Goal: Task Accomplishment & Management: Manage account settings

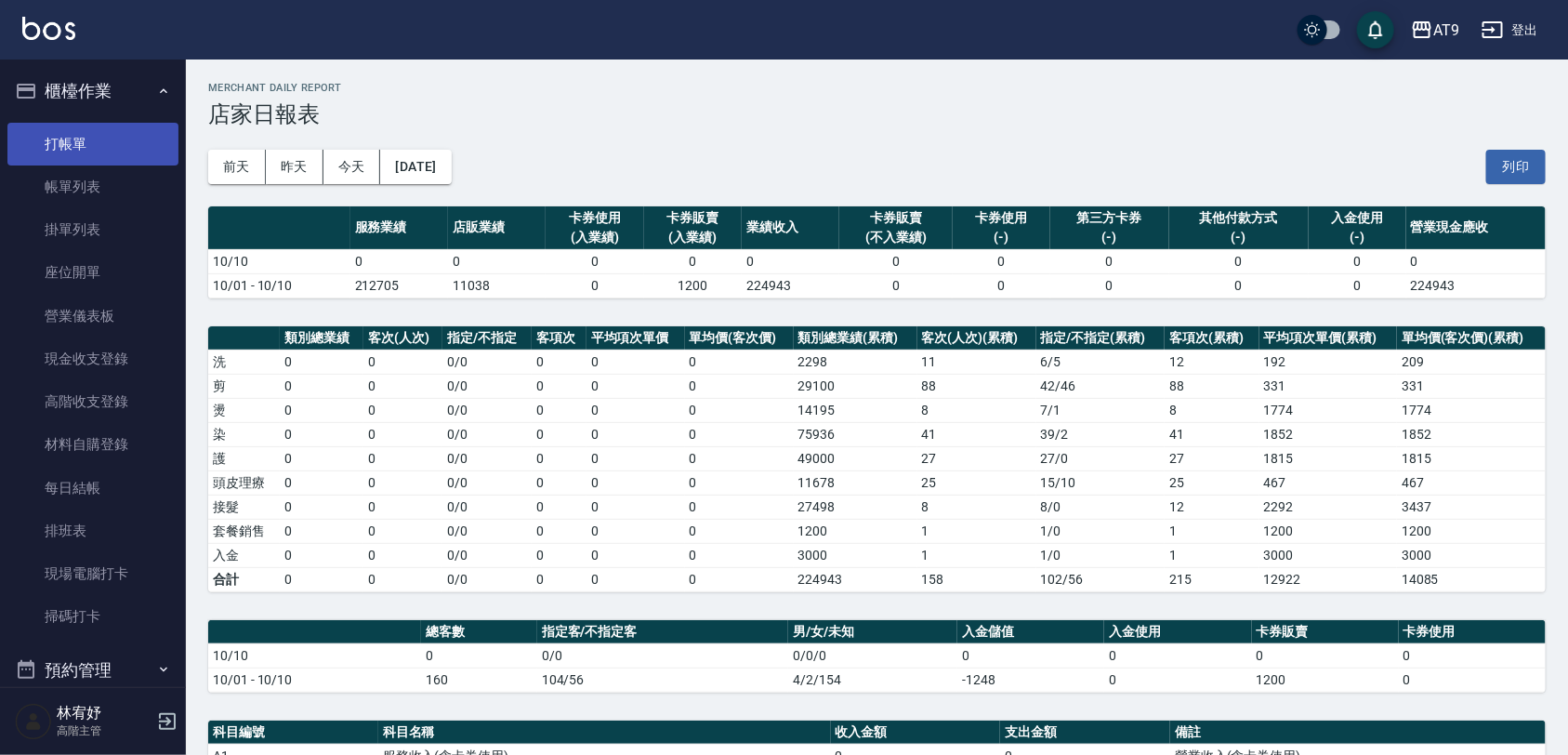
click at [81, 152] on link "打帳單" at bounding box center [92, 144] width 171 height 43
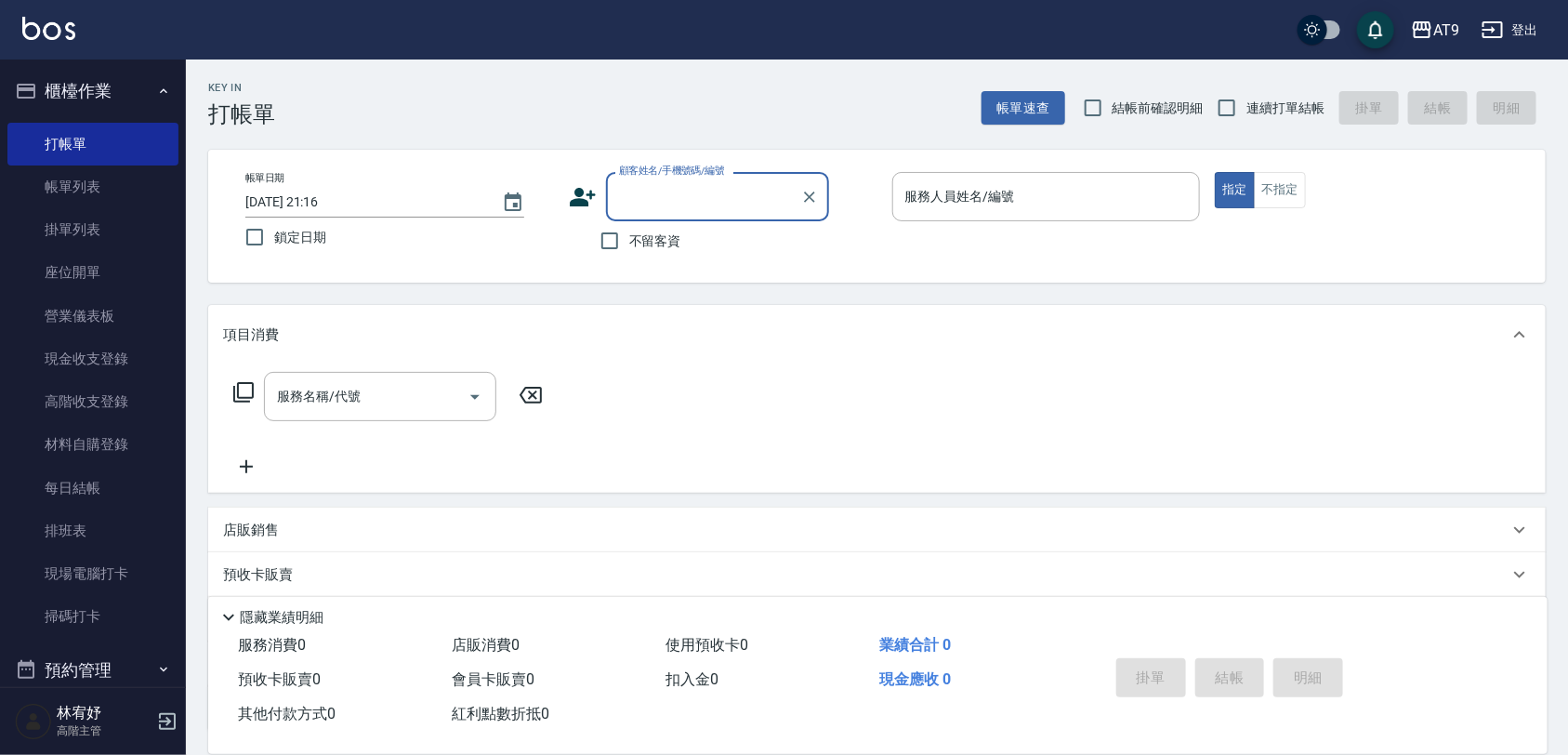
click at [673, 235] on span "不留客資" at bounding box center [655, 241] width 52 height 20
click at [630, 235] on input "不留客資" at bounding box center [609, 240] width 39 height 39
checkbox input "true"
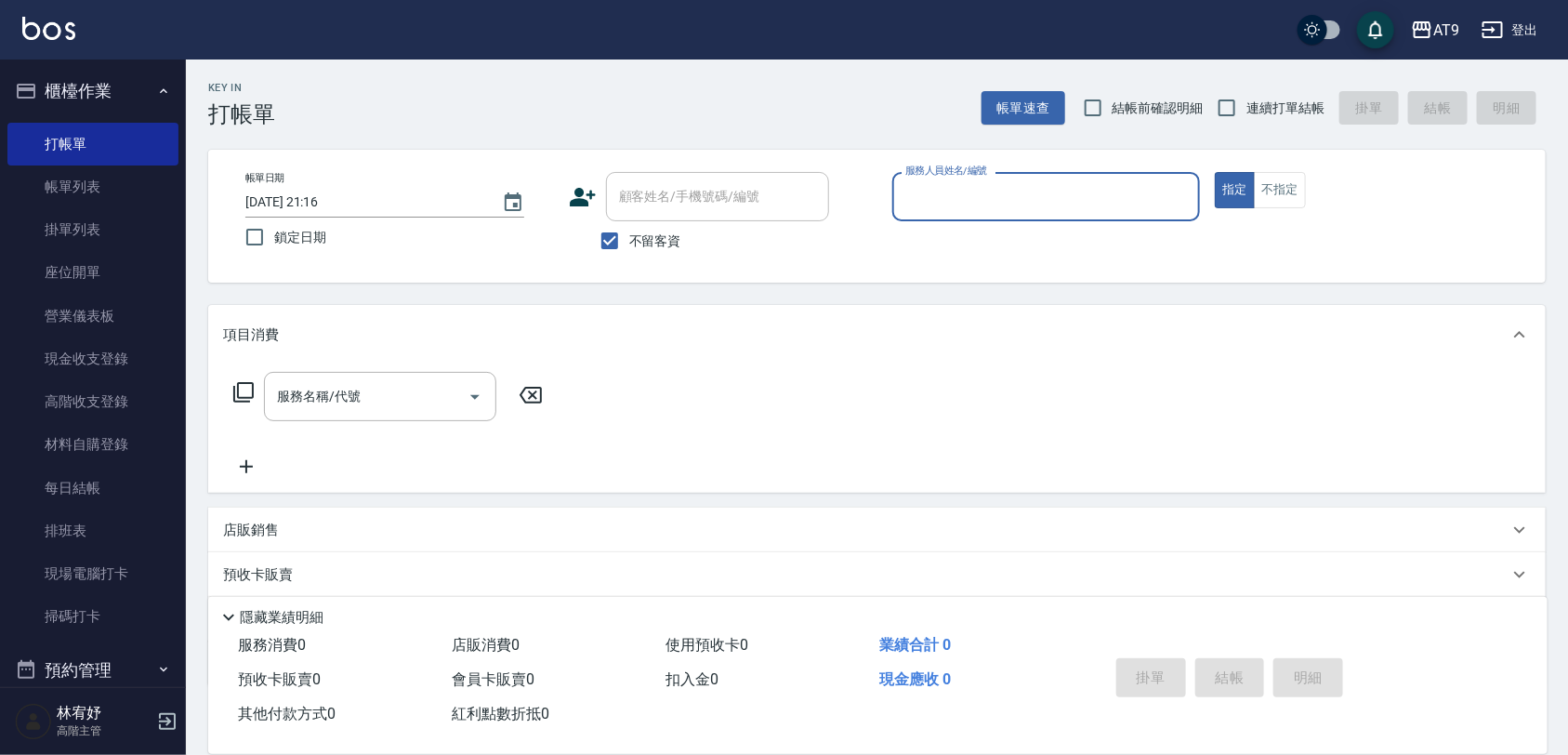
click at [1285, 91] on label "連續打單結帳" at bounding box center [1266, 107] width 117 height 39
click at [1246, 91] on input "連續打單結帳" at bounding box center [1226, 107] width 39 height 39
checkbox input "true"
click at [1166, 182] on input "服務人員姓名/編號" at bounding box center [1047, 197] width 292 height 33
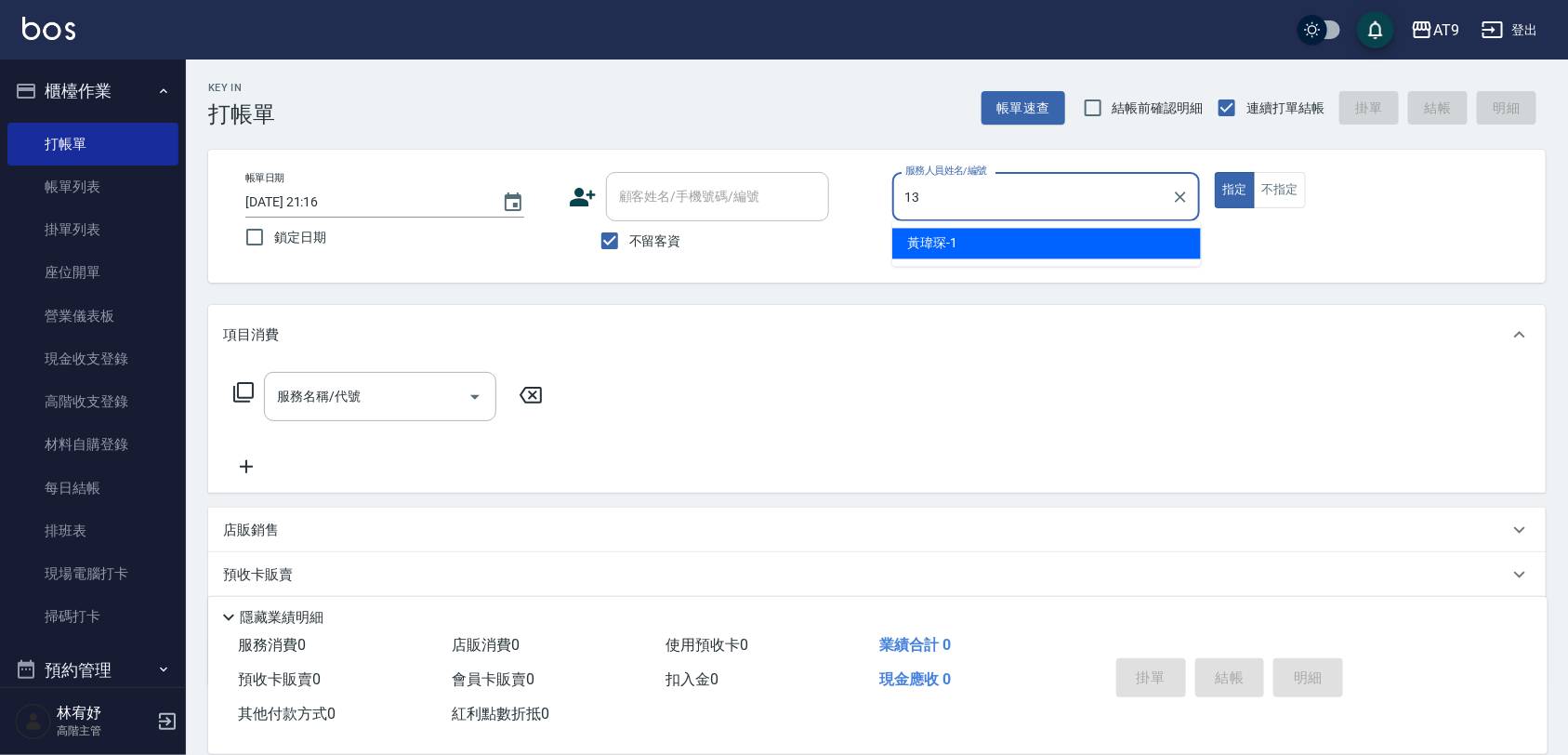
type input "13"
type button "true"
type input "張雅筑-13"
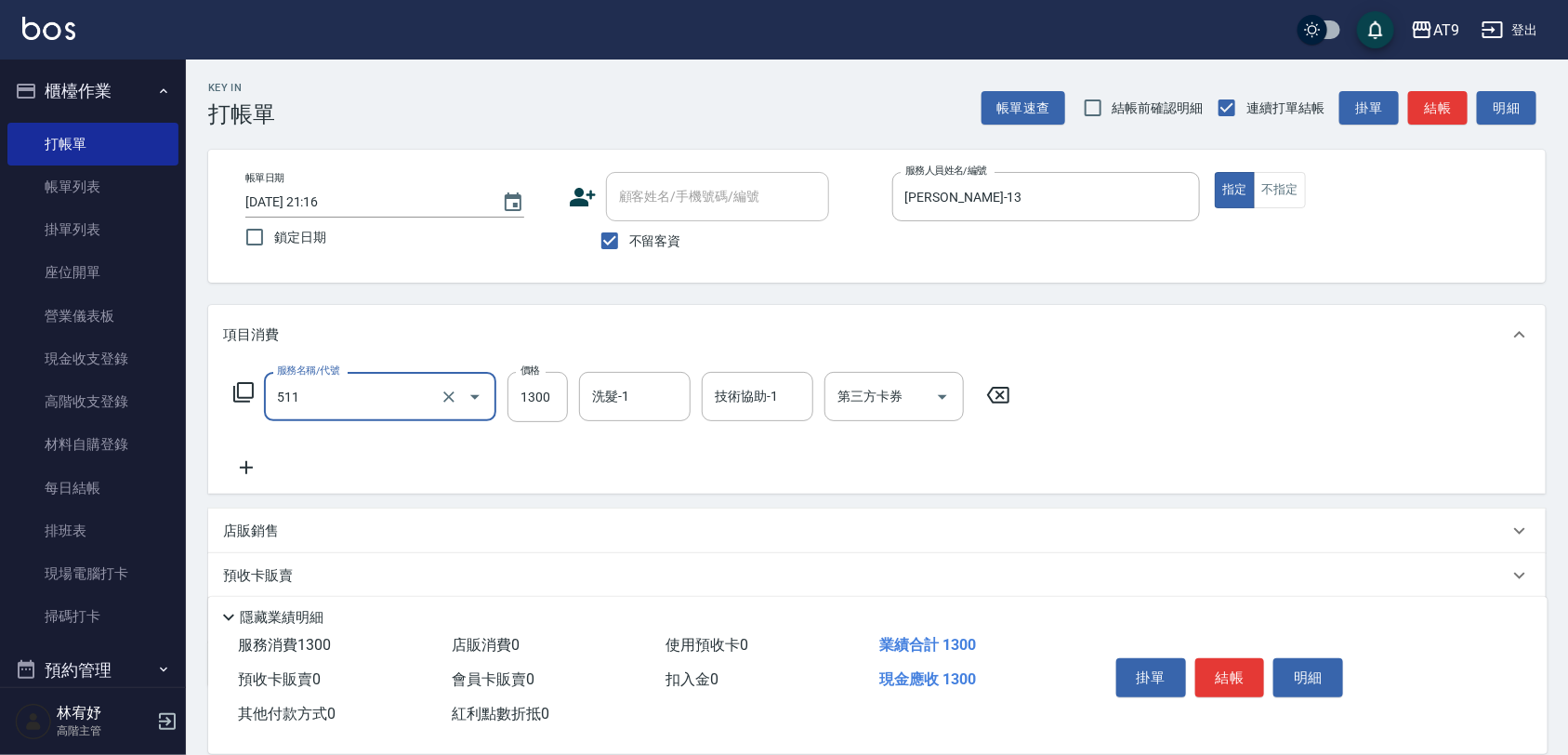
type input "染髮-4(511)"
type input "2580"
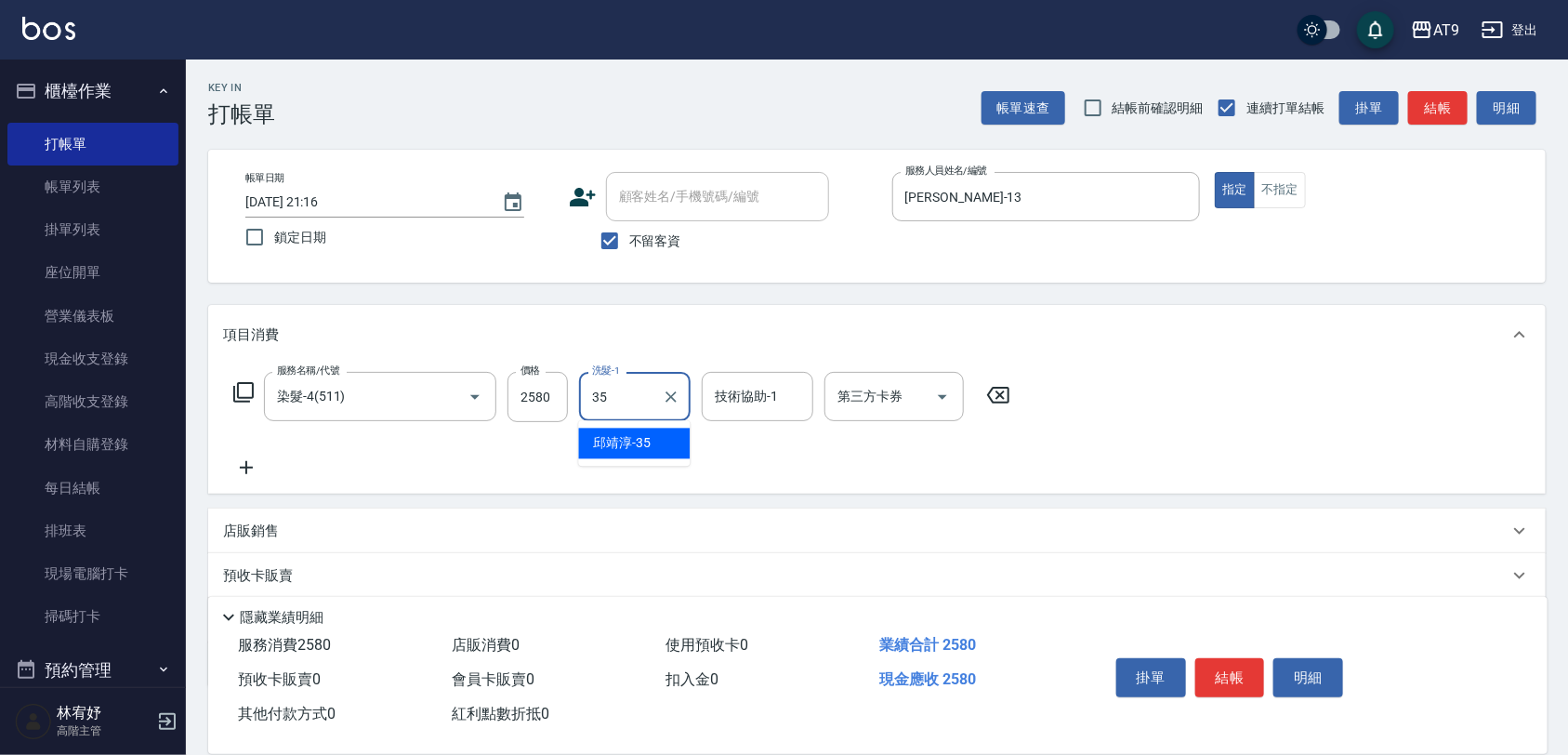
type input "邱靖淳-35"
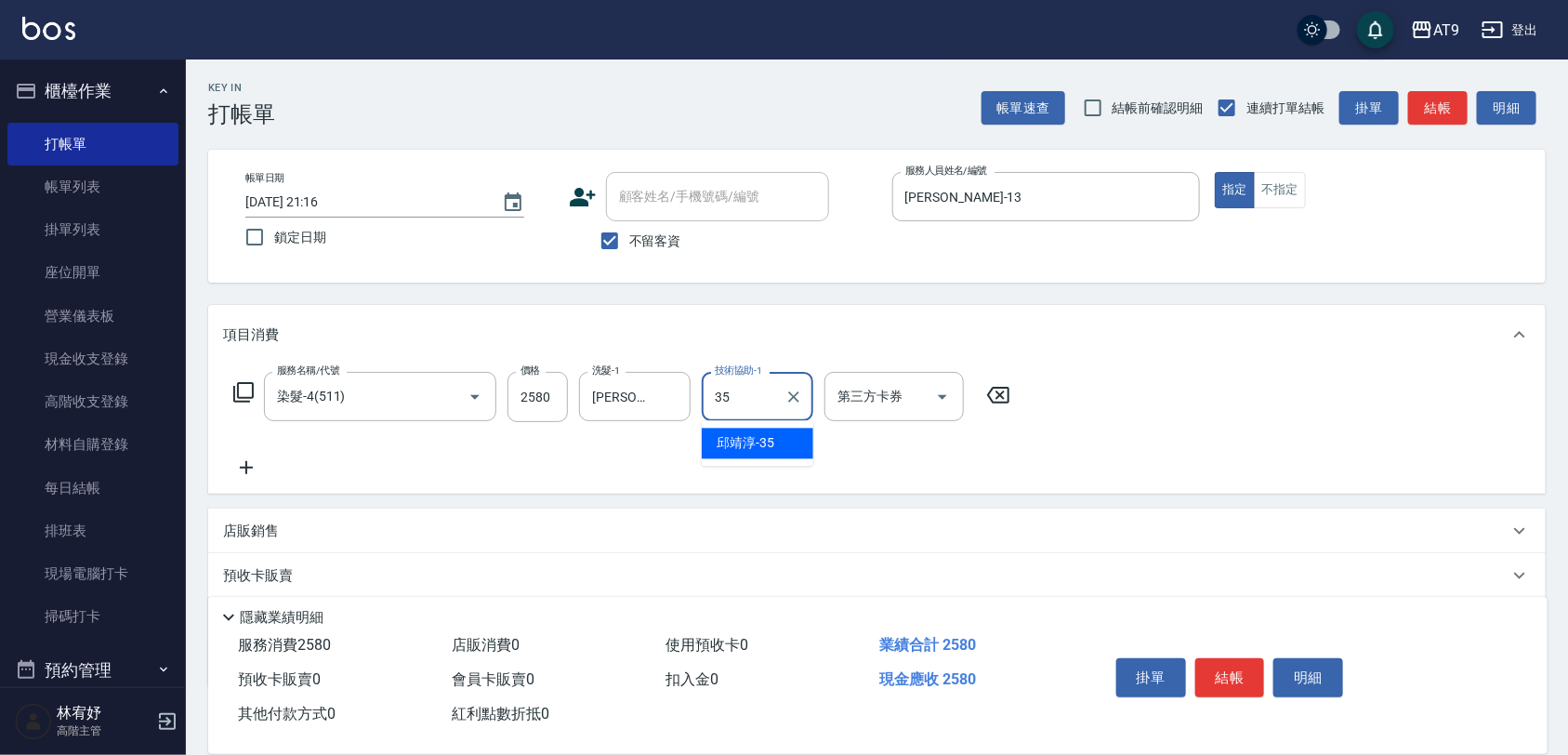
type input "邱靖淳-35"
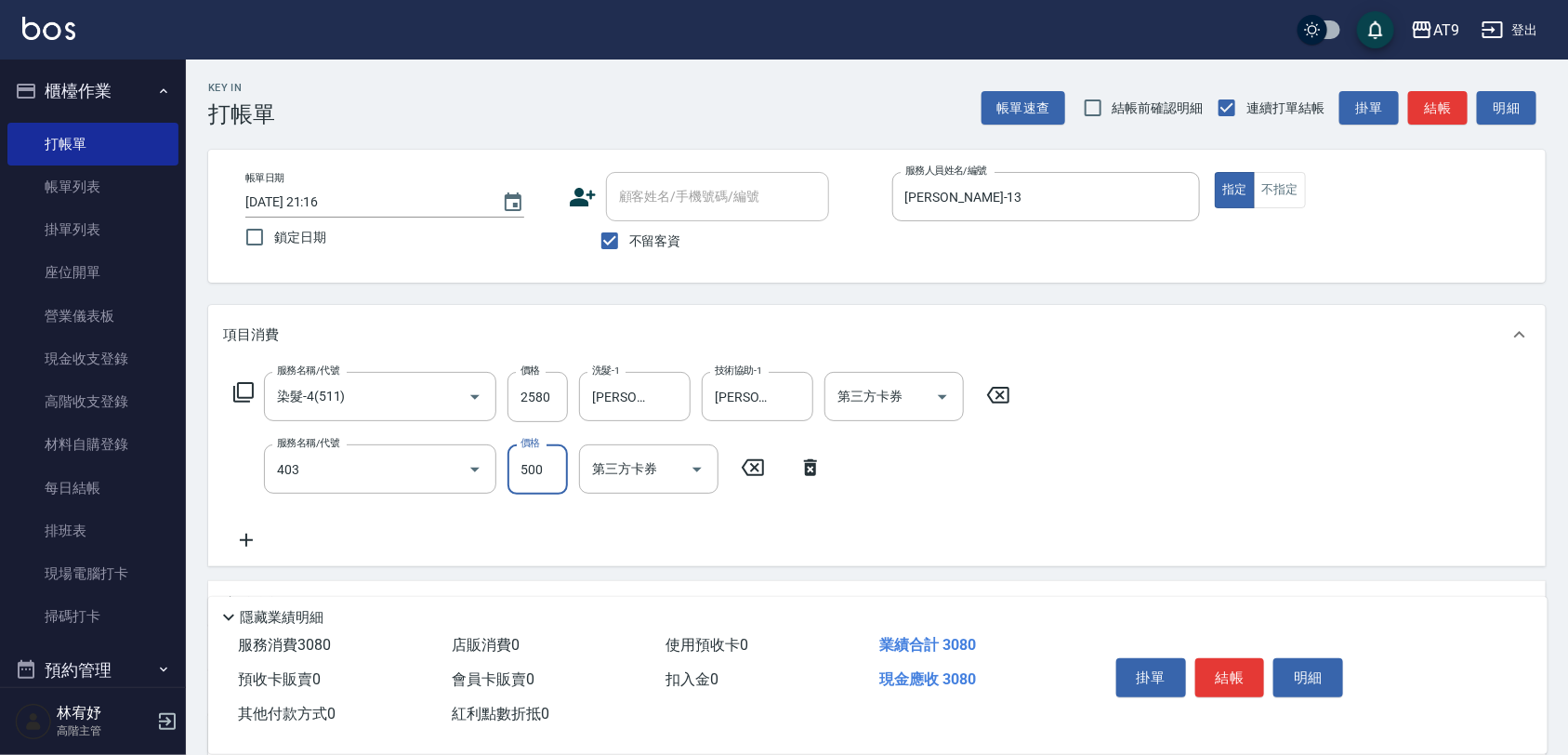
type input "天天護髮(403)"
type input "2000"
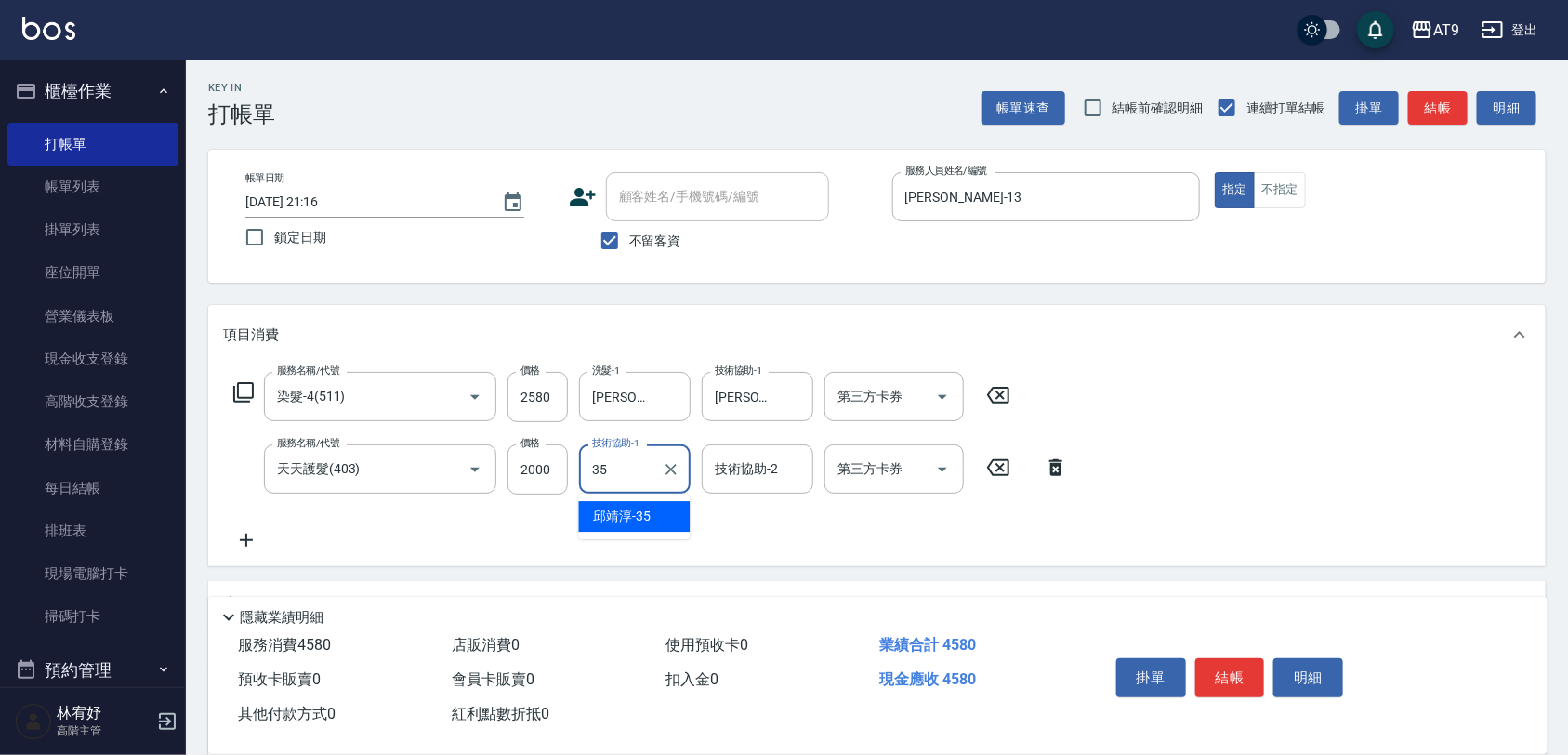
type input "邱靖淳-35"
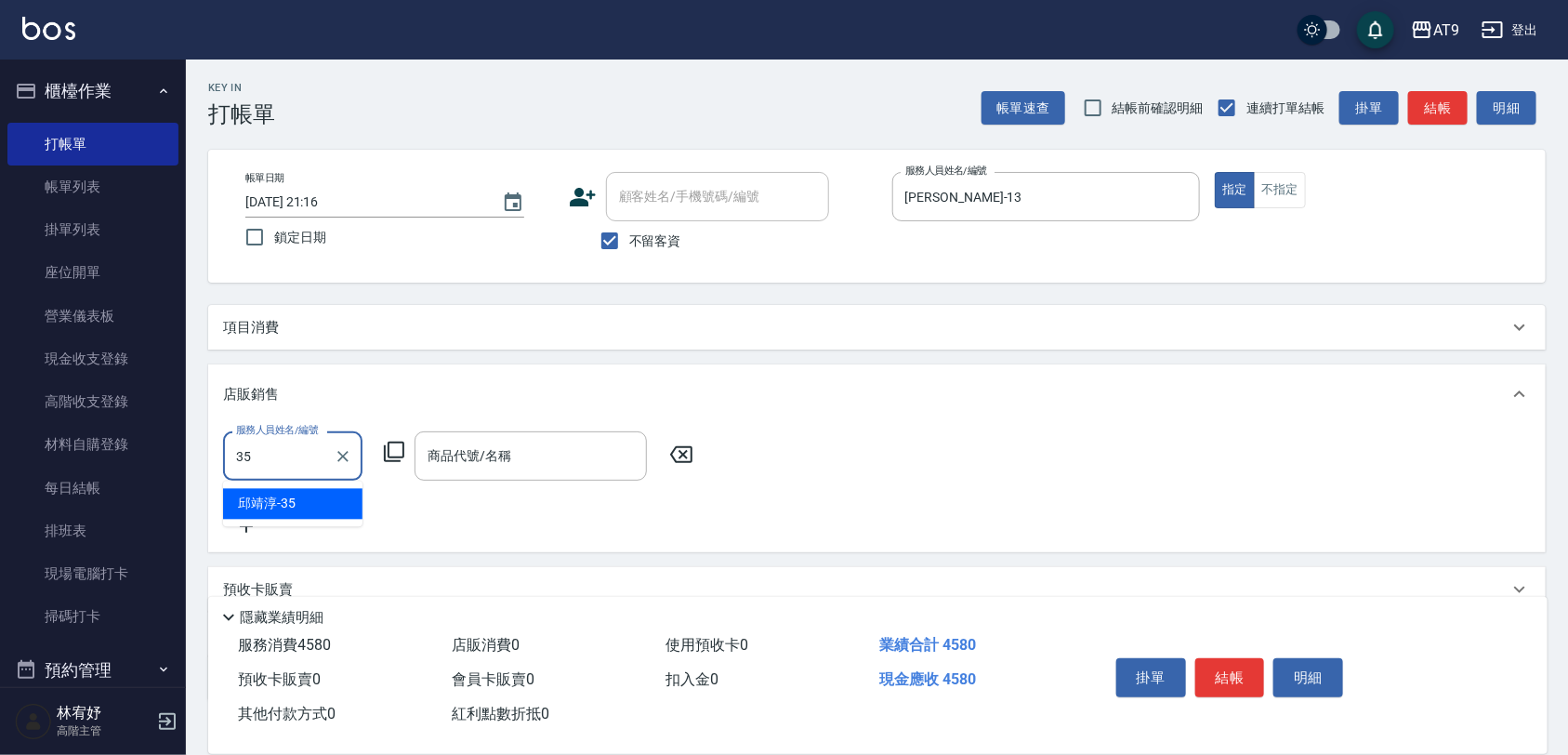
type input "邱靖淳-35"
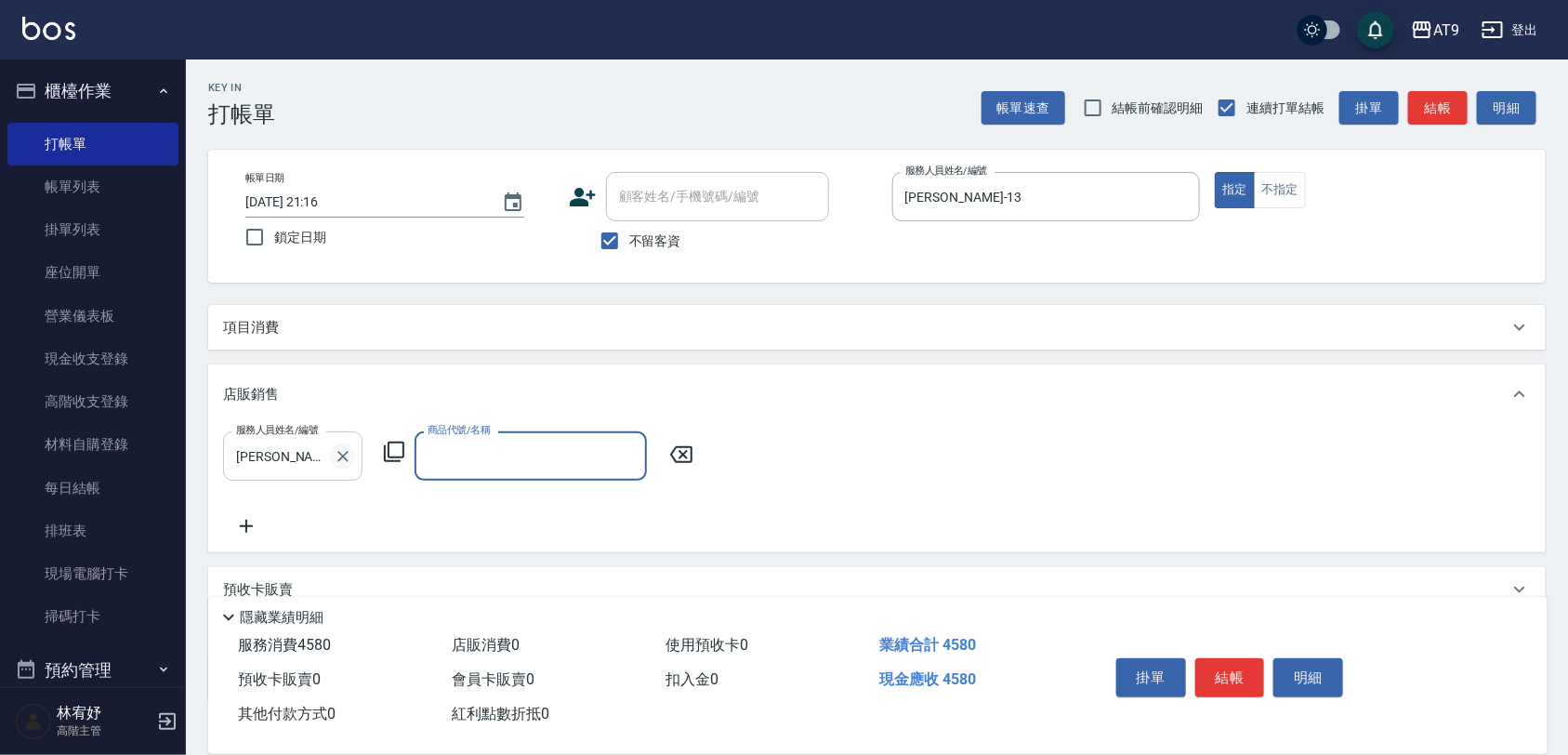
click at [334, 453] on icon "Clear" at bounding box center [343, 456] width 19 height 19
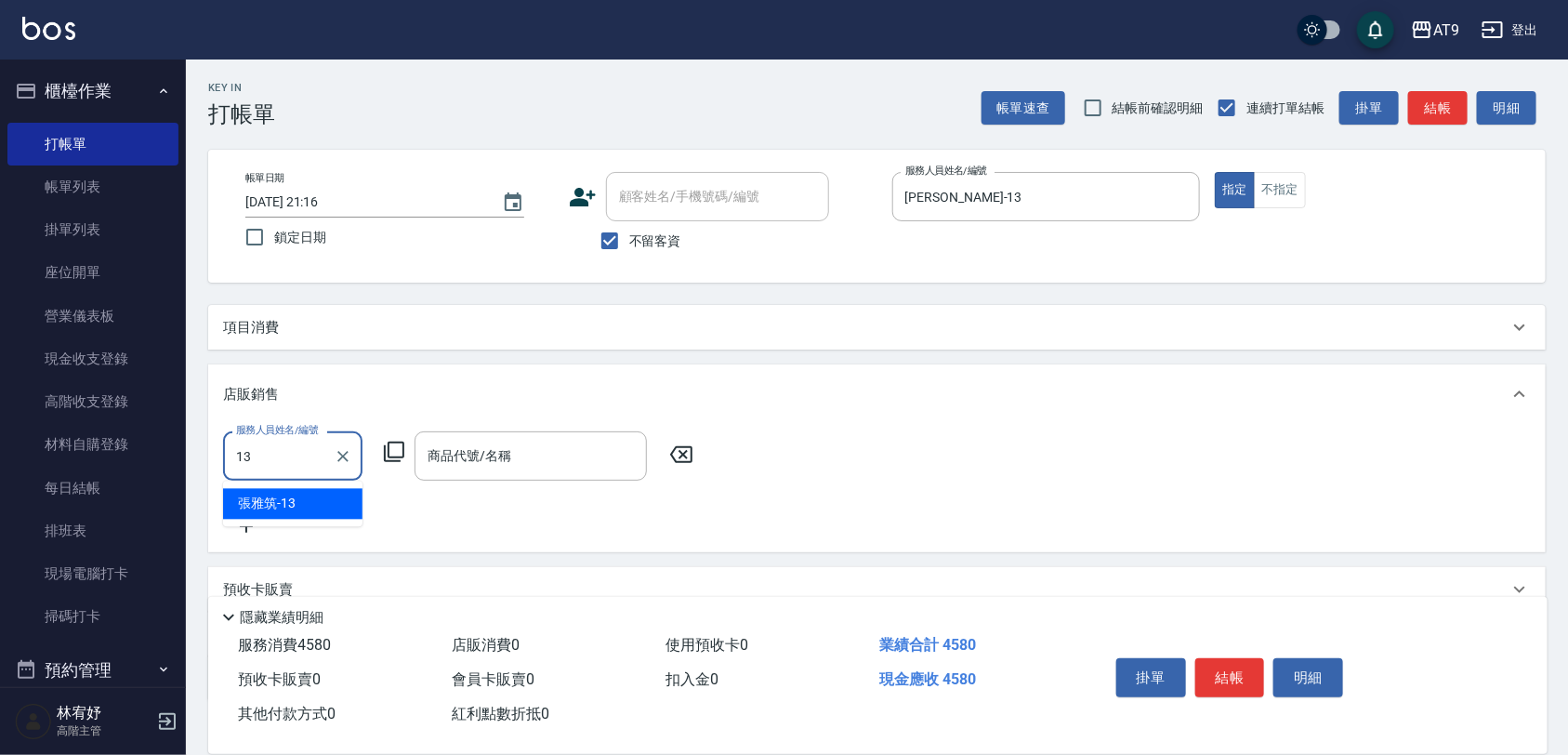
type input "張雅筑-13"
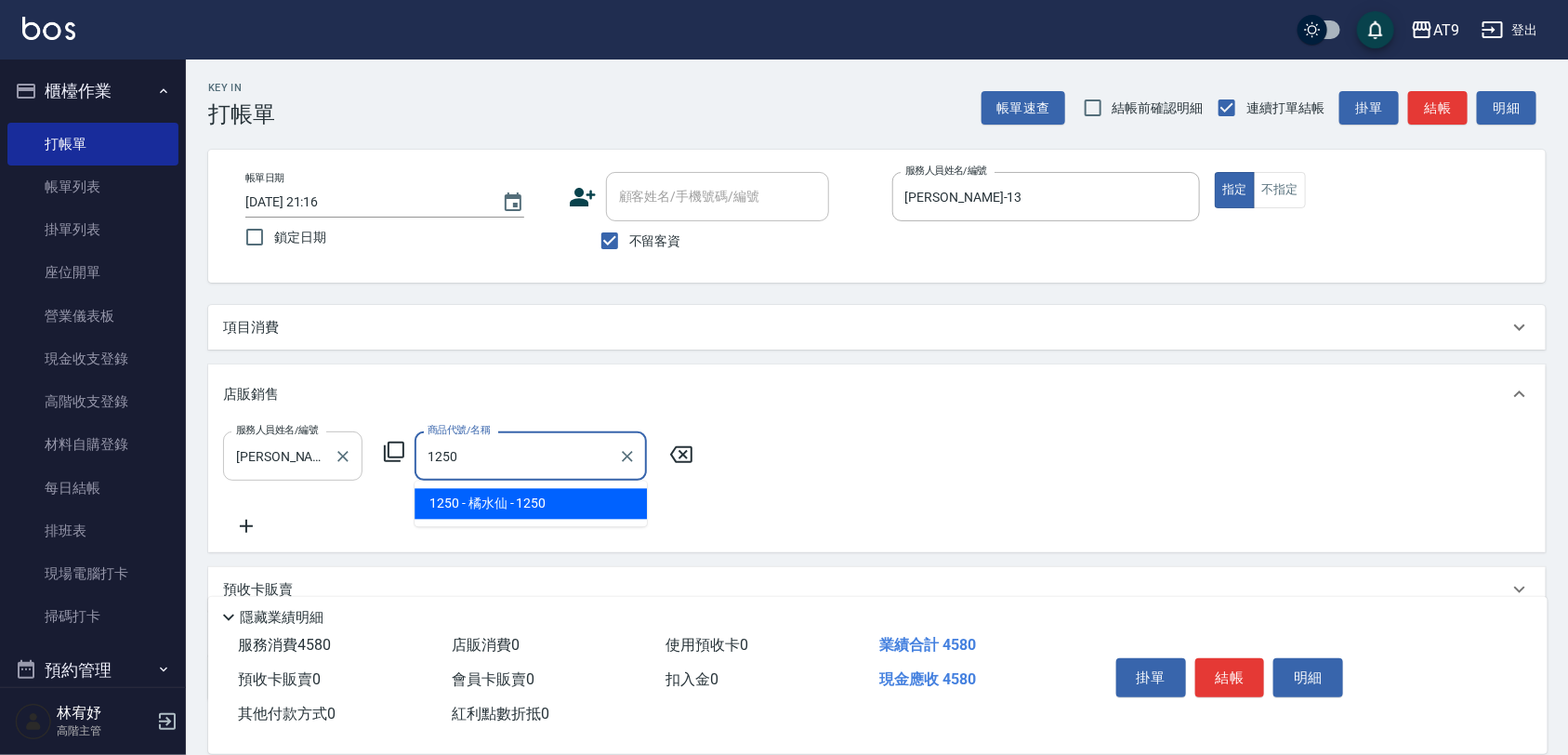
type input "橘水仙"
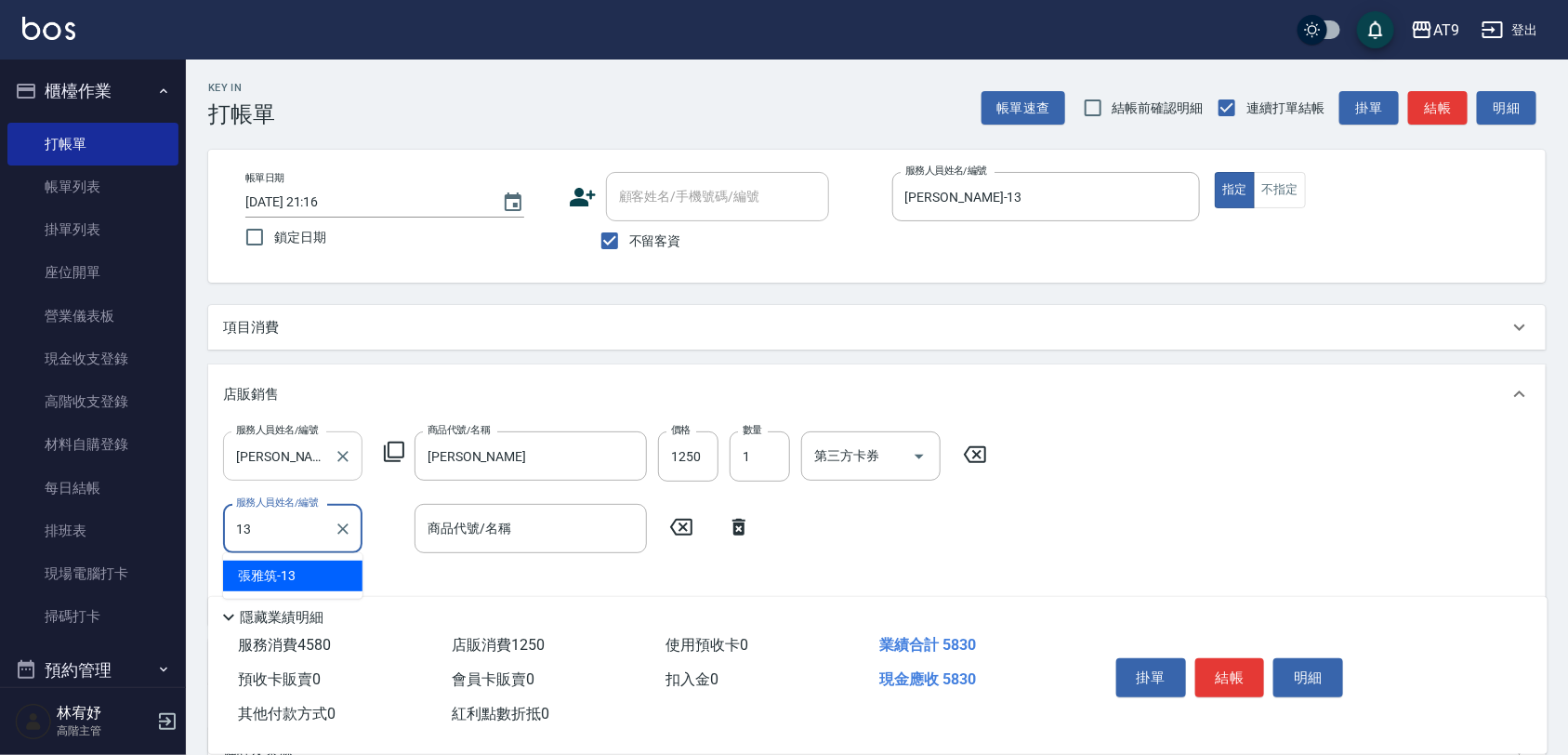
type input "張雅筑-13"
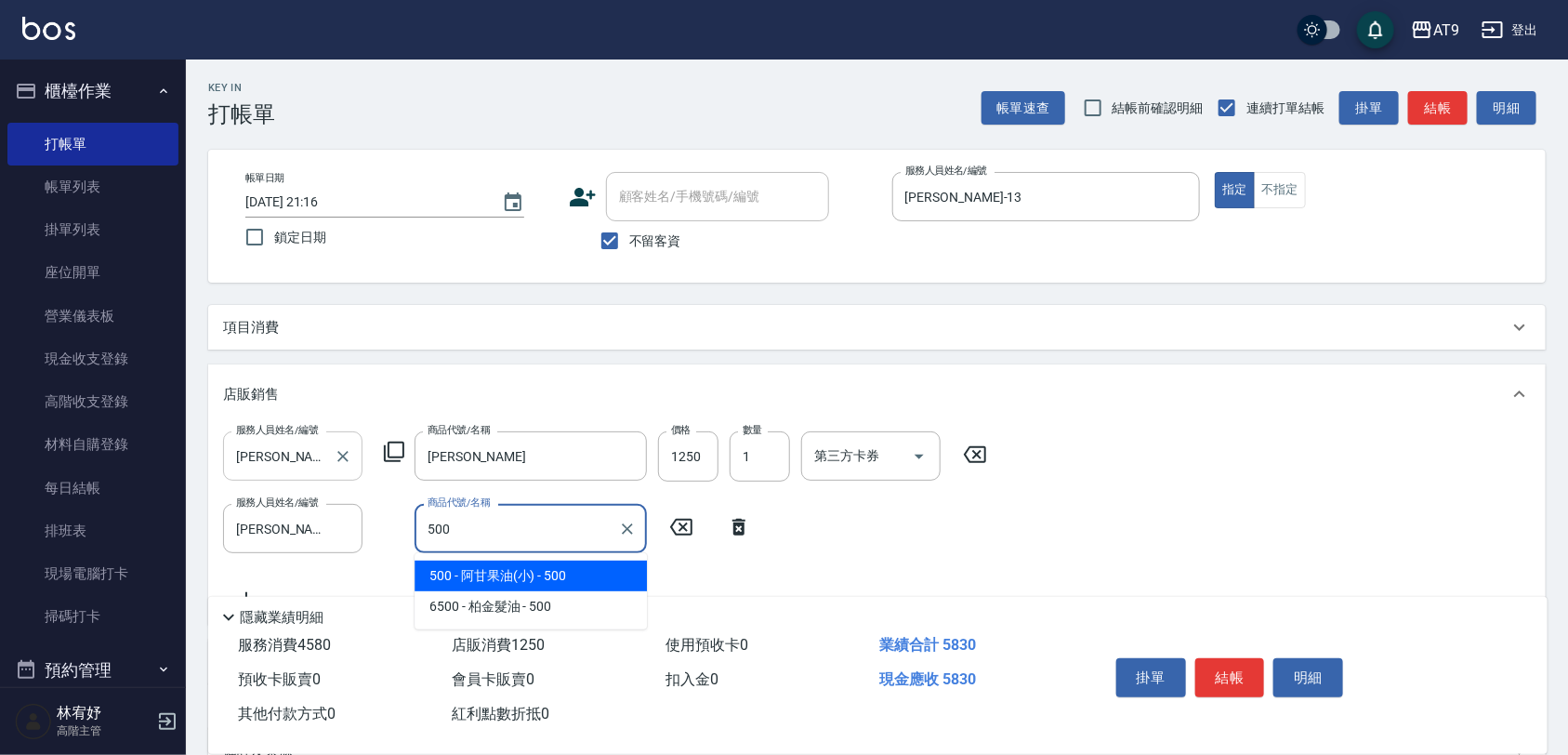
type input "阿甘果油(小)"
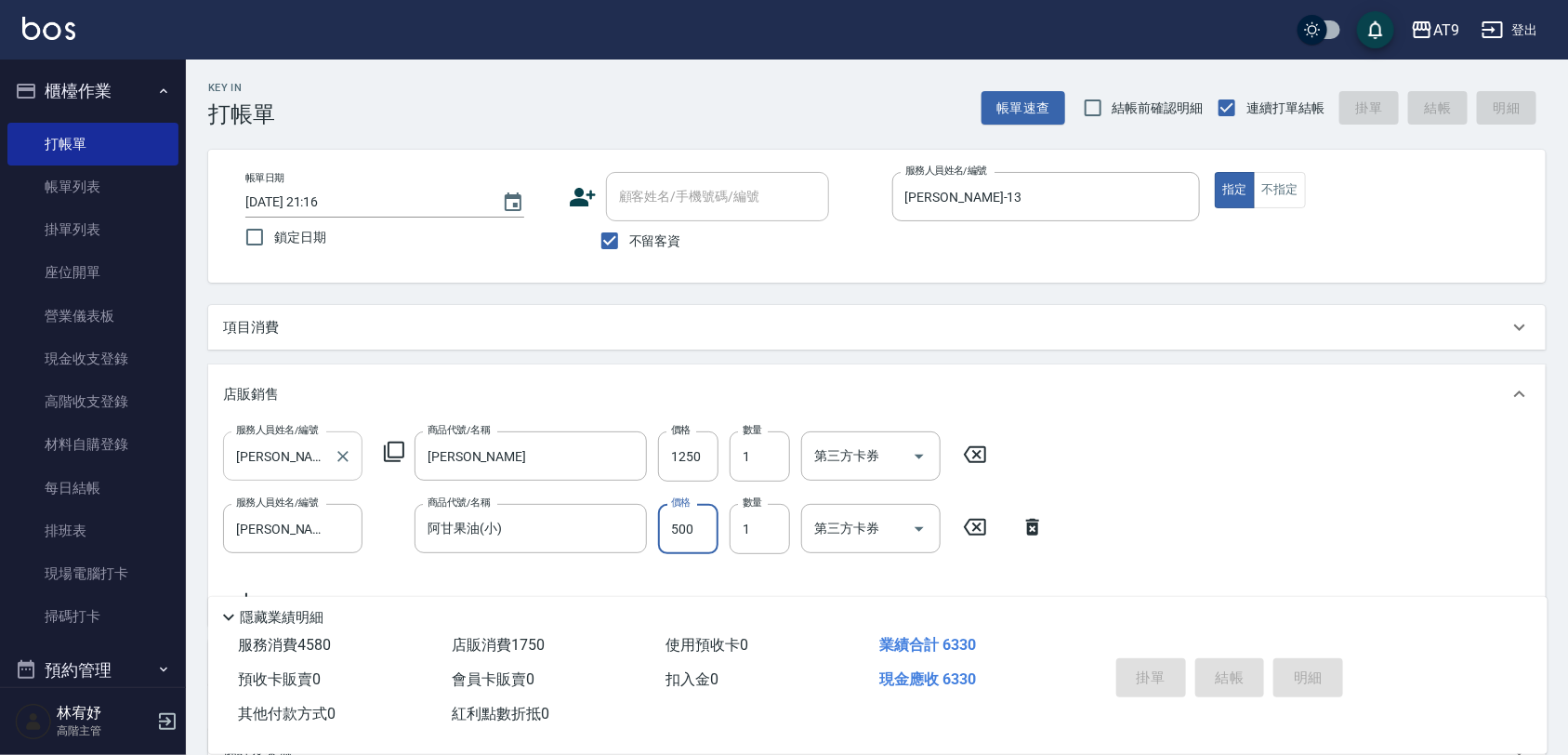
type input "2025/10/10 21:18"
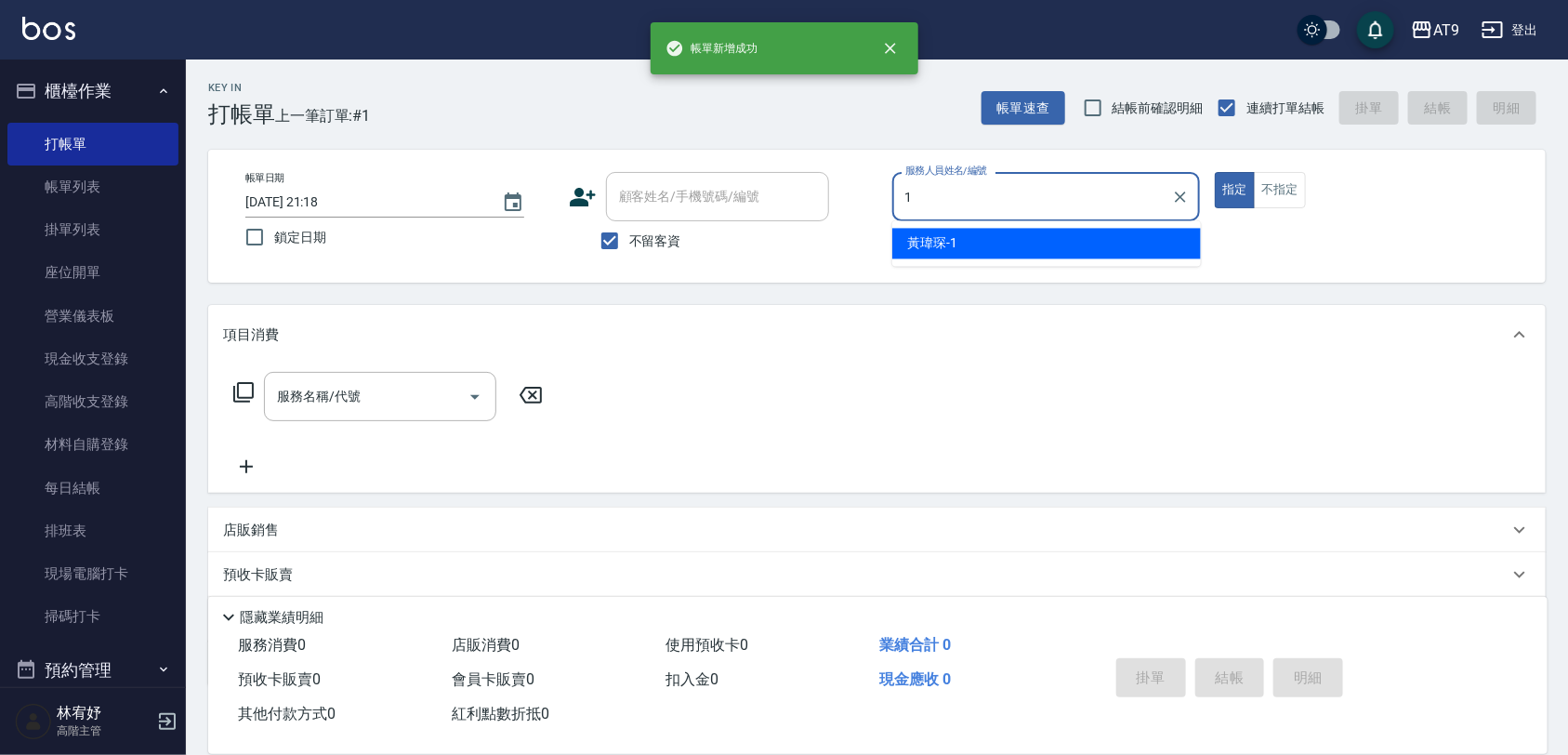
type input "黃瑋琛-1"
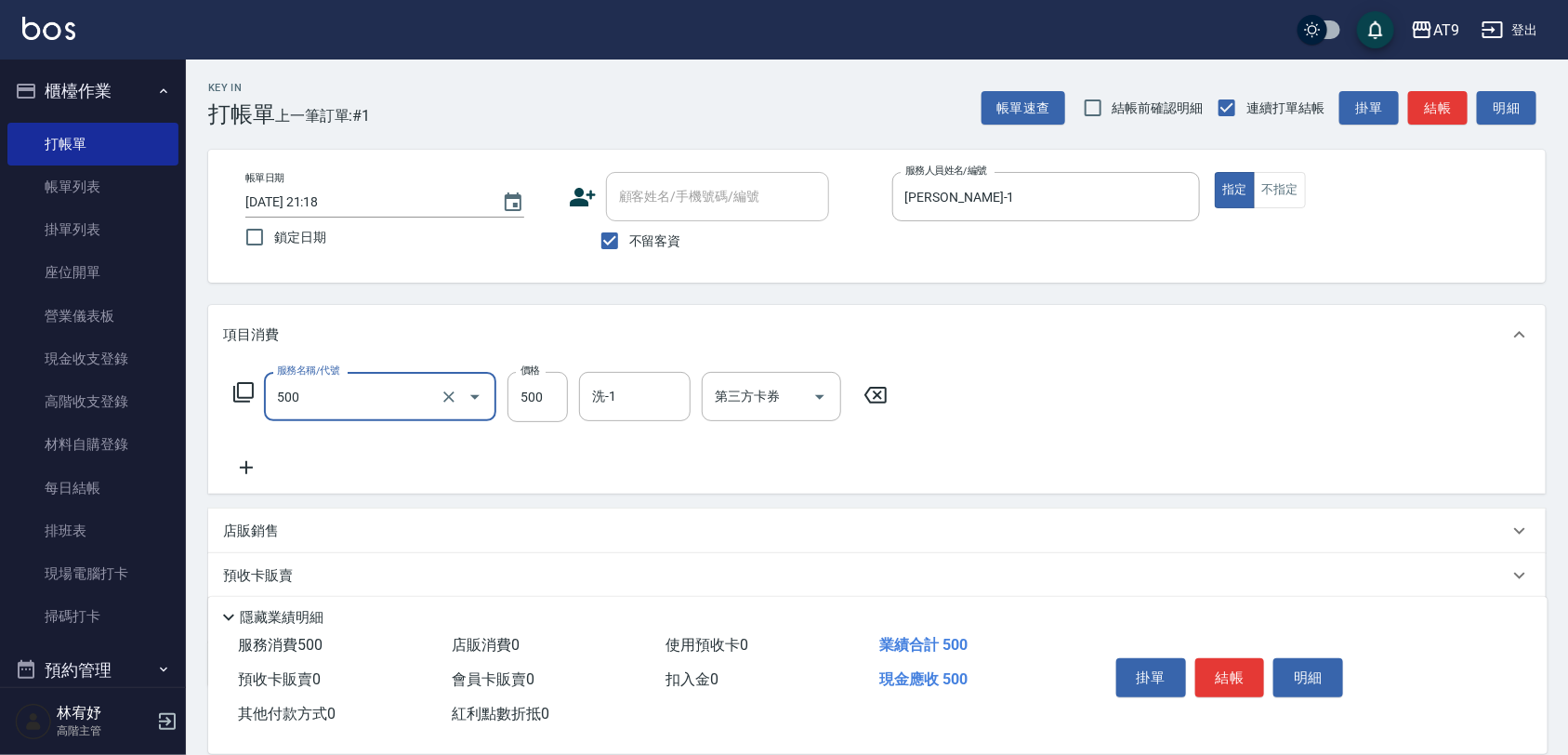
type input "SC500(500)"
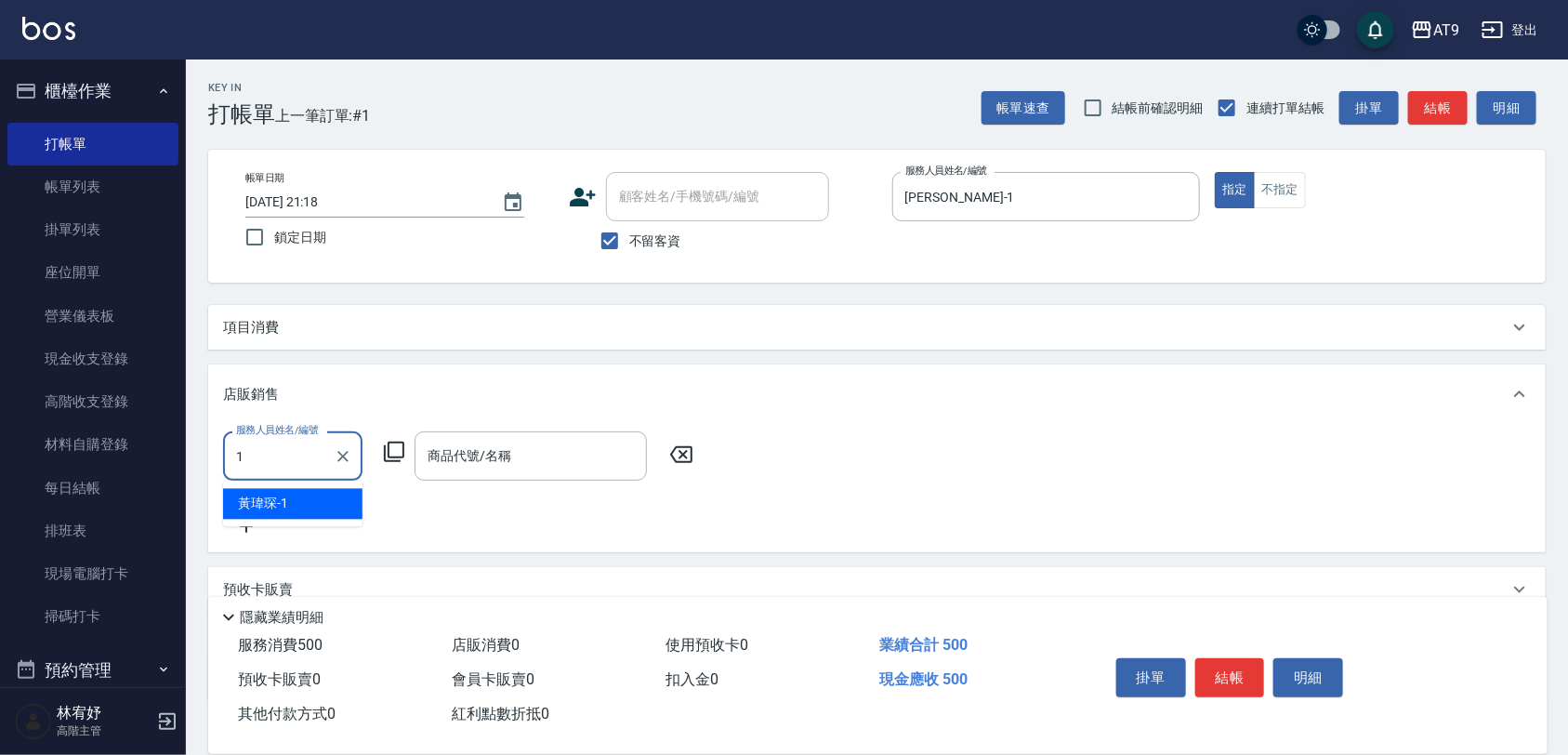
type input "黃瑋琛-1"
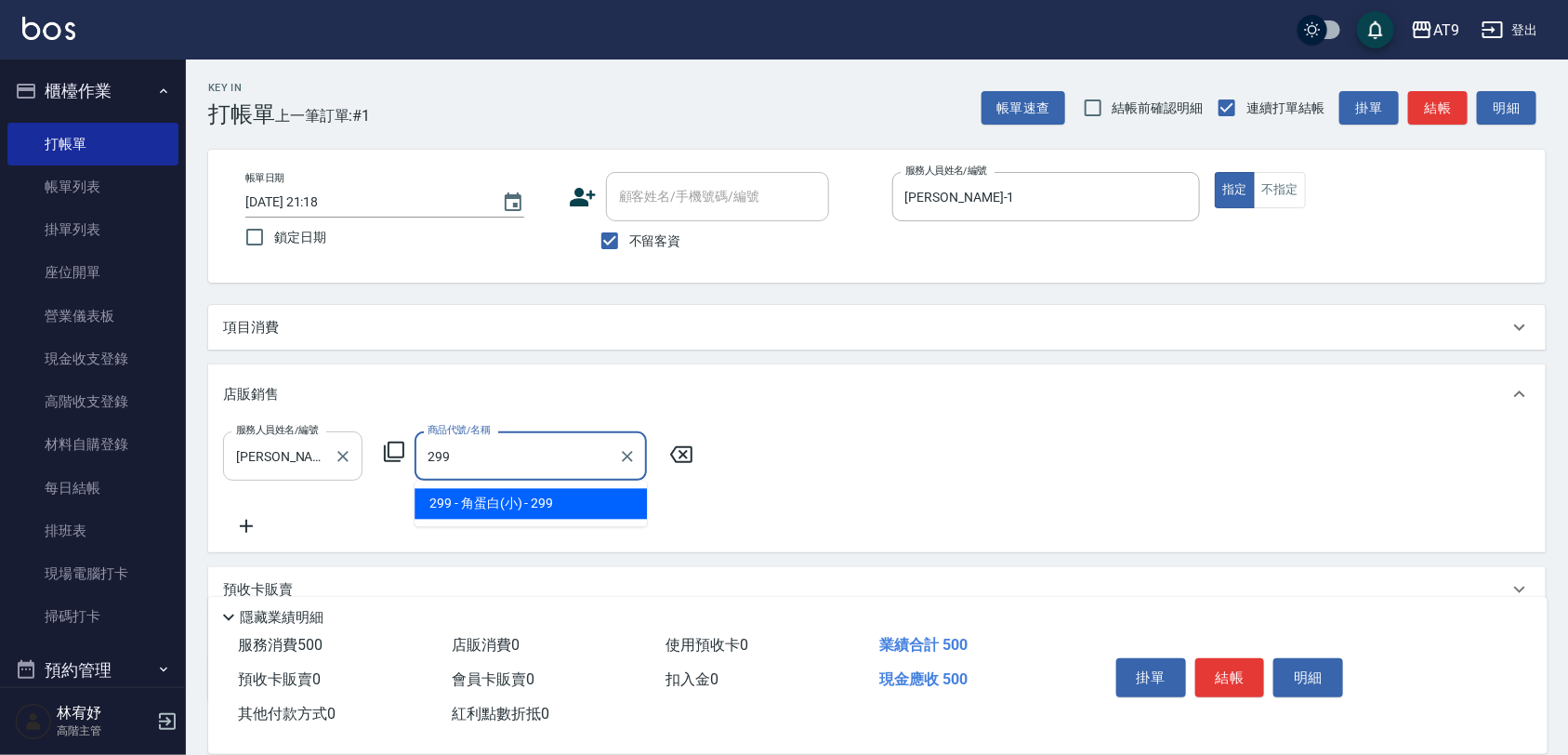
type input "角蛋白(小)"
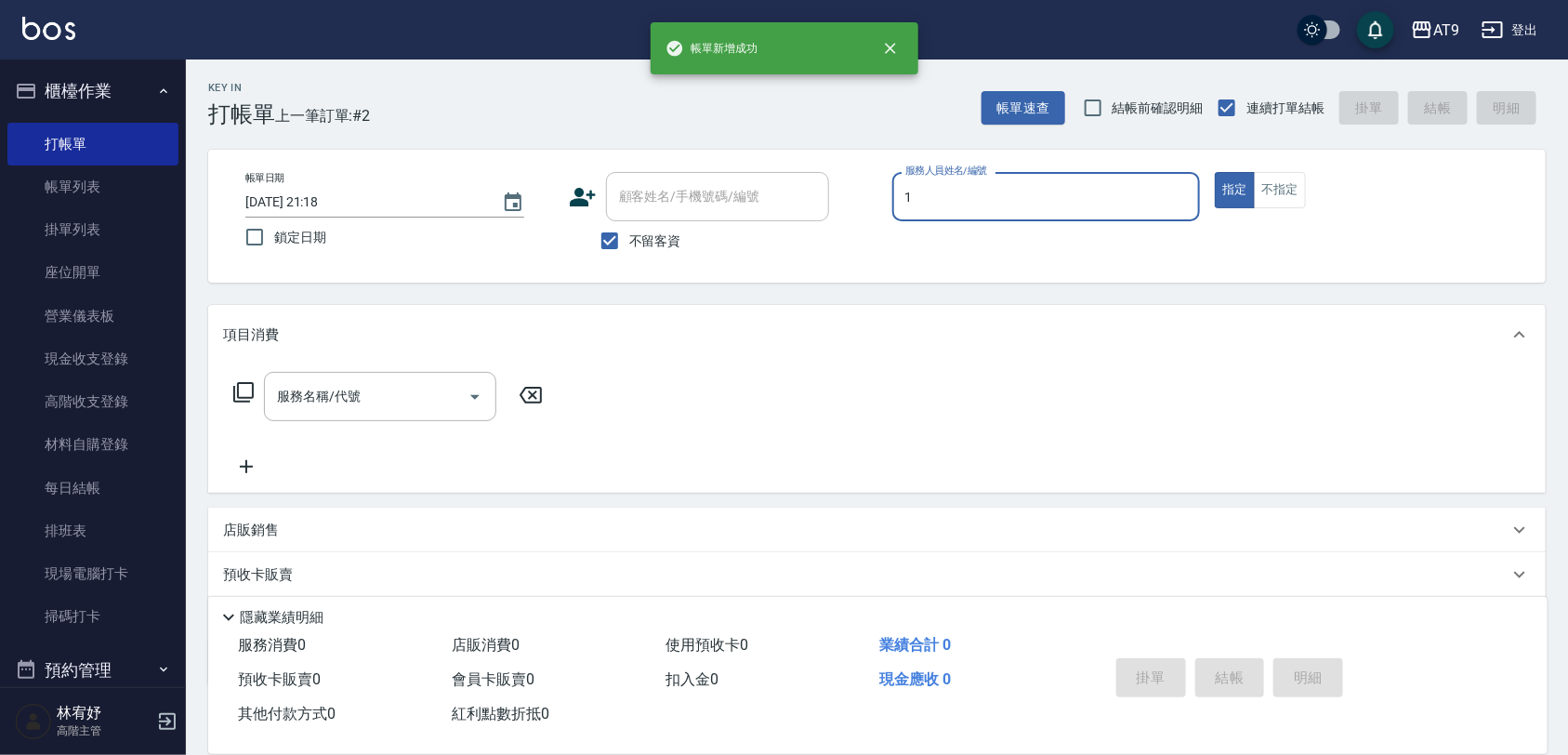
type input "黃瑋琛-1"
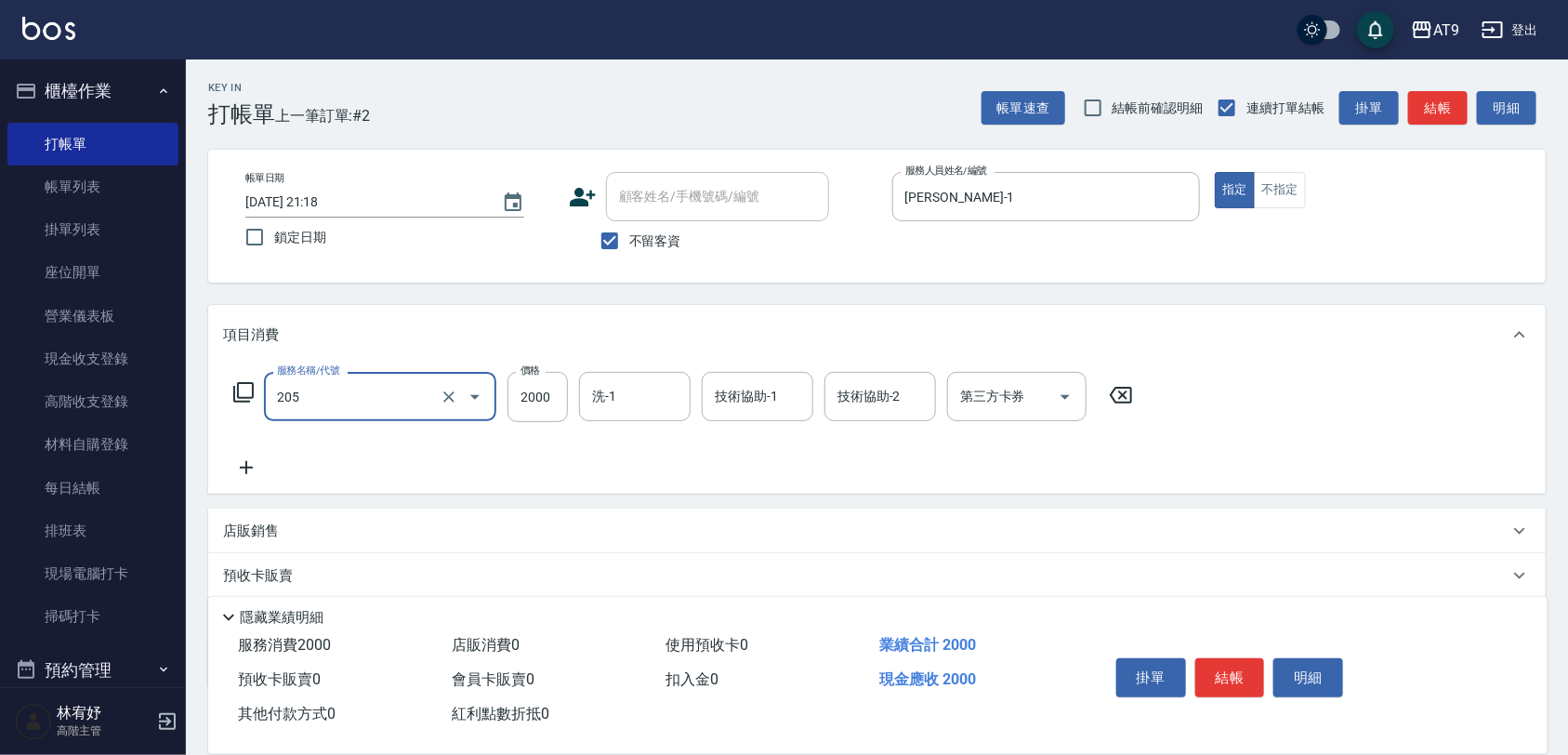
type input "燙髮(205)"
type input "2050"
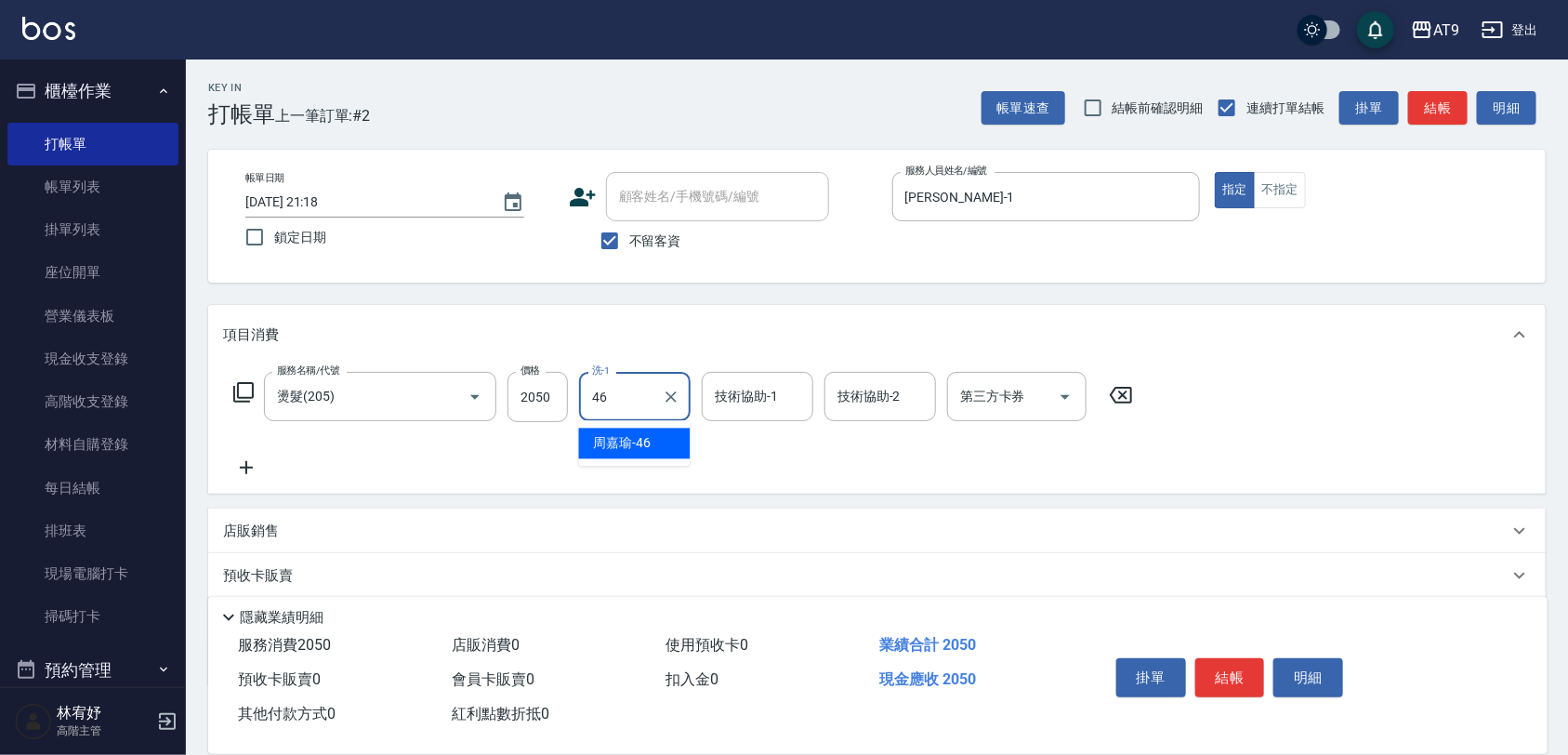
type input "周嘉瑜-46"
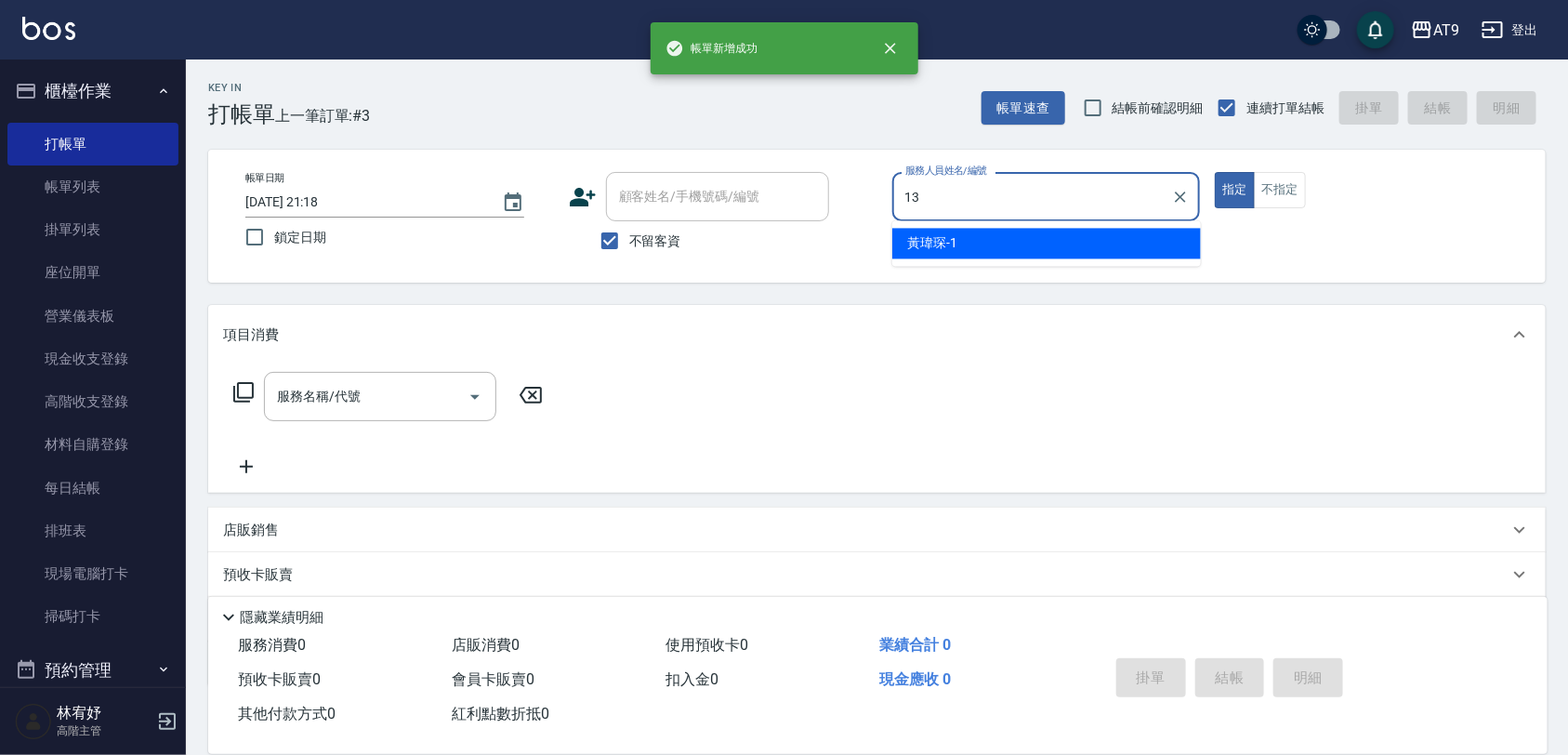
type input "張雅筑-13"
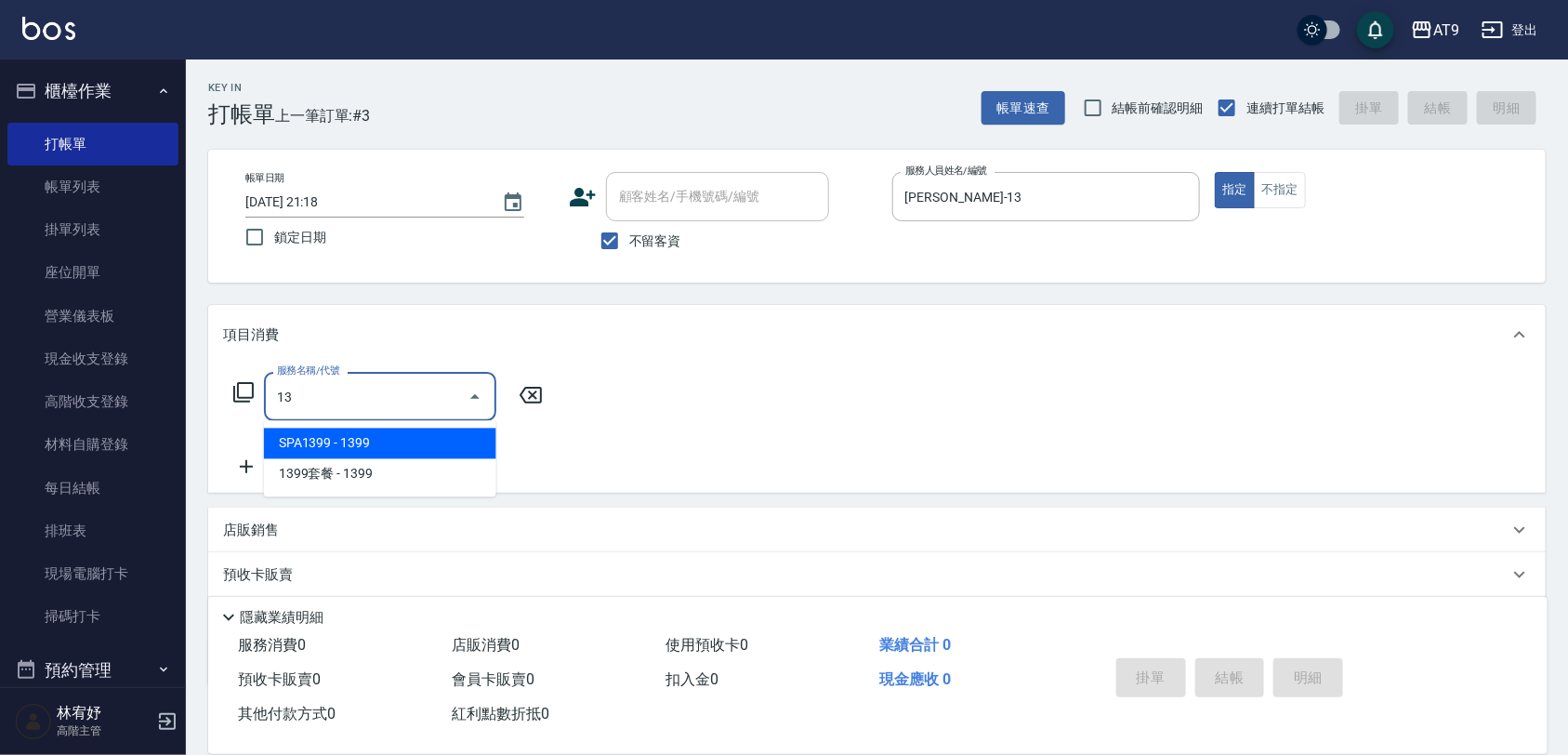
type input "SPA1399(1399)"
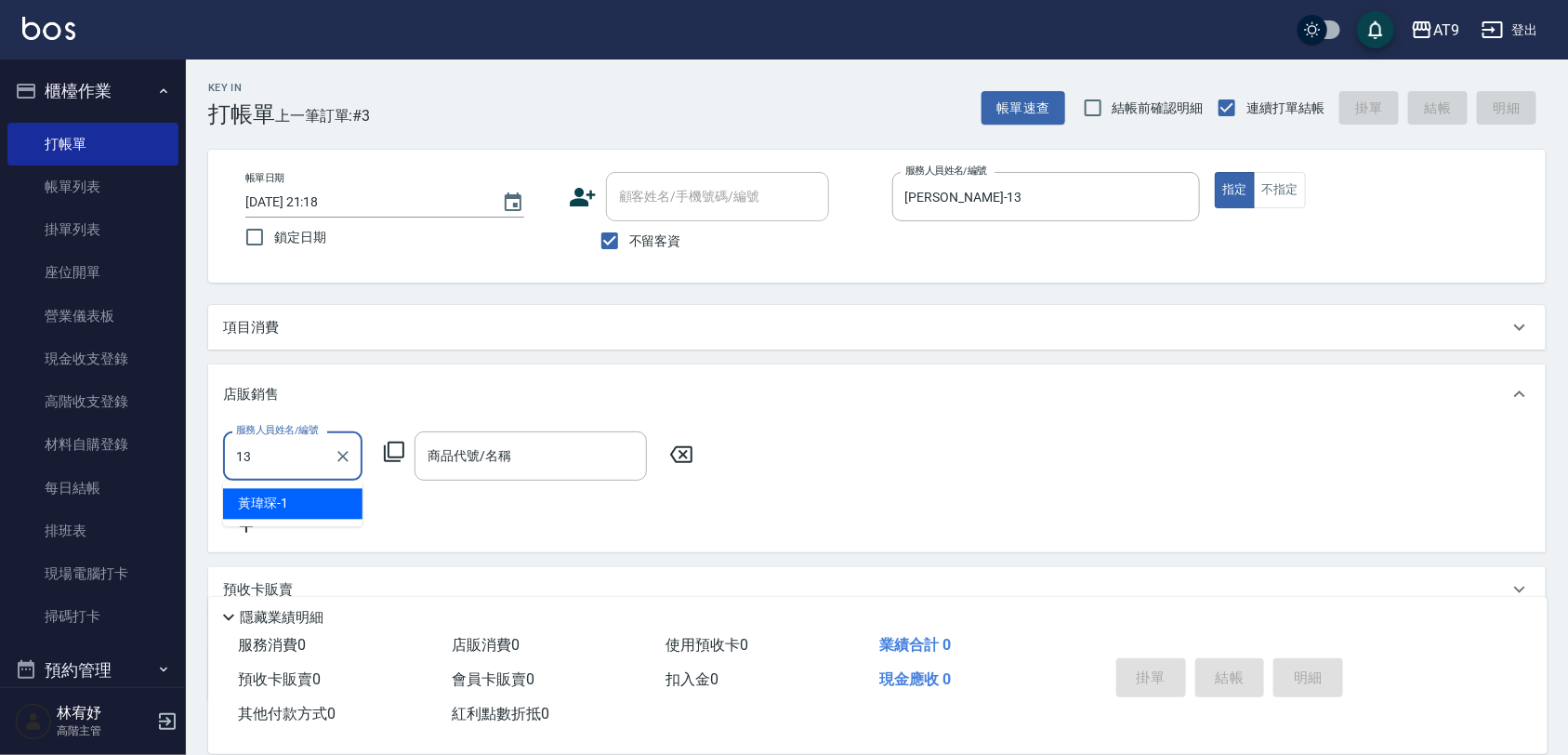
type input "張雅筑-13"
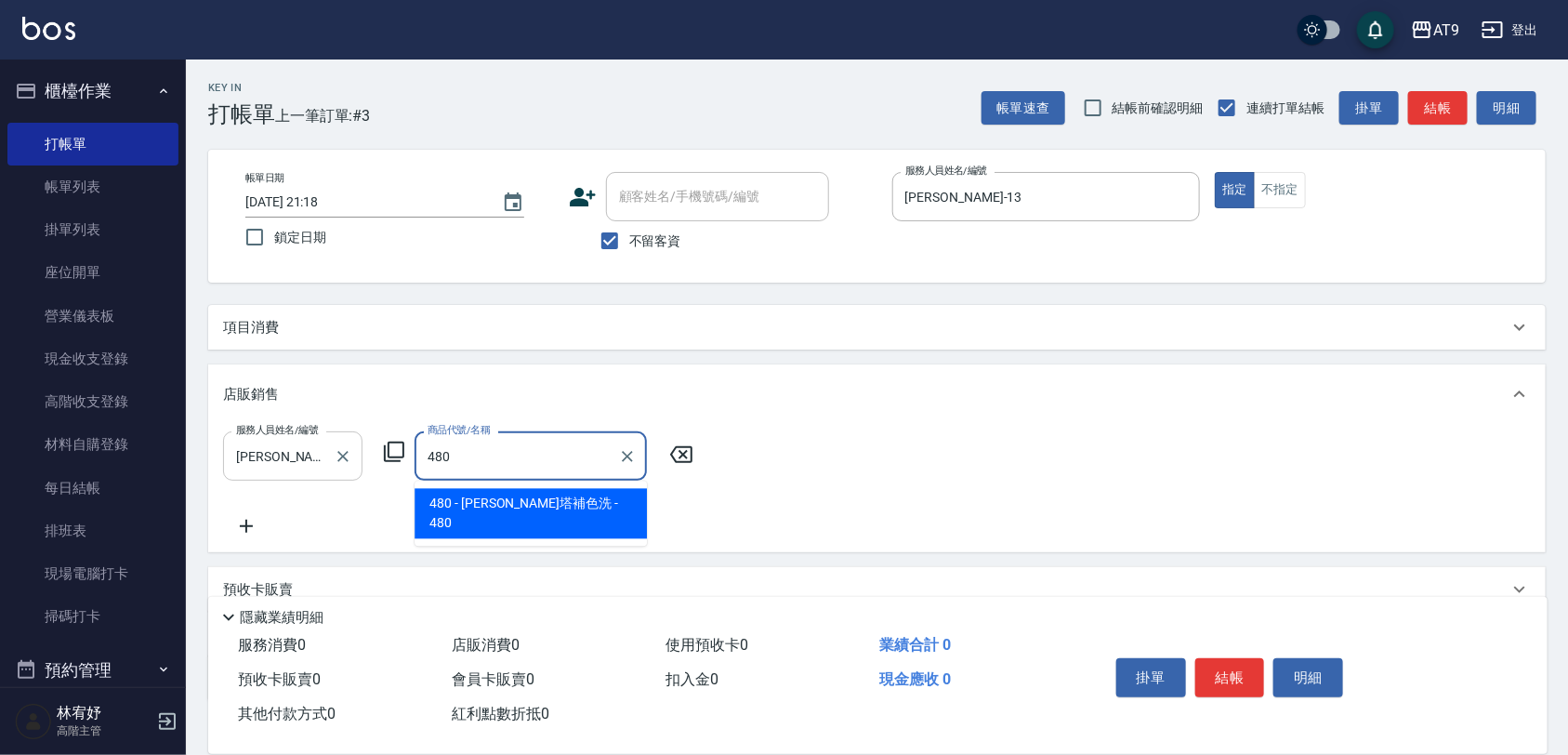
type input "雷娜塔補色洗"
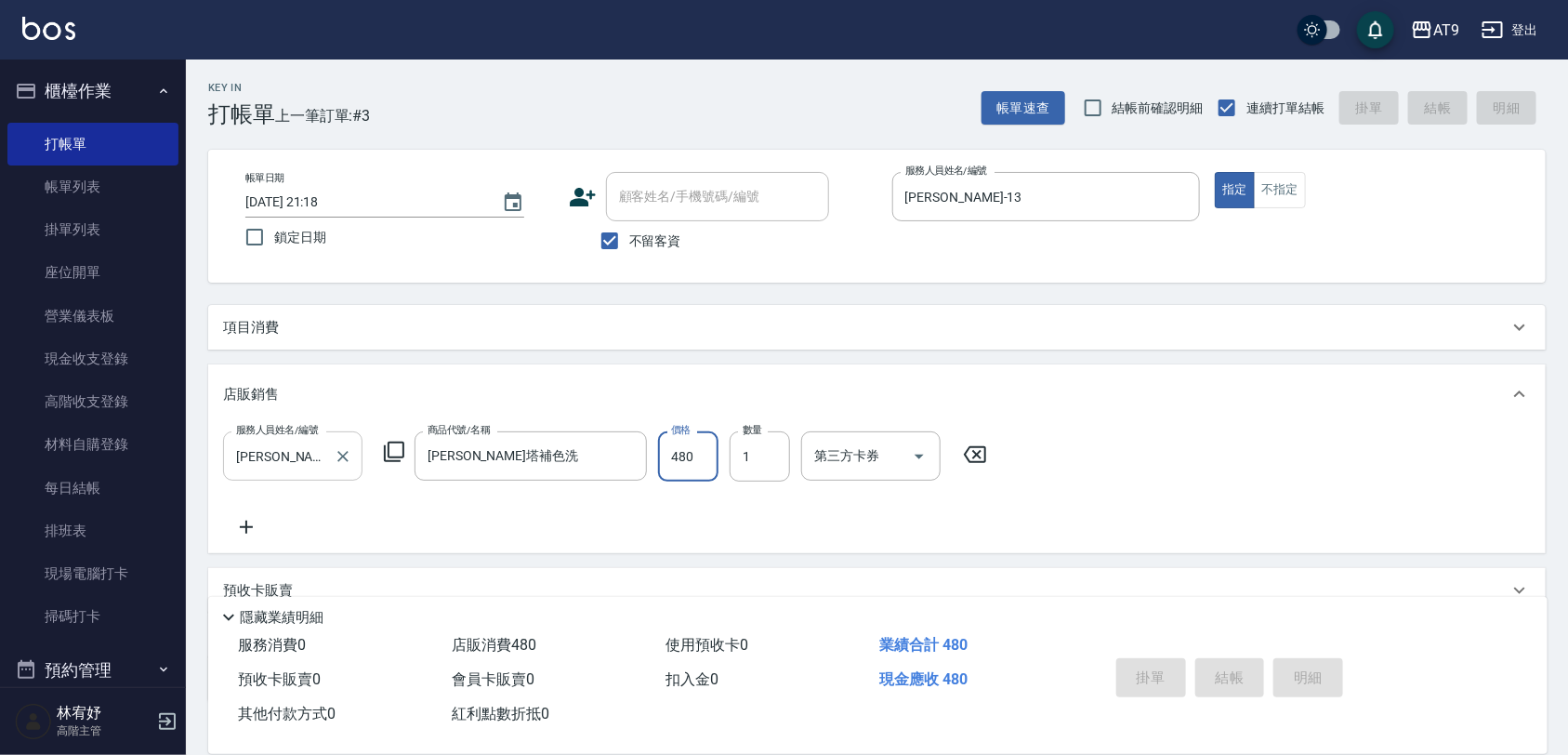
type input "2025/10/10 21:19"
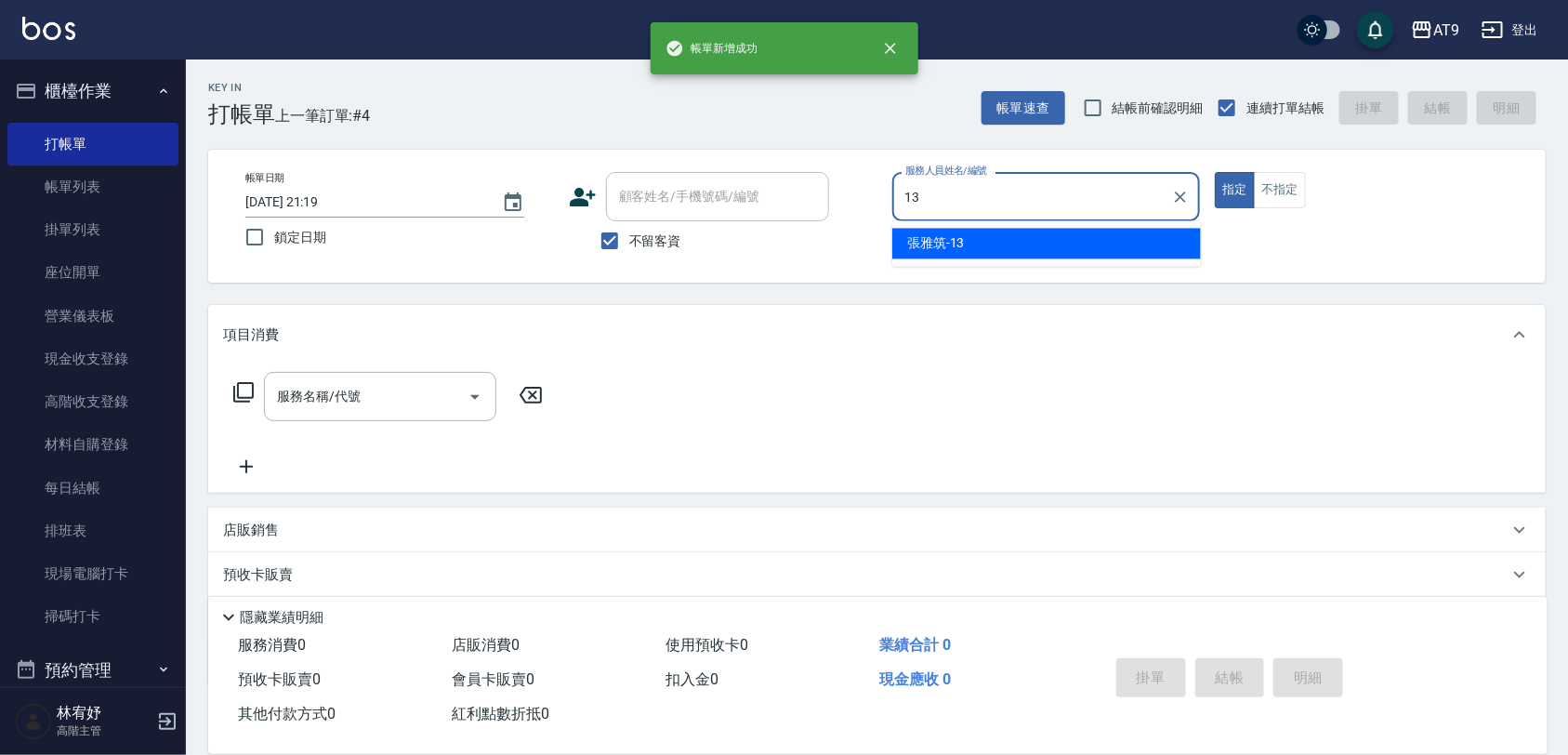
type input "張雅筑-13"
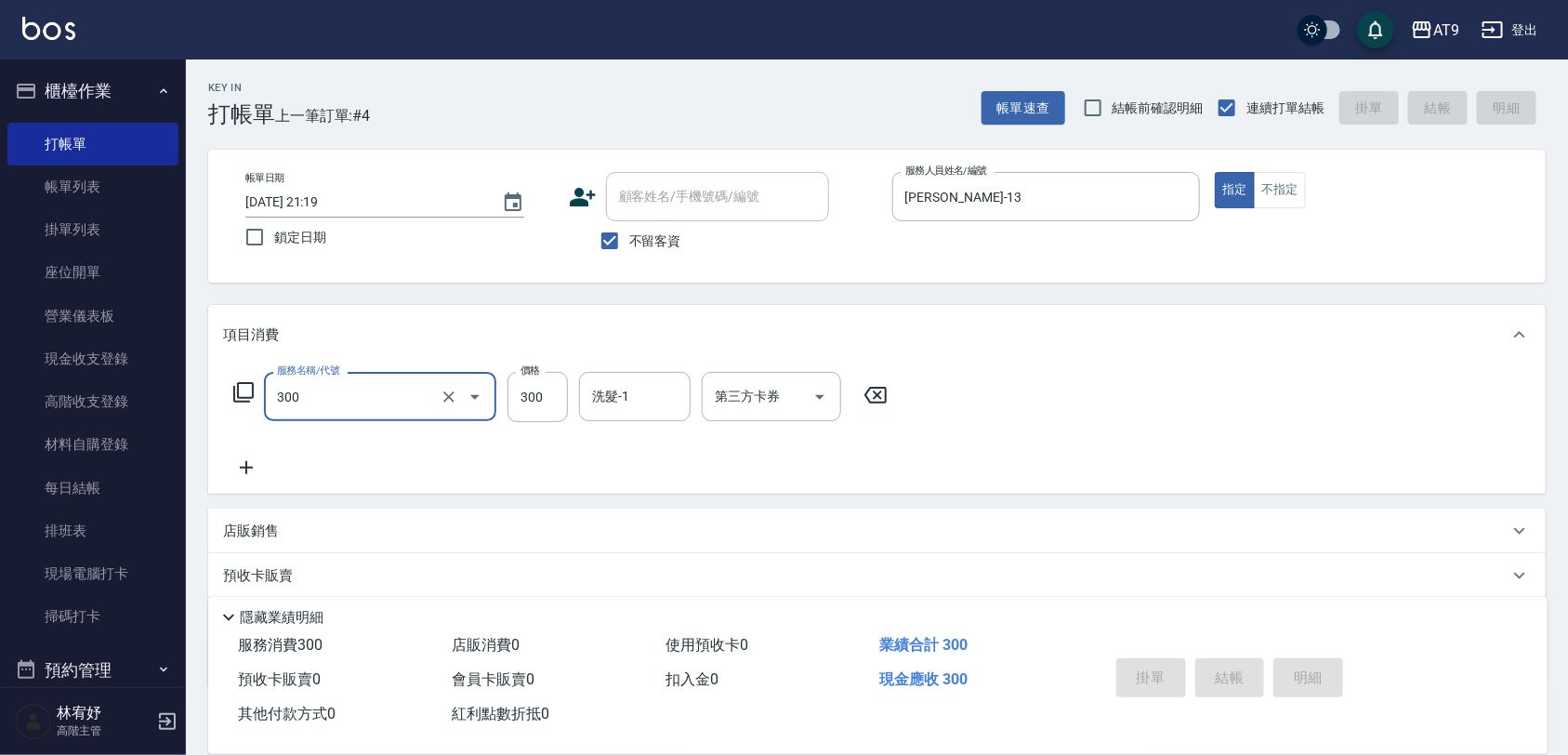
type input "300"
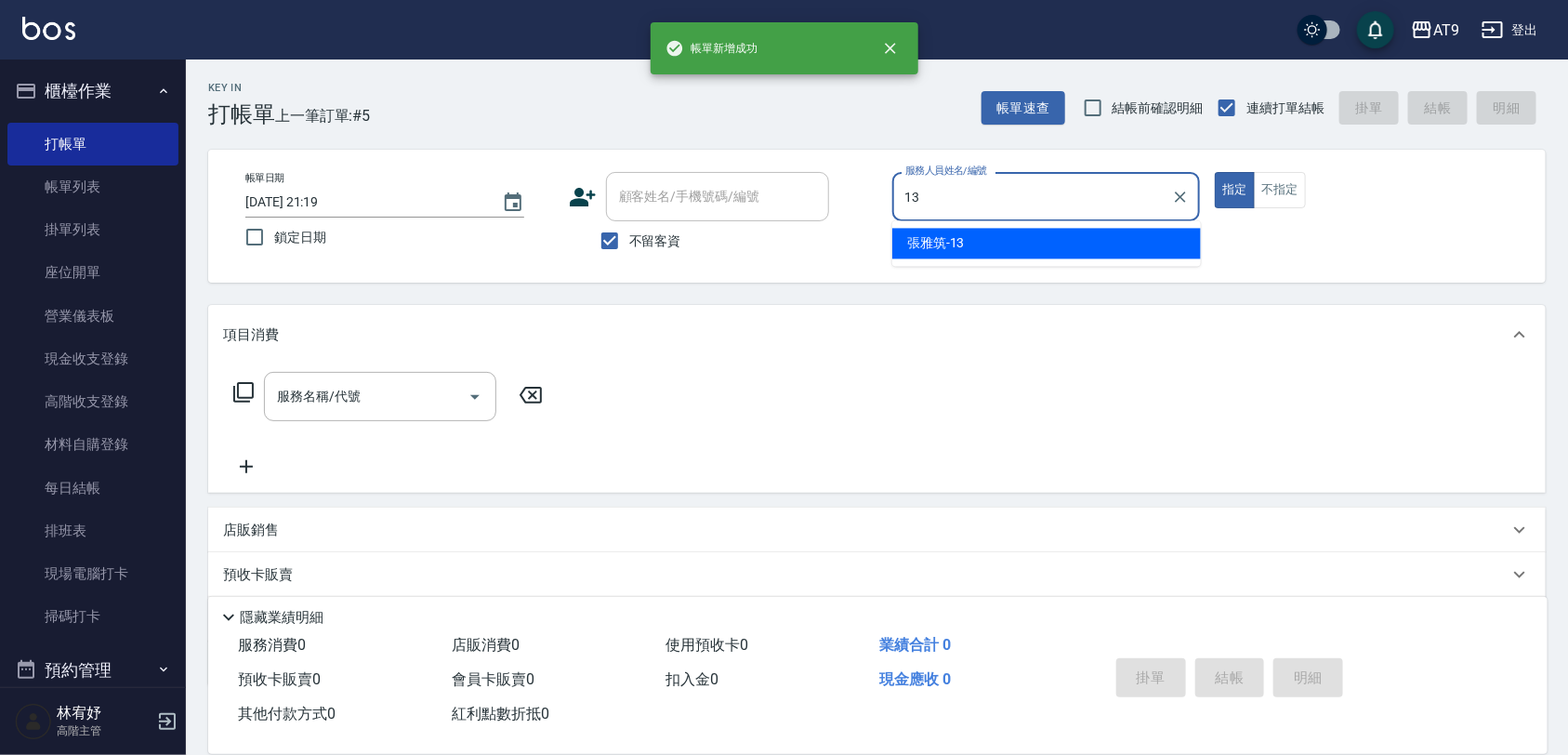
type input "張雅筑-13"
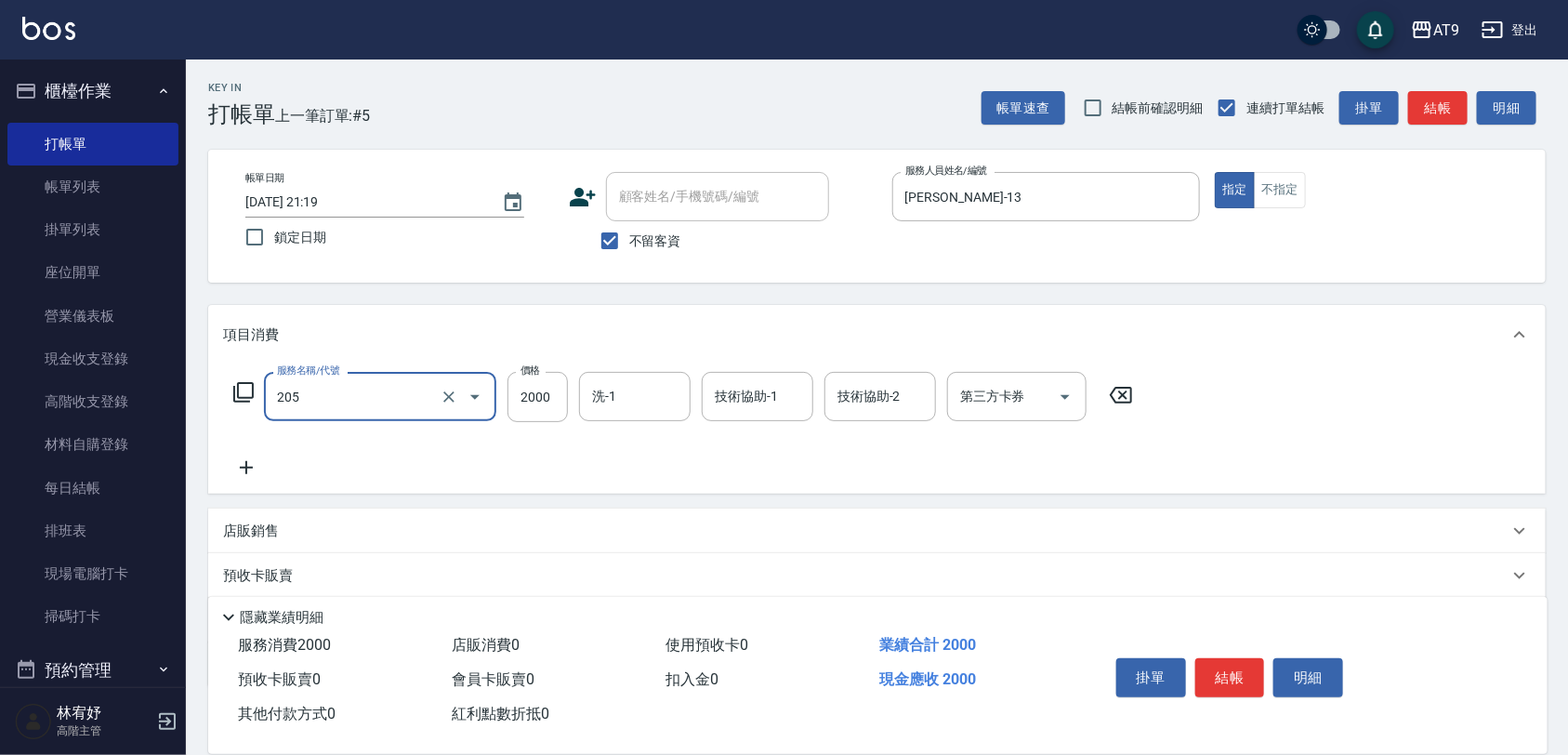
type input "燙髮(205)"
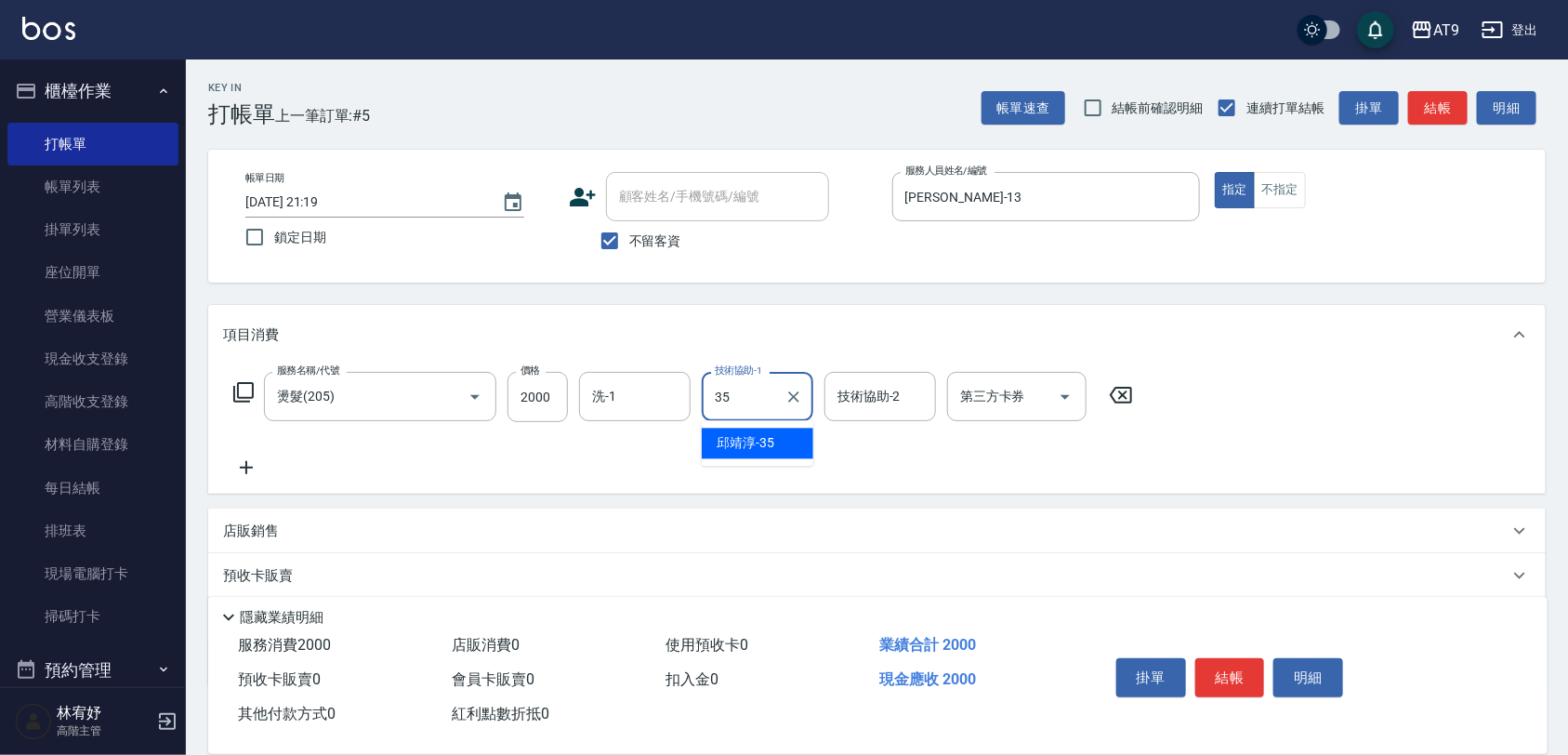
type input "邱靖淳-35"
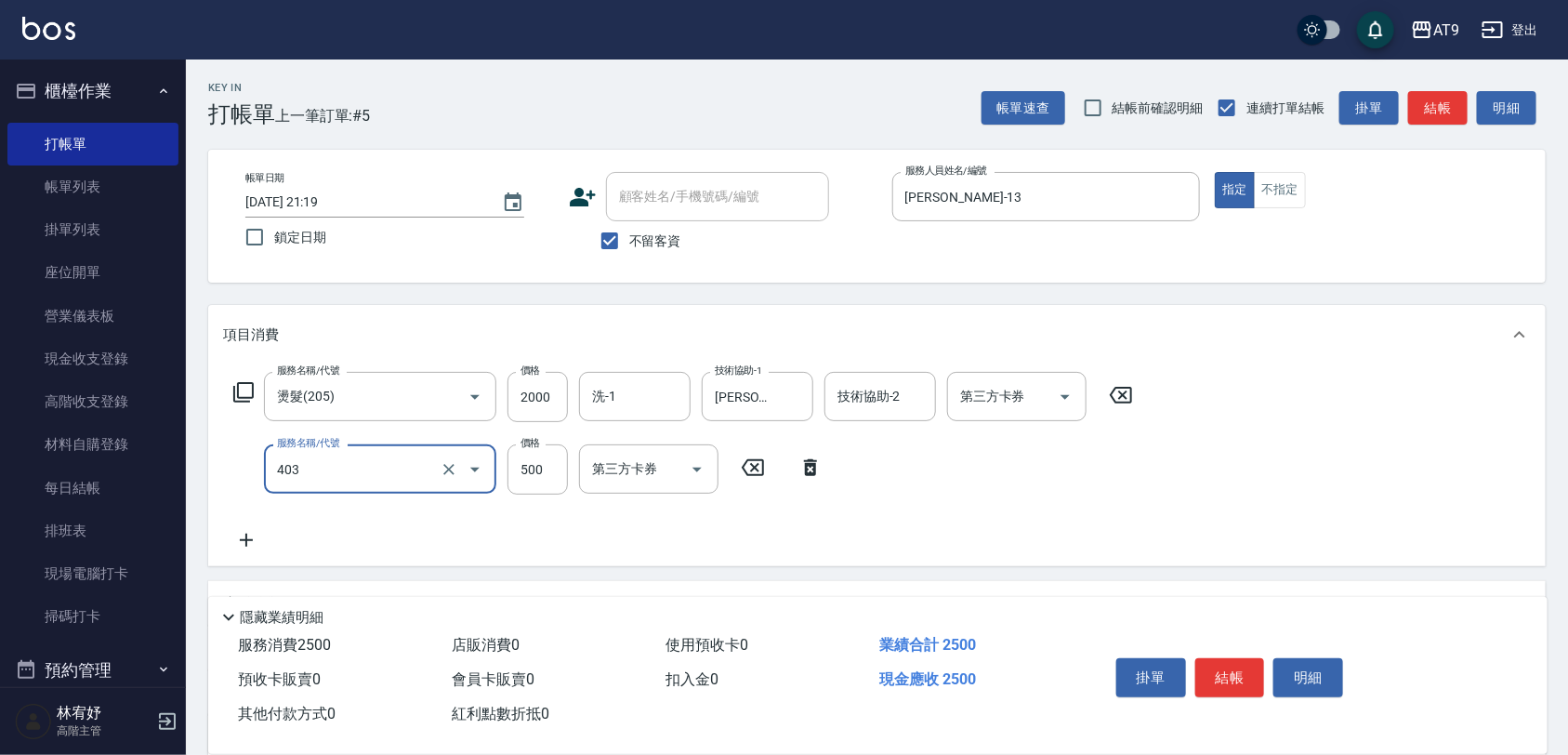
type input "天天護髮(403)"
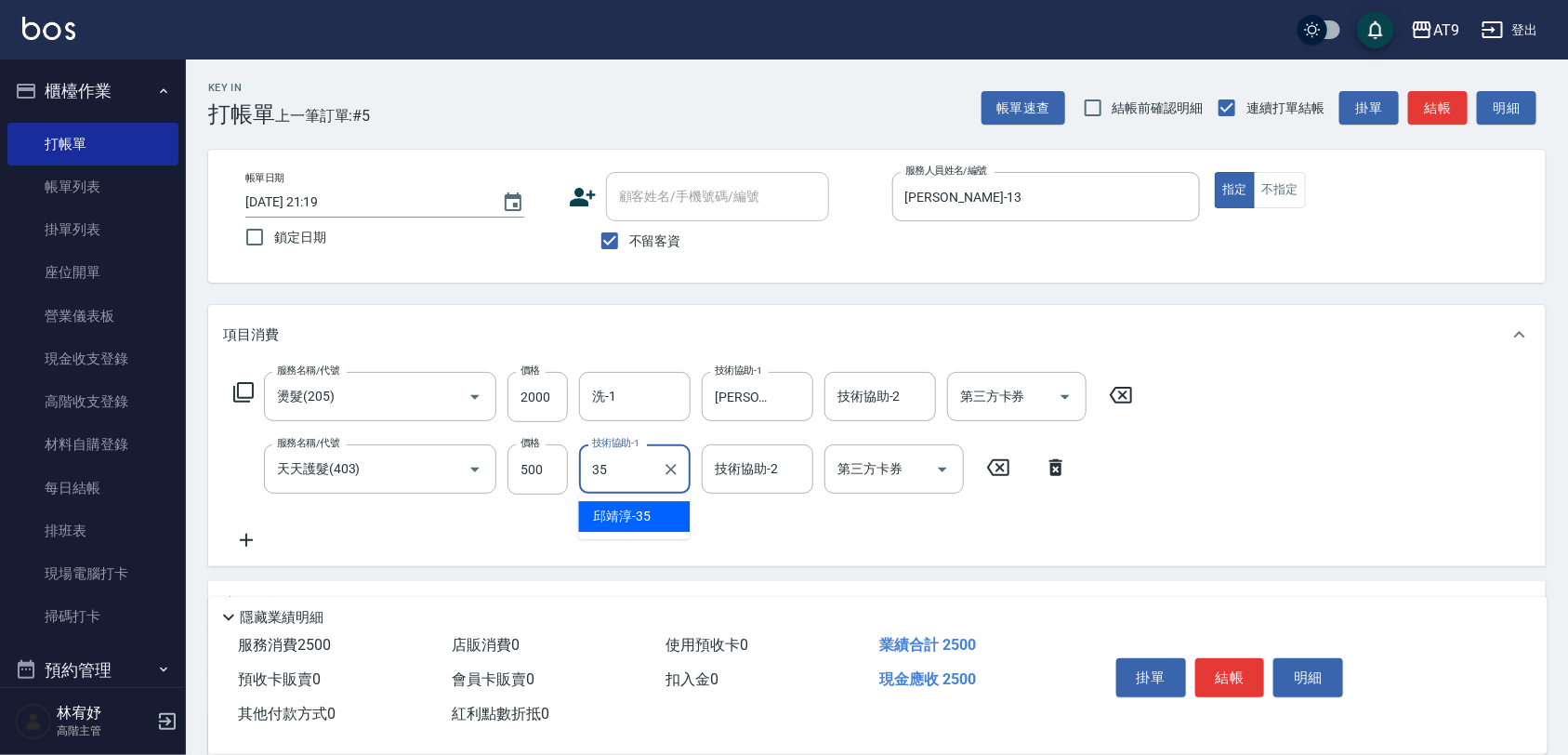
type input "邱靖淳-35"
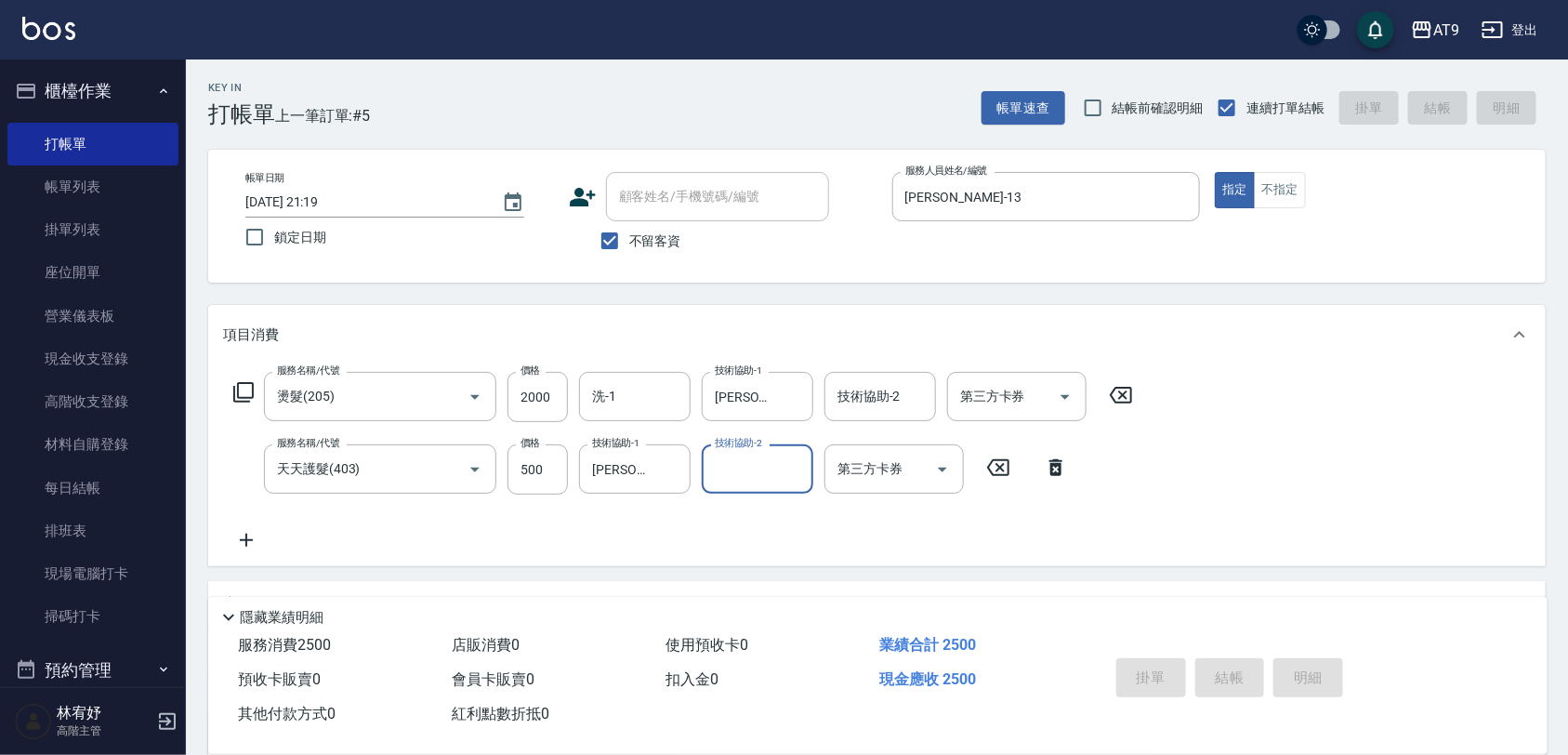
type input "2025/10/10 21:20"
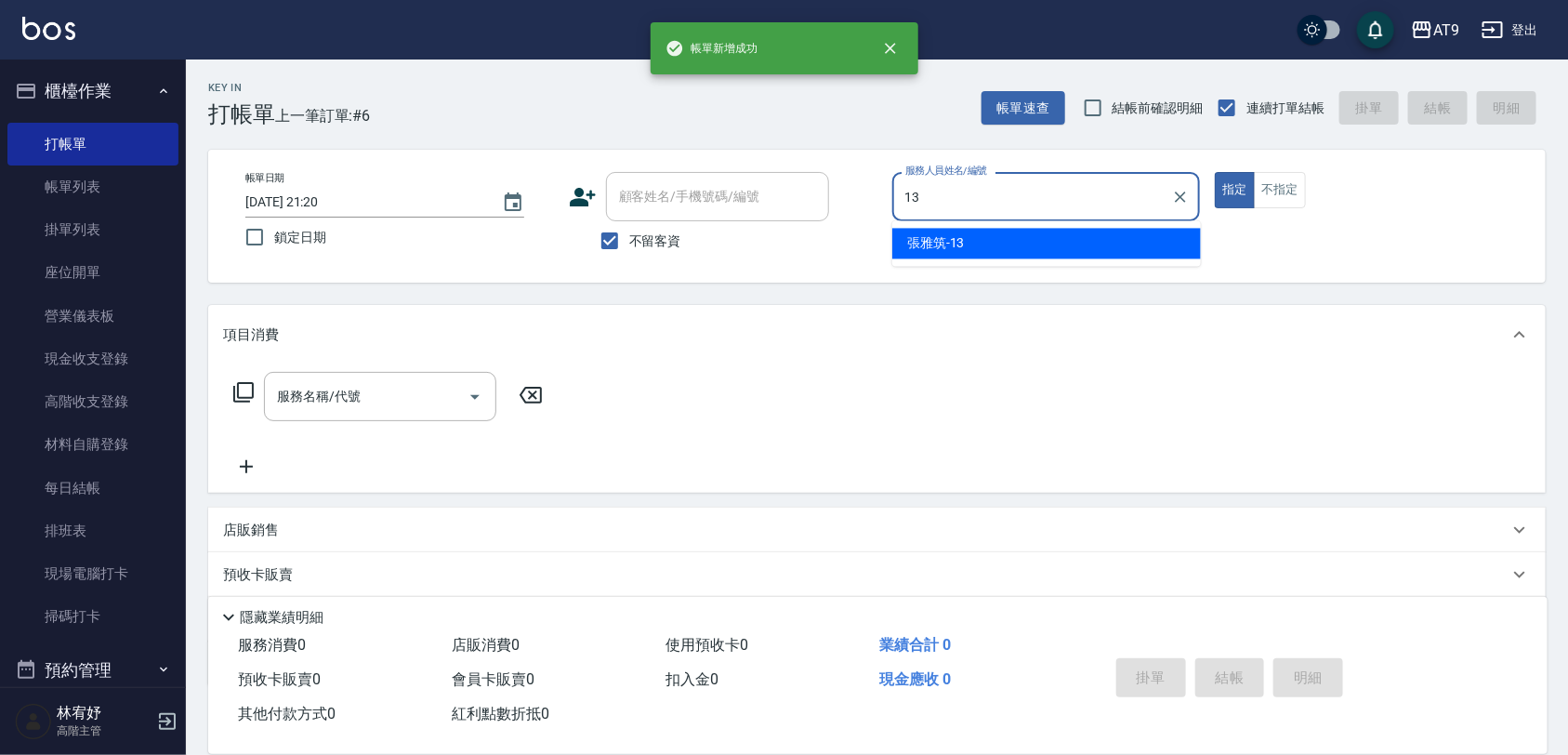
type input "張雅筑-13"
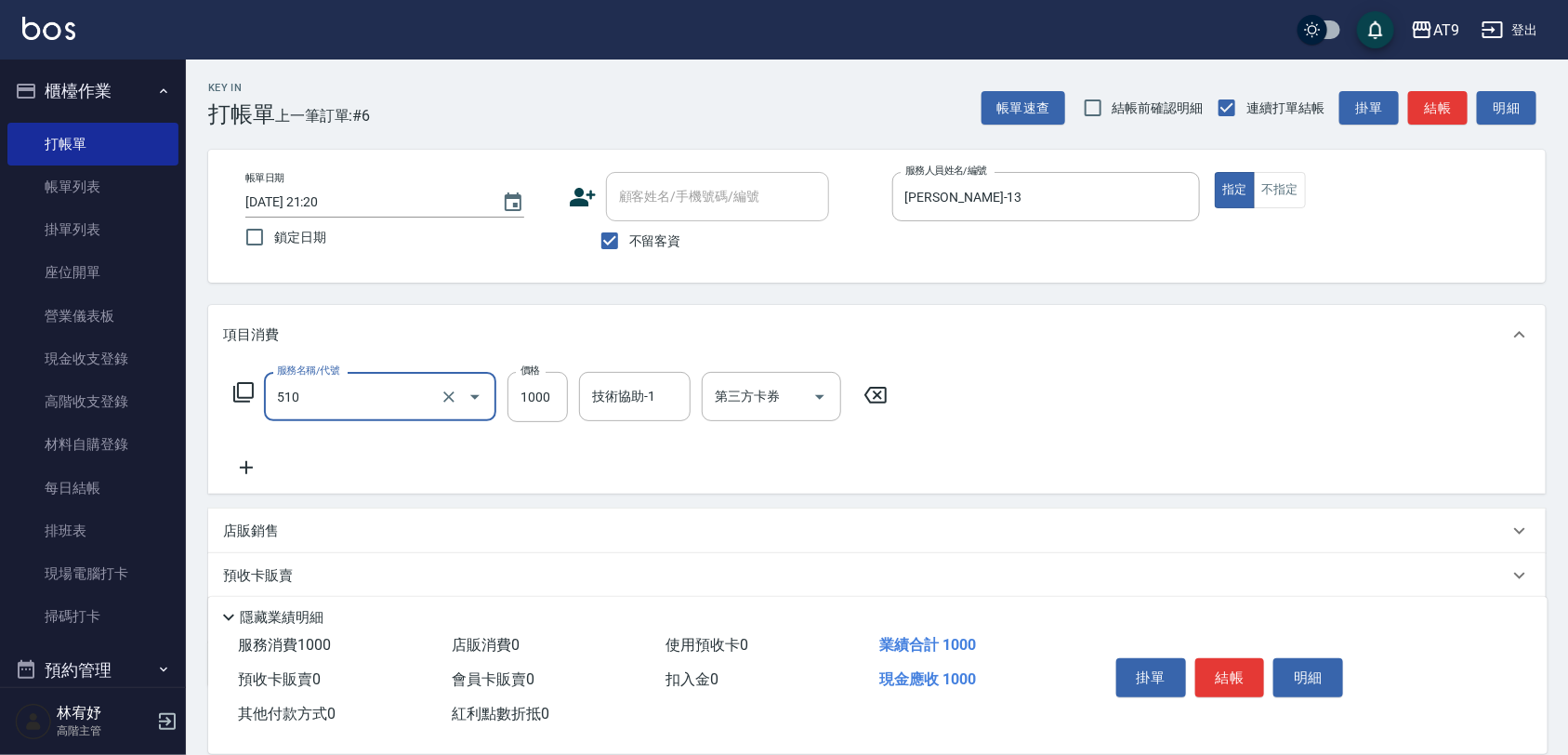
type input "染髮-2(510)"
type input "1500"
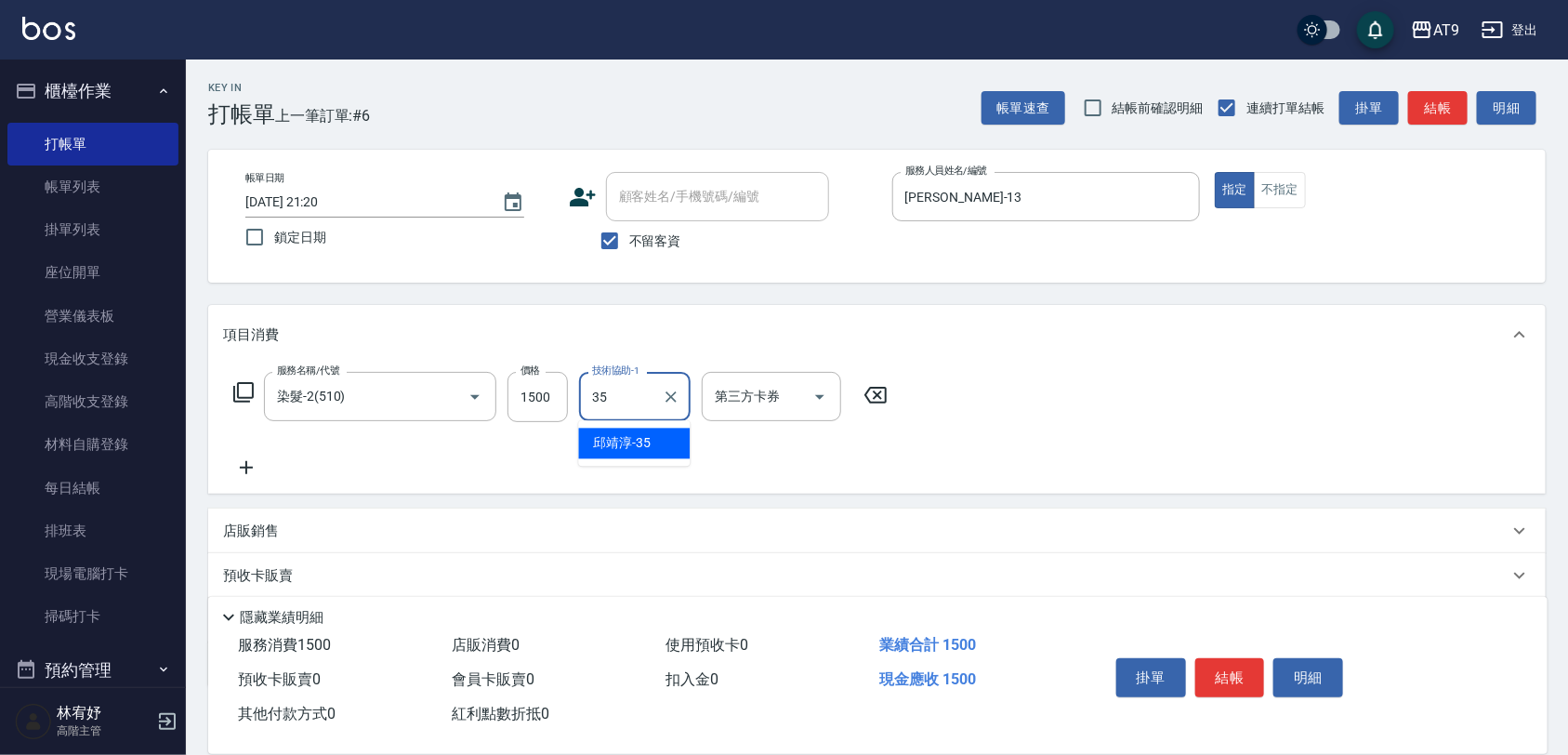
type input "邱靖淳-35"
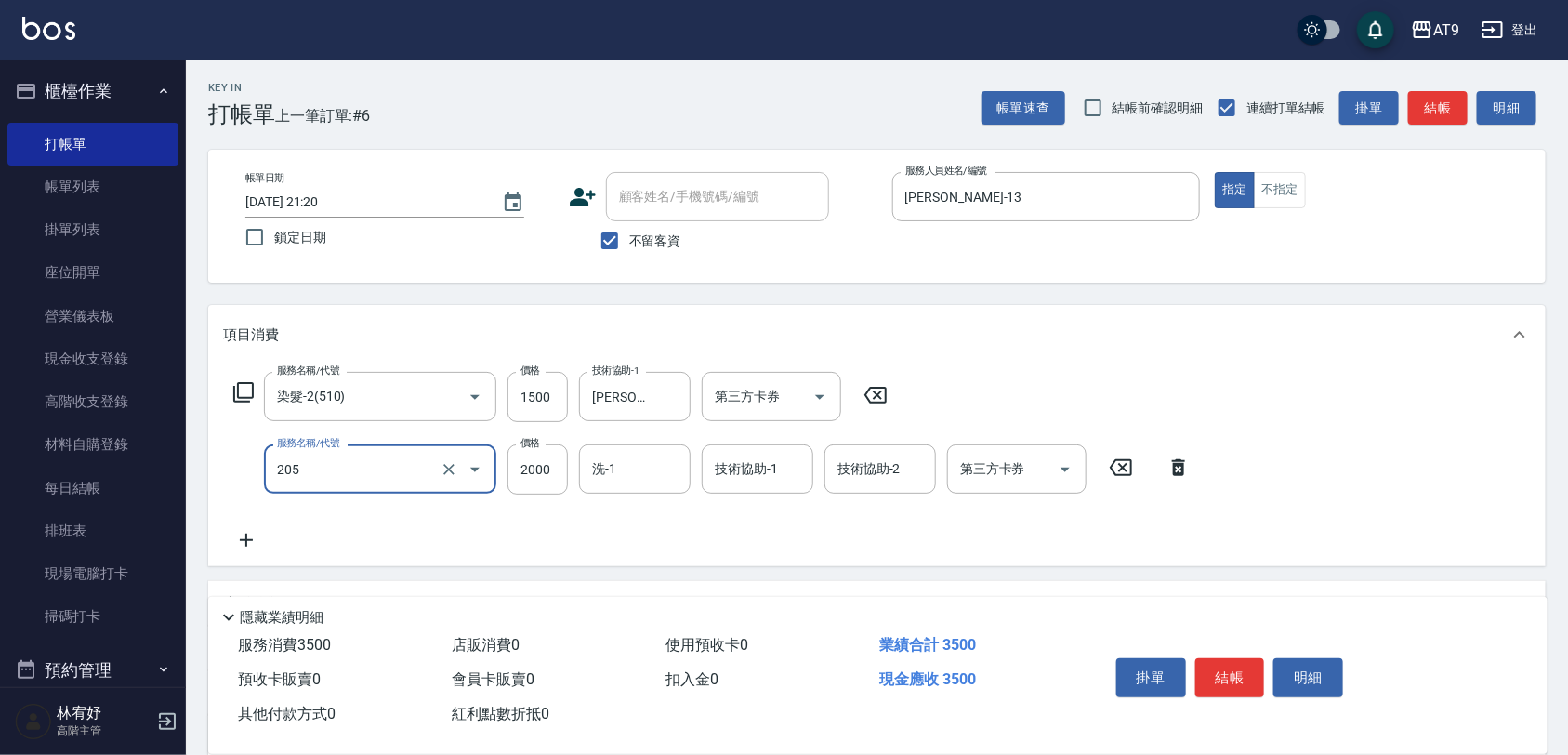
type input "燙髮(205)"
type input "3000"
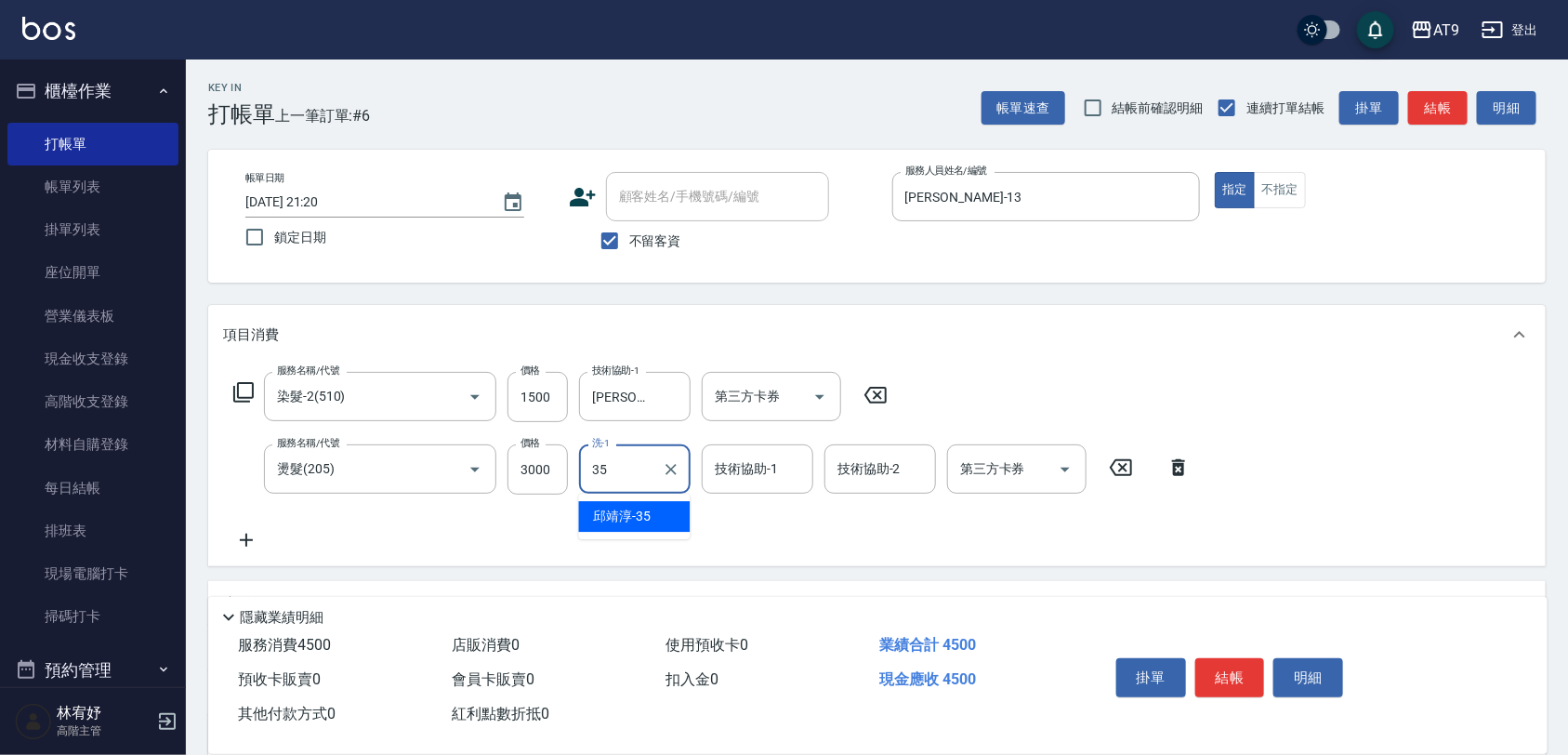
type input "邱靖淳-35"
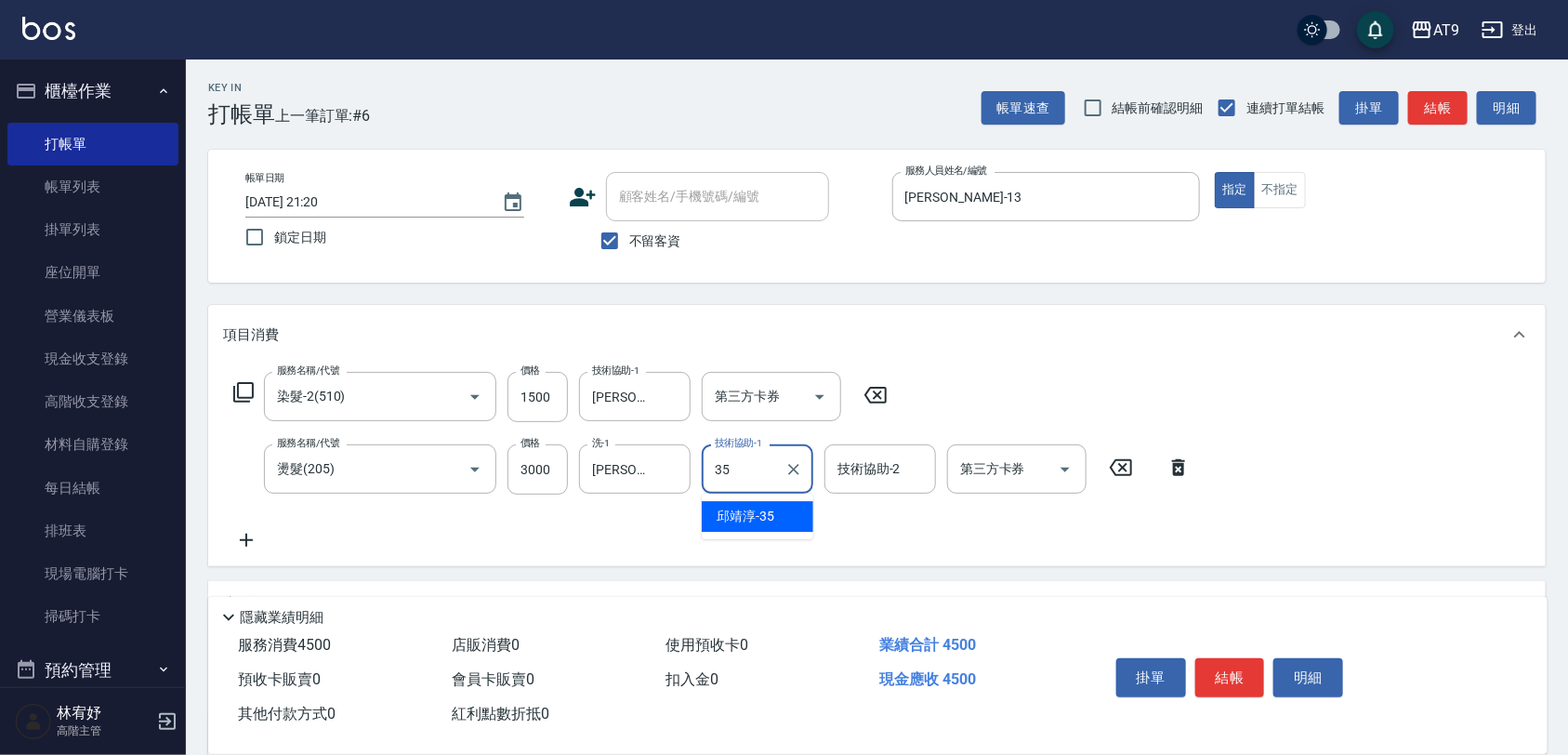
type input "邱靖淳-35"
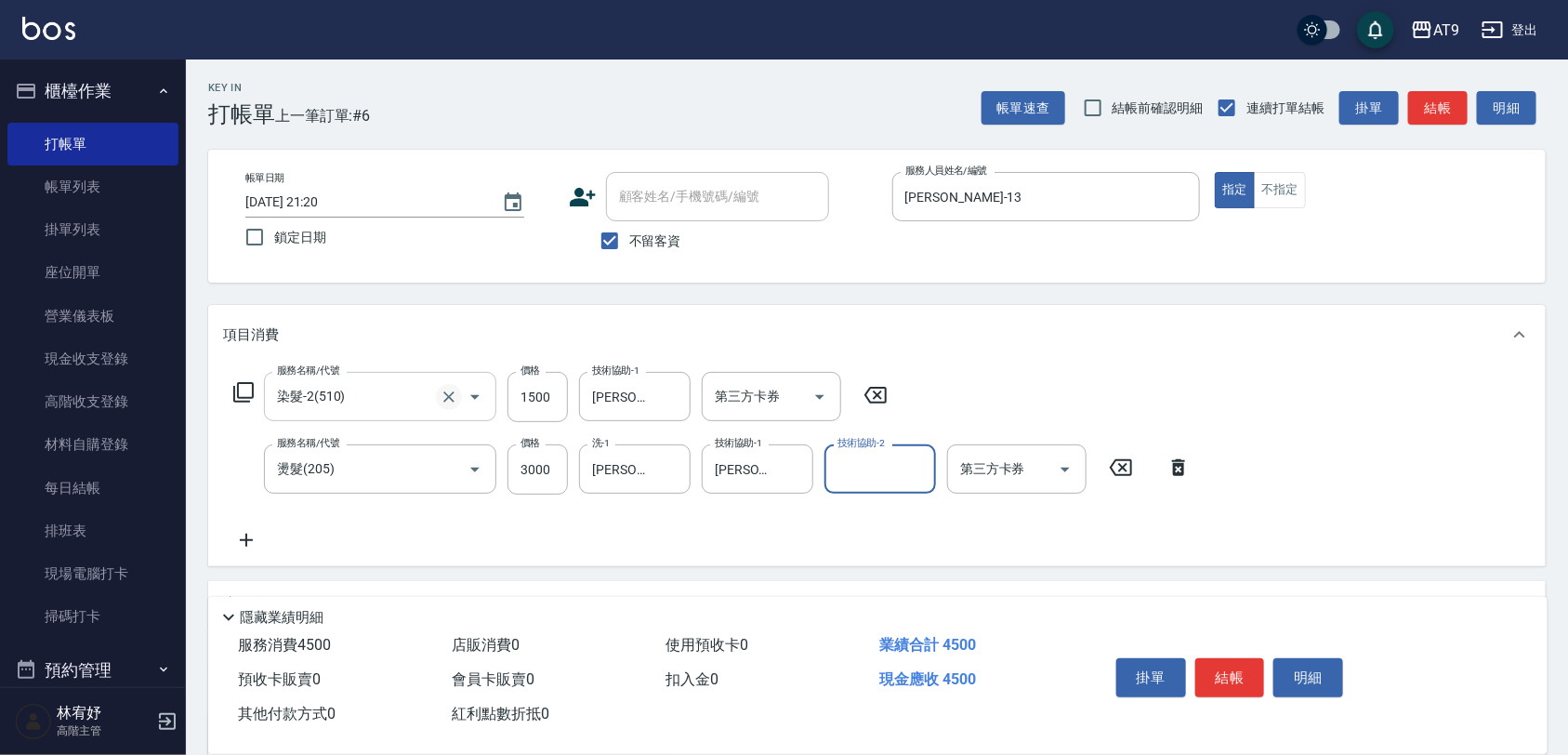
click at [448, 400] on icon "Clear" at bounding box center [449, 396] width 19 height 19
type input "染髮-2(510)"
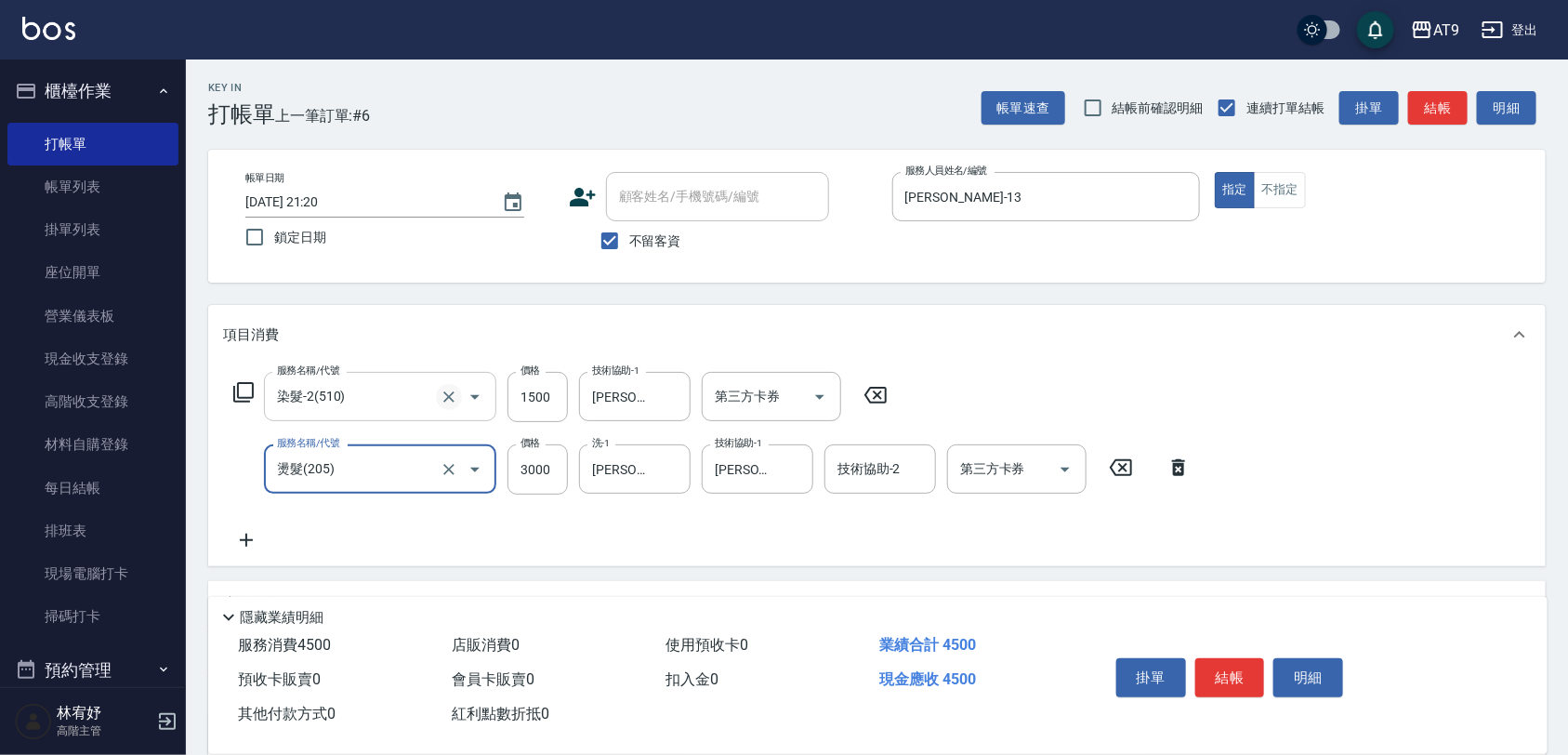
click at [449, 399] on icon "Clear" at bounding box center [449, 396] width 19 height 19
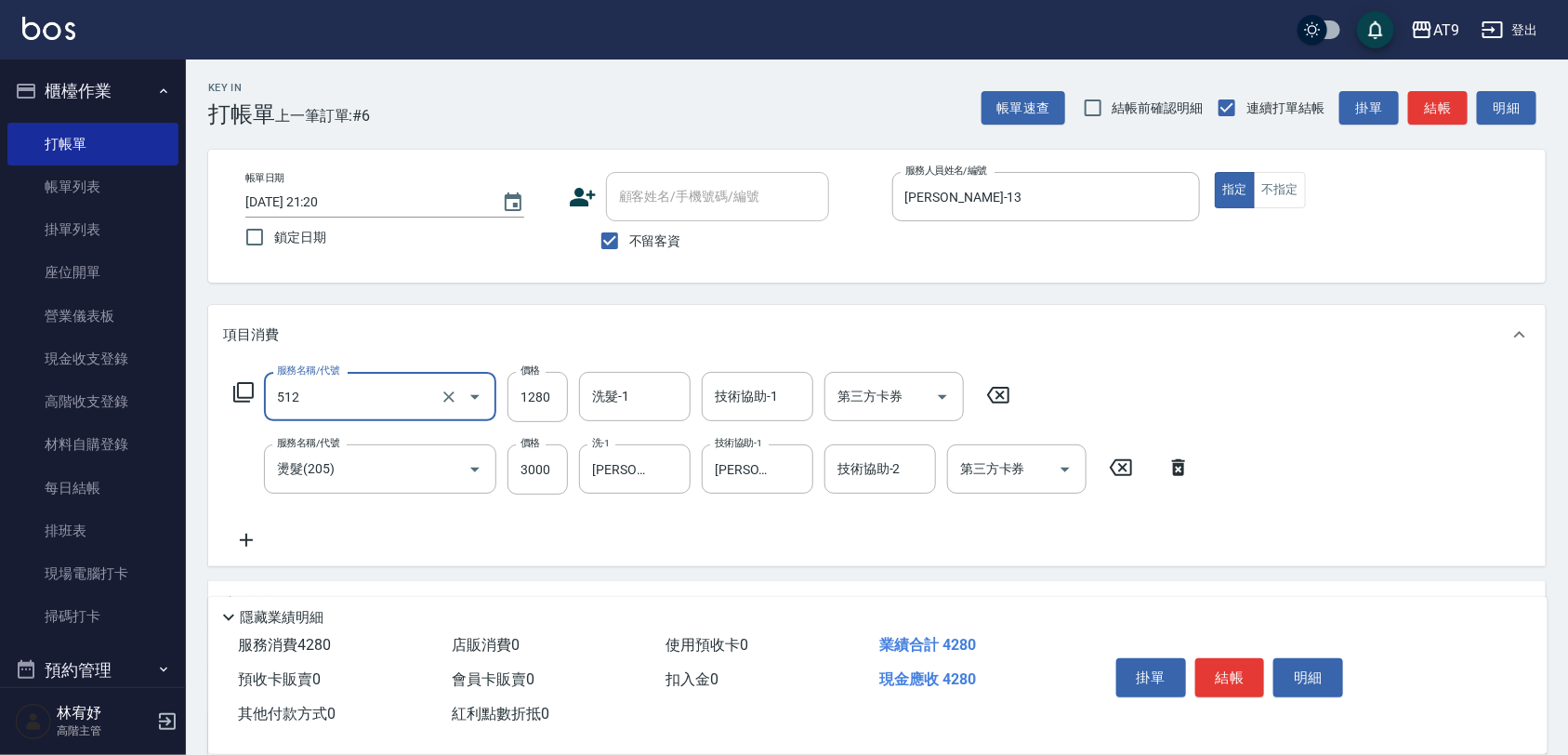
type input "染髮-3(512)"
click at [549, 397] on input "1280" at bounding box center [537, 396] width 61 height 51
type input "1500"
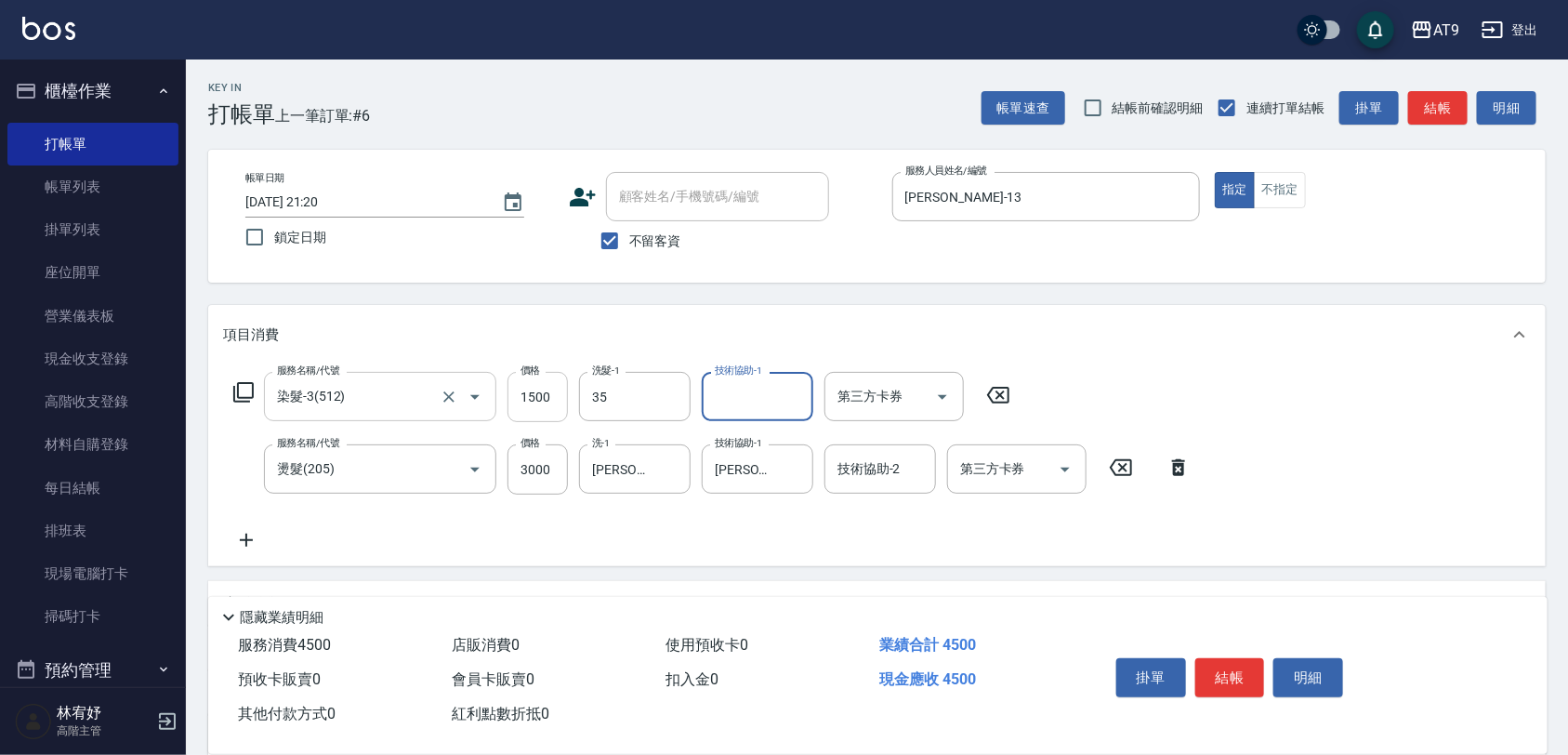
type input "邱靖淳-35"
click at [667, 407] on button "Clear" at bounding box center [671, 396] width 26 height 26
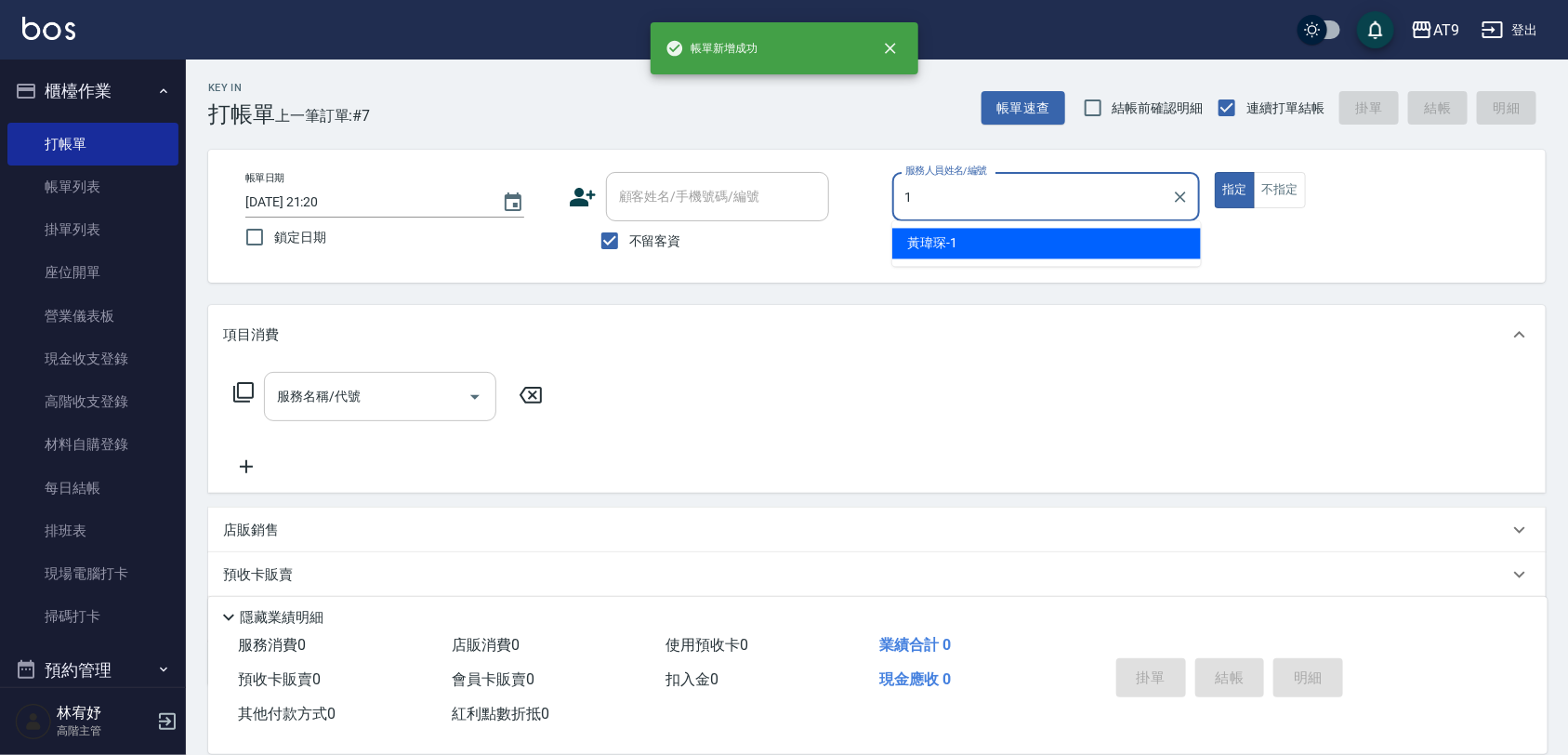
type input "黃瑋琛-1"
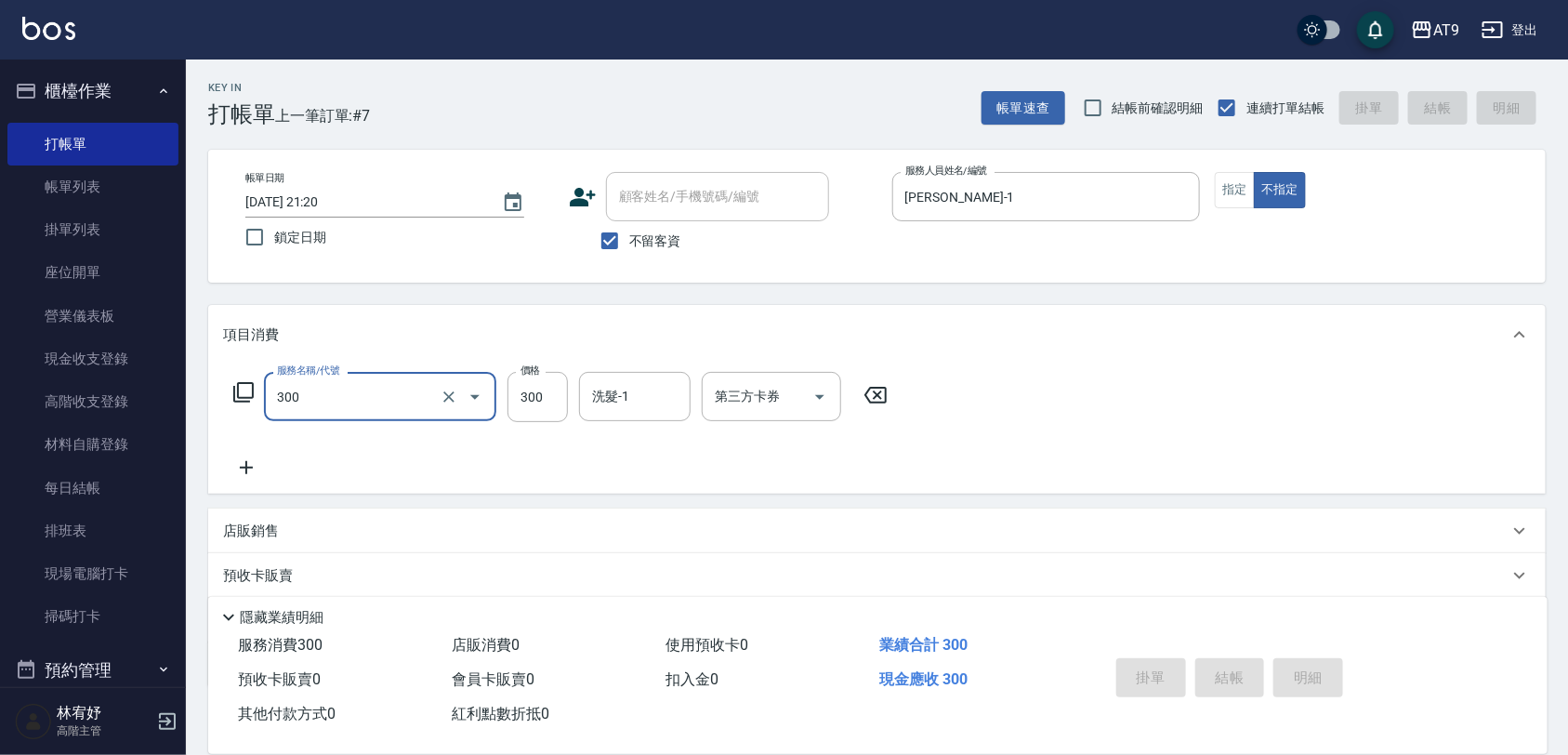
type input "300"
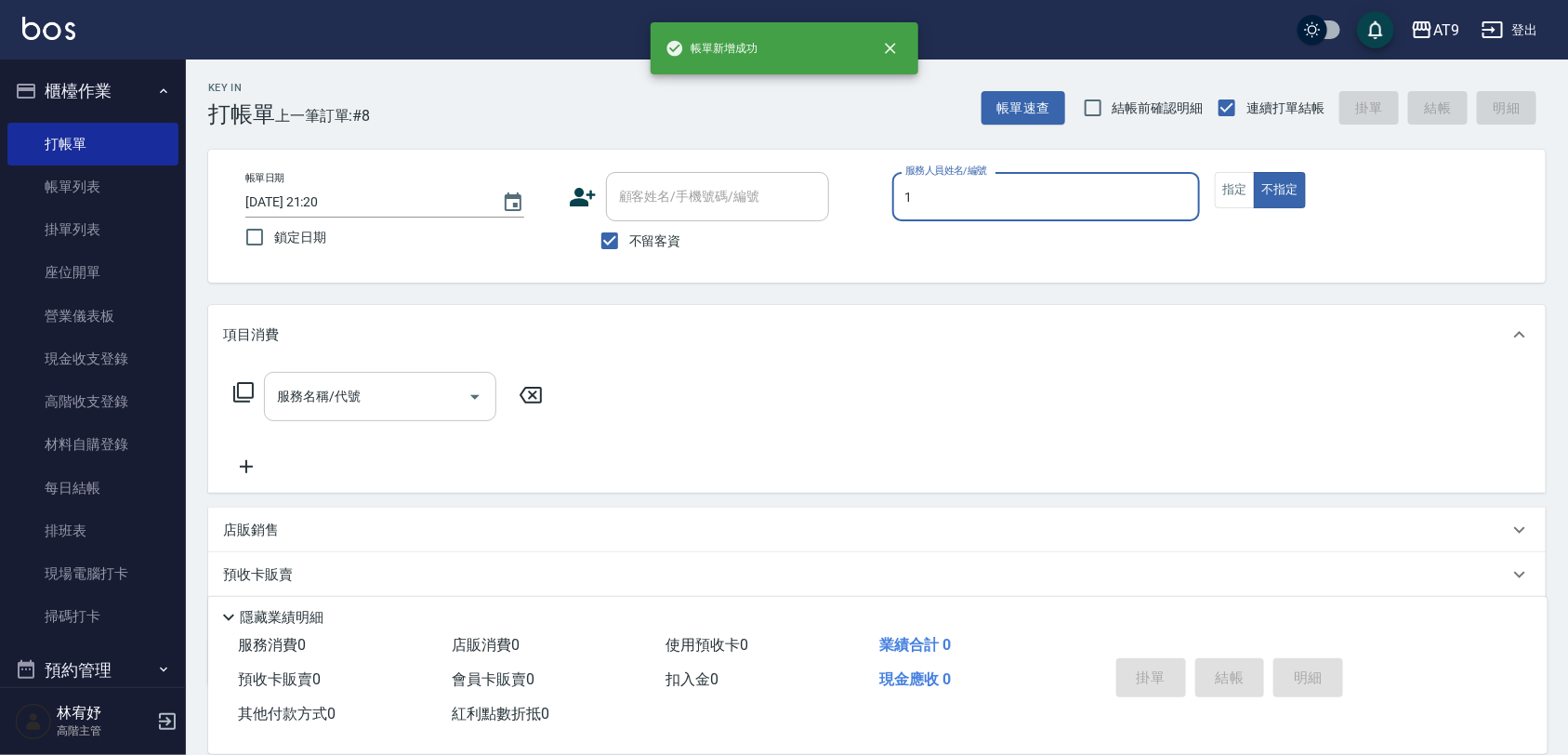
type input "黃瑋琛-1"
type button "false"
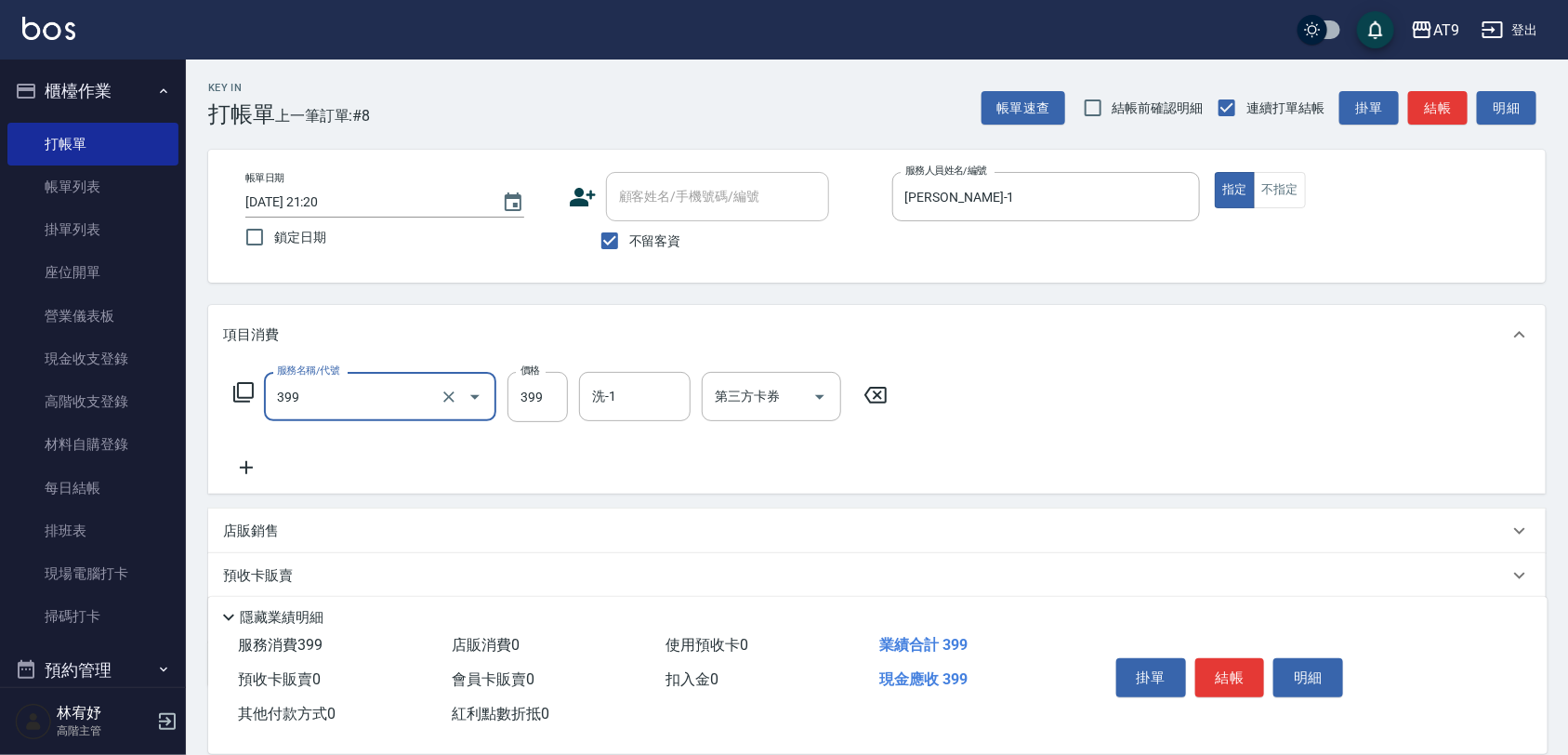
type input "海鹽SPA洗(399)"
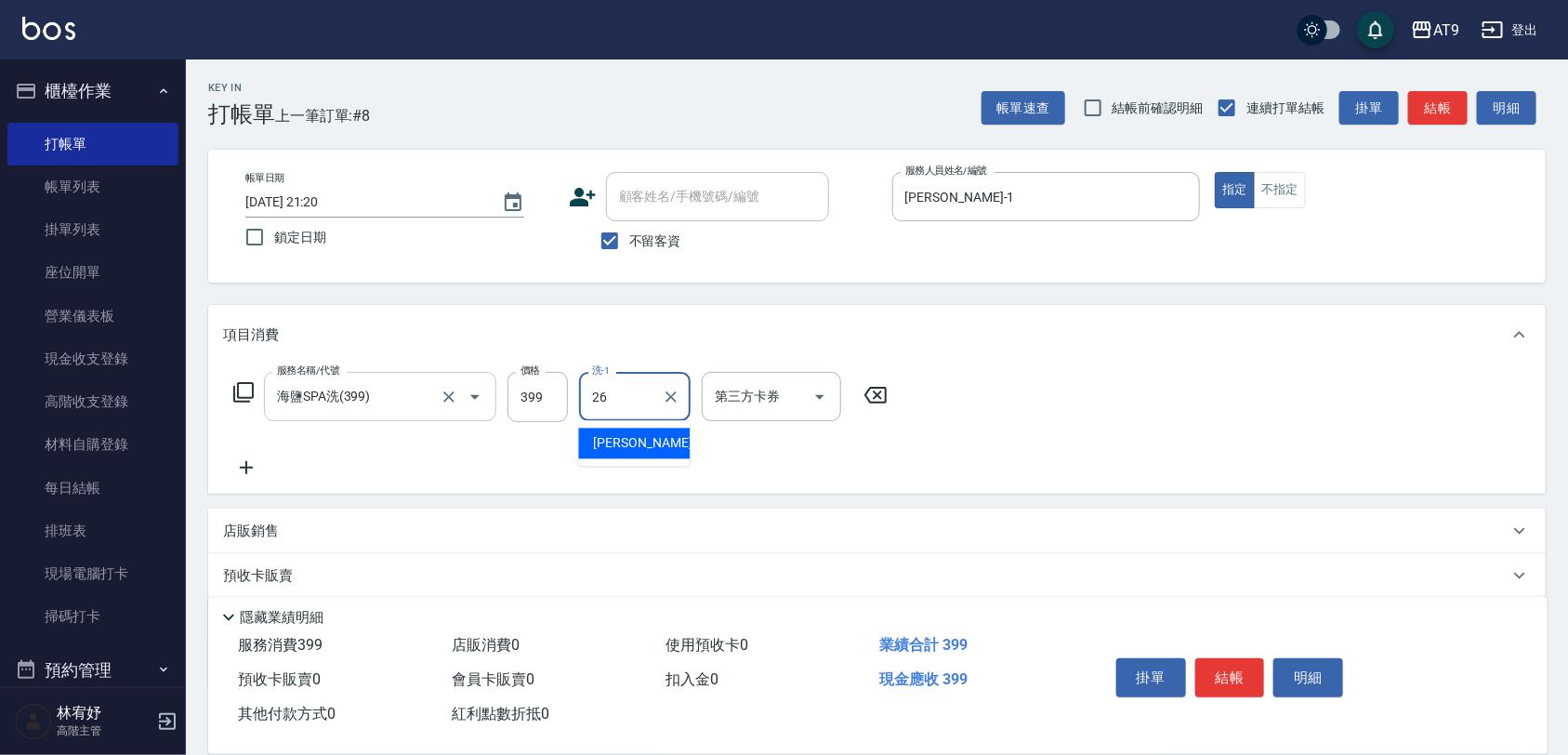
type input "陳祈聿-26"
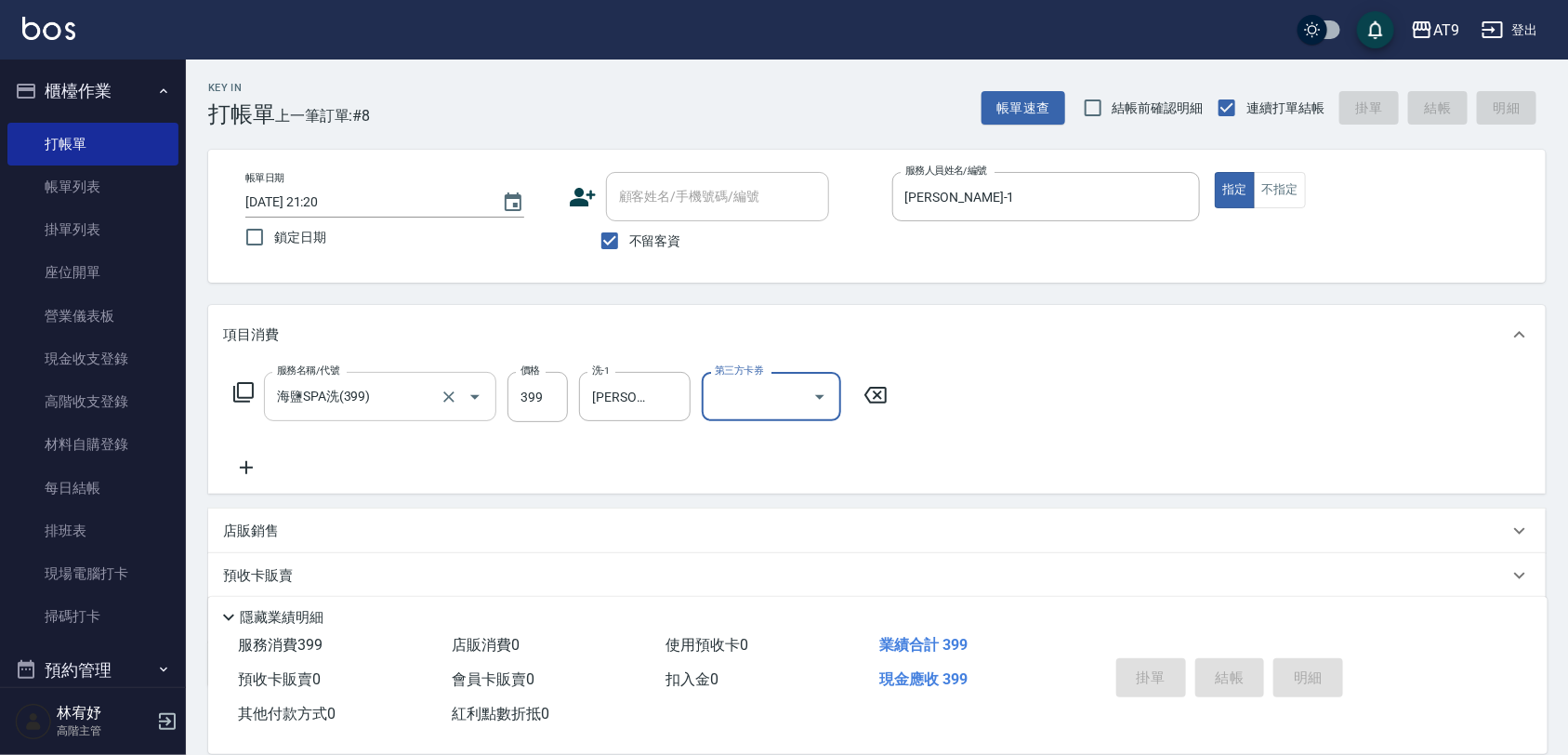
type input "2025/10/10 21:21"
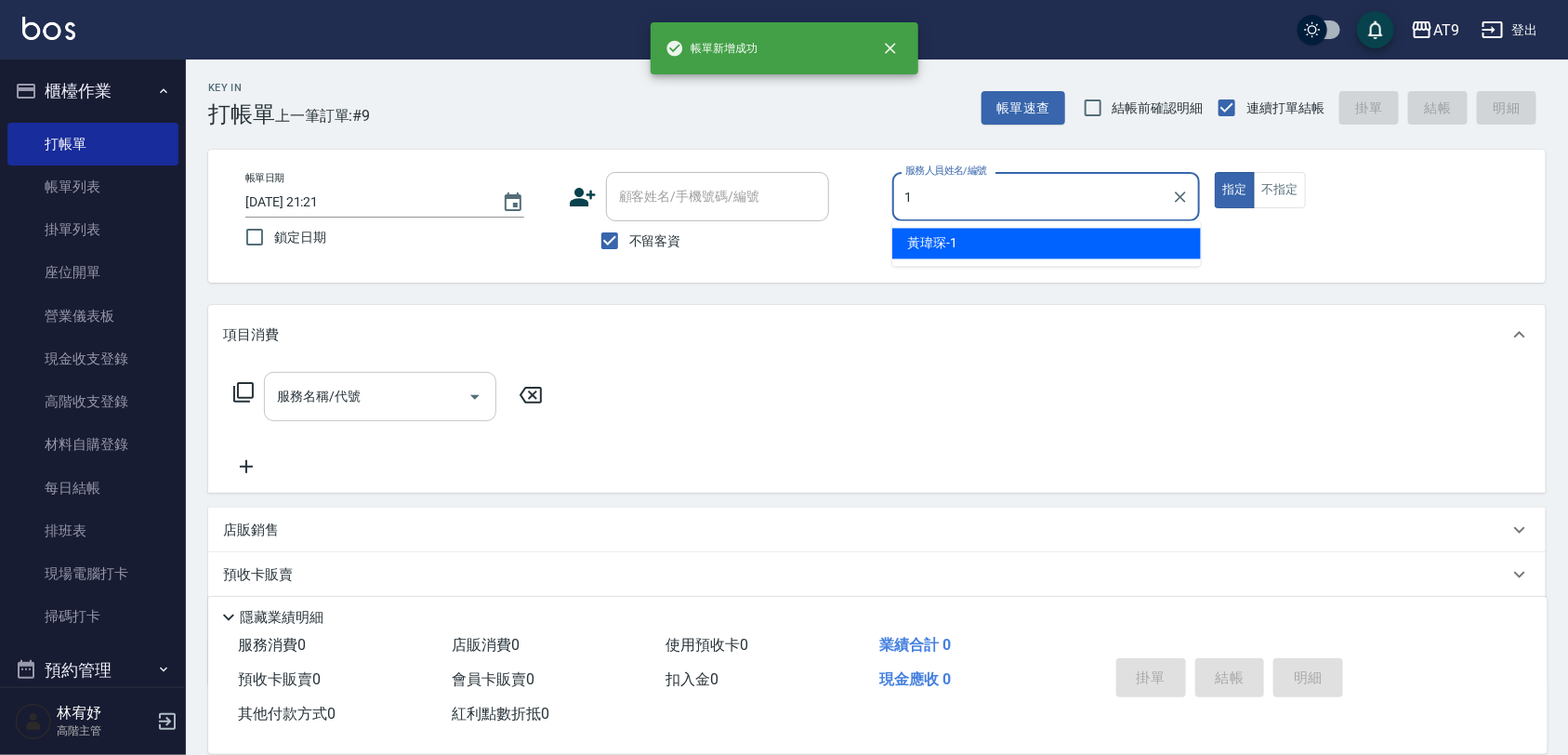
type input "黃瑋琛-1"
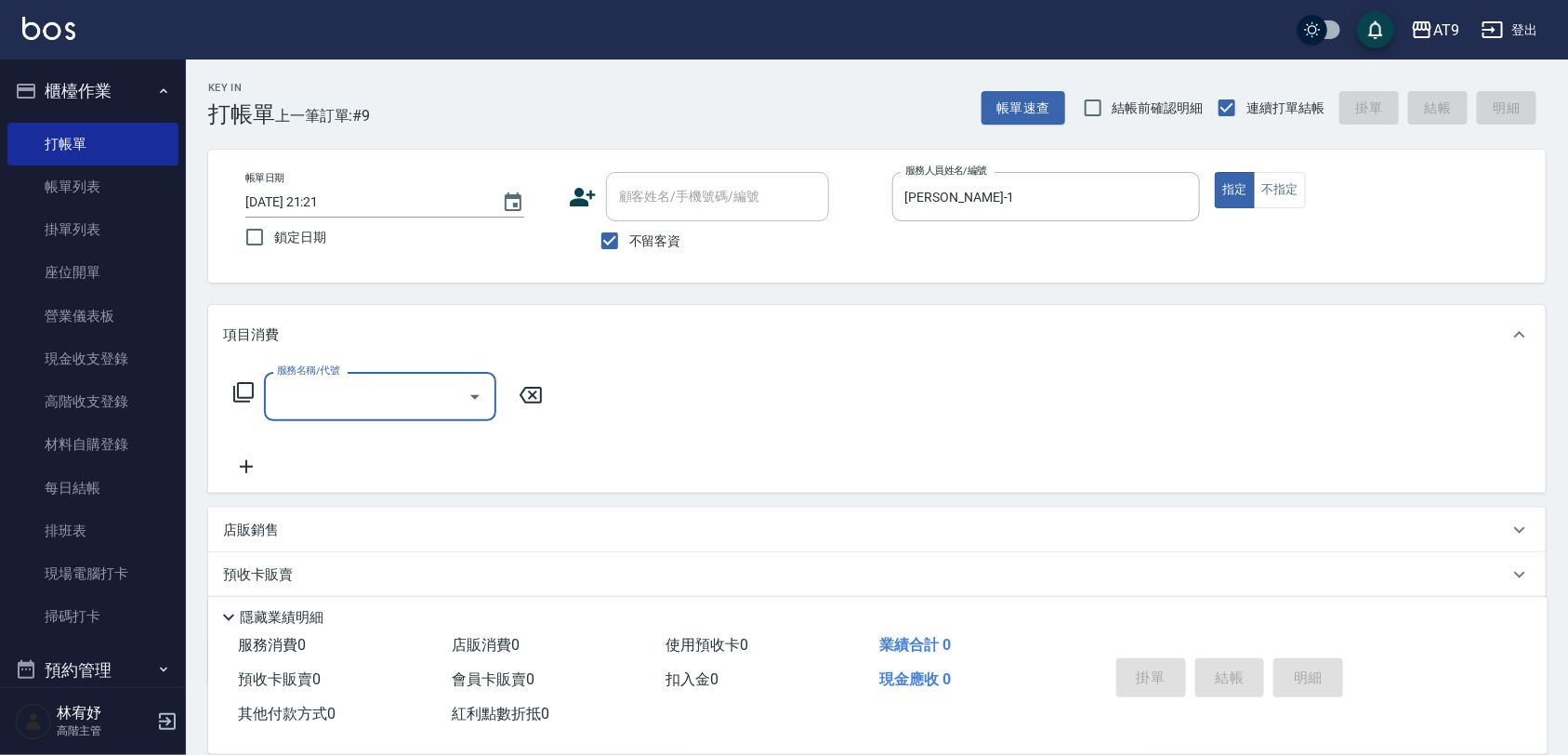
click at [669, 249] on span "不留客資" at bounding box center [655, 241] width 52 height 20
click at [630, 249] on input "不留客資" at bounding box center [609, 240] width 39 height 39
checkbox input "false"
click at [671, 191] on div "顧客姓名/手機號碼/編號 顧客姓名/手機號碼/編號" at bounding box center [717, 197] width 223 height 50
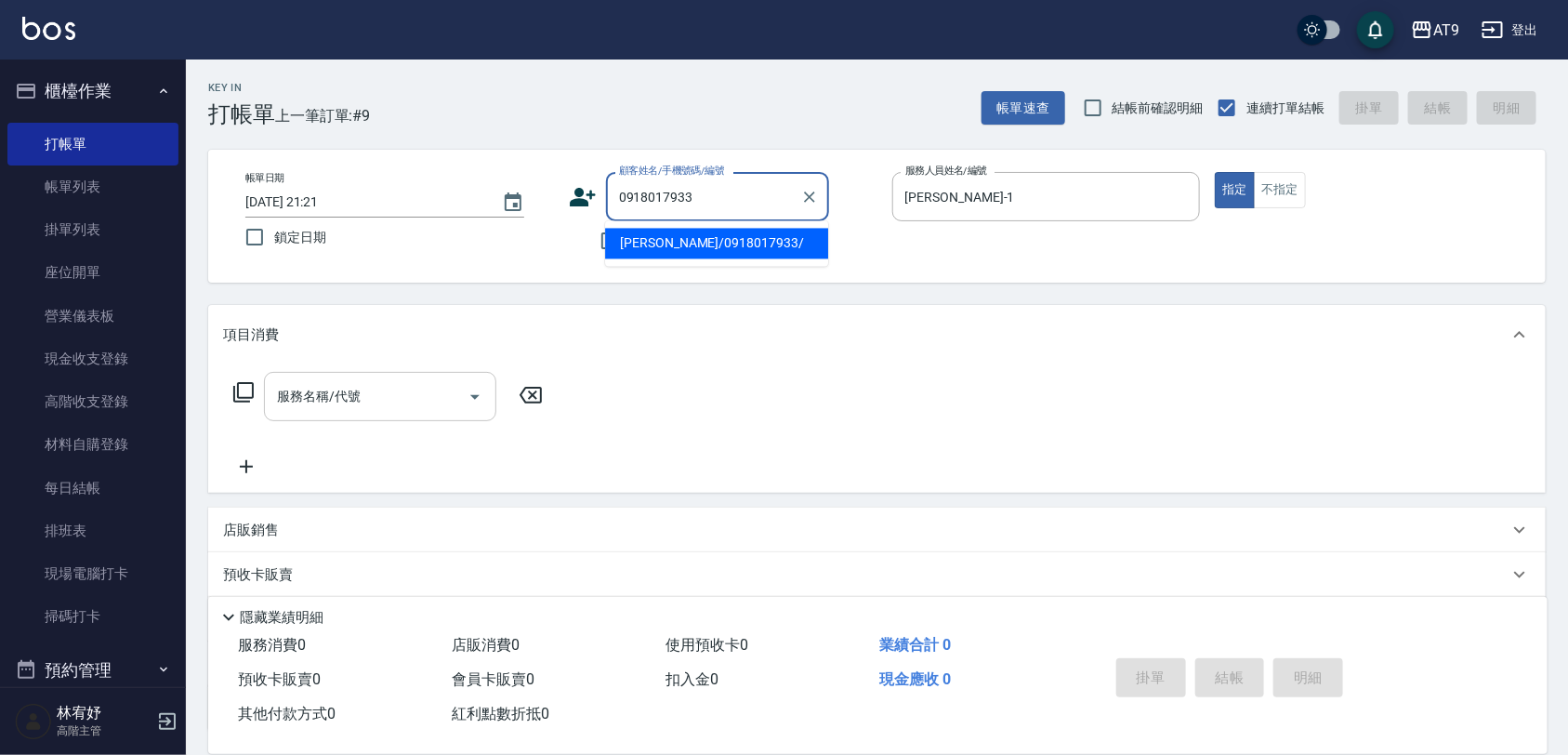
type input "小希/0918017933/"
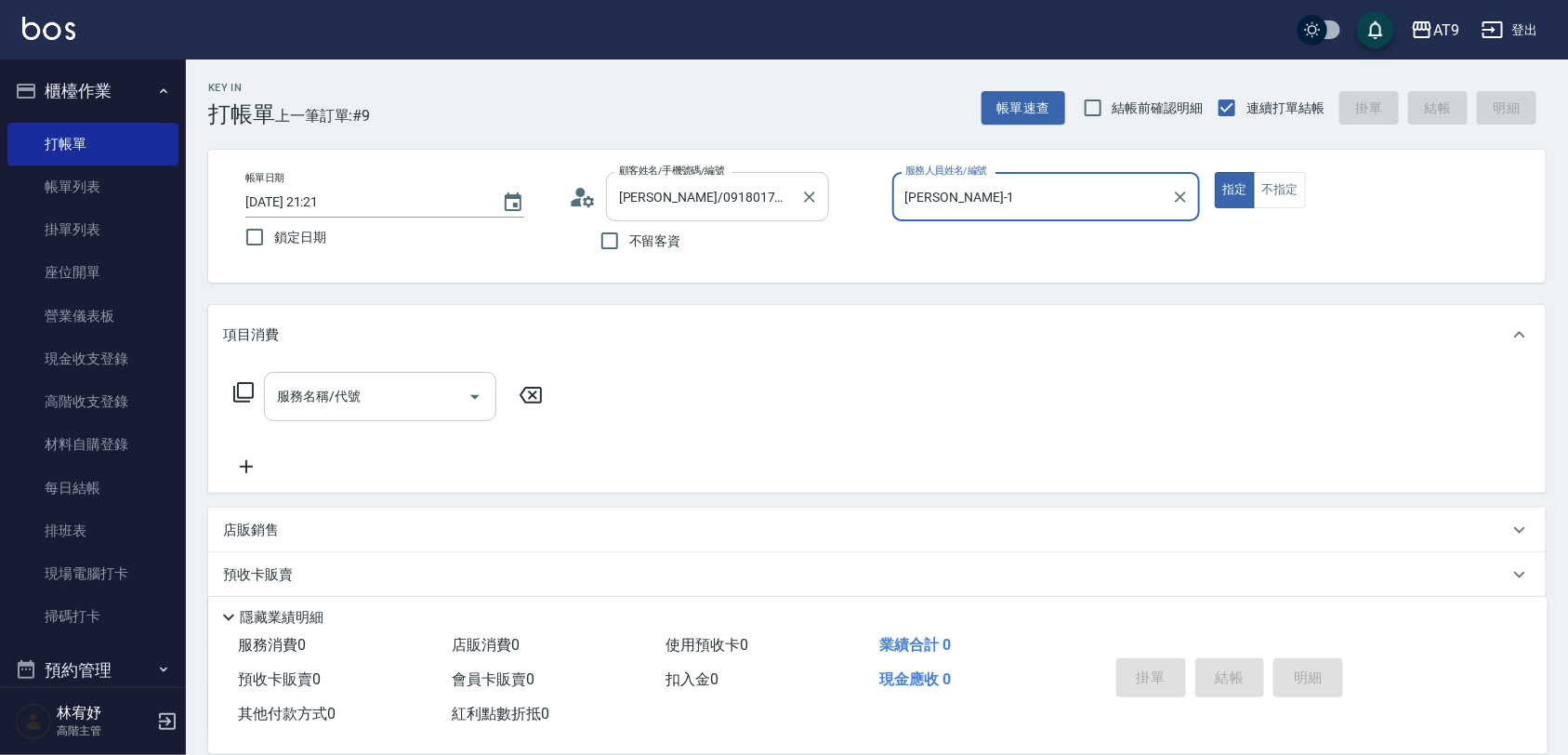
click at [1214, 172] on button "指定" at bounding box center [1234, 190] width 40 height 36
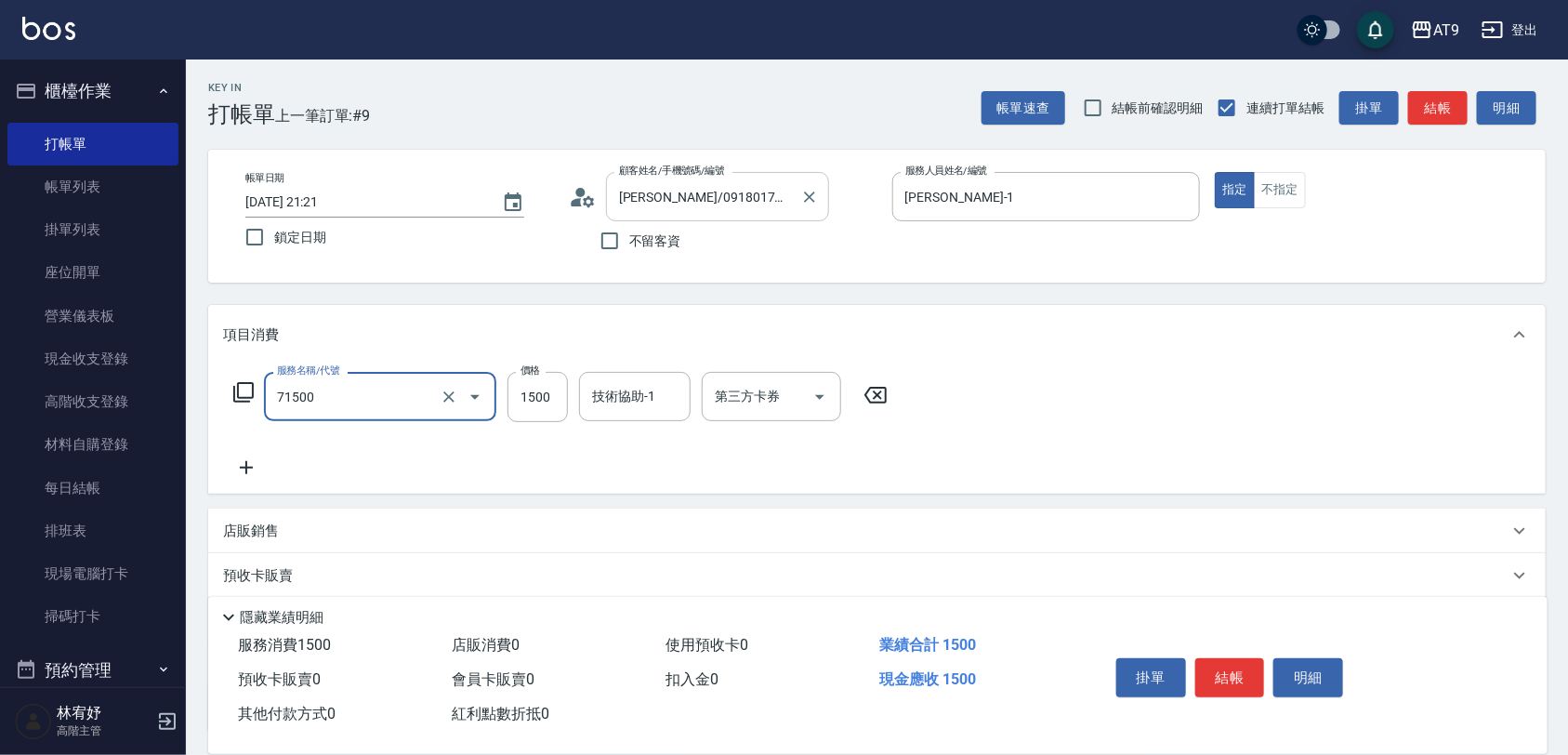
type input "重整(71500)"
type input "2500"
type input "3"
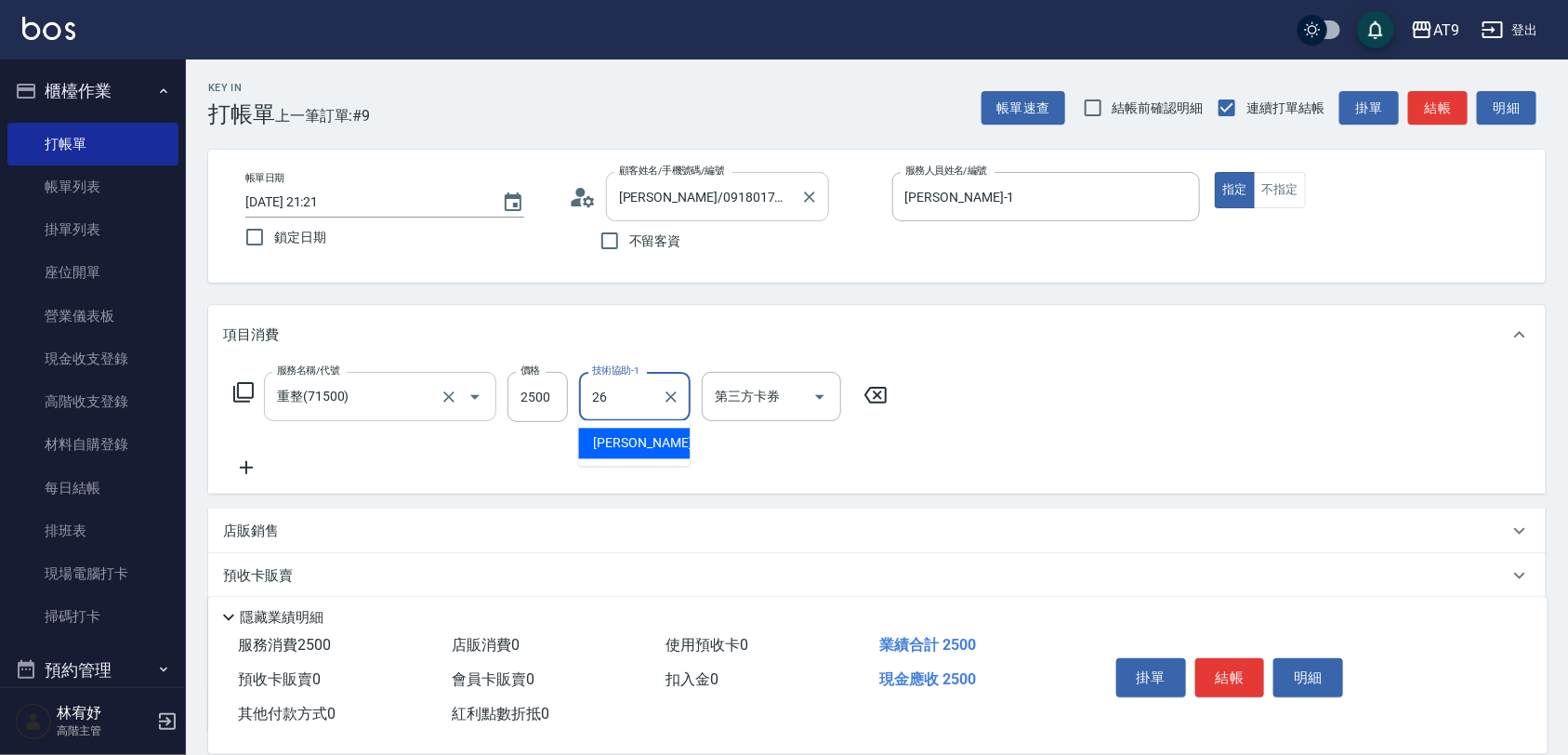
type input "陳祈聿-26"
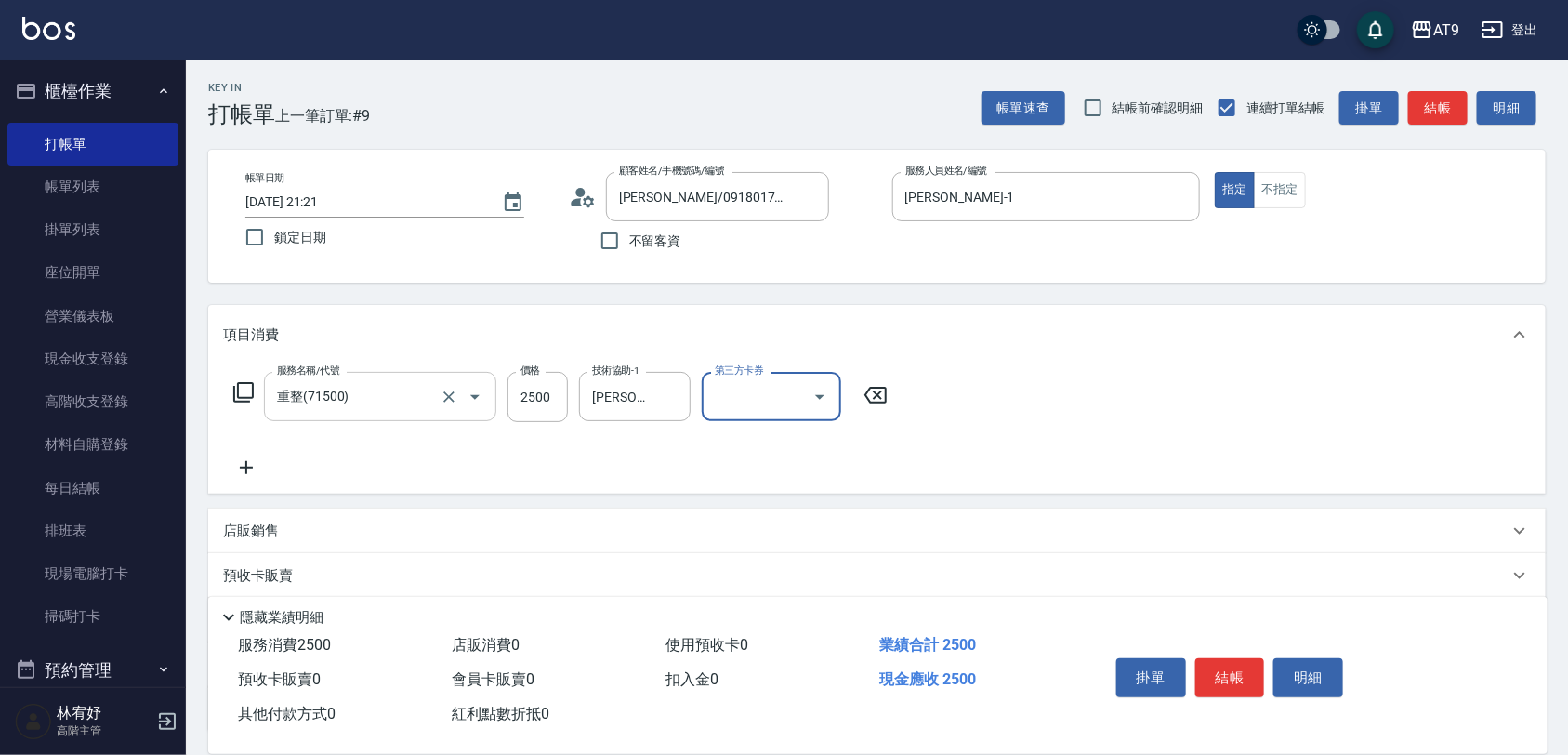
scroll to position [116, 0]
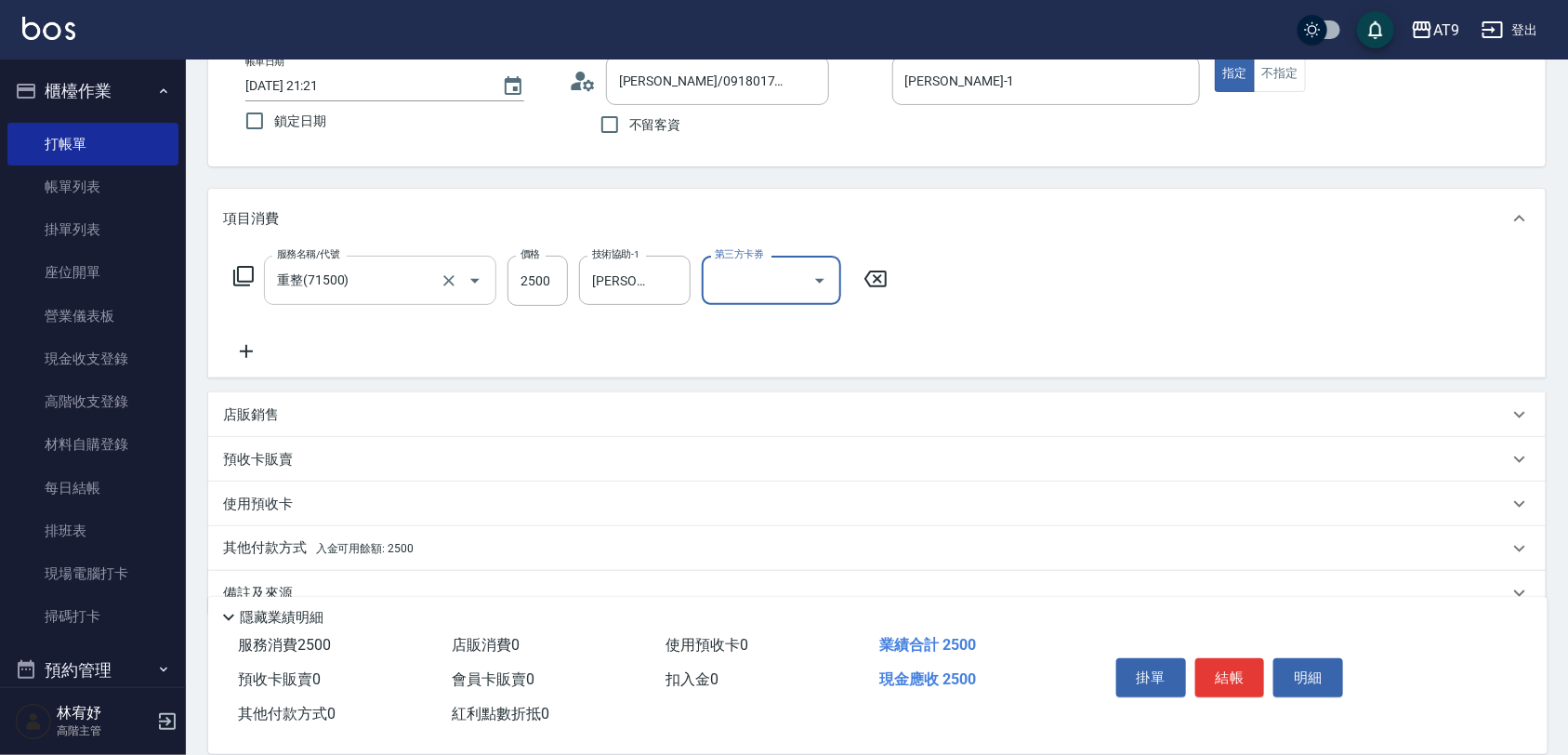
click at [425, 554] on div "其他付款方式 入金可用餘額: 2500" at bounding box center [866, 548] width 1285 height 21
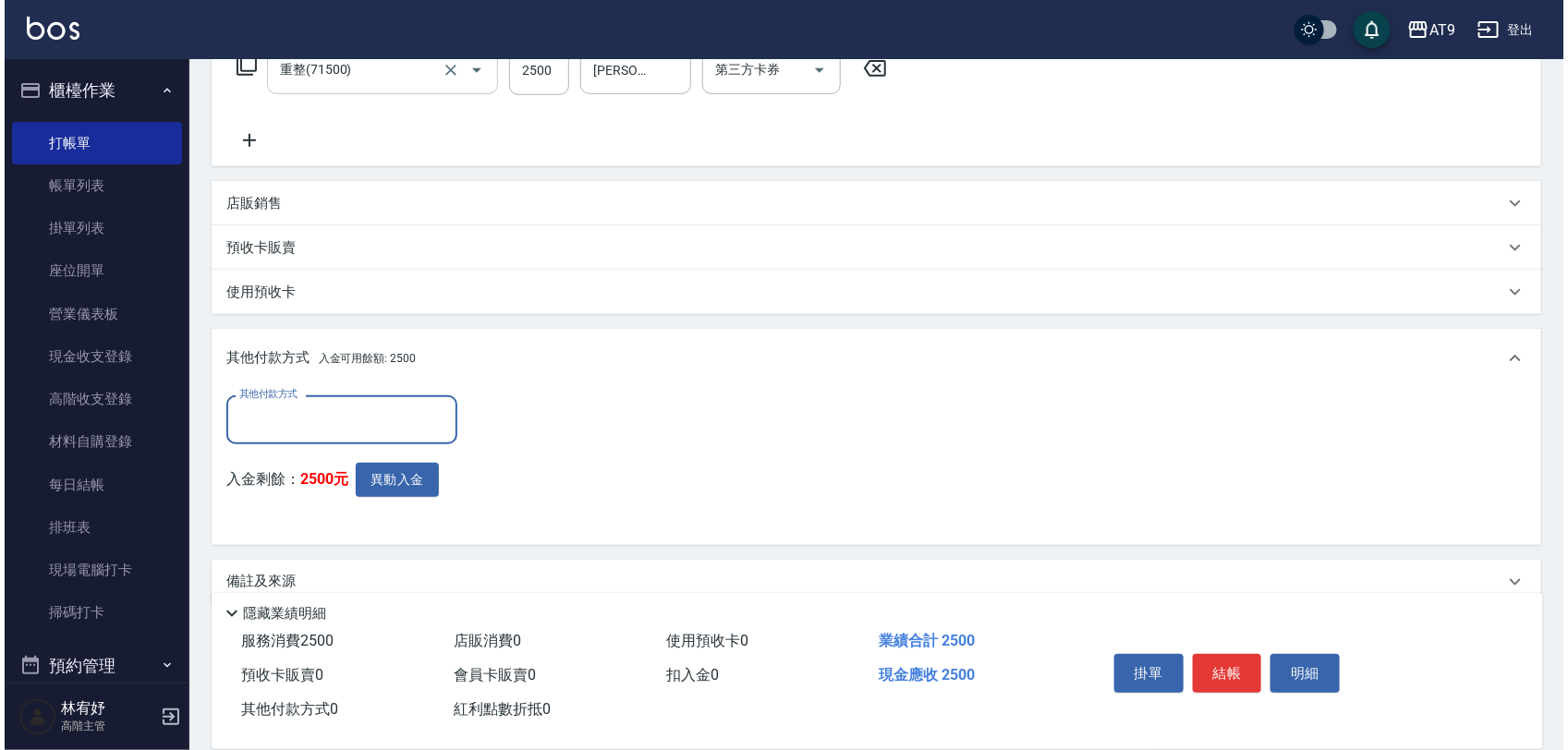
scroll to position [352, 0]
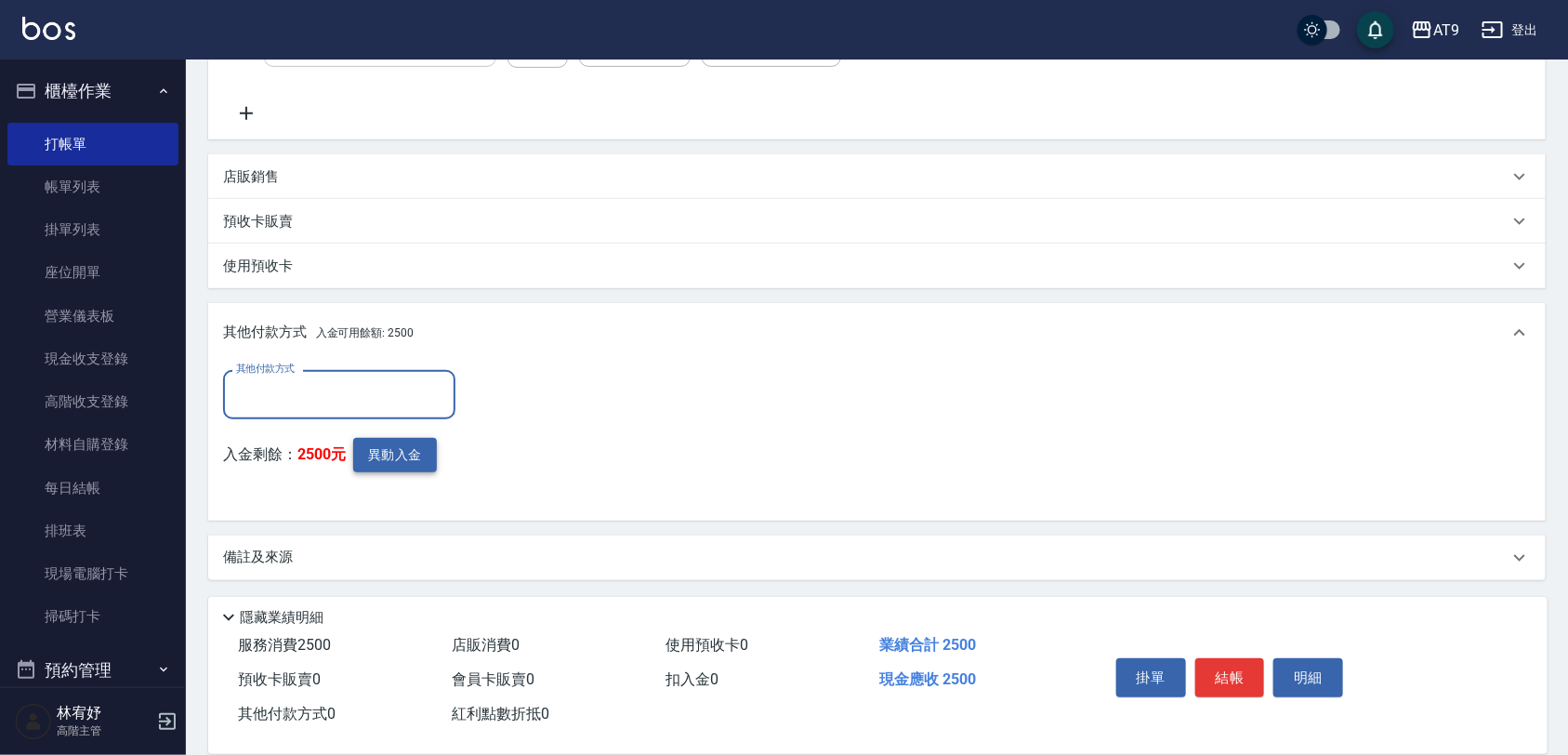
click at [393, 452] on button "異動入金" at bounding box center [395, 455] width 83 height 35
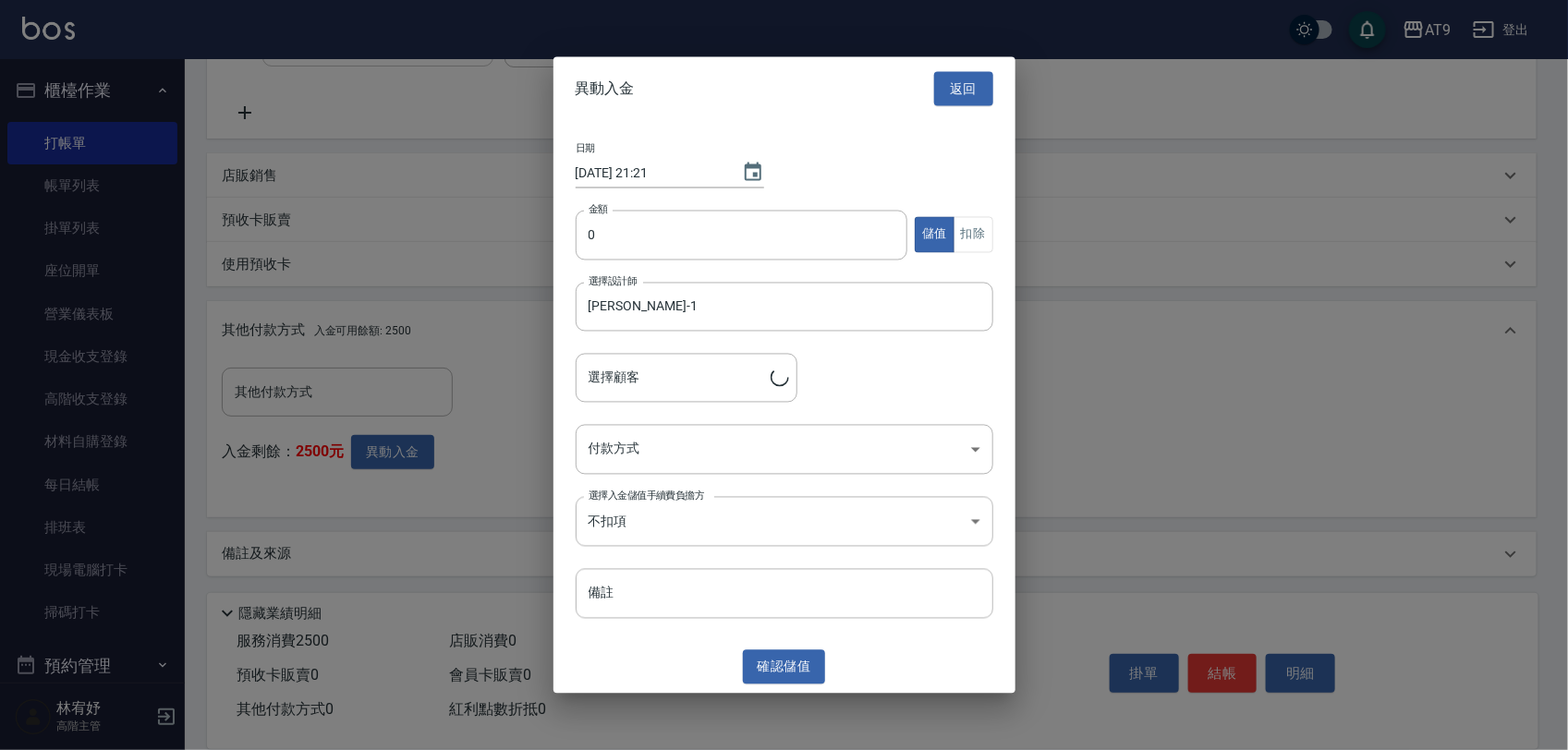
type input "小希/0918017933/"
click at [767, 234] on input "0" at bounding box center [742, 234] width 333 height 50
type input "2500"
click at [988, 219] on button "扣除" at bounding box center [974, 235] width 39 height 36
click at [777, 431] on body "AT9 登出 櫃檯作業 打帳單 帳單列表 掛單列表 座位開單 營業儀表板 現金收支登錄 高階收支登錄 材料自購登錄 每日結帳 排班表 現場電腦打卡 掃碼打卡 …" at bounding box center [784, 199] width 1568 height 1104
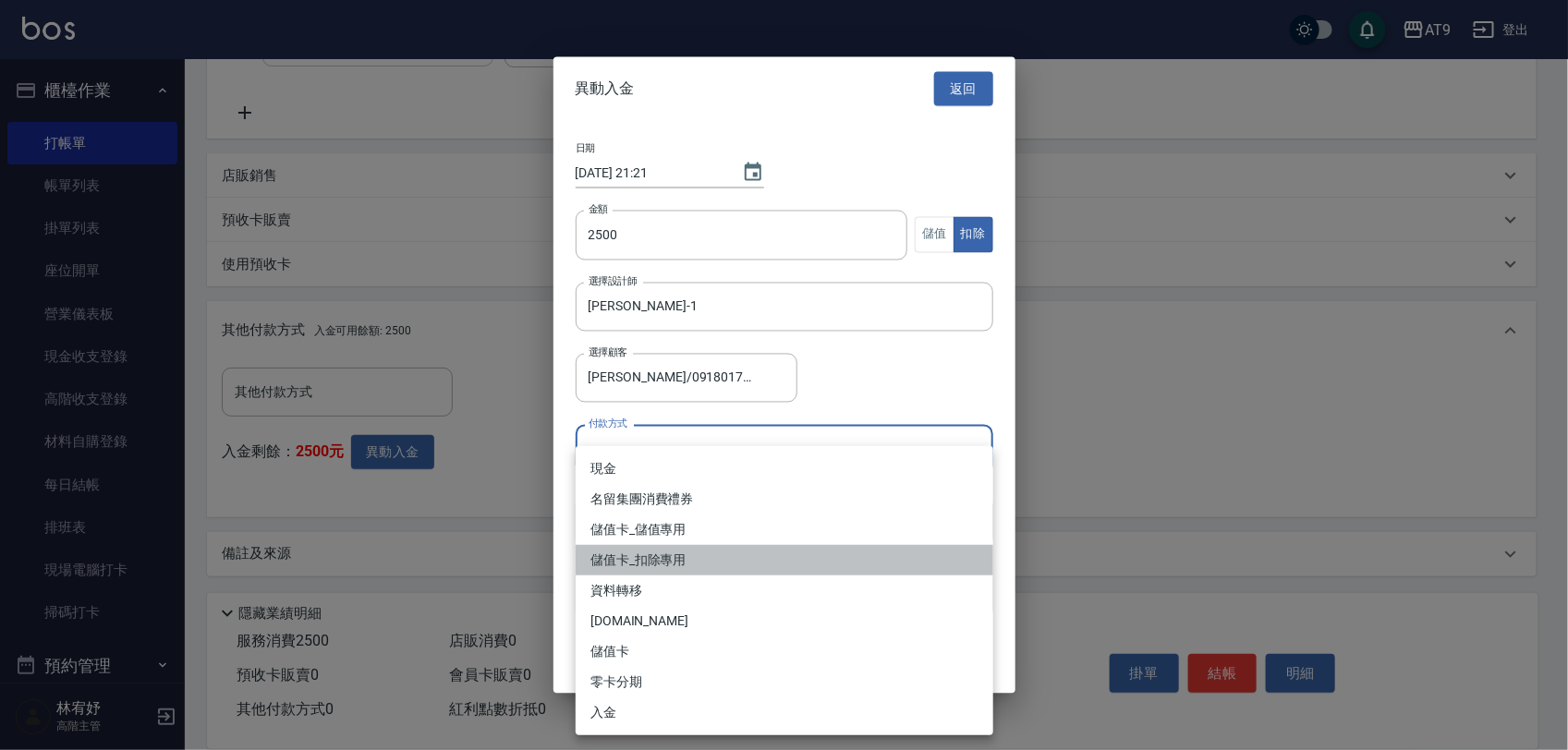
click at [783, 552] on li "儲值卡_扣除專用" at bounding box center [784, 560] width 418 height 31
type input "儲值卡_扣除專用"
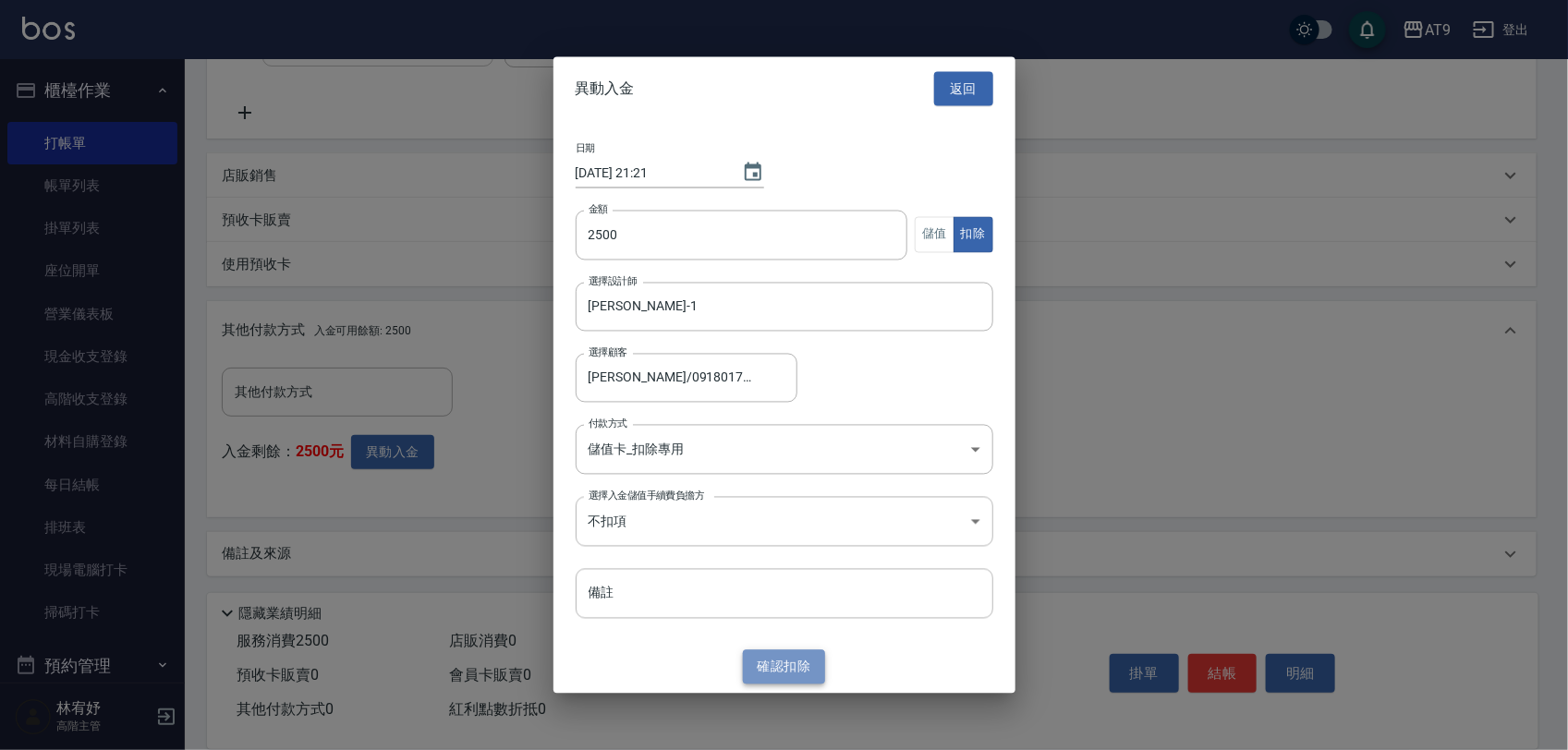
click at [812, 660] on button "確認 扣除" at bounding box center [784, 667] width 83 height 35
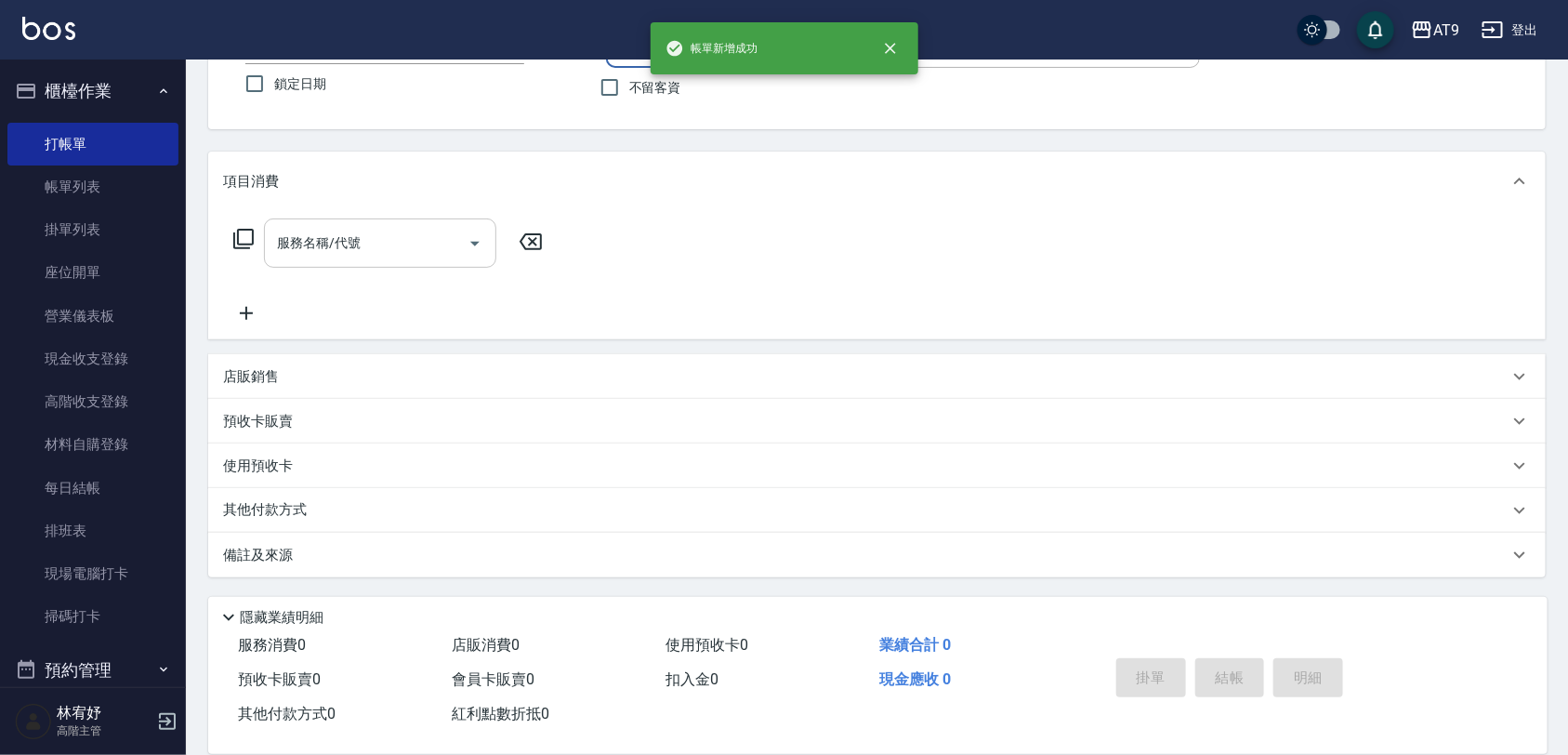
scroll to position [0, 0]
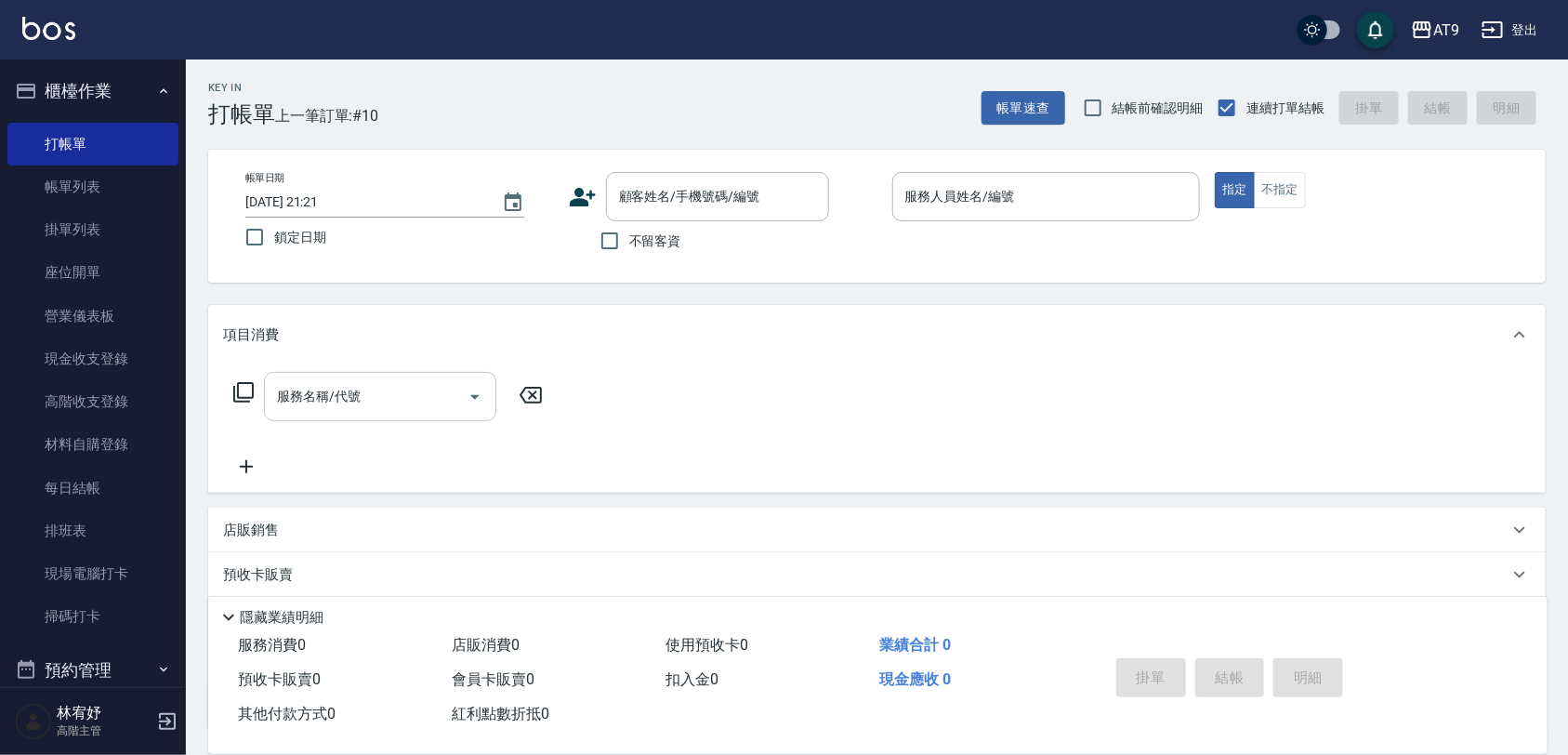
click at [661, 237] on span "不留客資" at bounding box center [655, 241] width 52 height 20
click at [630, 237] on input "不留客資" at bounding box center [609, 240] width 39 height 39
checkbox input "true"
type input "小希/0918017933/"
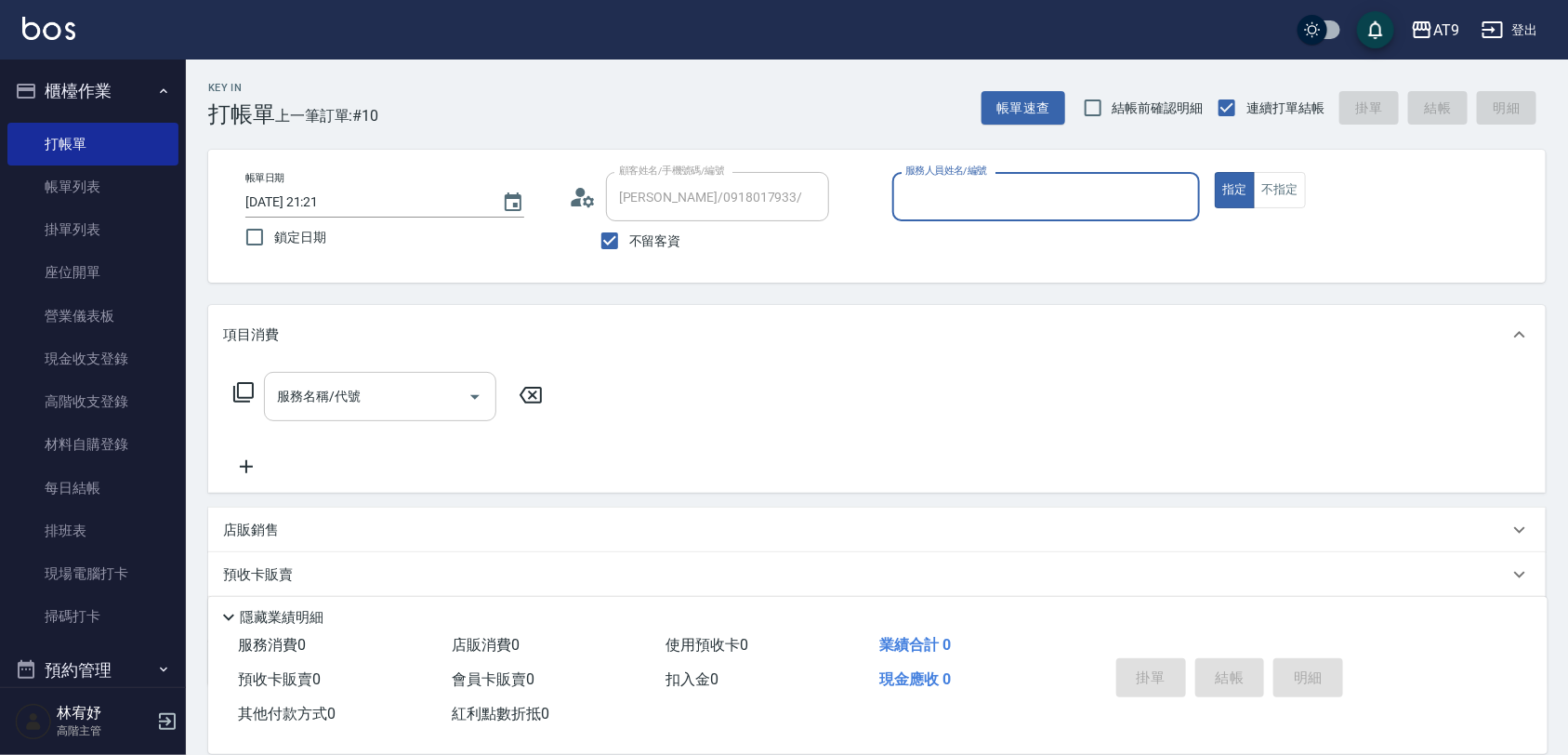
type input "黃瑋琛-1"
click at [671, 234] on span "不留客資" at bounding box center [655, 241] width 52 height 20
click at [630, 234] on input "不留客資" at bounding box center [609, 240] width 39 height 39
checkbox input "false"
type input "黃竇萱/0985973413/"
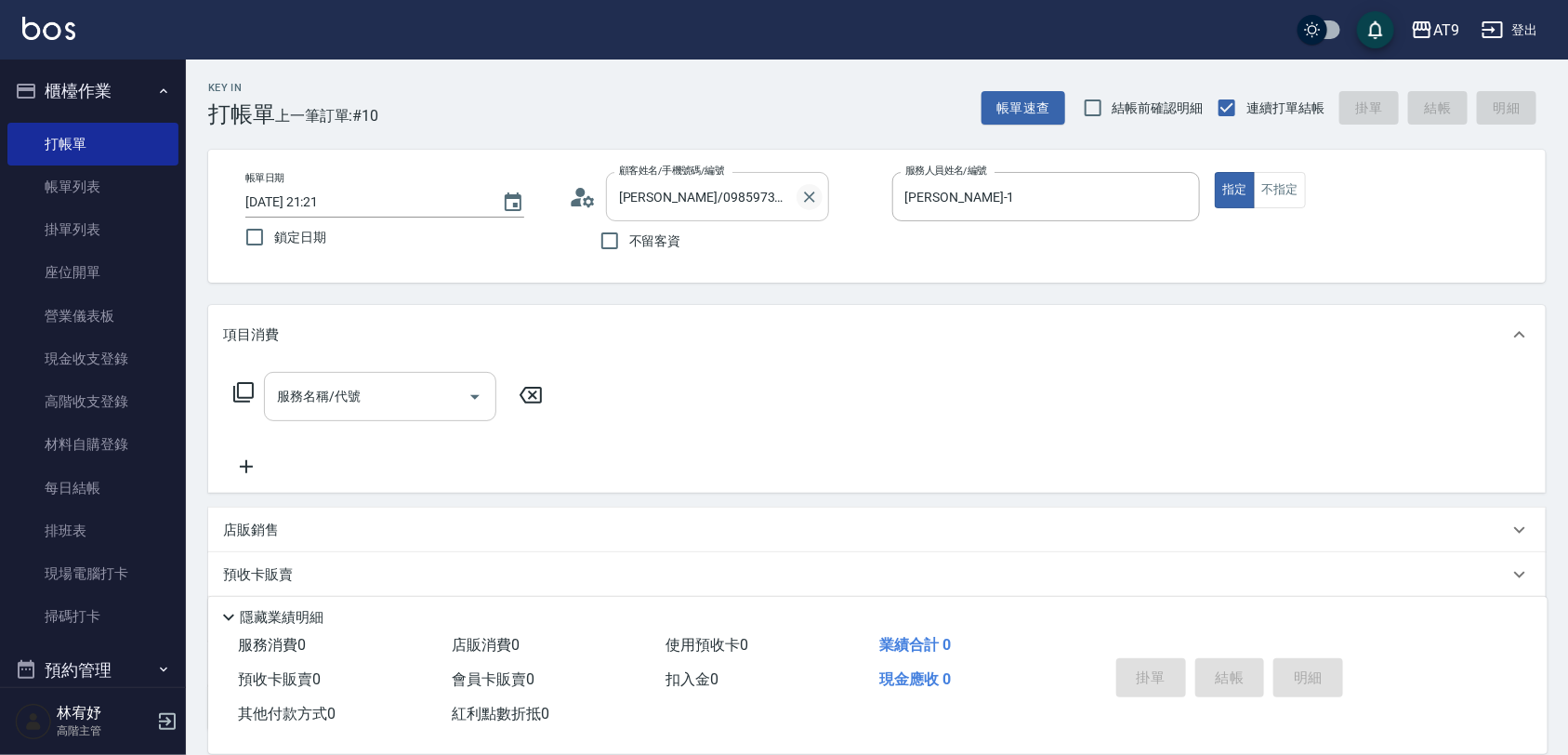
click at [800, 192] on icon "Clear" at bounding box center [809, 197] width 19 height 19
click at [646, 242] on span "不留客資" at bounding box center [655, 241] width 52 height 20
click at [630, 242] on input "不留客資" at bounding box center [609, 240] width 39 height 39
checkbox input "true"
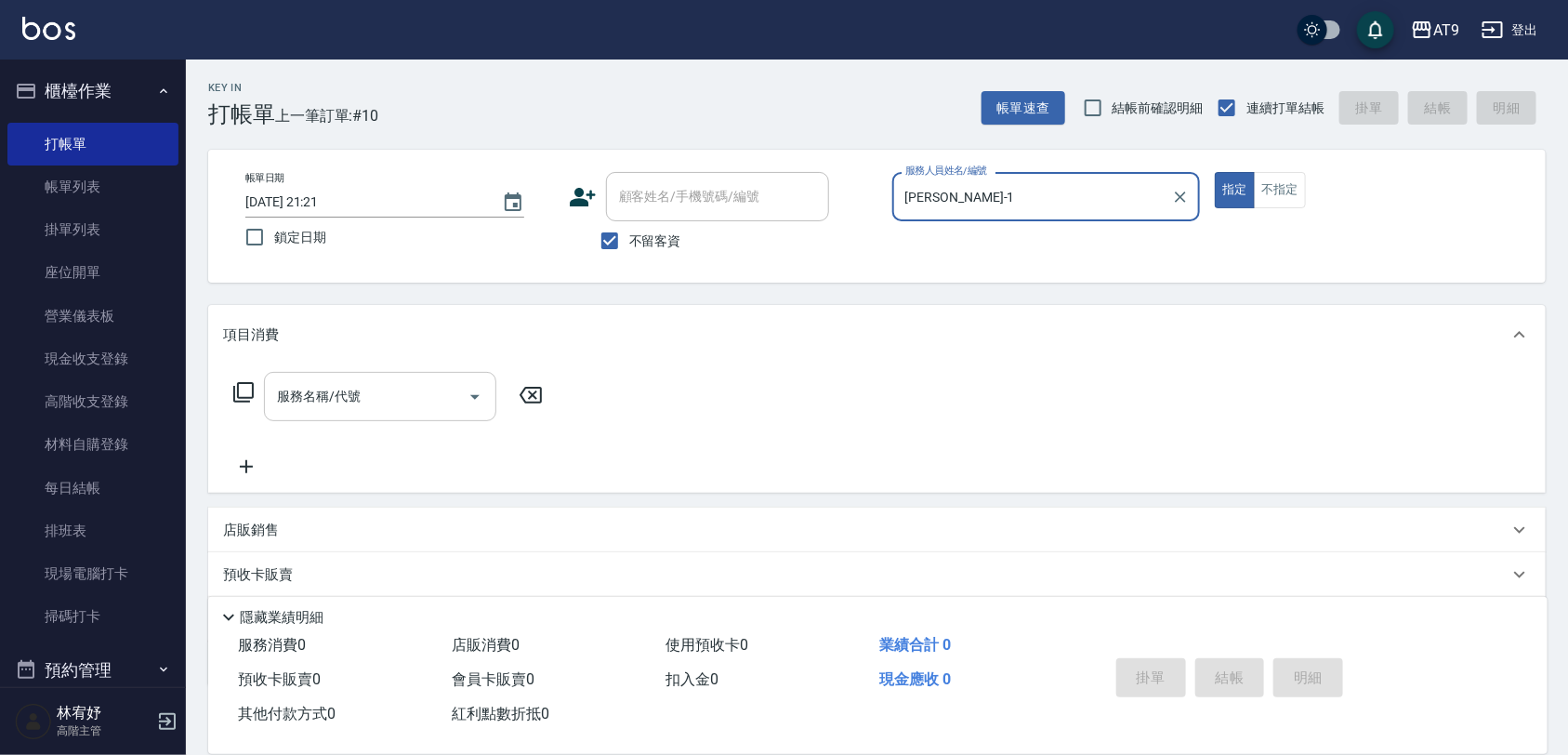
click at [990, 210] on input "黃瑋琛-1" at bounding box center [1033, 197] width 264 height 33
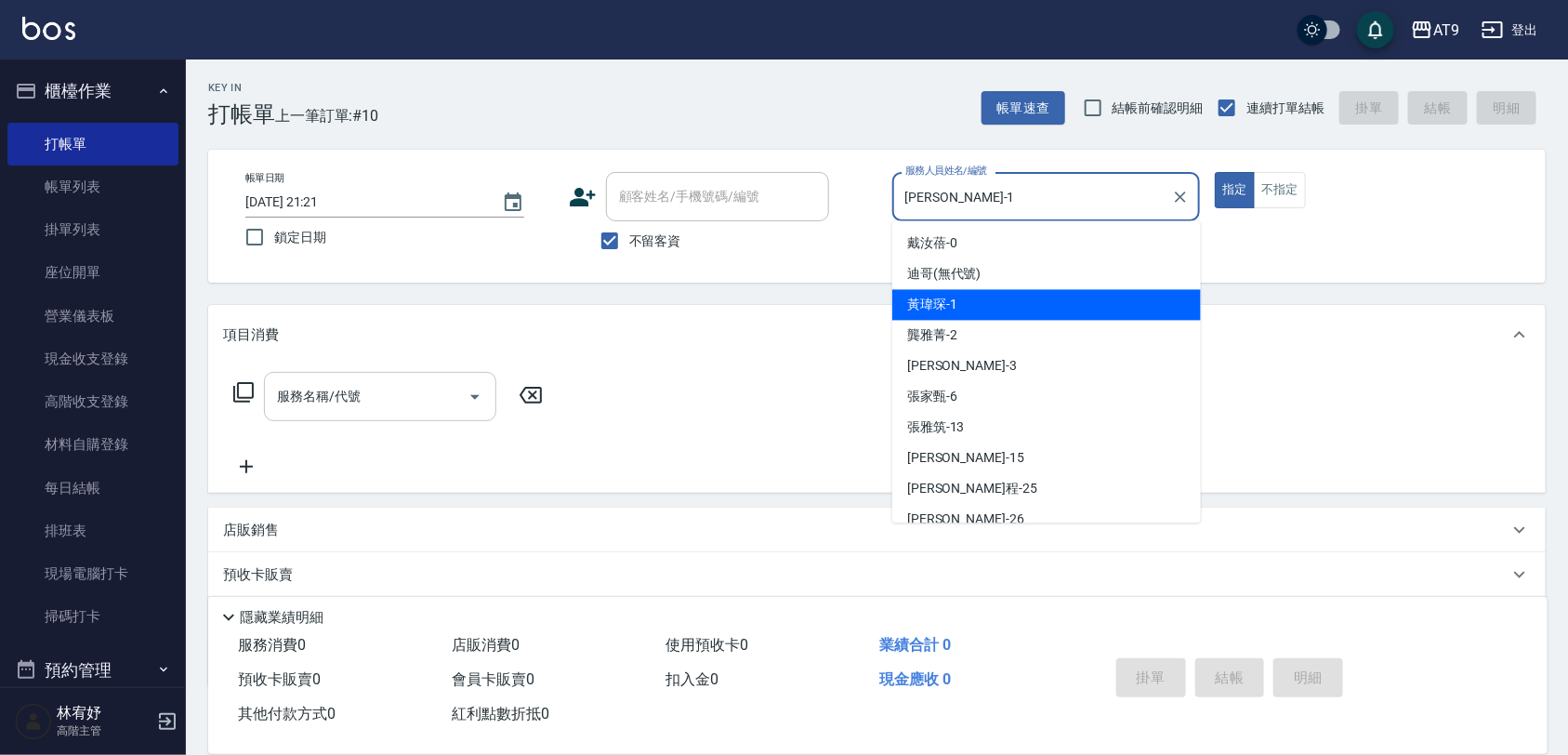
click at [813, 187] on div "帳單日期 2025/10/10 21:21 鎖定日期 顧客姓名/手機號碼/編號 顧客姓名/手機號碼/編號 不留客資 服務人員姓名/編號 黃瑋琛-1 服務人員姓…" at bounding box center [877, 216] width 1293 height 88
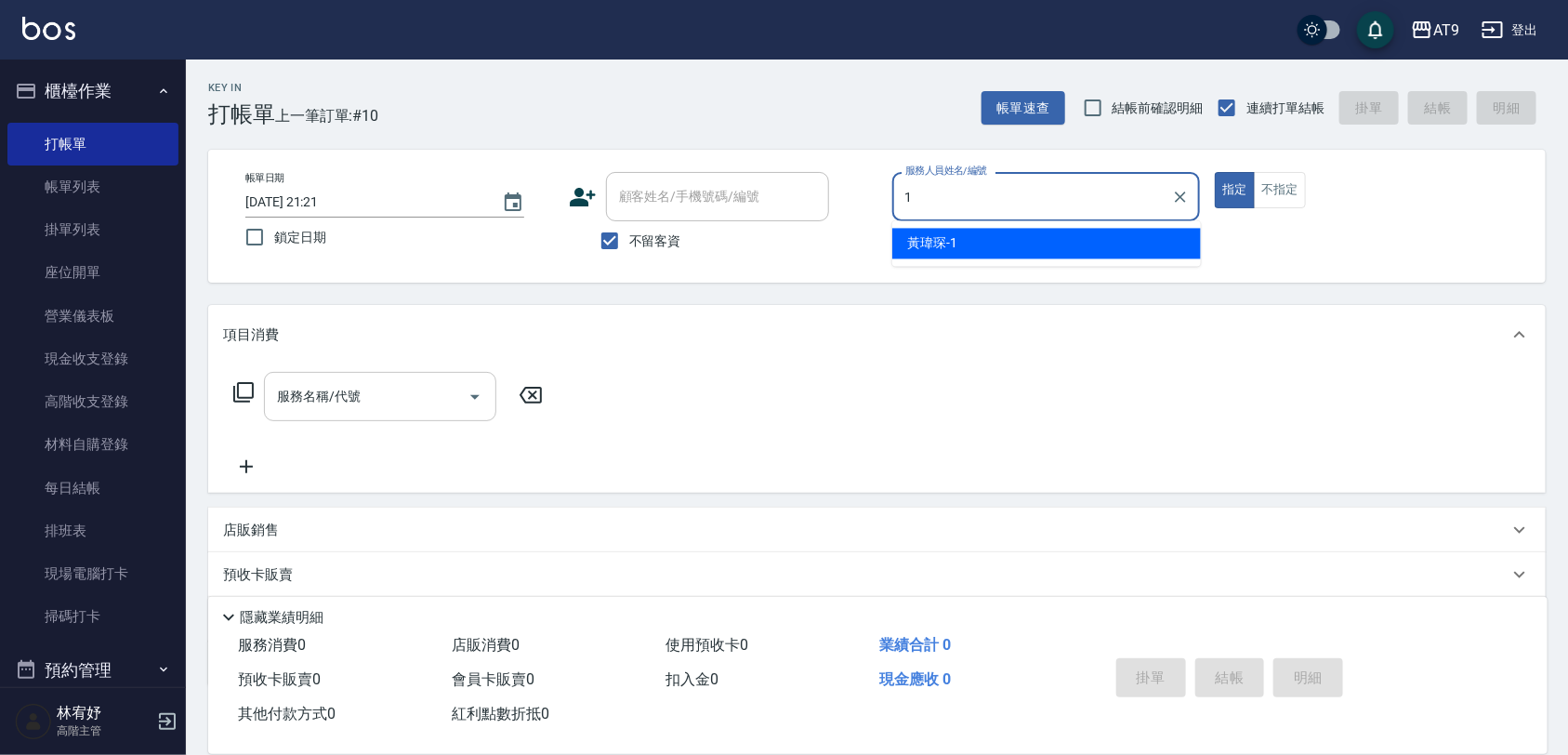
type input "黃瑋琛-1"
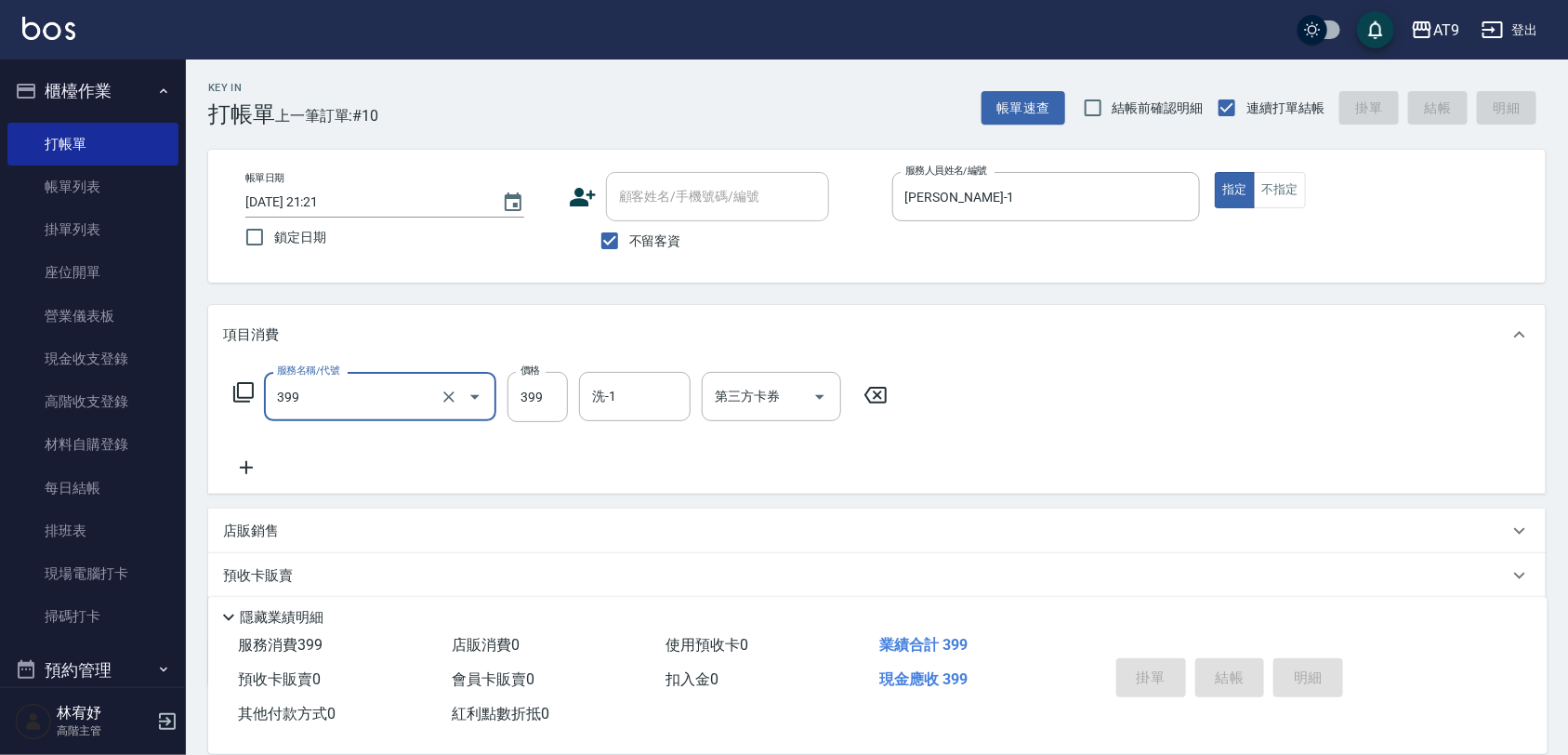
type input "399"
type input "2025/10/10 21:22"
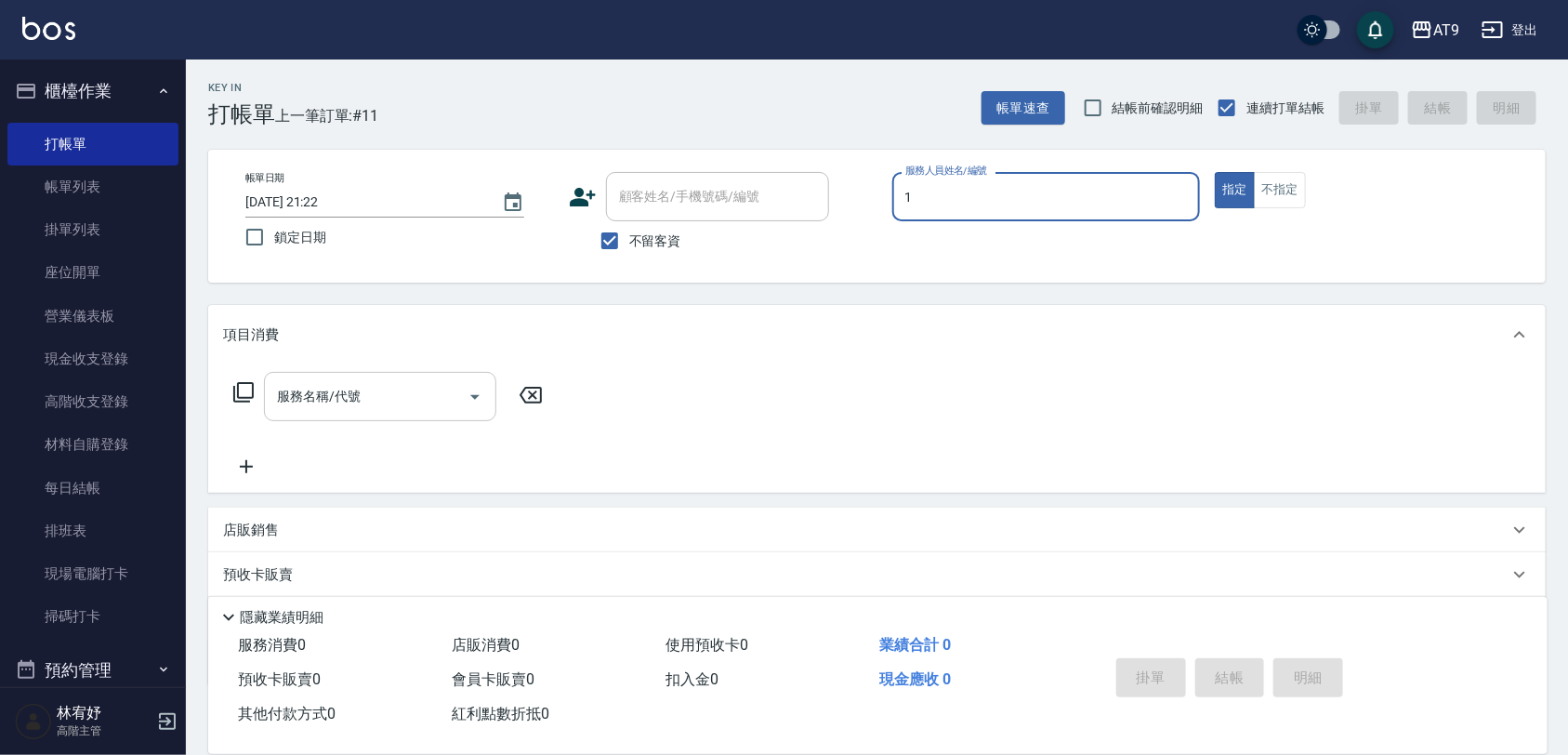
type input "黃瑋琛-1"
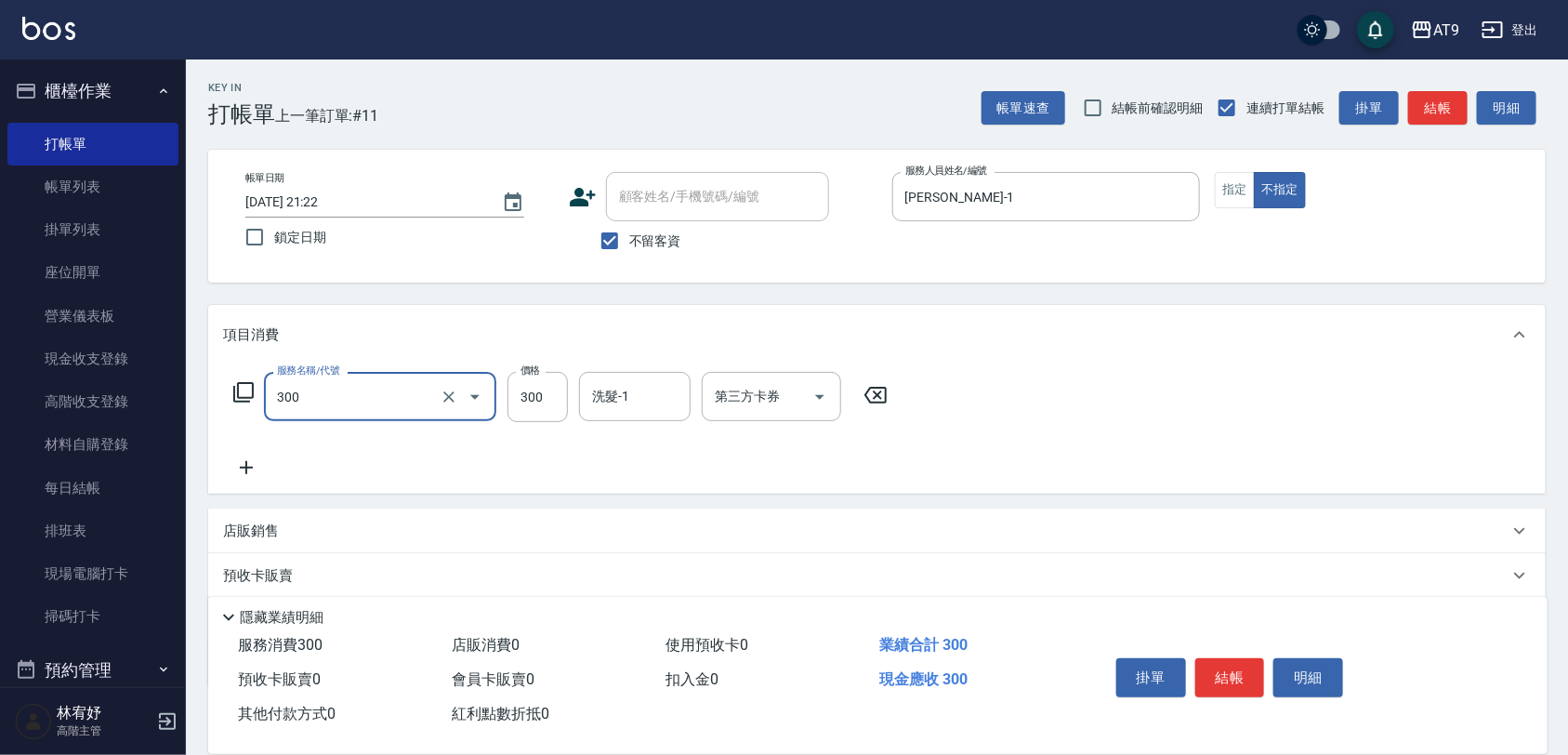
type input "SC300(300)"
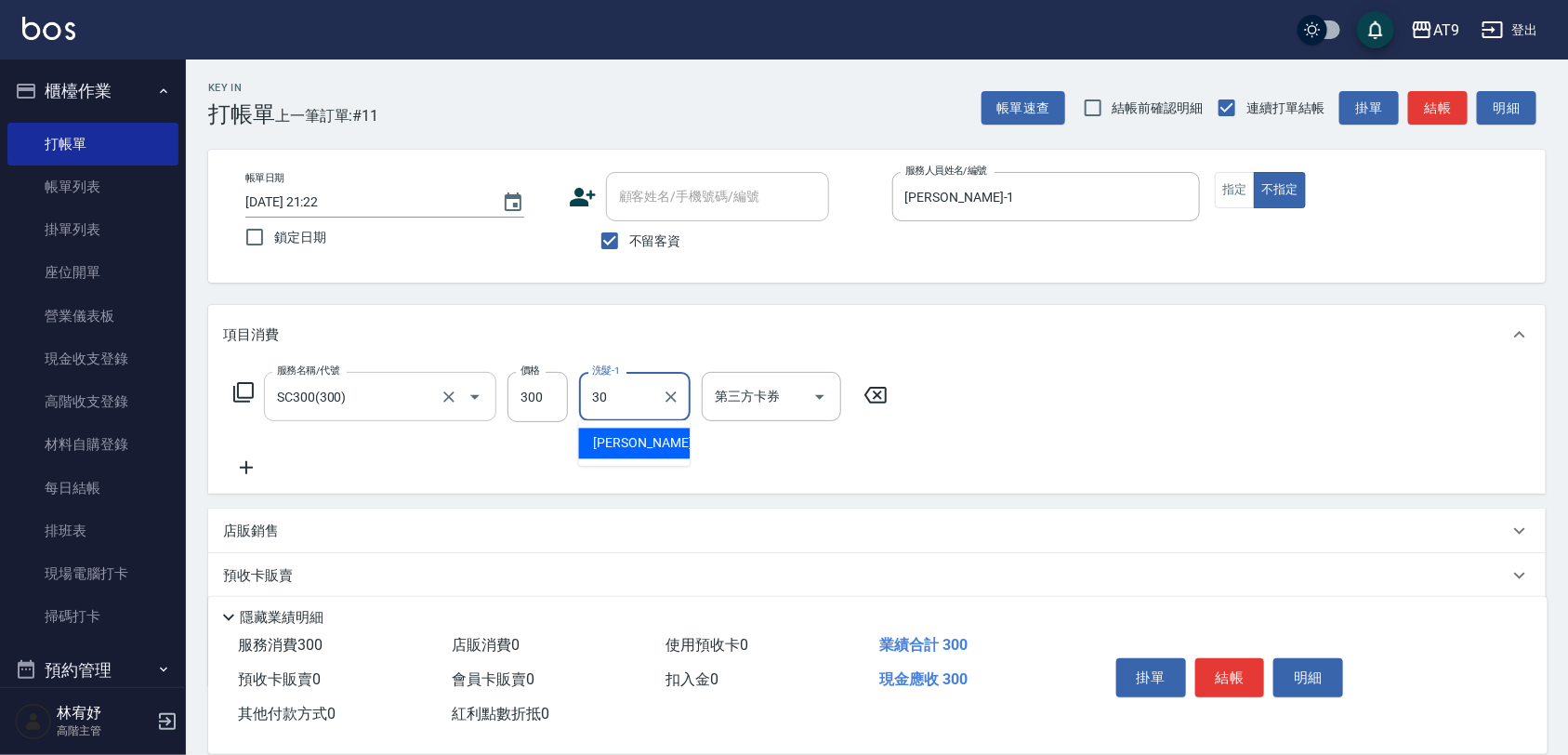
type input "劉羿君-30"
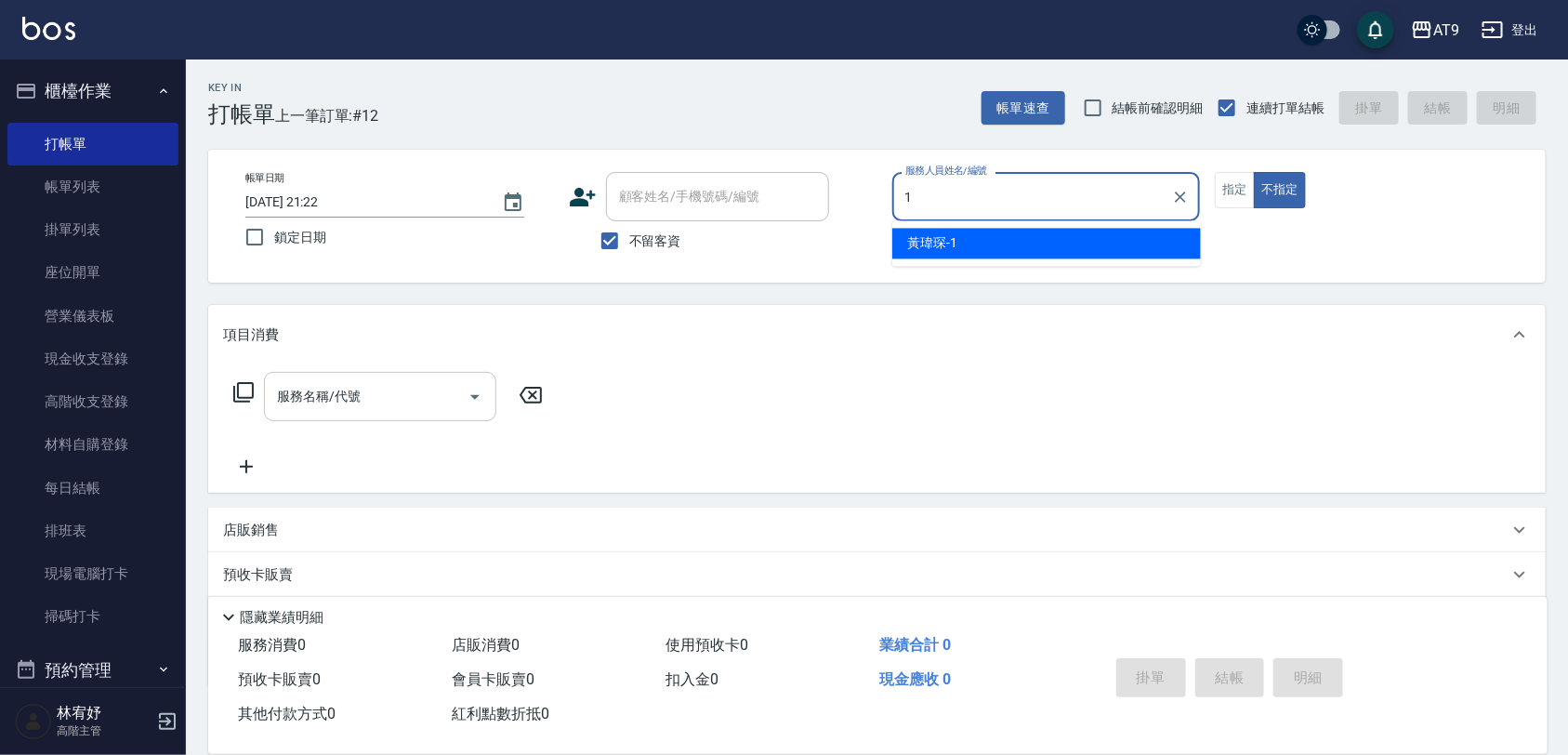
type input "黃瑋琛-1"
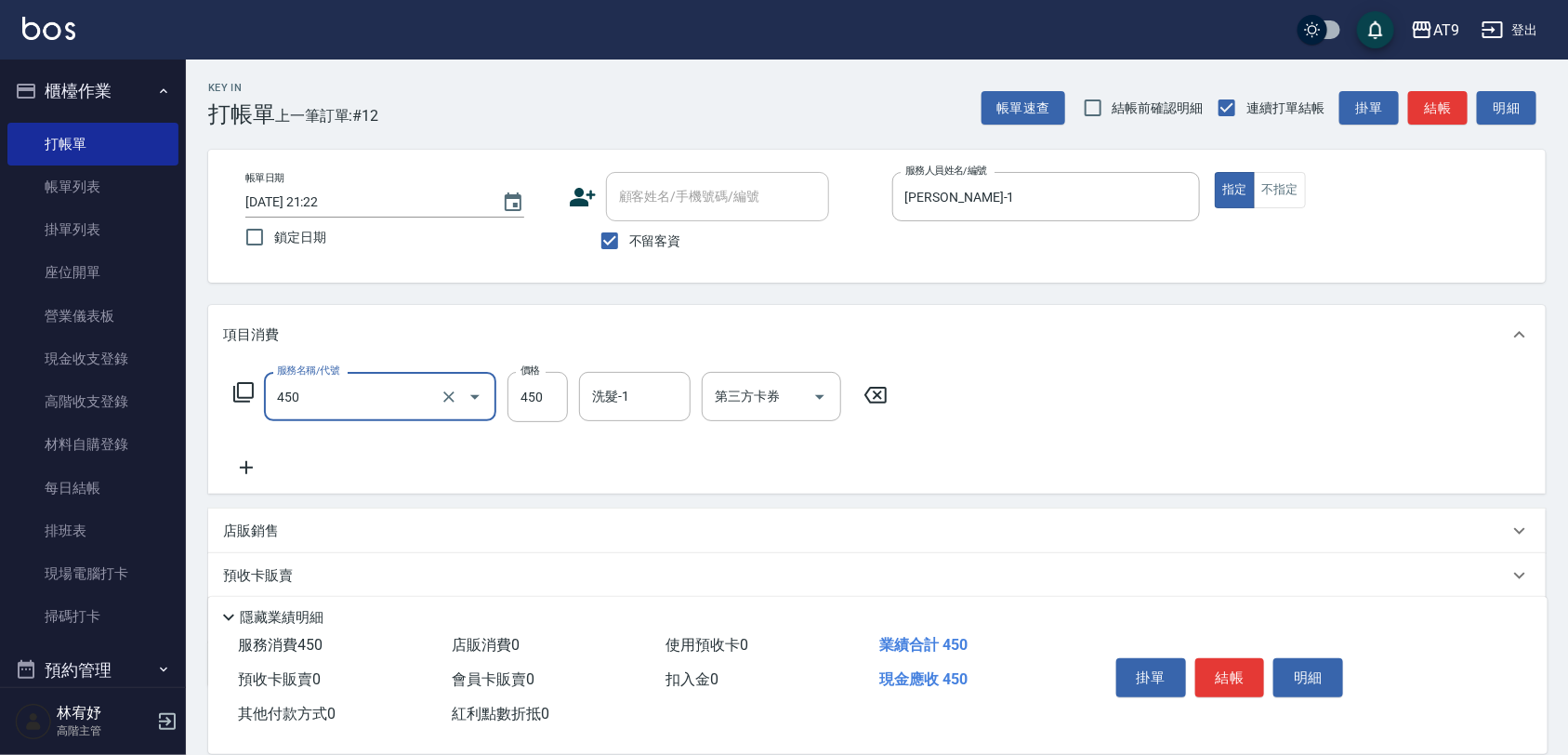
type input "SC450(450)"
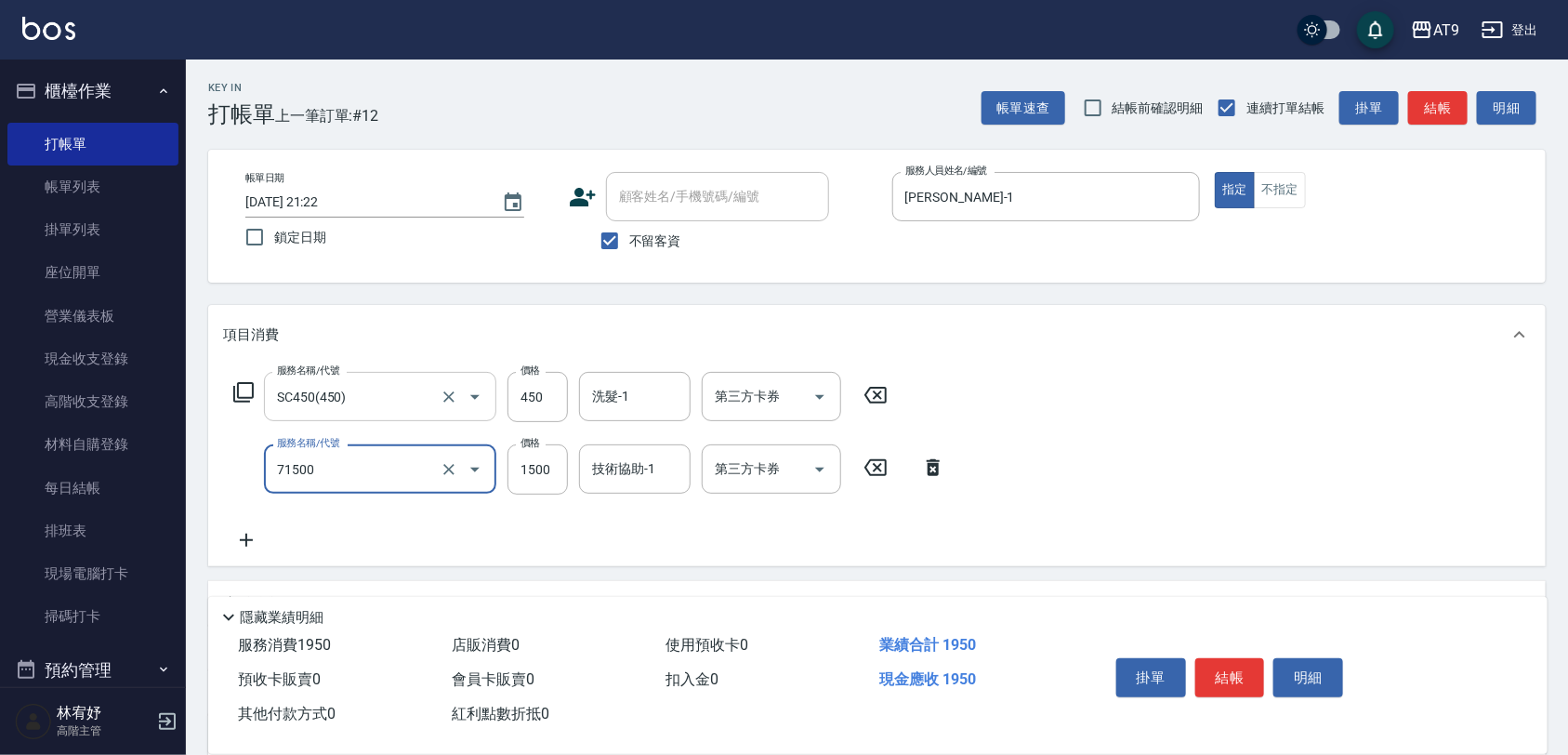
type input "重整(71500)"
type input "1200"
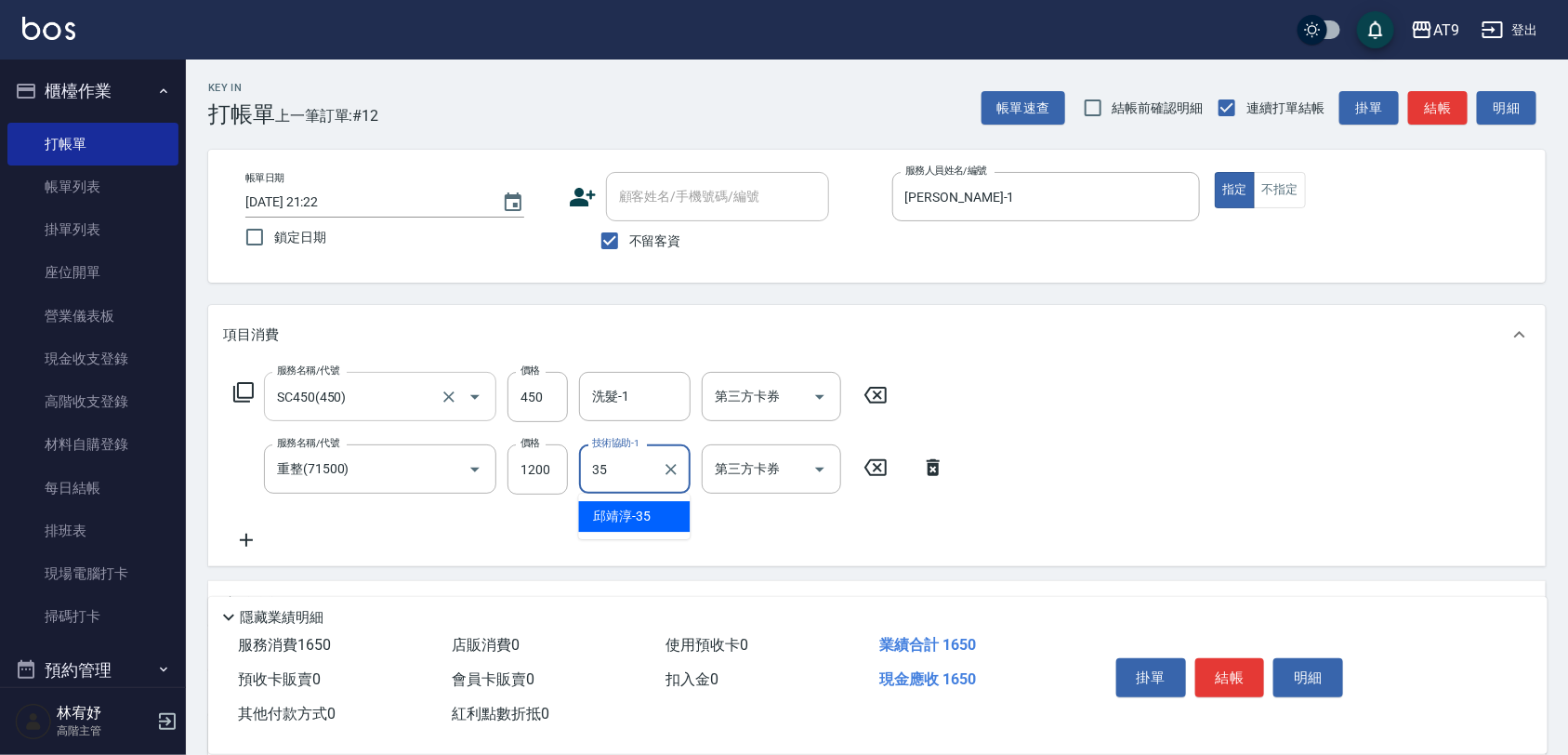
type input "邱靖淳-35"
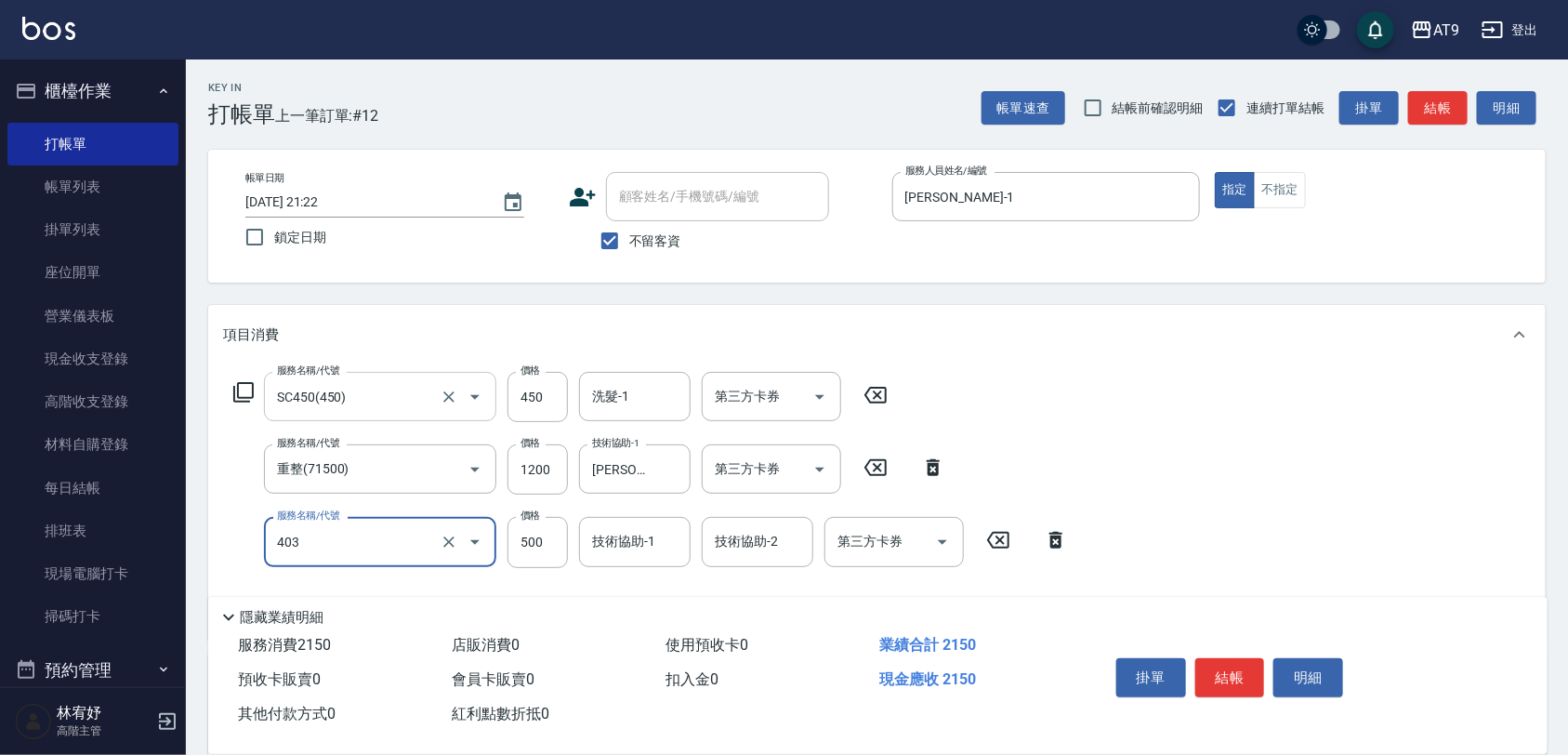
type input "天天護髮(403)"
type input "1200"
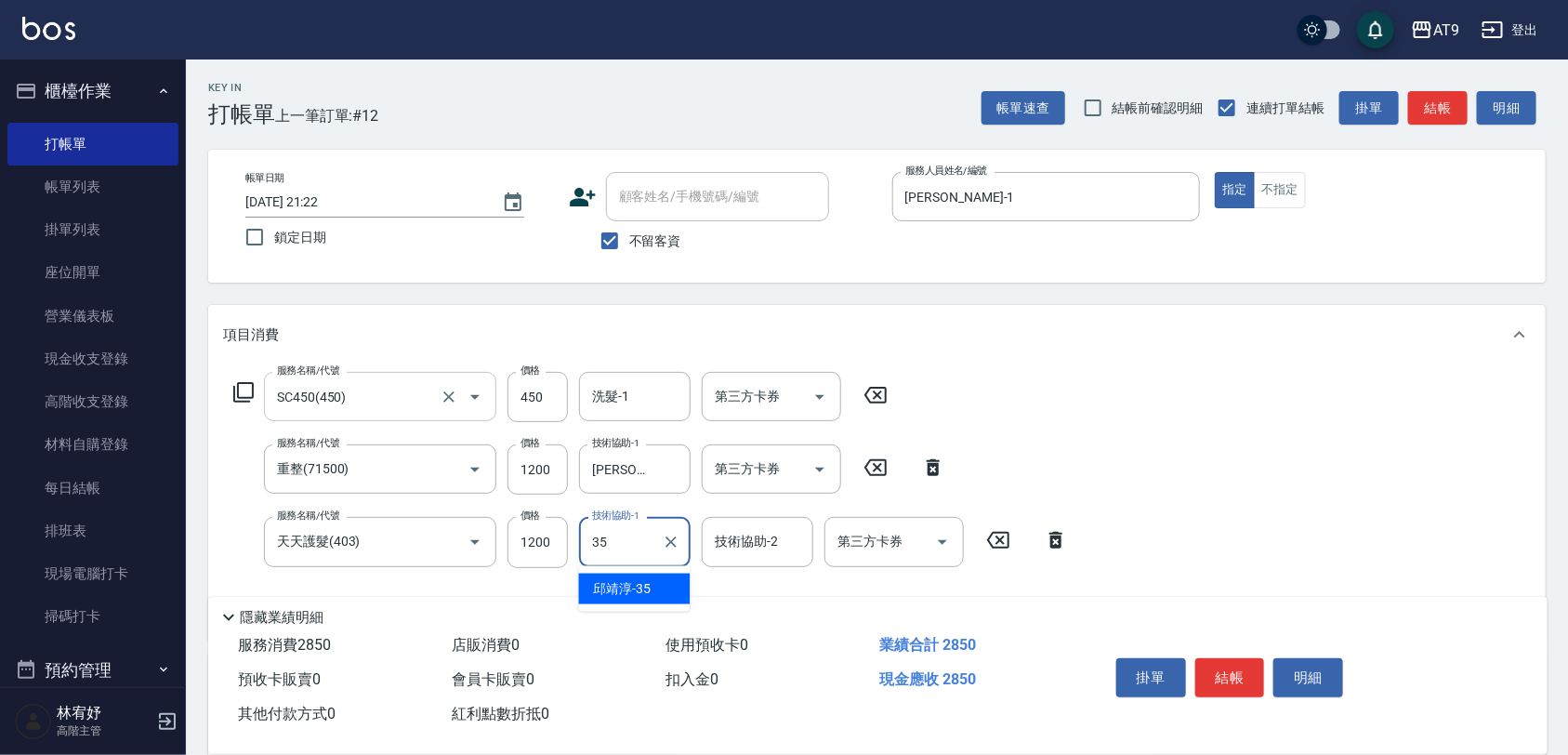
type input "邱靖淳-35"
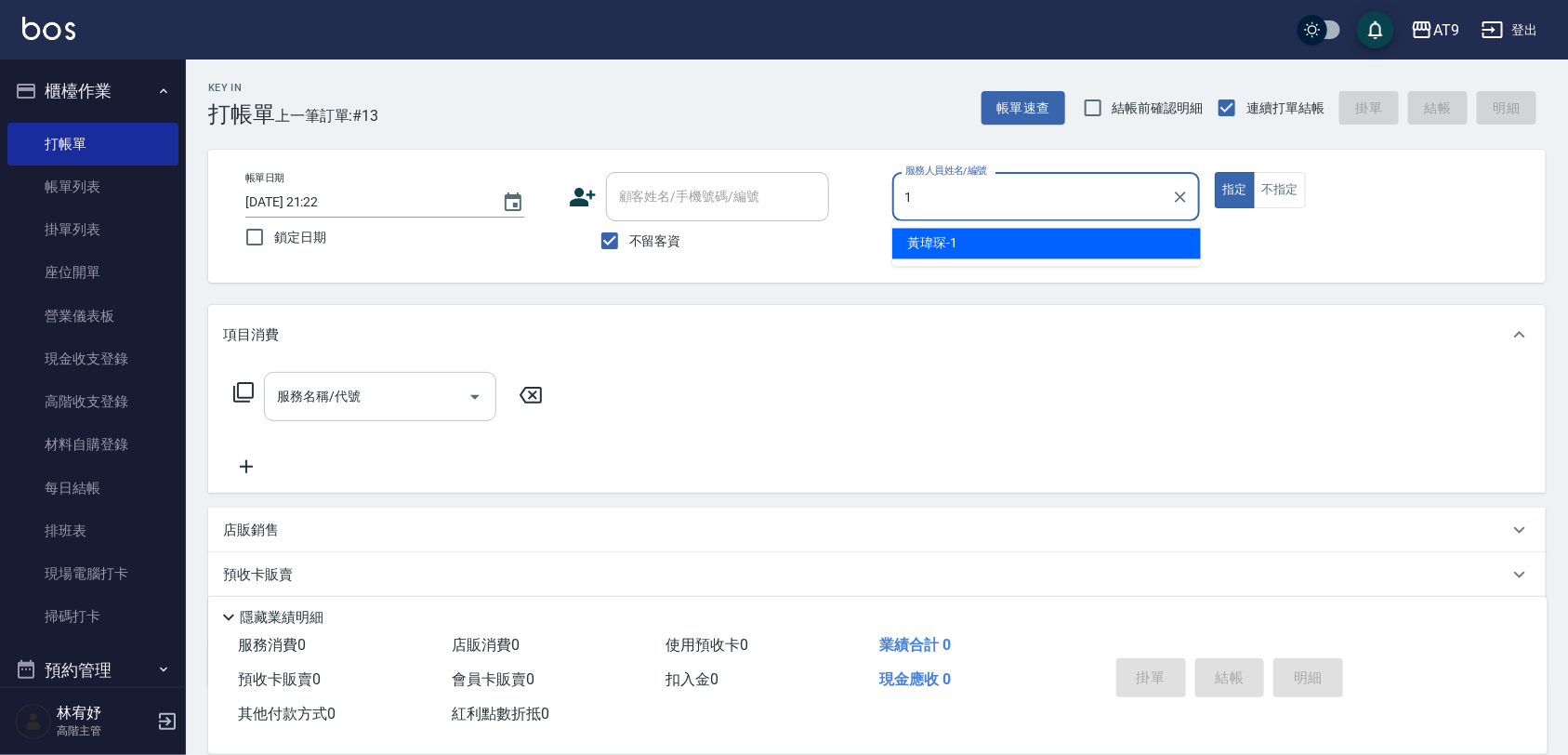
type input "黃瑋琛-1"
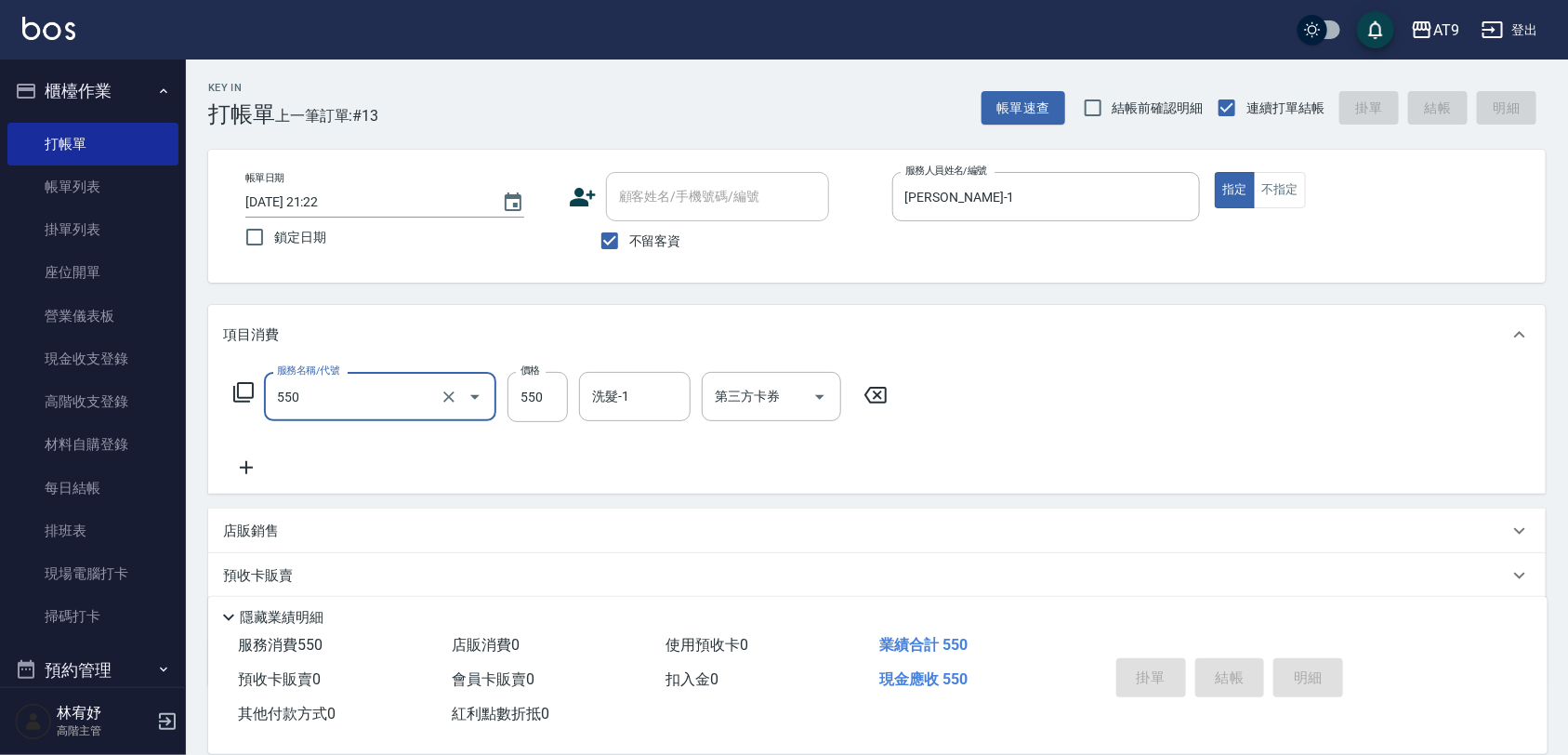
type input "550"
type input "2025/10/10 21:23"
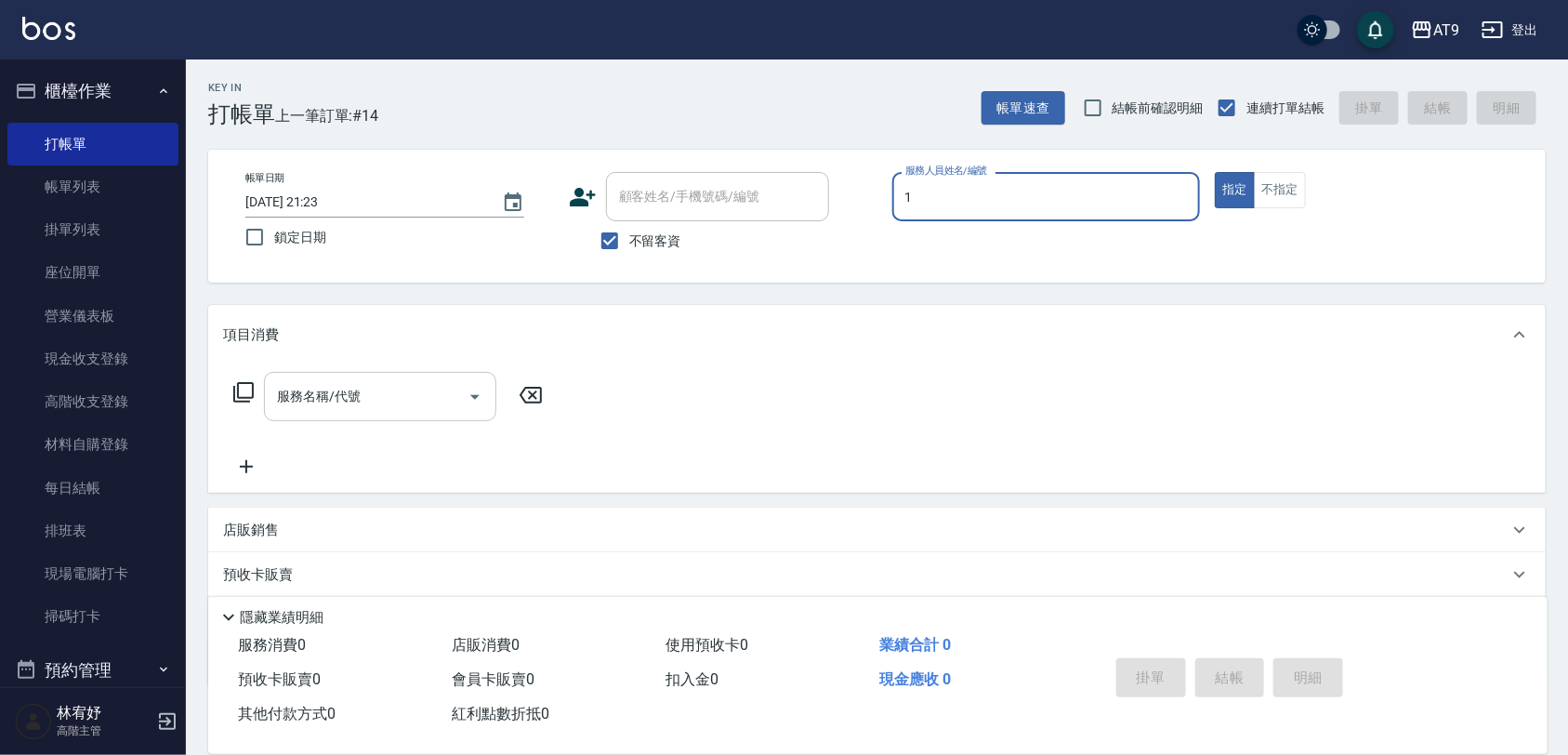
type input "黃瑋琛-1"
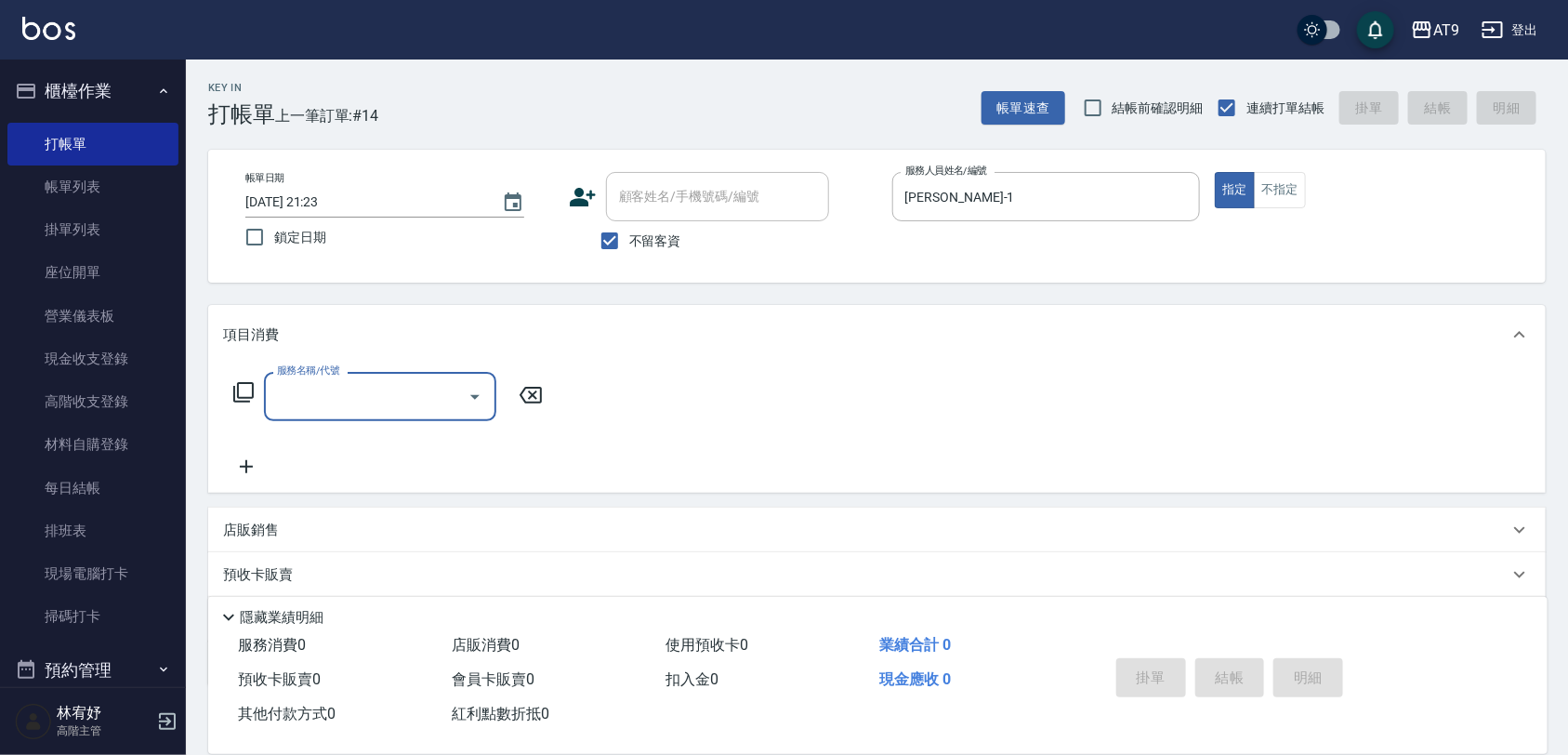
type input "5"
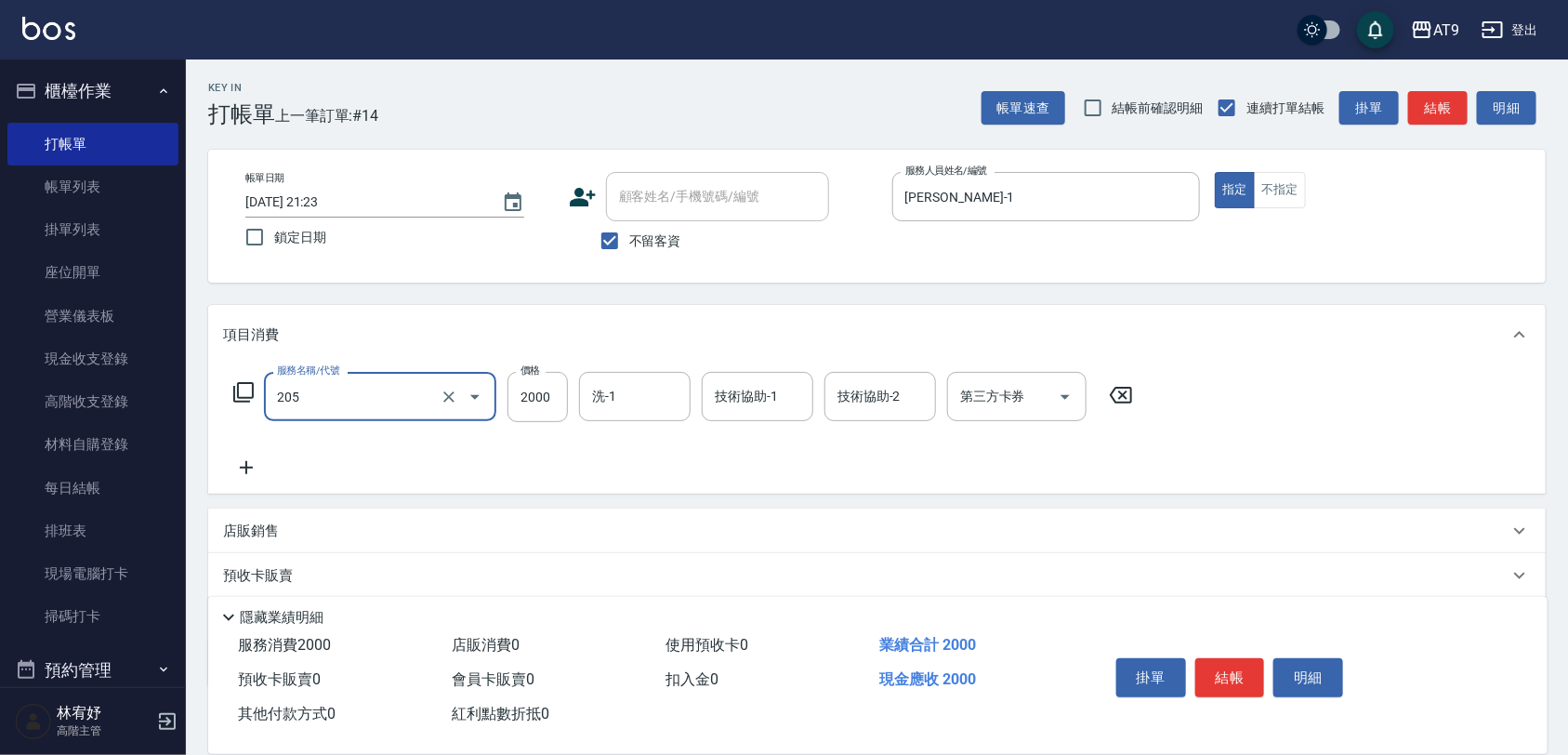
type input "燙髮(205)"
type input "2050"
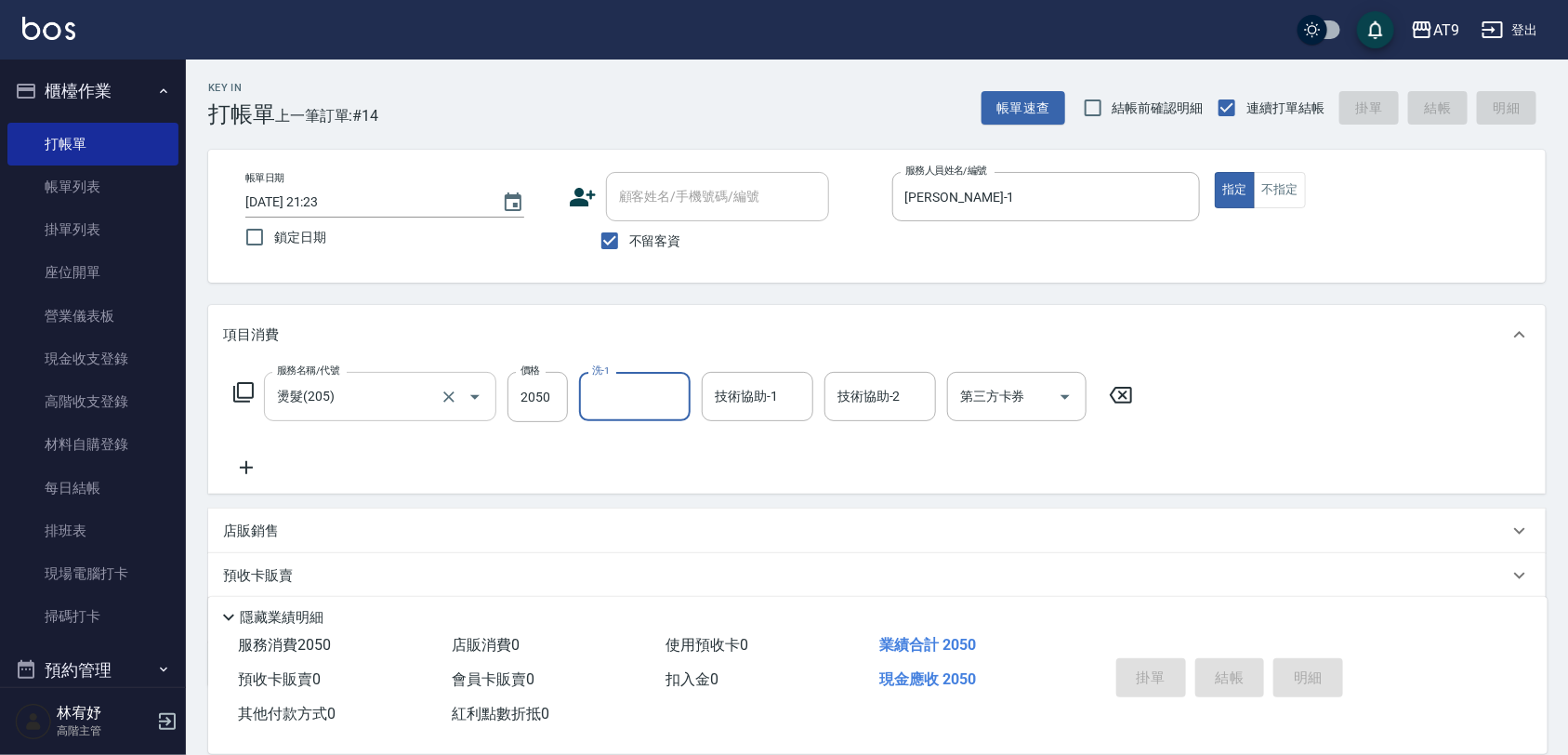
type input "2025/10/10 21:24"
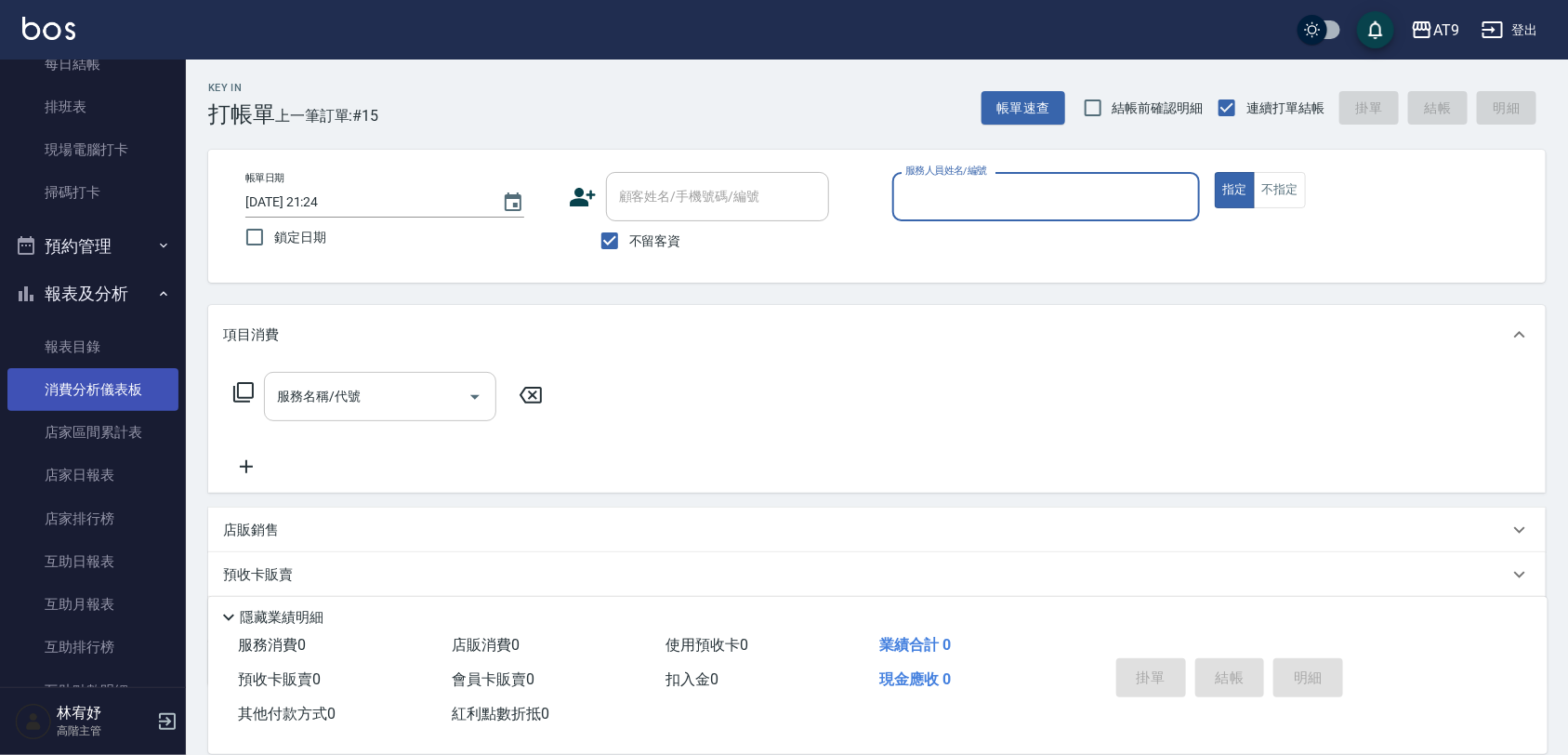
scroll to position [465, 0]
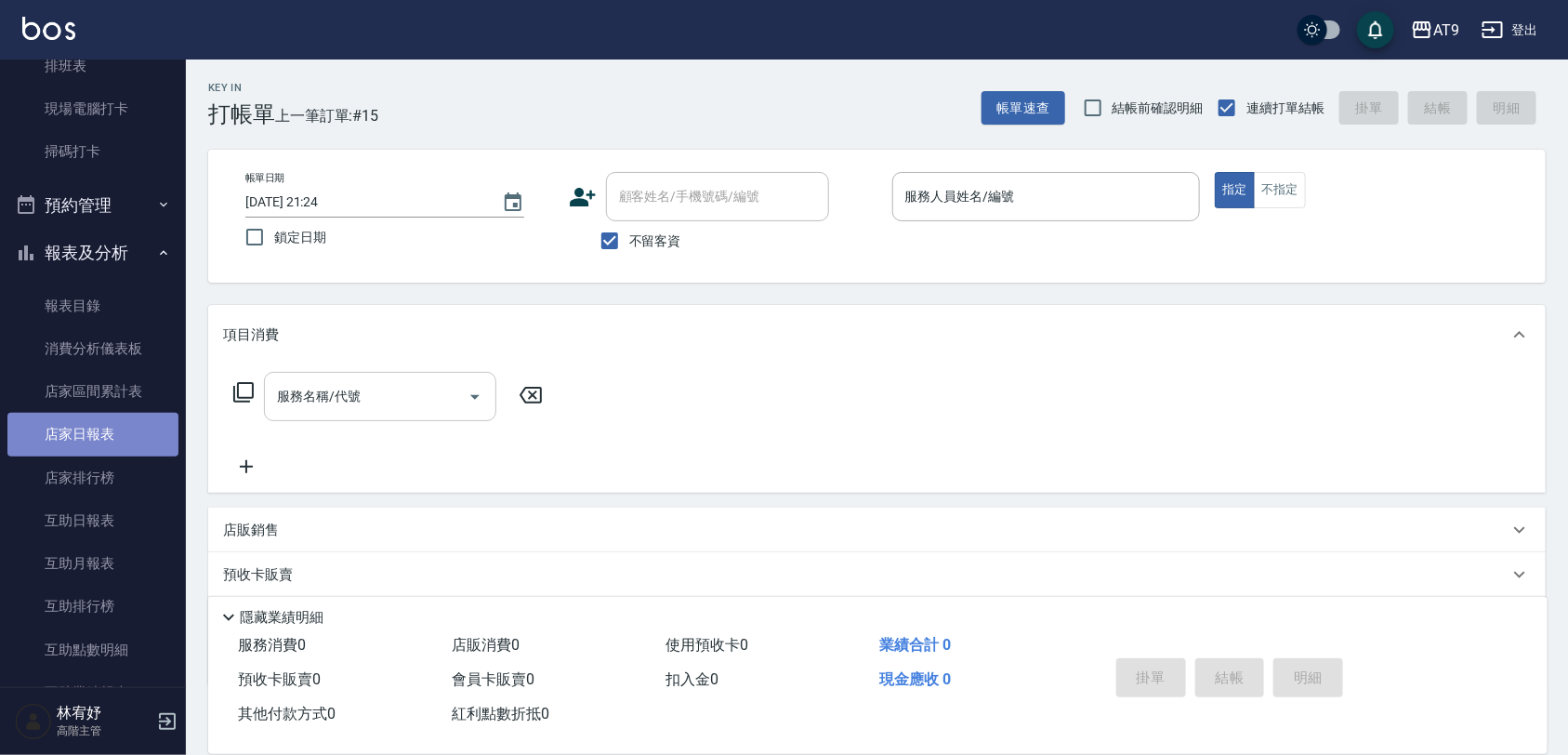
click at [126, 425] on link "店家日報表" at bounding box center [92, 433] width 171 height 43
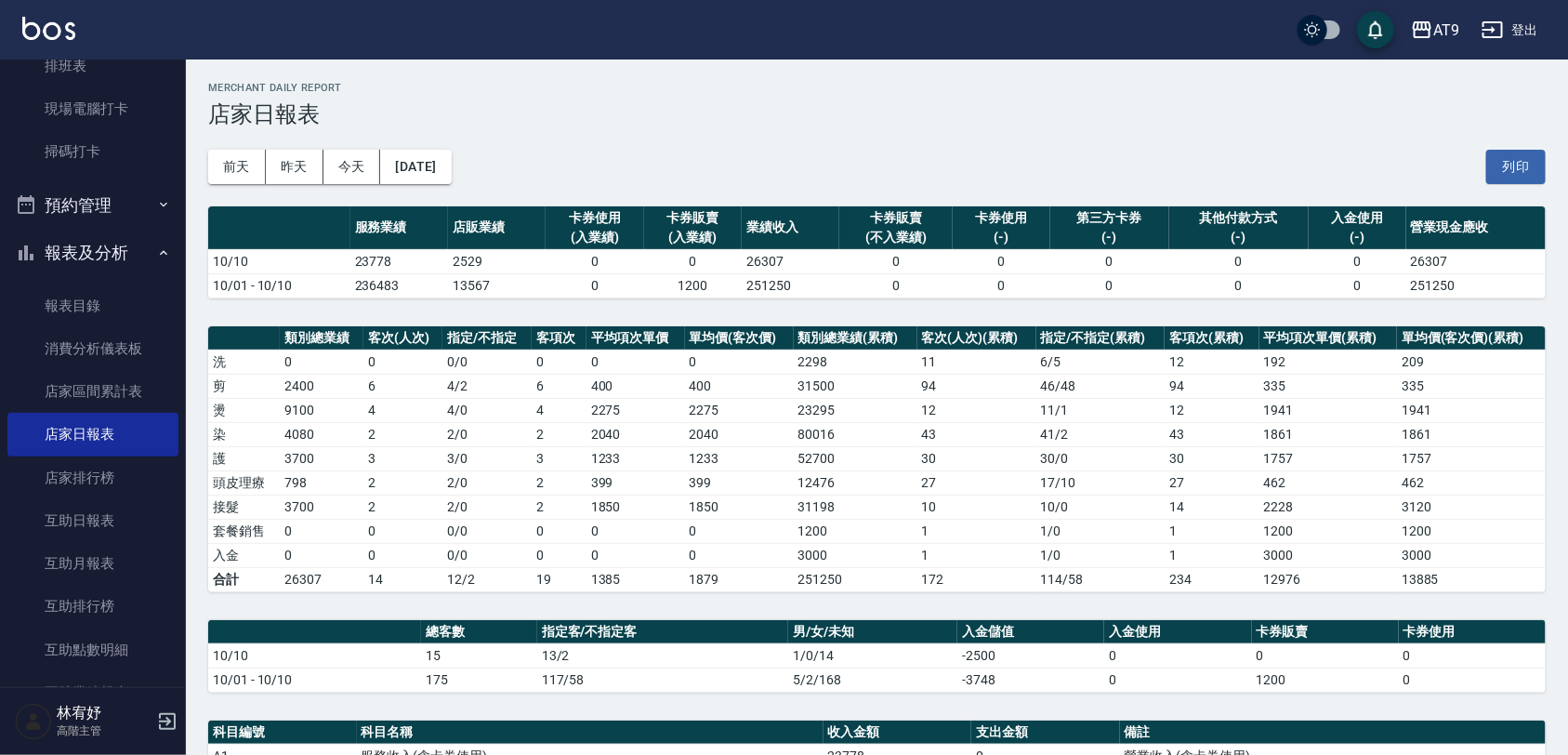
click at [1006, 265] on td "0" at bounding box center [1001, 261] width 97 height 24
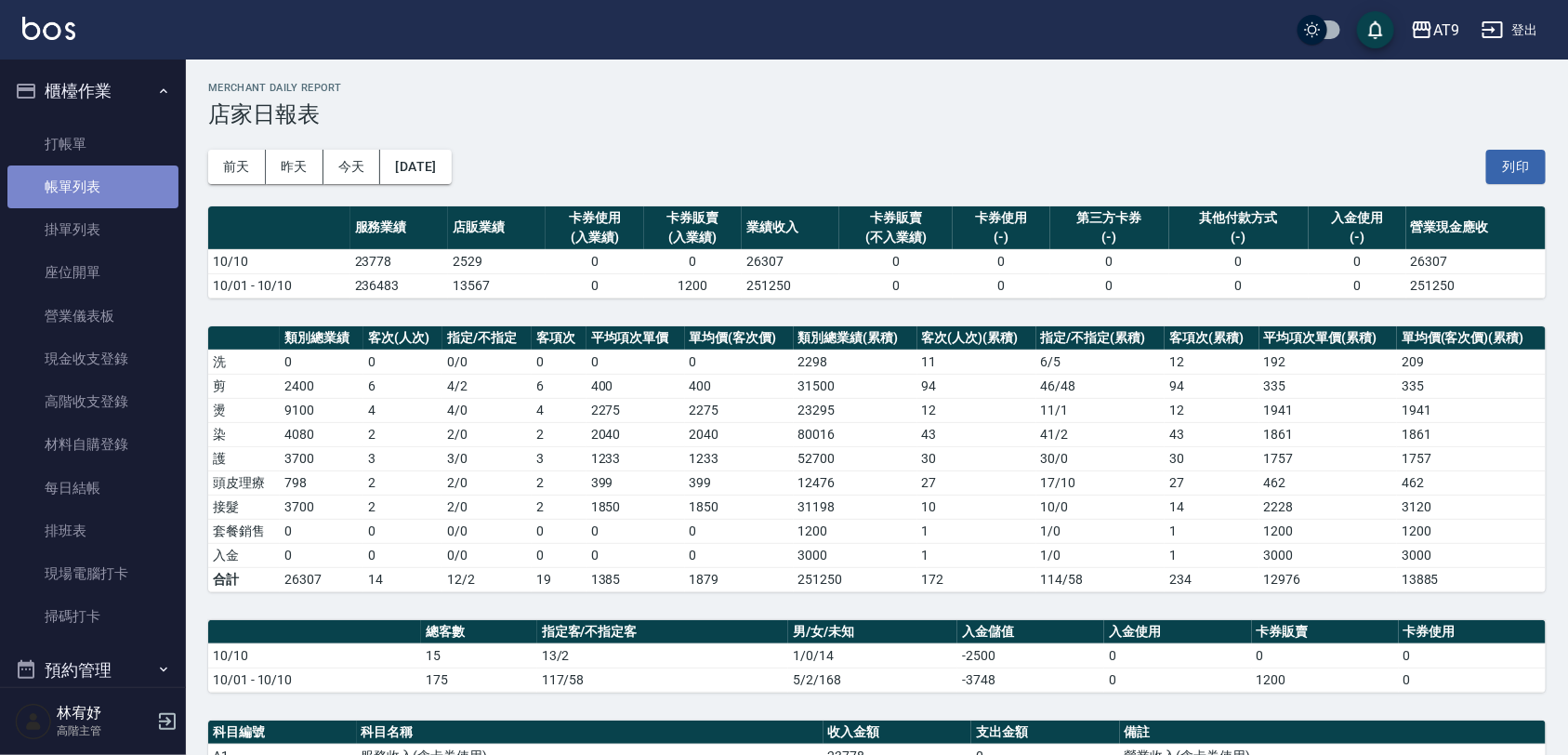
click at [94, 189] on link "帳單列表" at bounding box center [92, 187] width 171 height 43
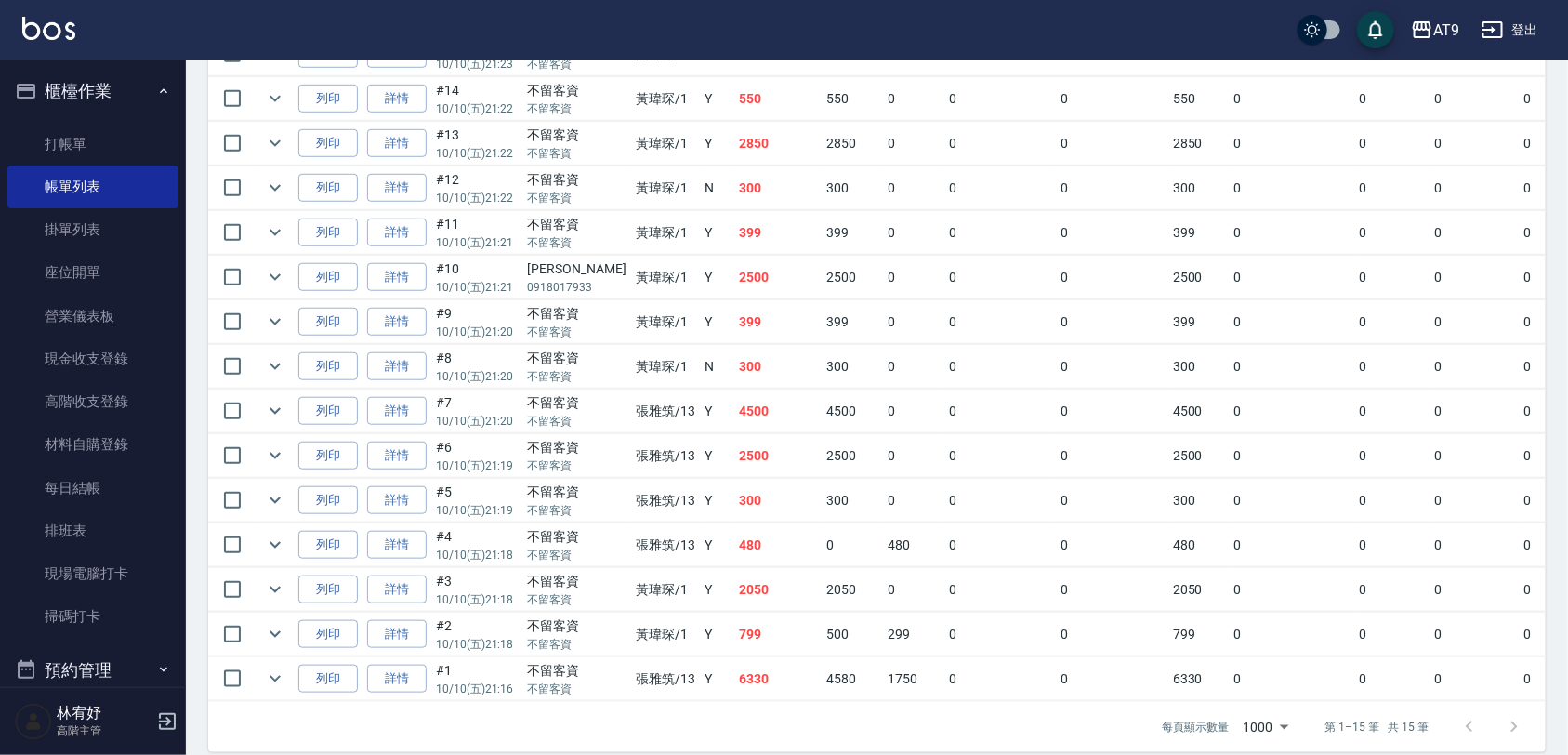
scroll to position [523, 0]
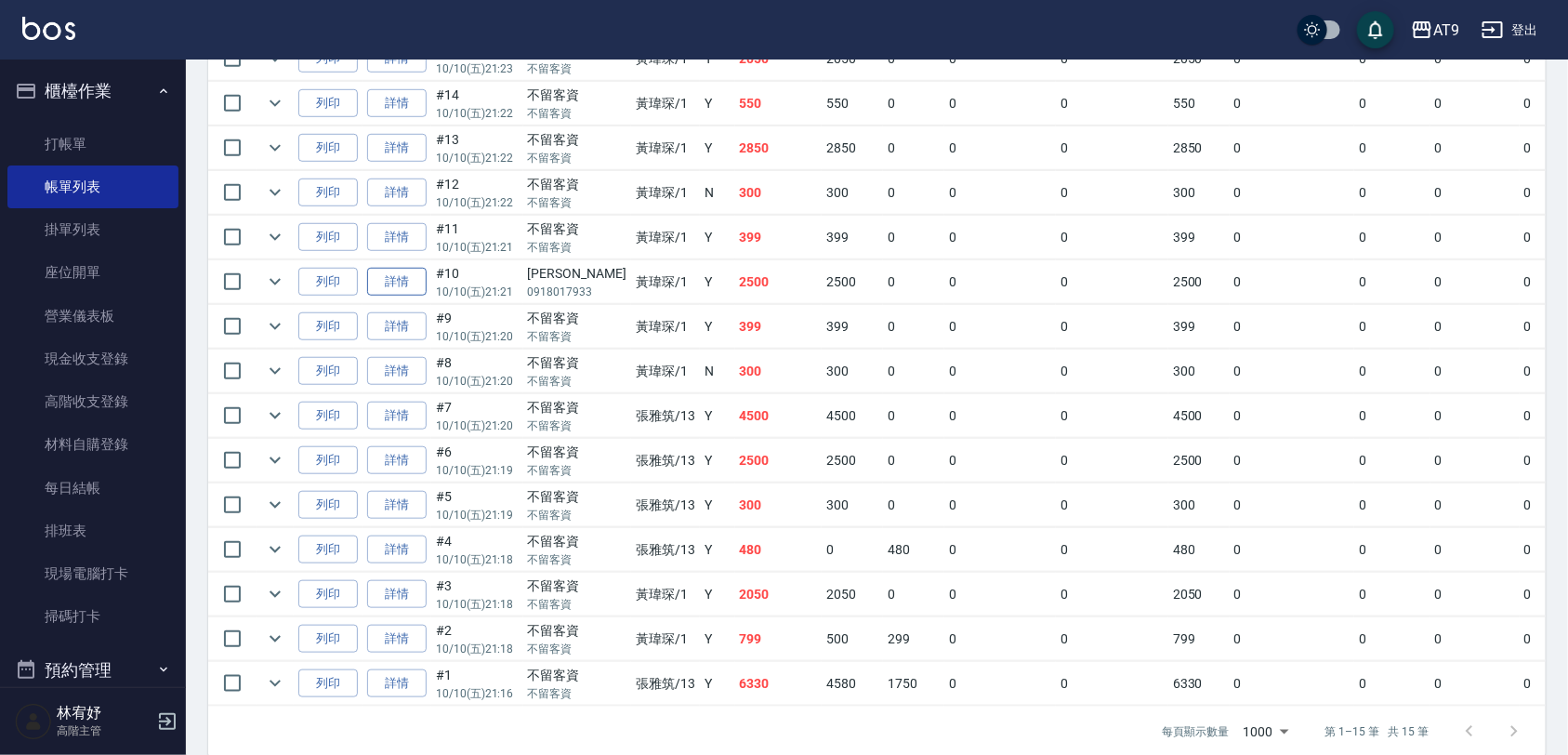
click at [418, 282] on link "詳情" at bounding box center [397, 282] width 60 height 29
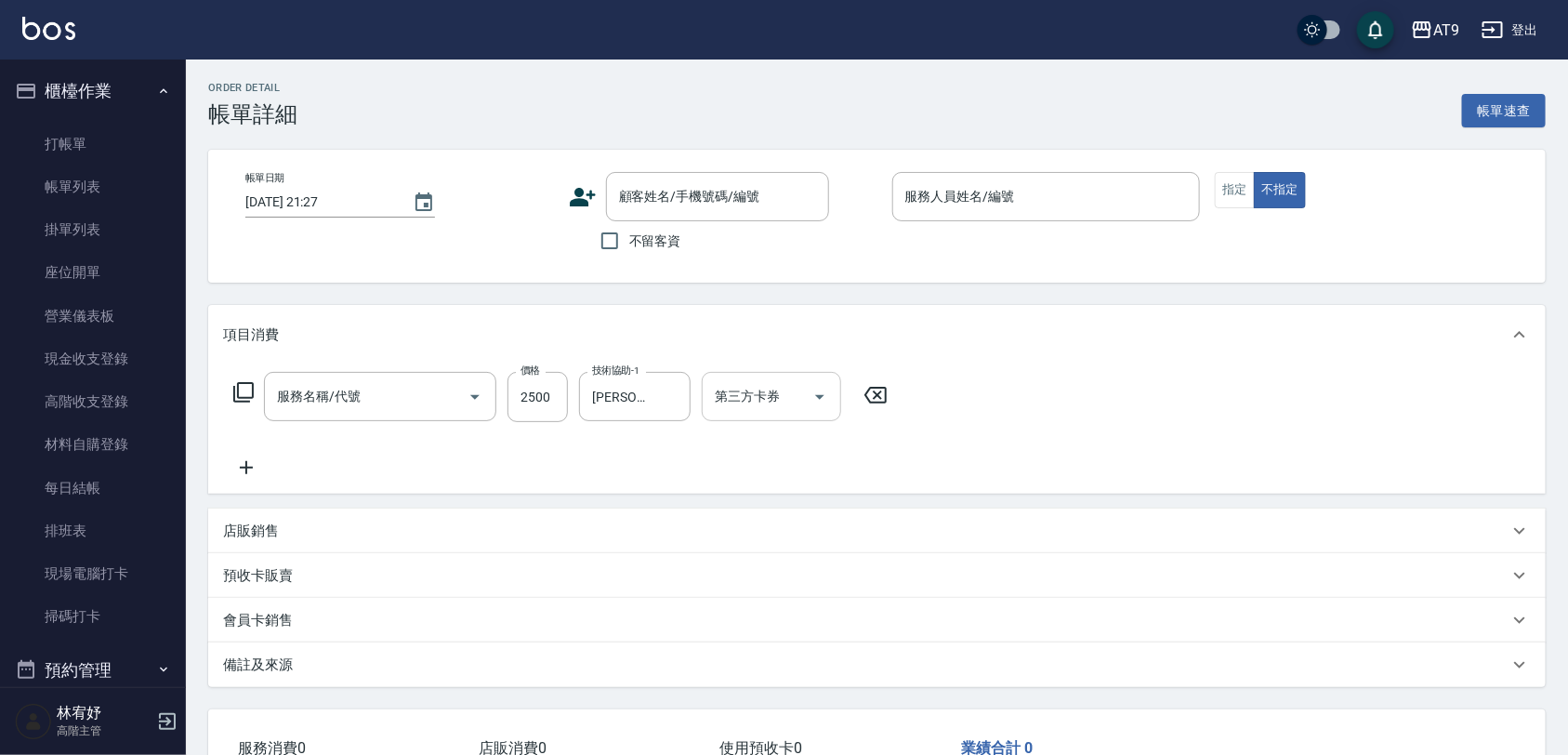
click at [825, 396] on icon "Open" at bounding box center [819, 396] width 22 height 22
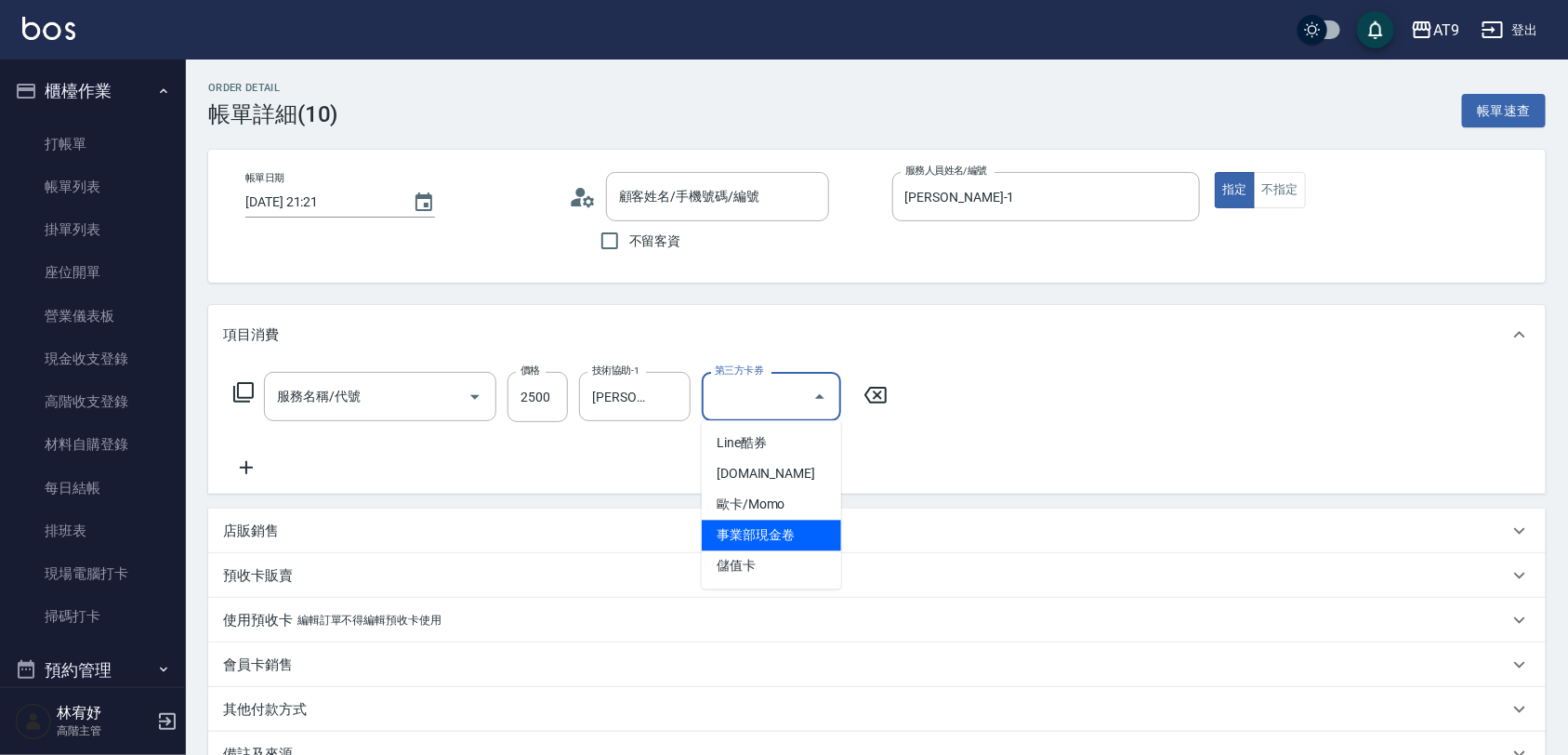
type input "2025/10/10 21:21"
type input "黃瑋琛-1"
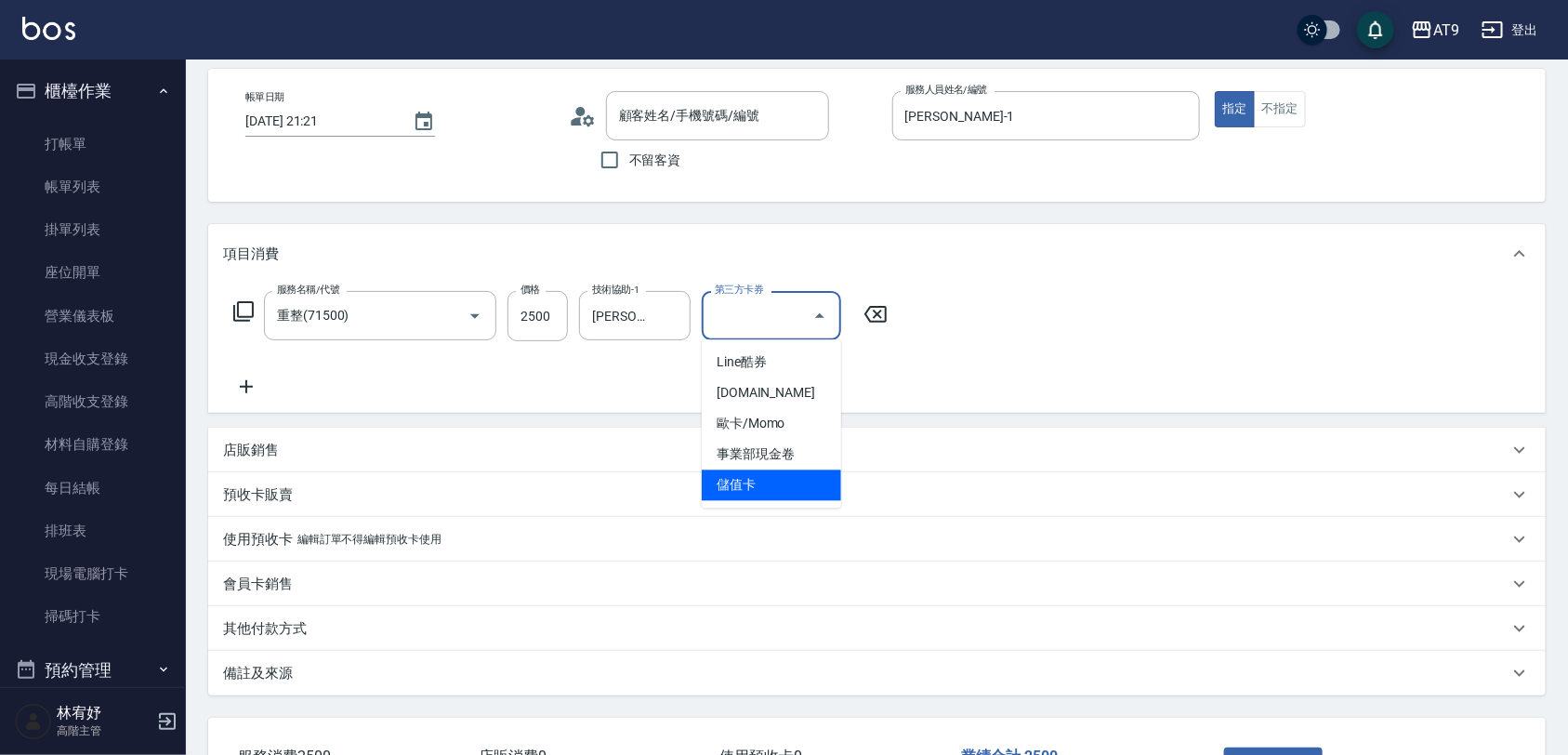
type input "小希/0918017933/"
type input "重整(71500)"
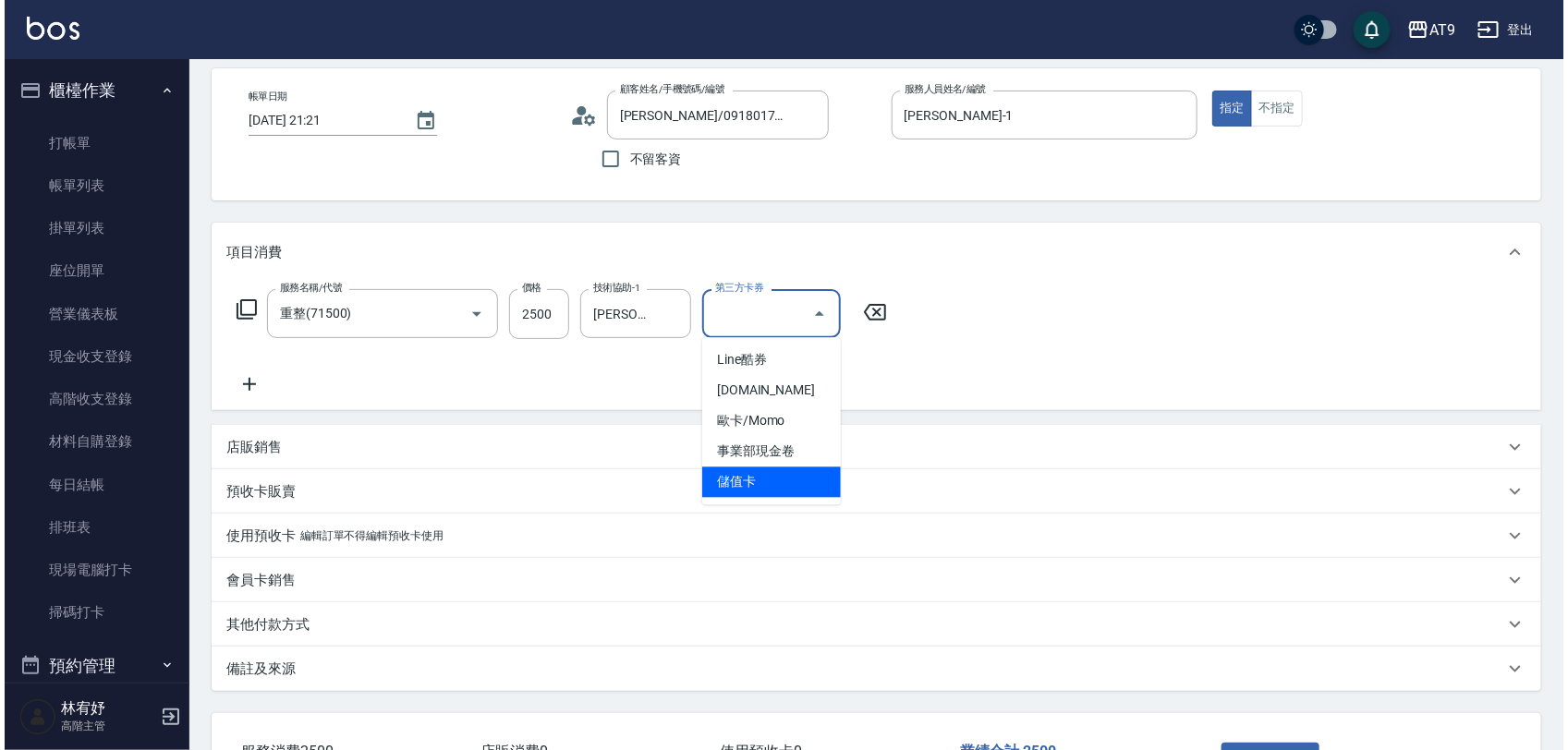
scroll to position [130, 0]
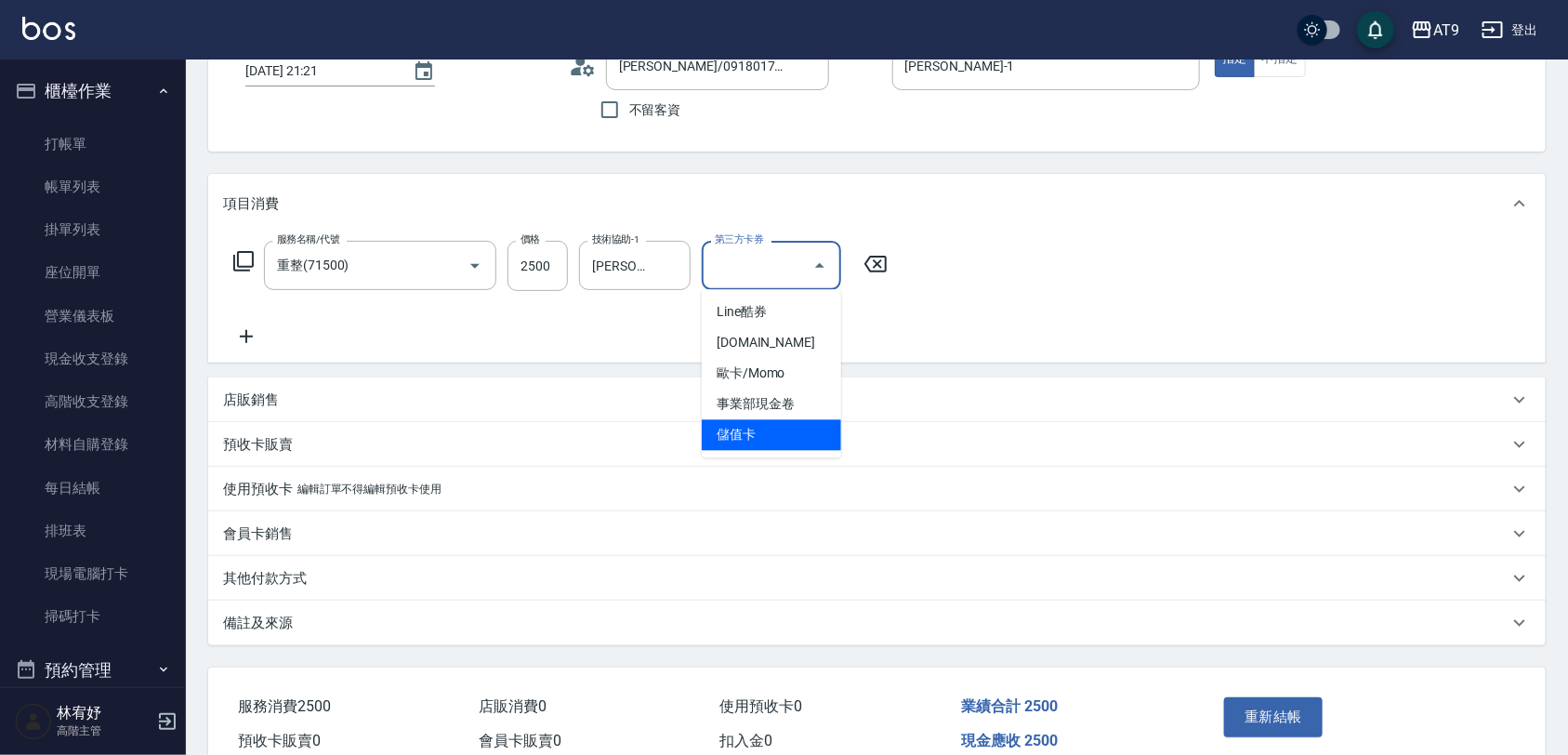
click at [791, 442] on span "儲值卡" at bounding box center [772, 435] width 139 height 31
type input "儲值卡"
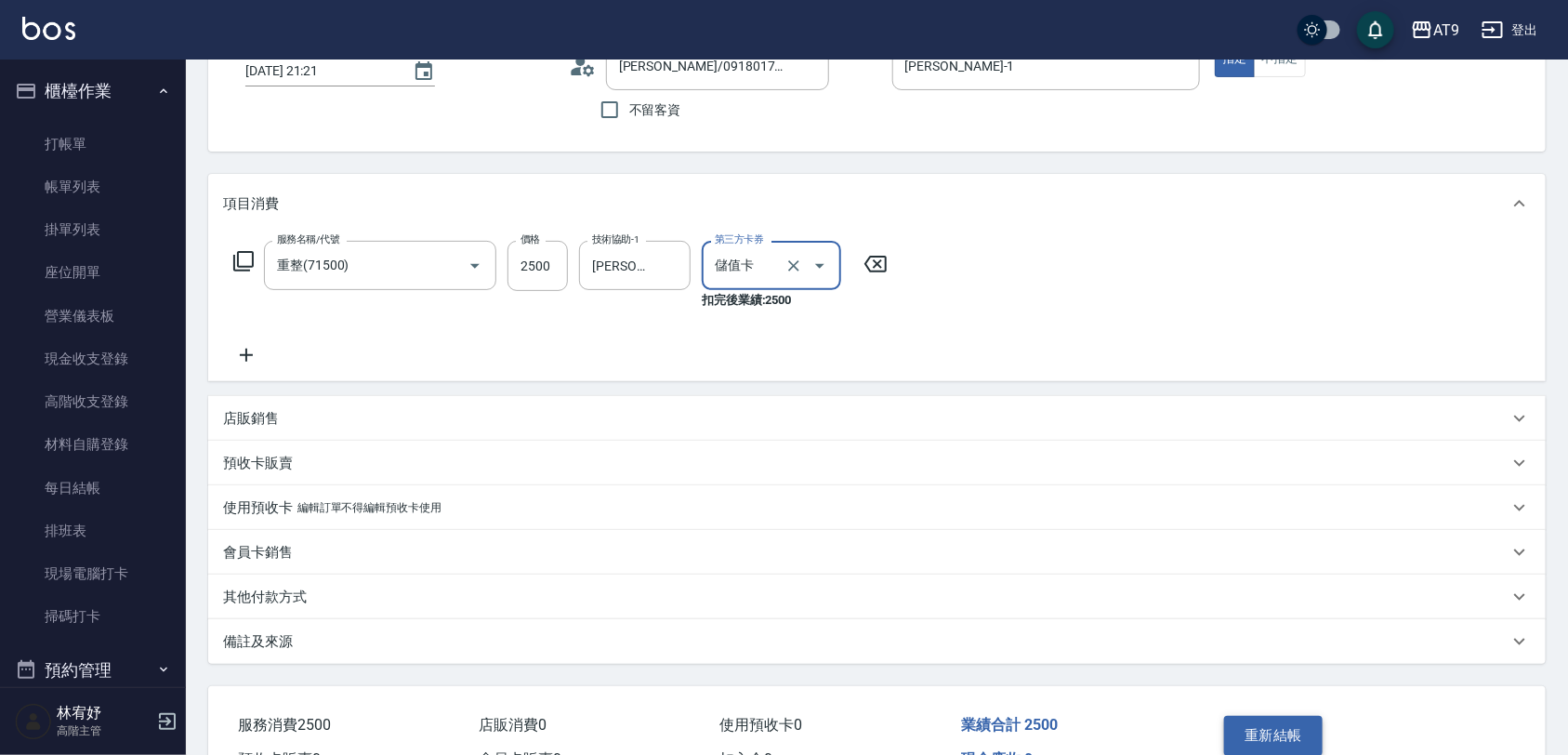
click at [1256, 735] on button "重新結帳" at bounding box center [1272, 735] width 98 height 39
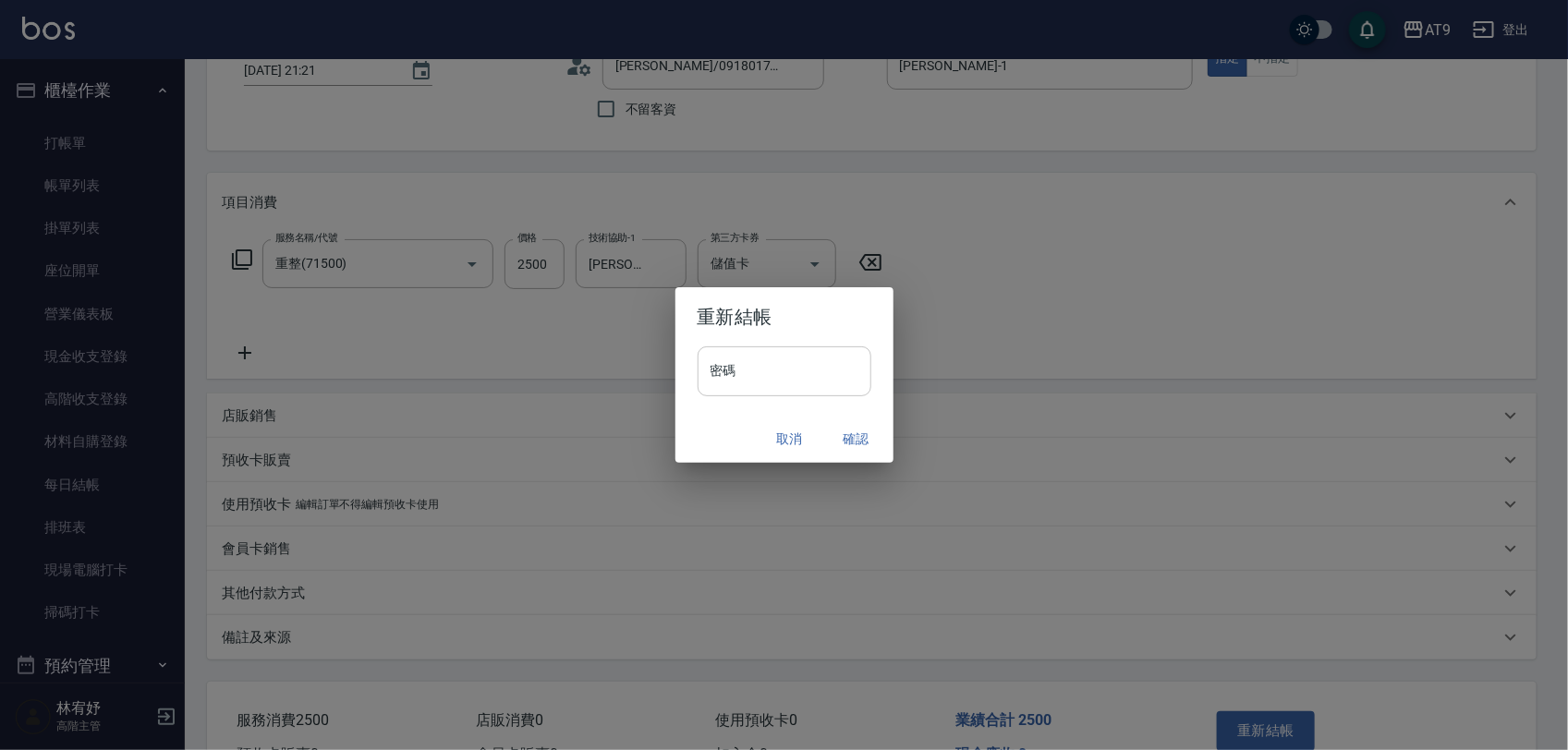
click at [750, 355] on input "密碼" at bounding box center [785, 371] width 174 height 50
type input "*******"
click at [753, 328] on h2 "重新結帳" at bounding box center [784, 317] width 218 height 59
click at [845, 441] on button "確認" at bounding box center [857, 439] width 59 height 35
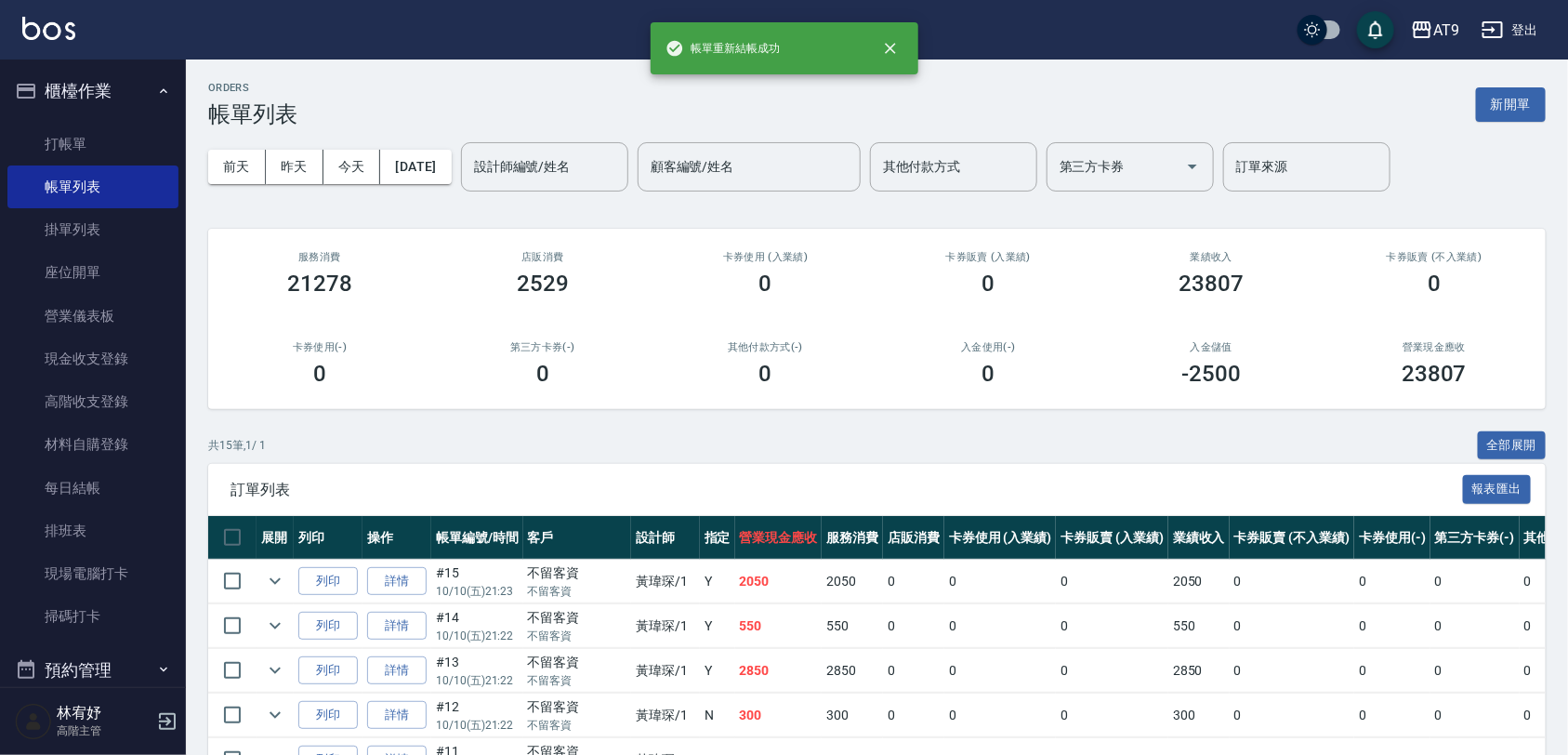
scroll to position [465, 0]
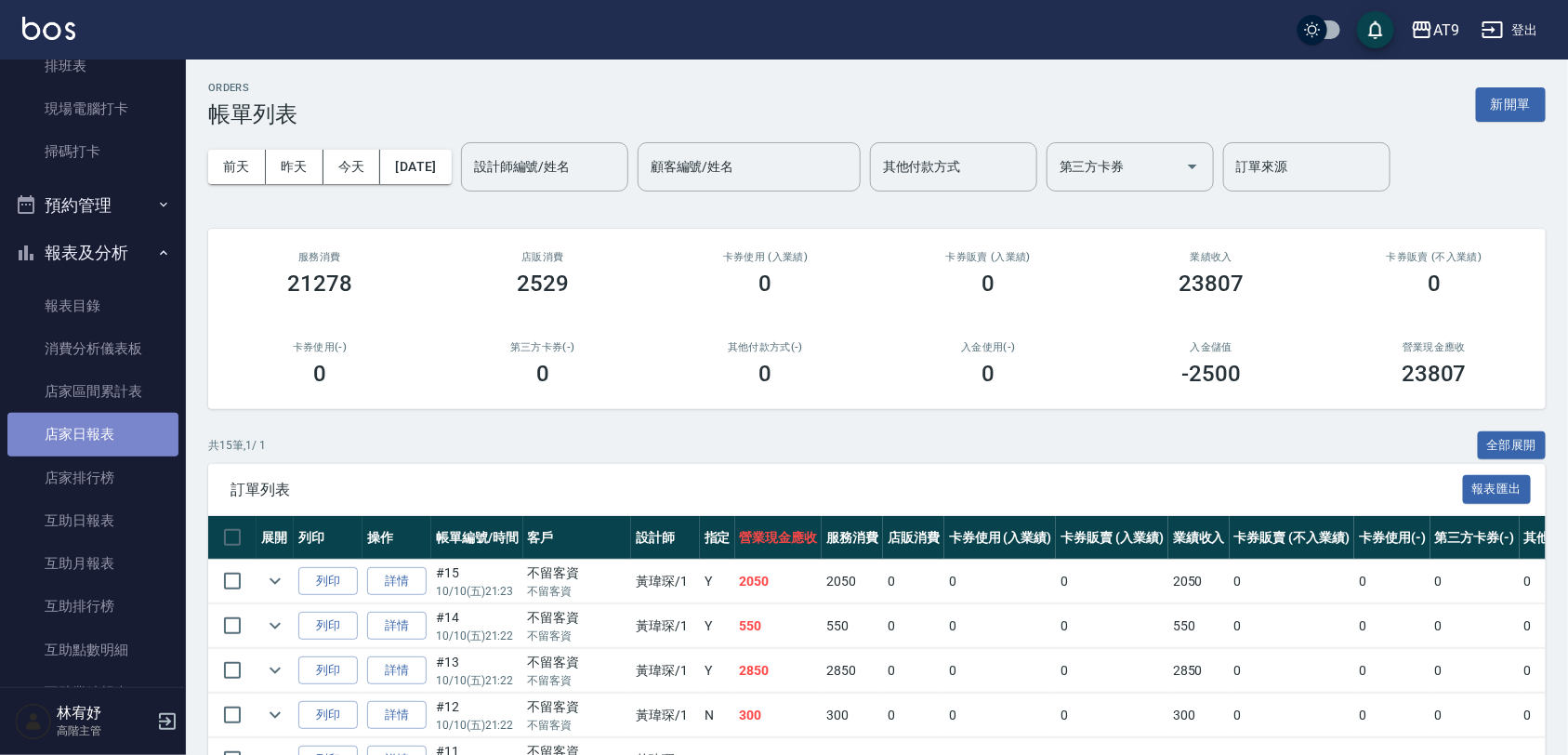
click at [128, 429] on link "店家日報表" at bounding box center [92, 433] width 171 height 43
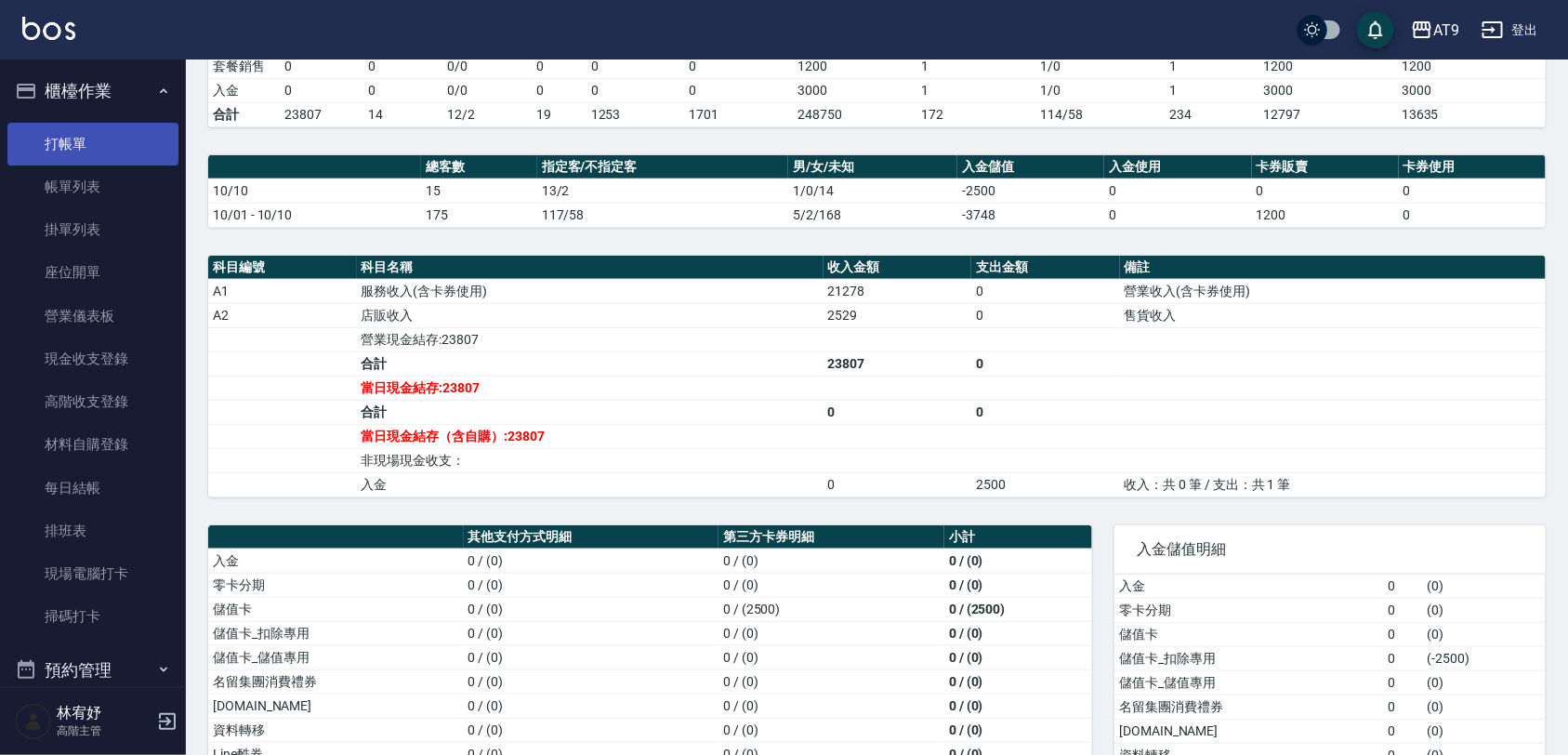
click at [80, 123] on link "打帳單" at bounding box center [92, 144] width 171 height 43
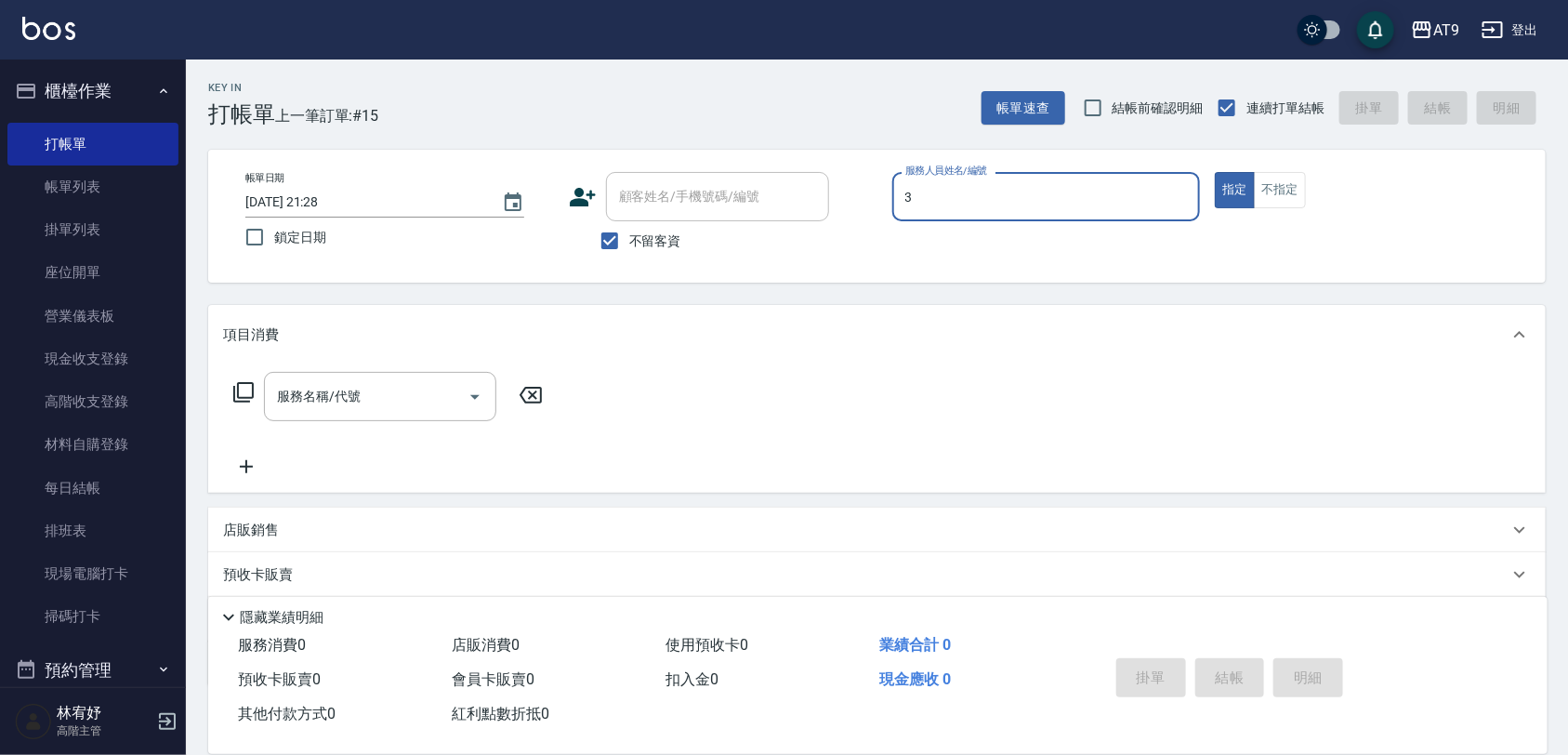
type input "3"
type button "true"
type input "FANNY-3"
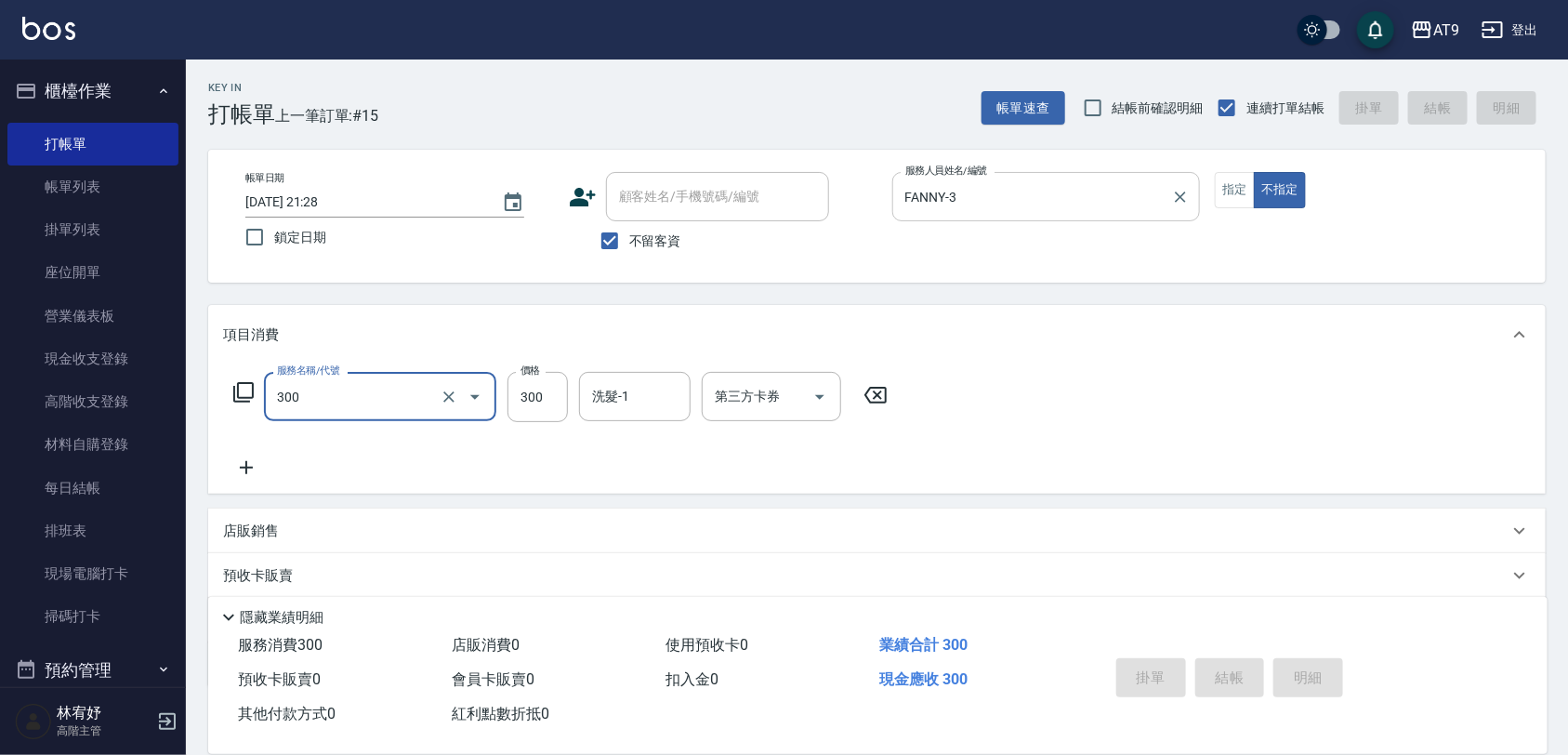
type input "300"
type input "2025/10/10 21:29"
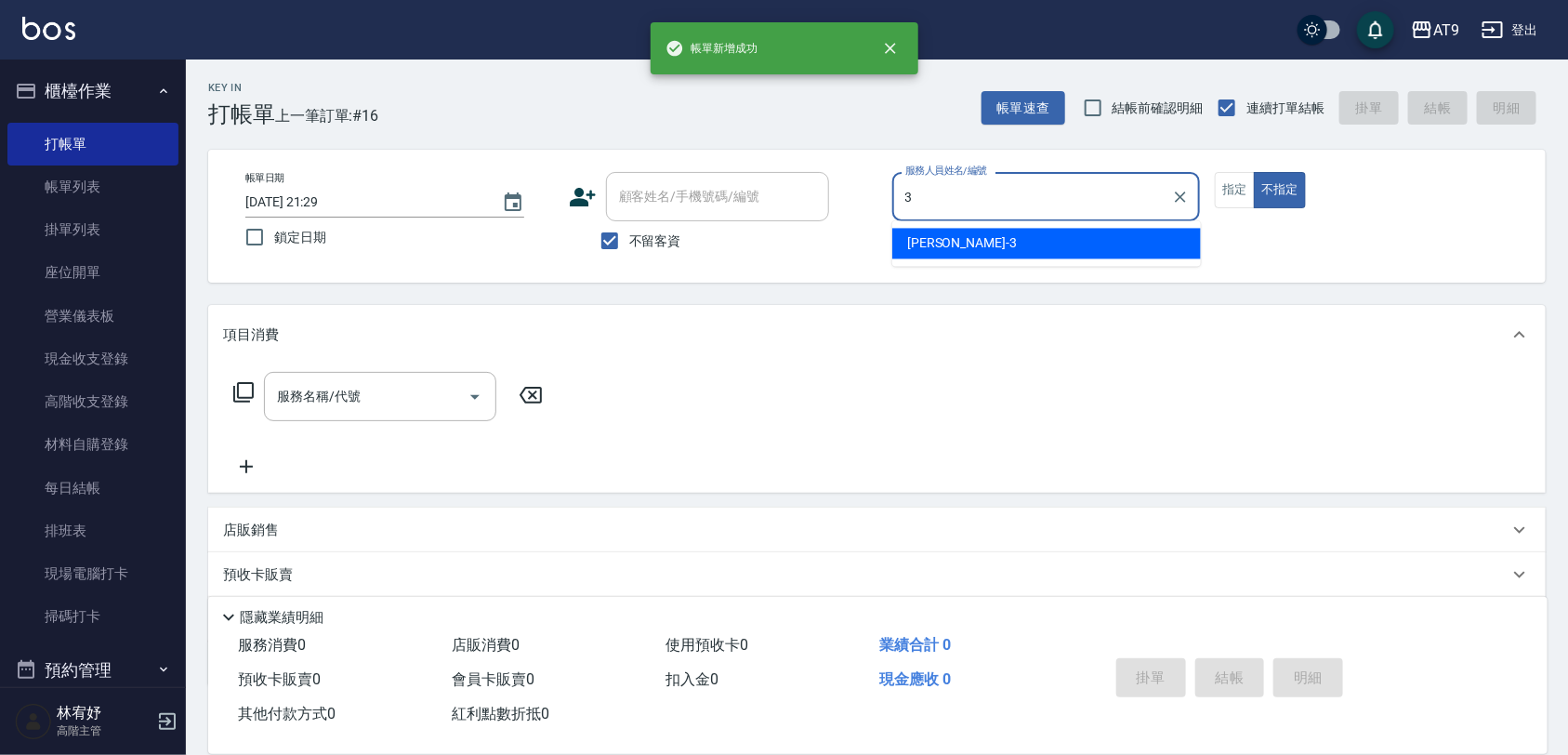
type input "3"
type button "false"
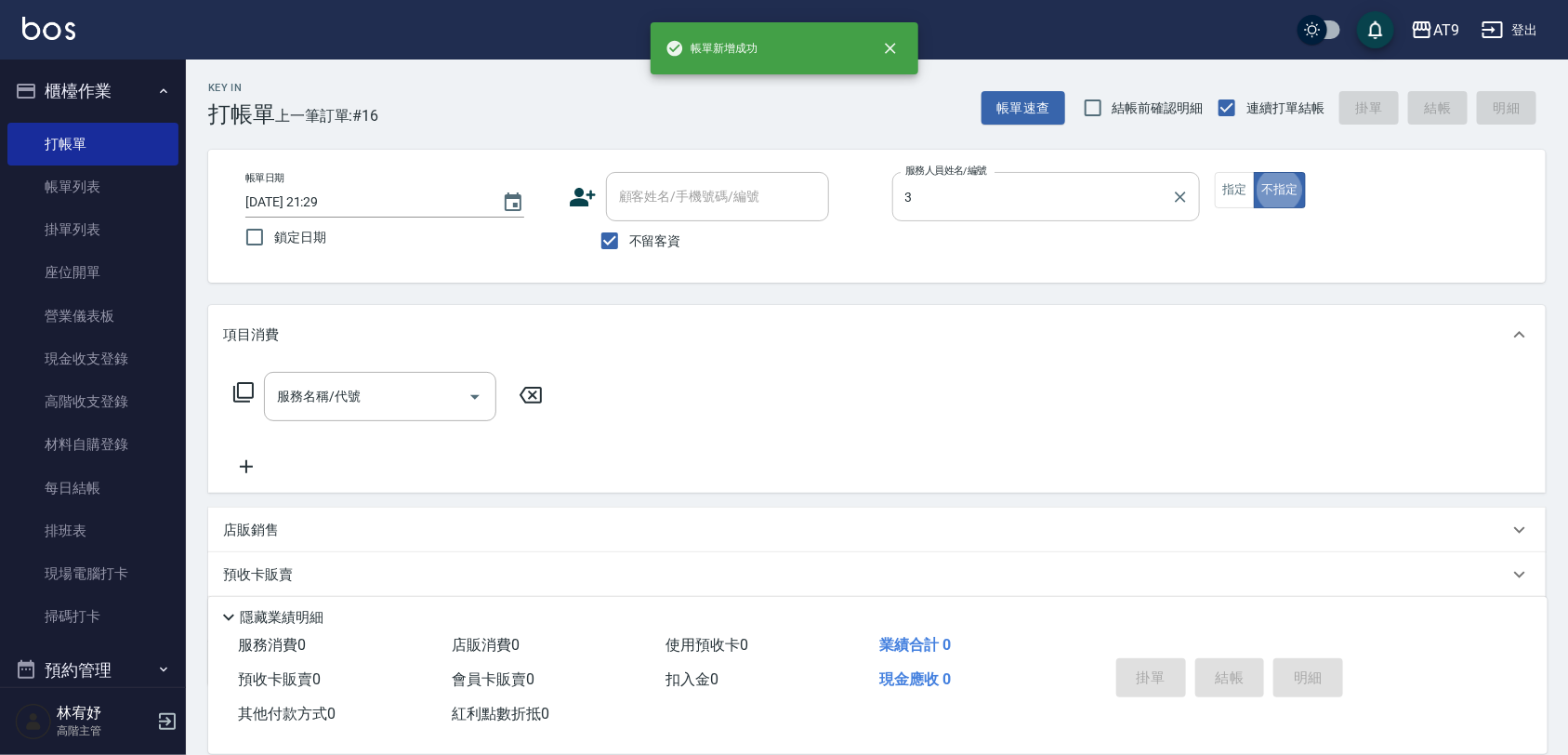
type input "FANNY-3"
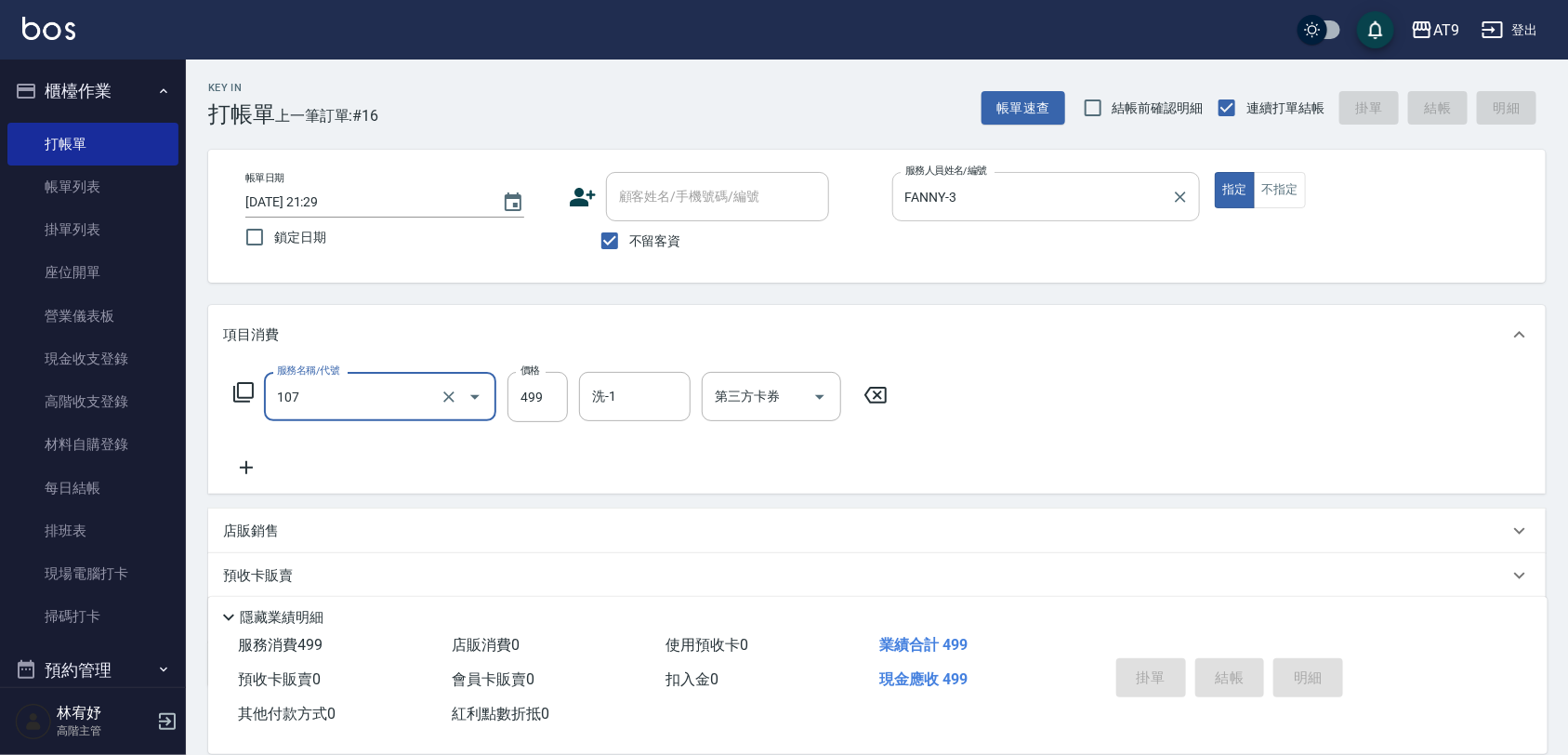
type input "107"
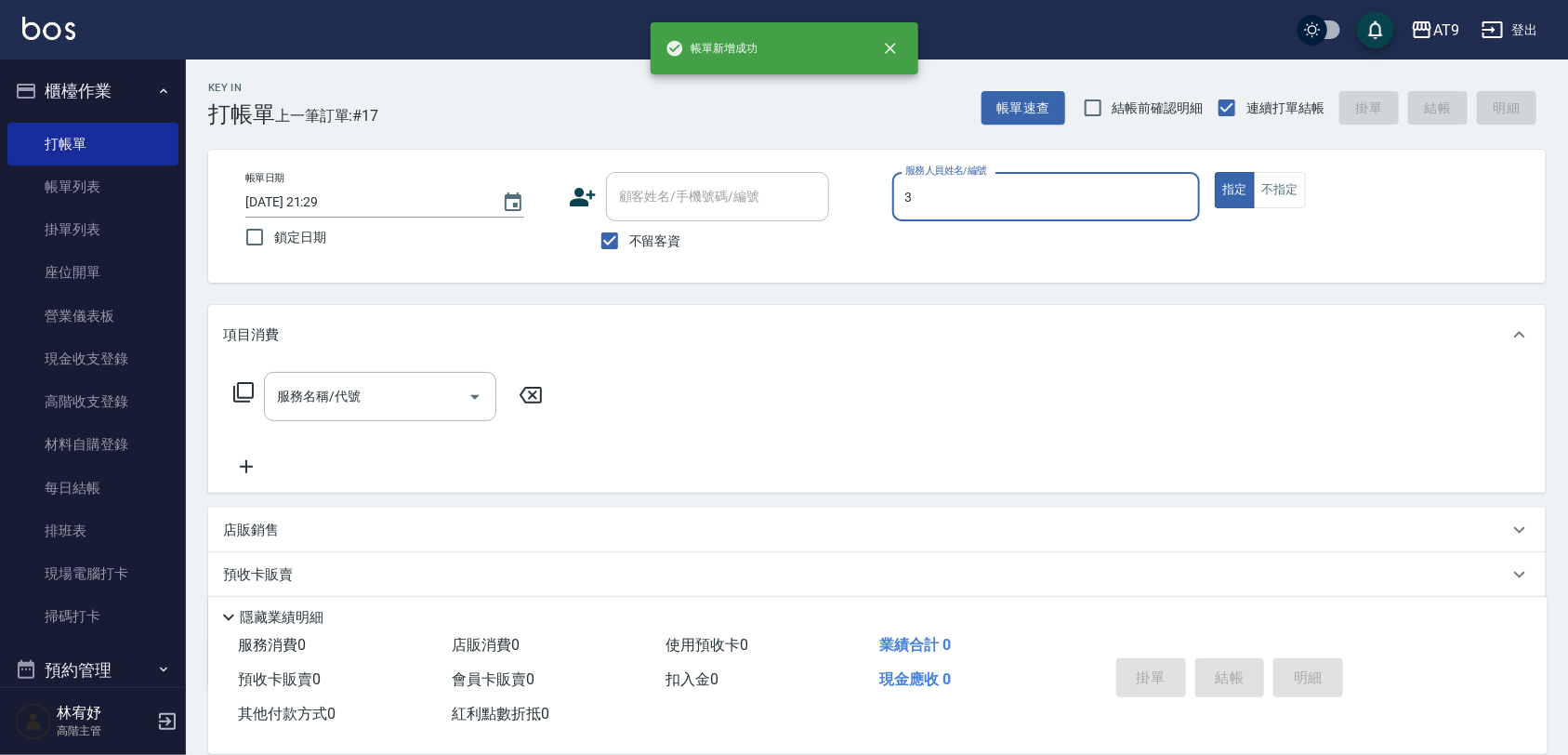
type input "FANNY-3"
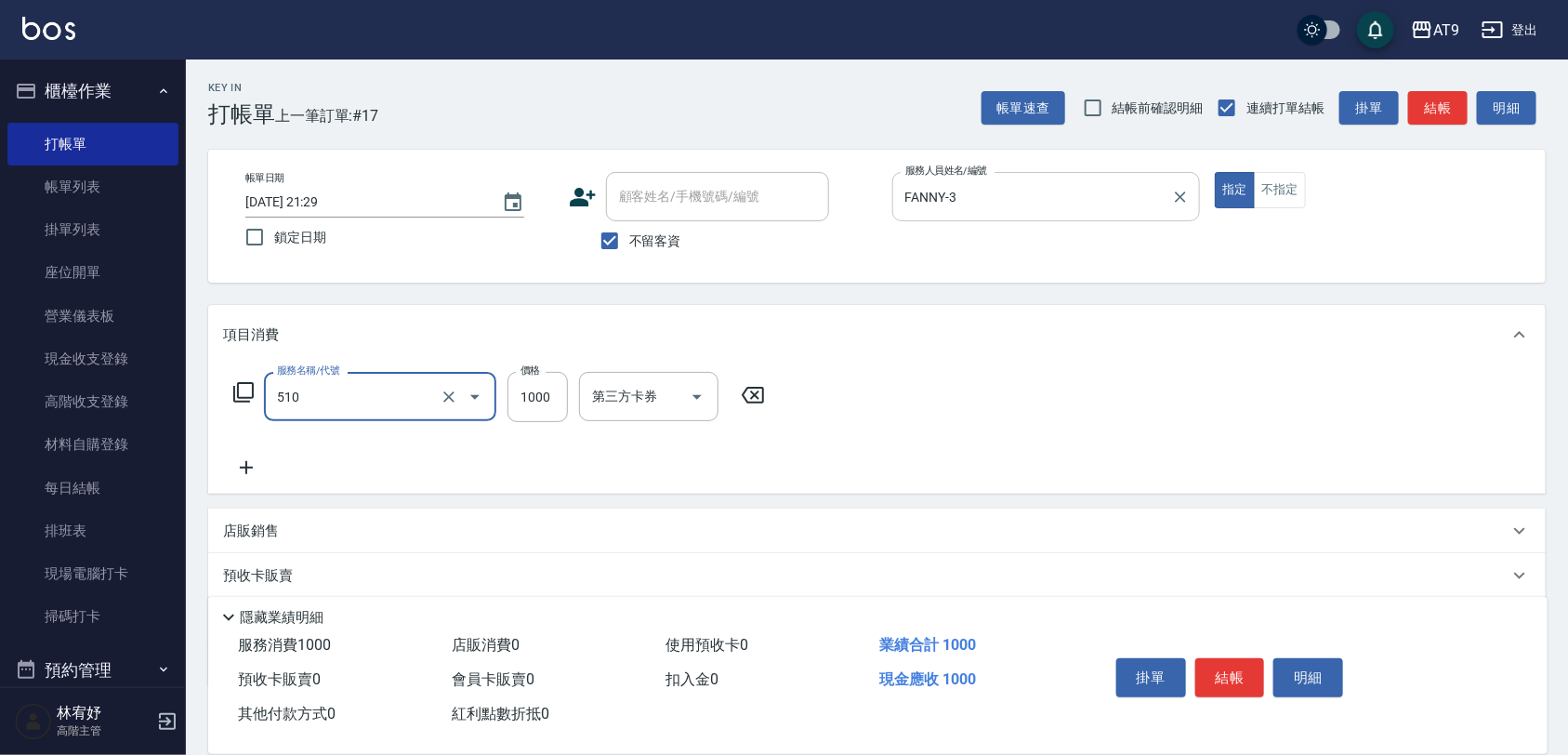
type input "染髮-2(510)"
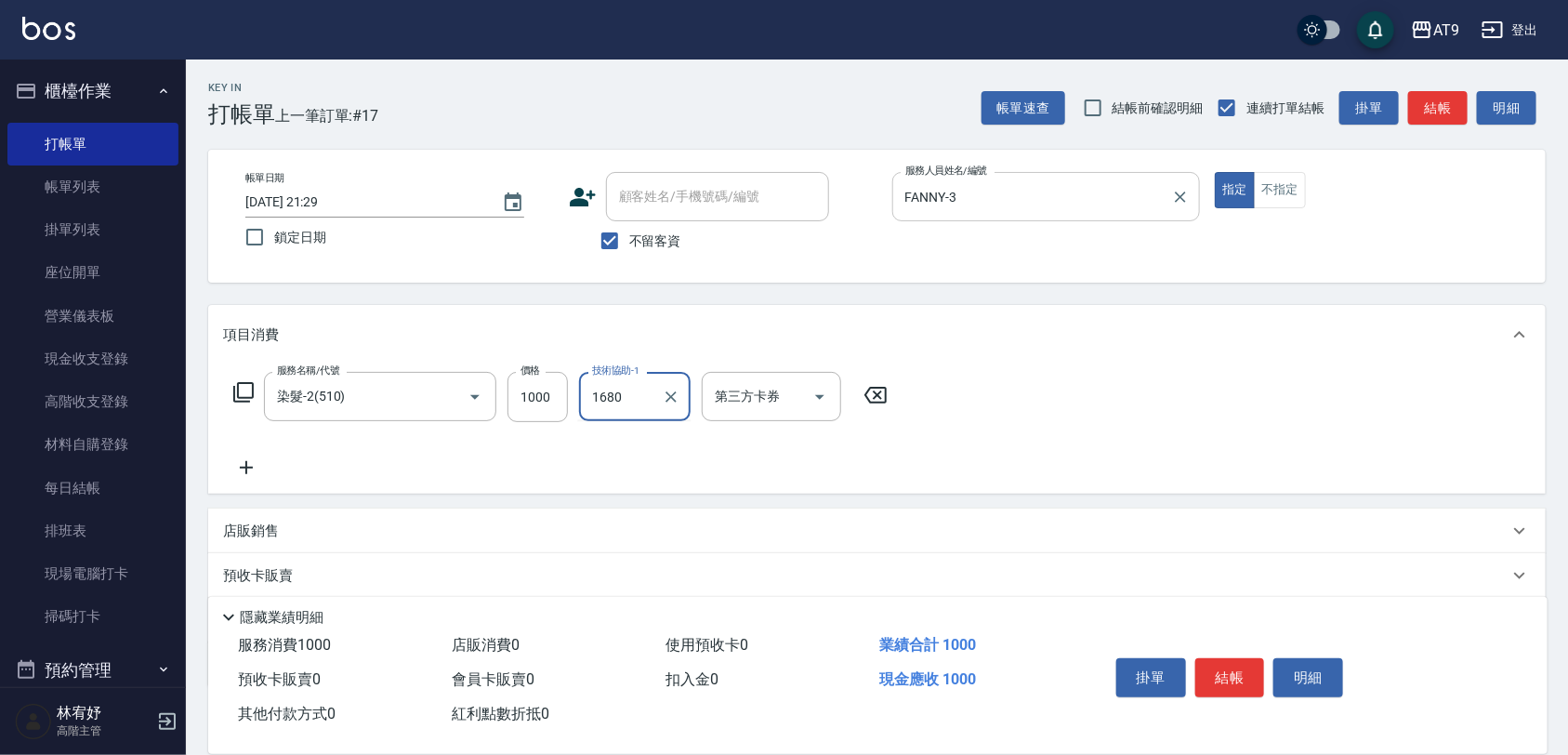
type input "1680"
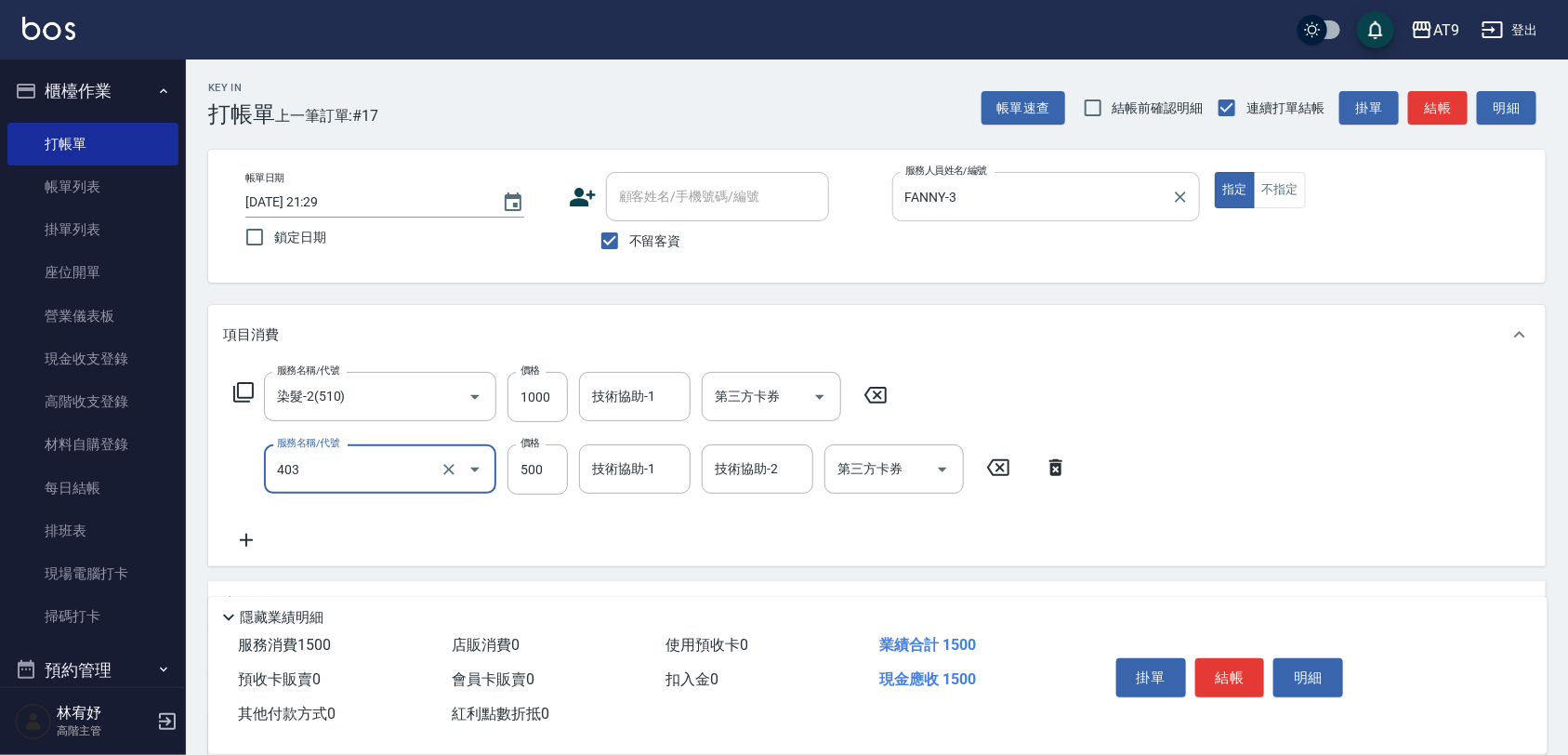
type input "天天護髮(403)"
type input "2500"
click at [555, 390] on input "1000" at bounding box center [537, 396] width 61 height 51
type input "1680"
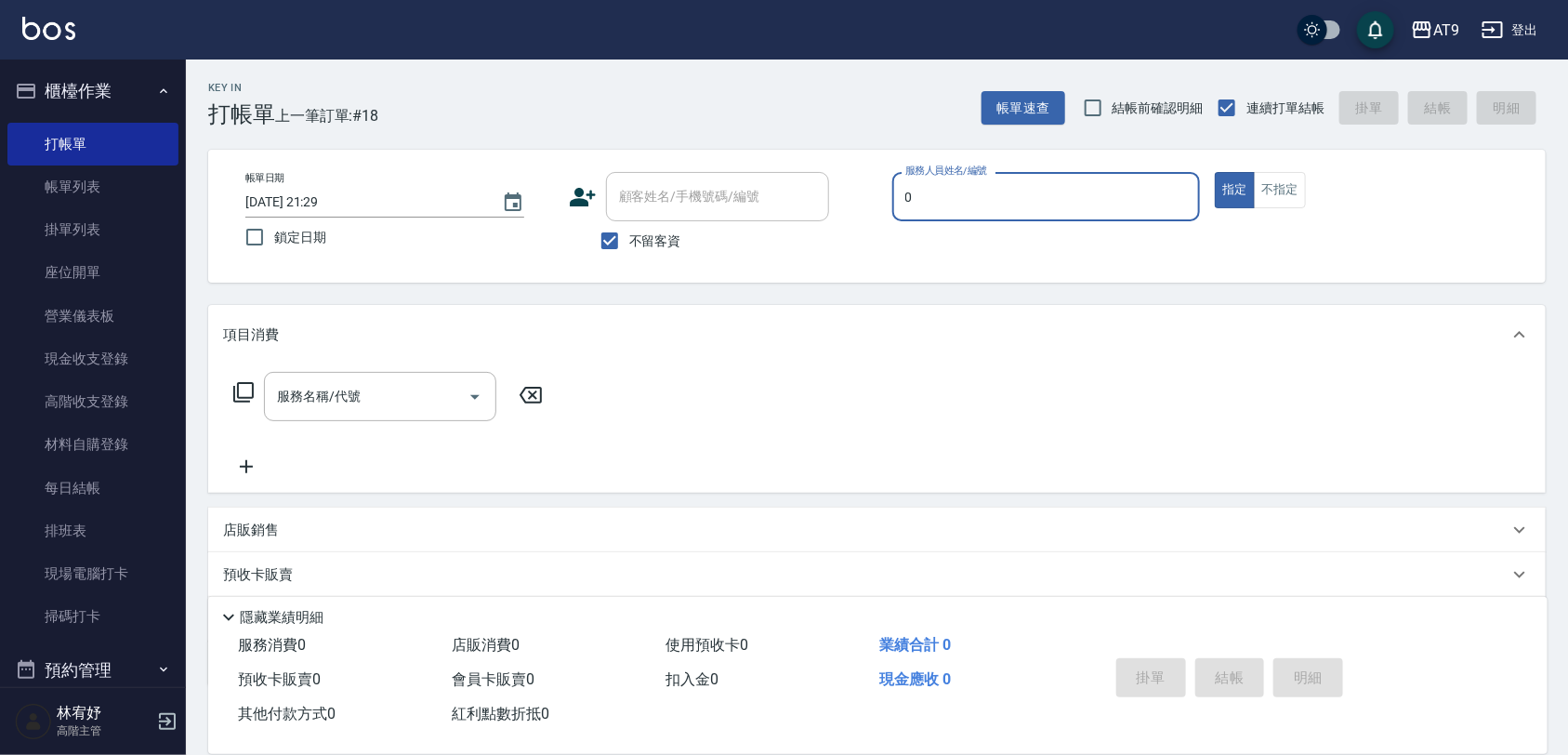
type input "戴汝蓓-0"
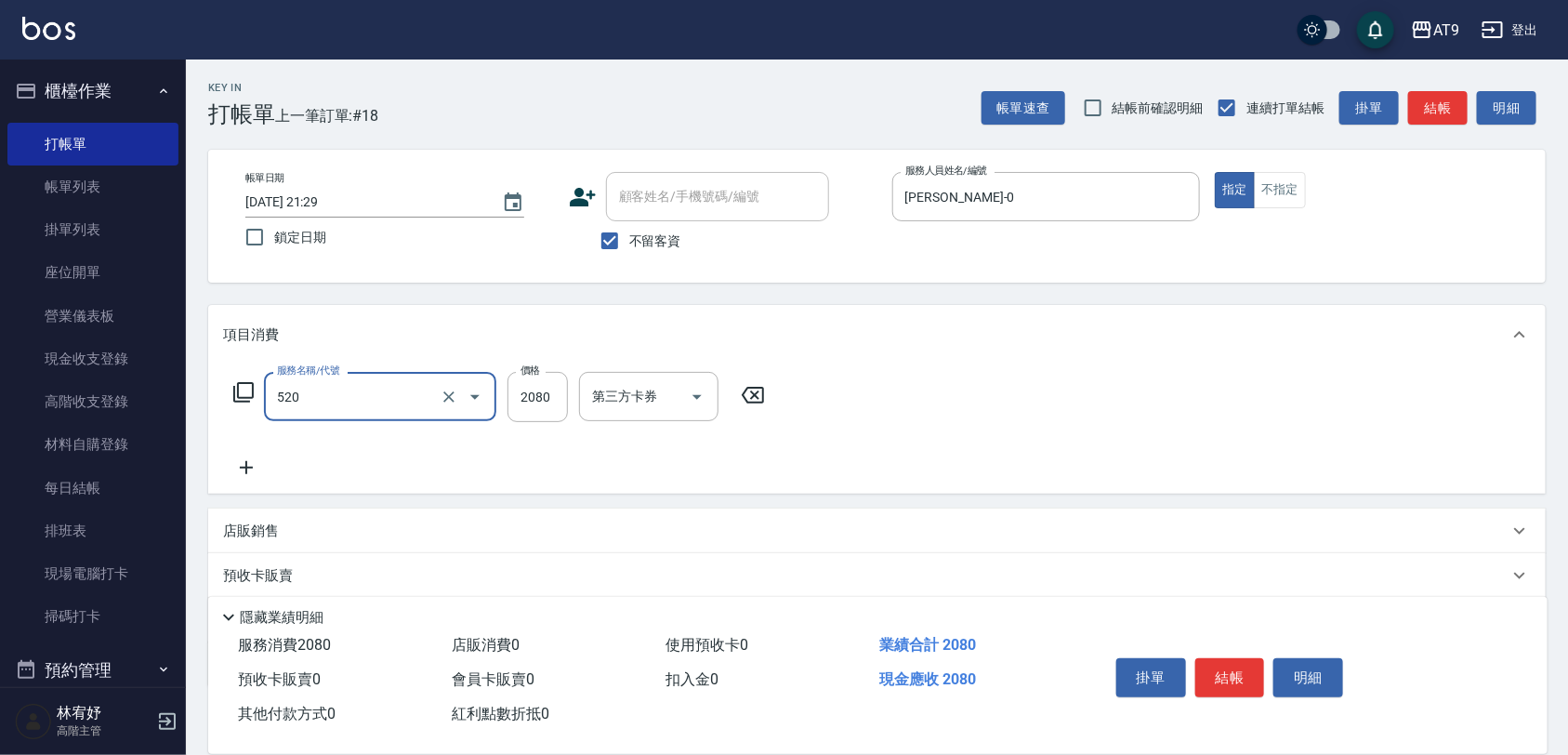
type input "染髮套餐(520)"
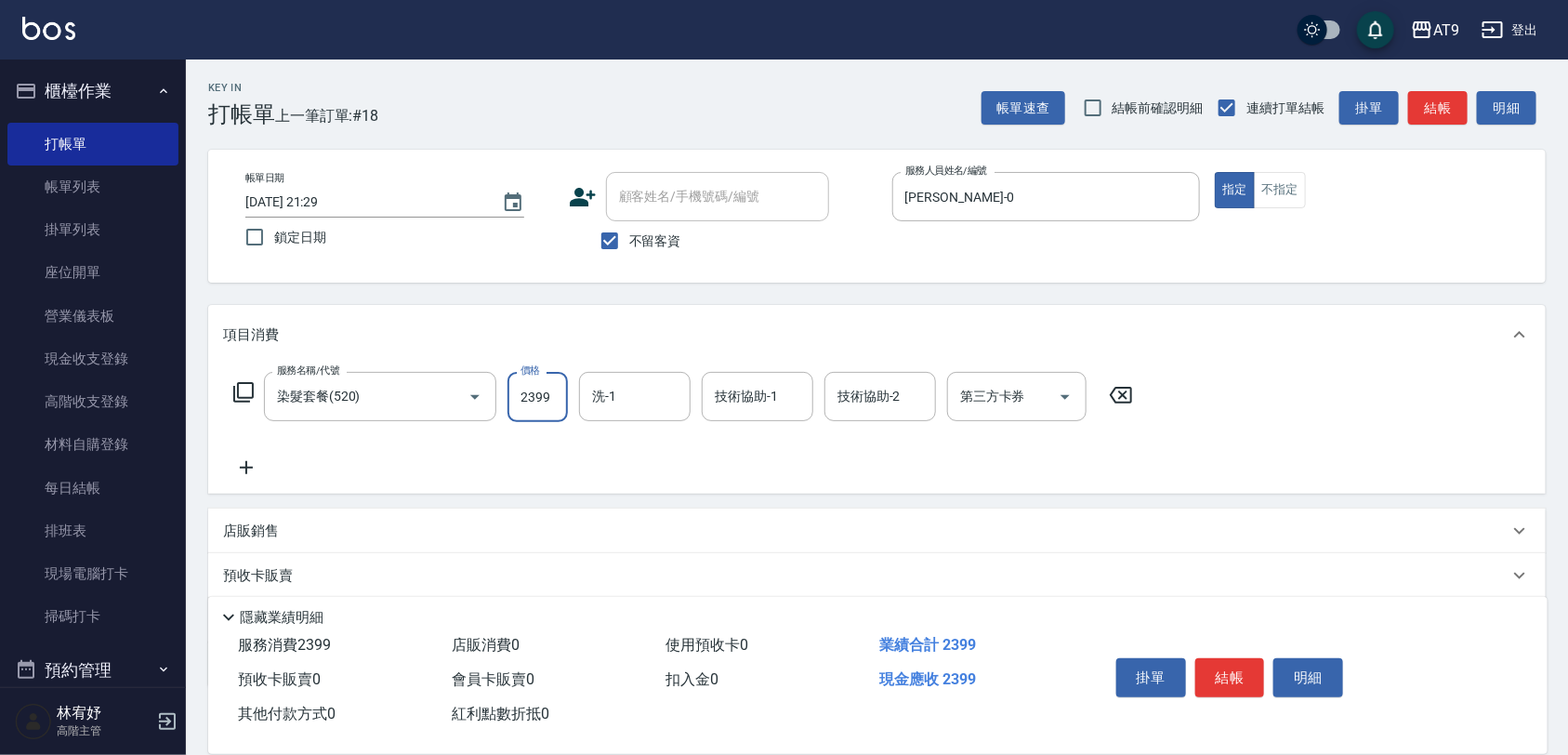
type input "2399"
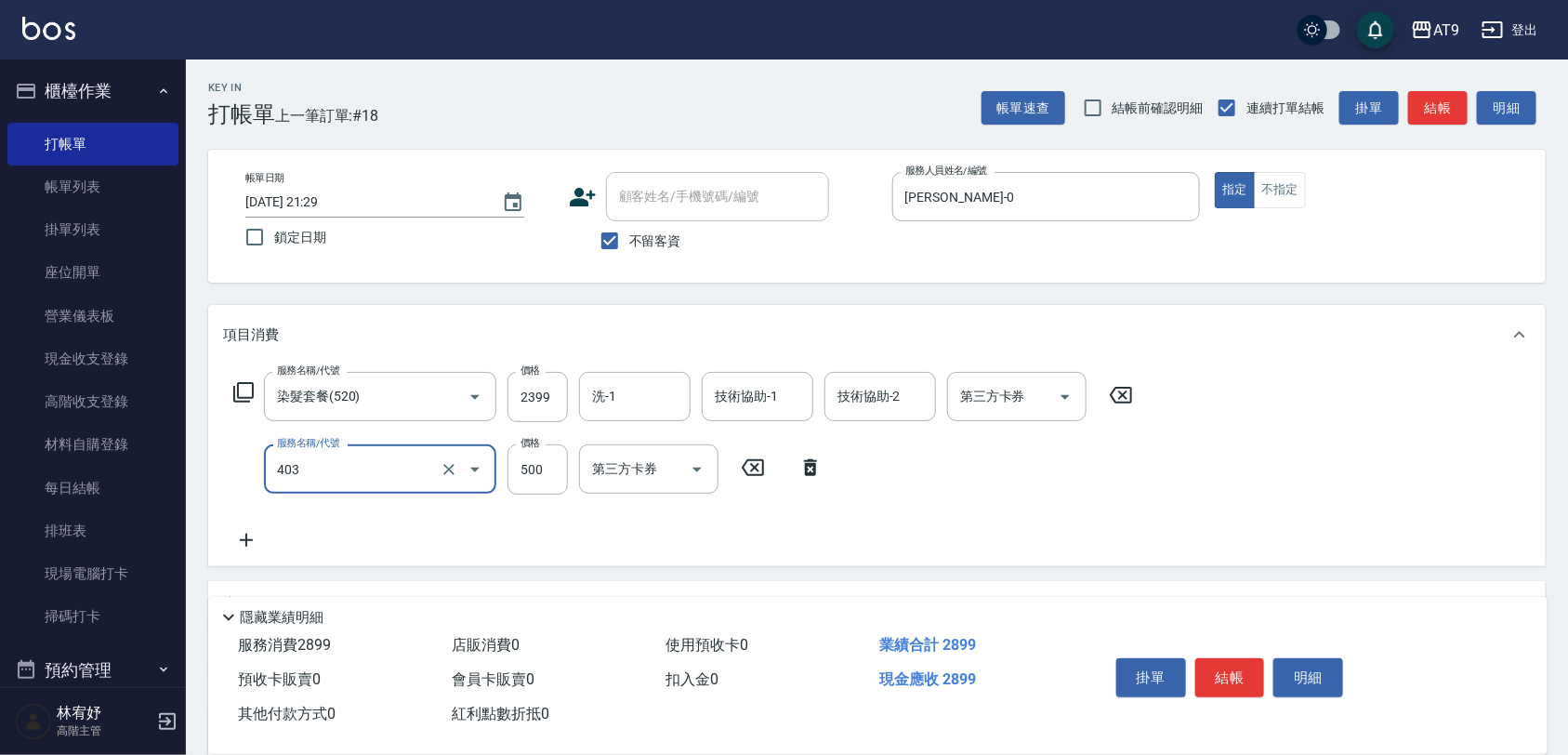
type input "天天護髮(403)"
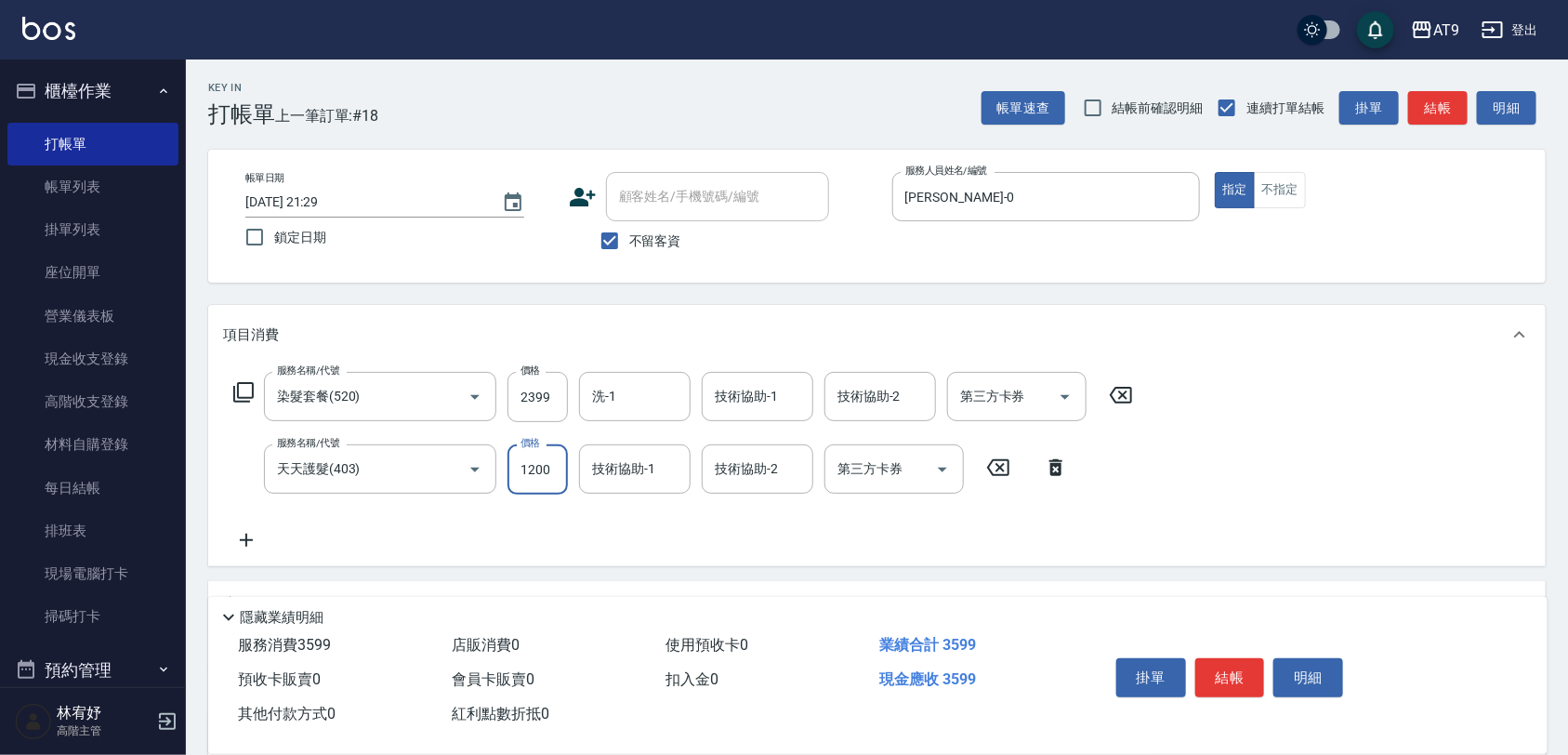
type input "1200"
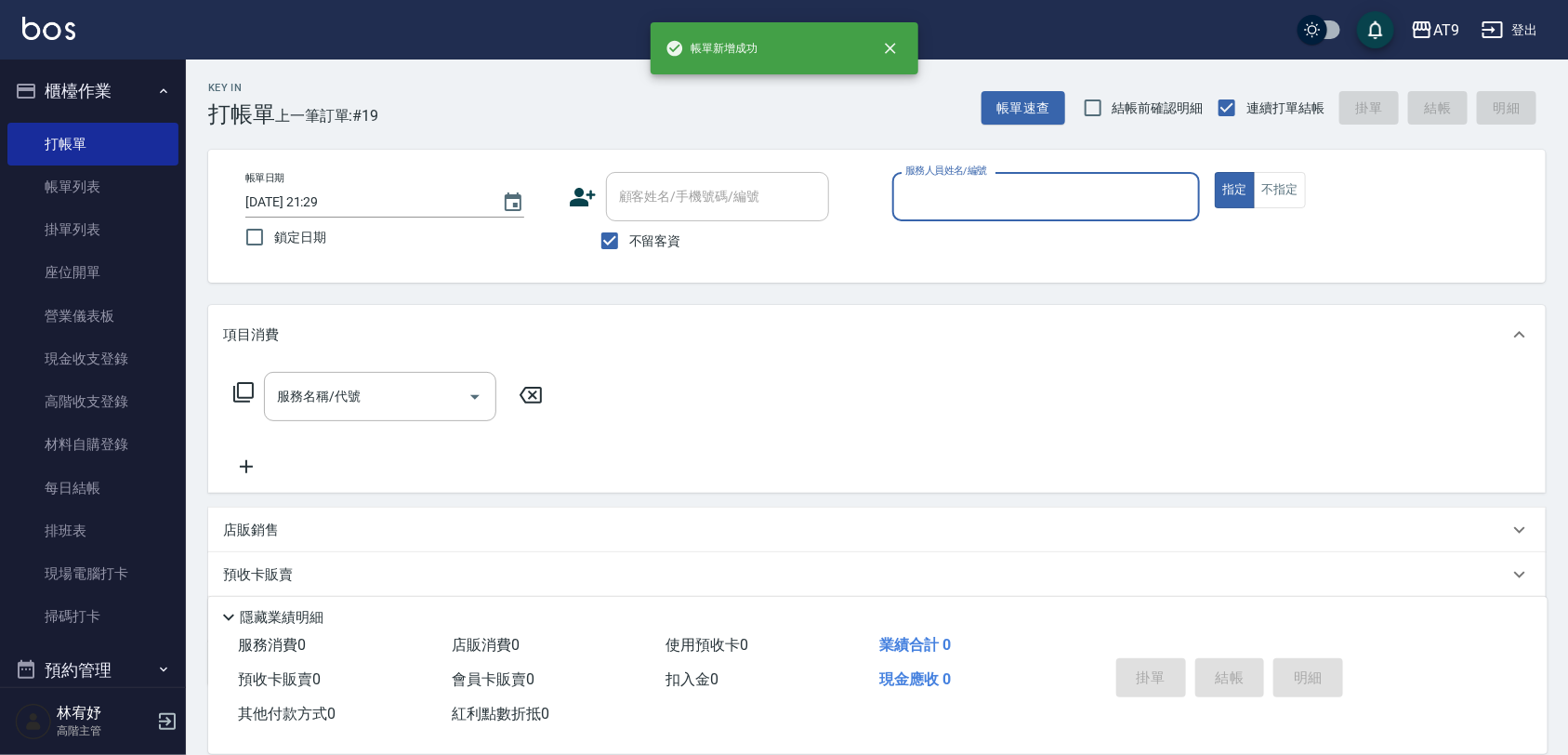
type input "2"
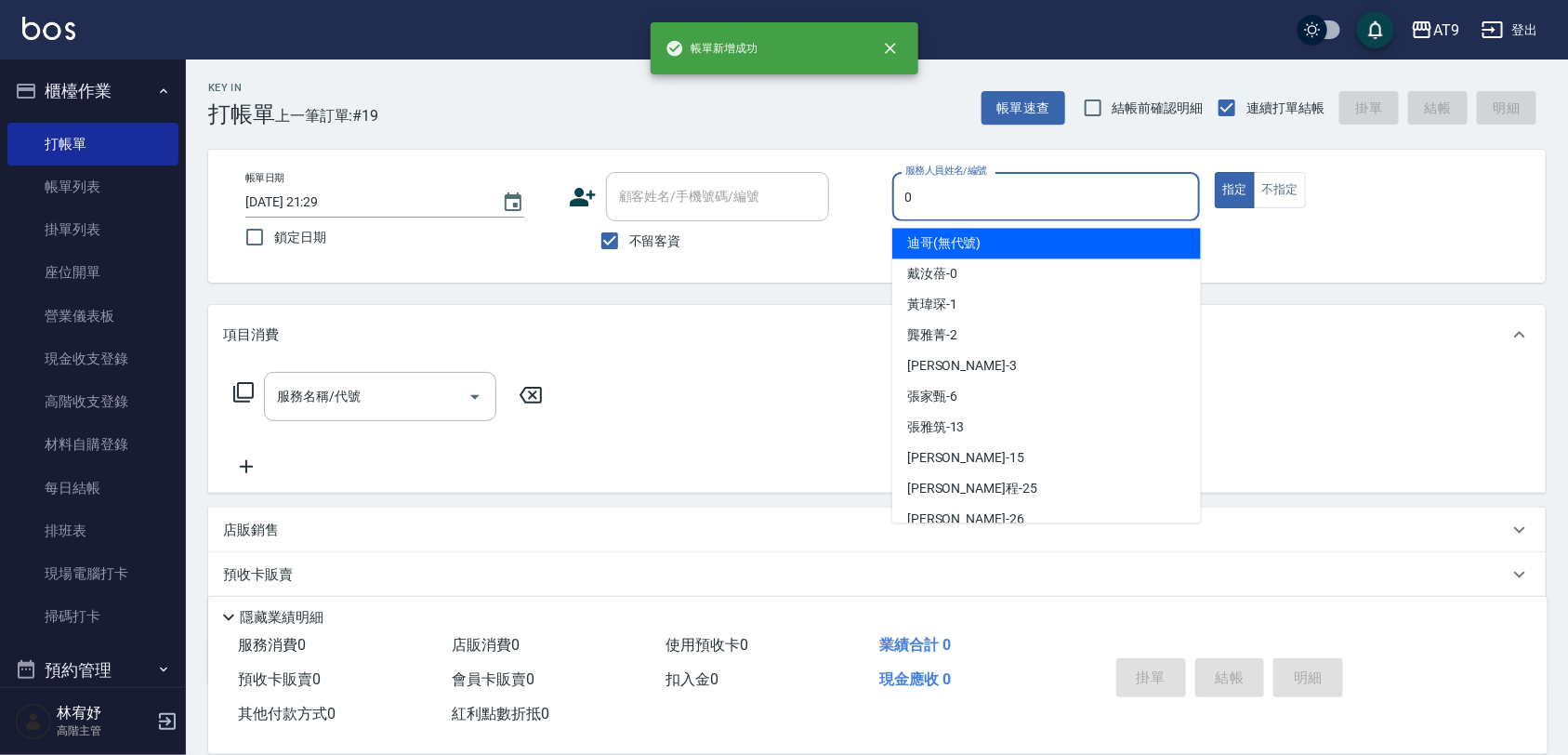
type input "戴汝蓓-0"
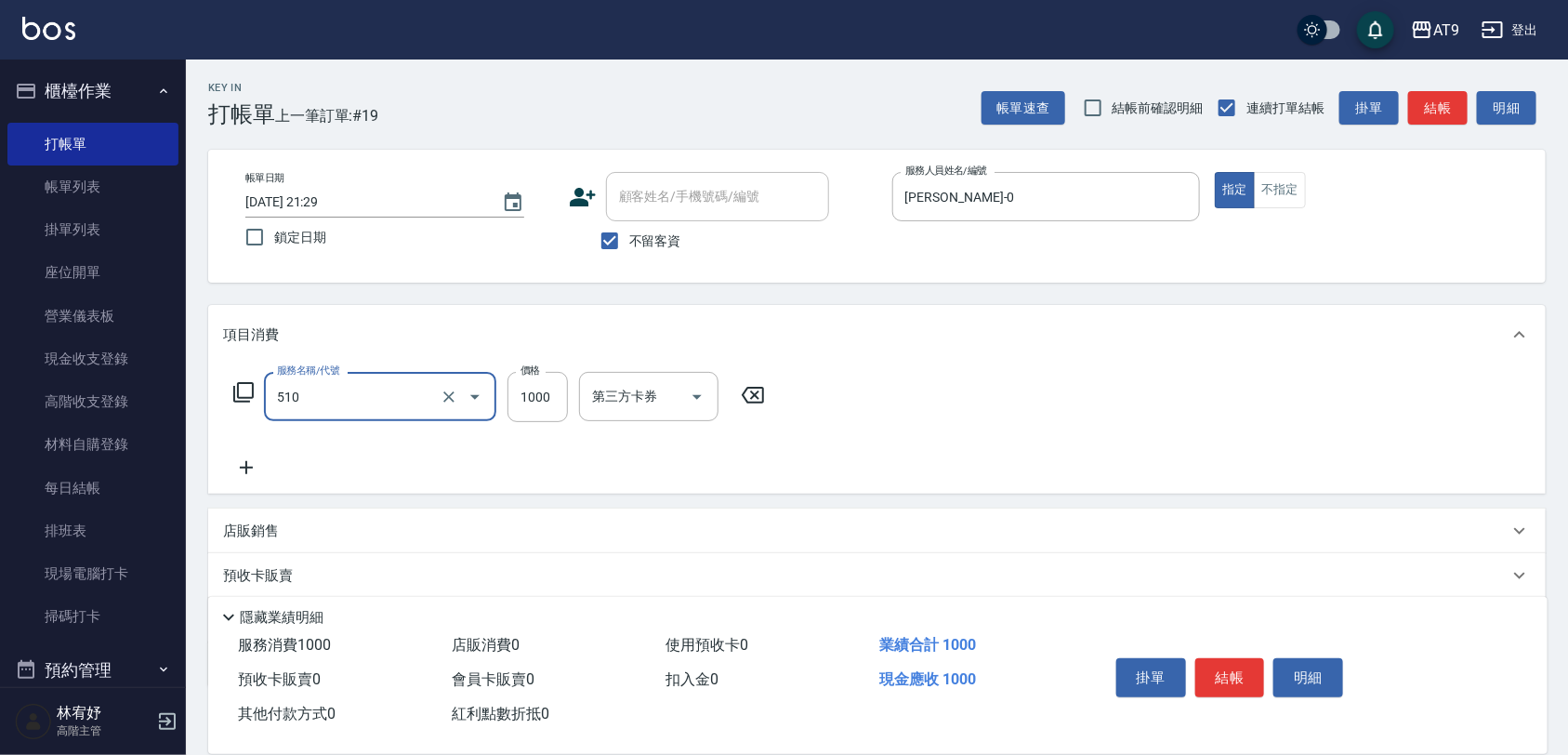
type input "染髮-2(510)"
type input "1099"
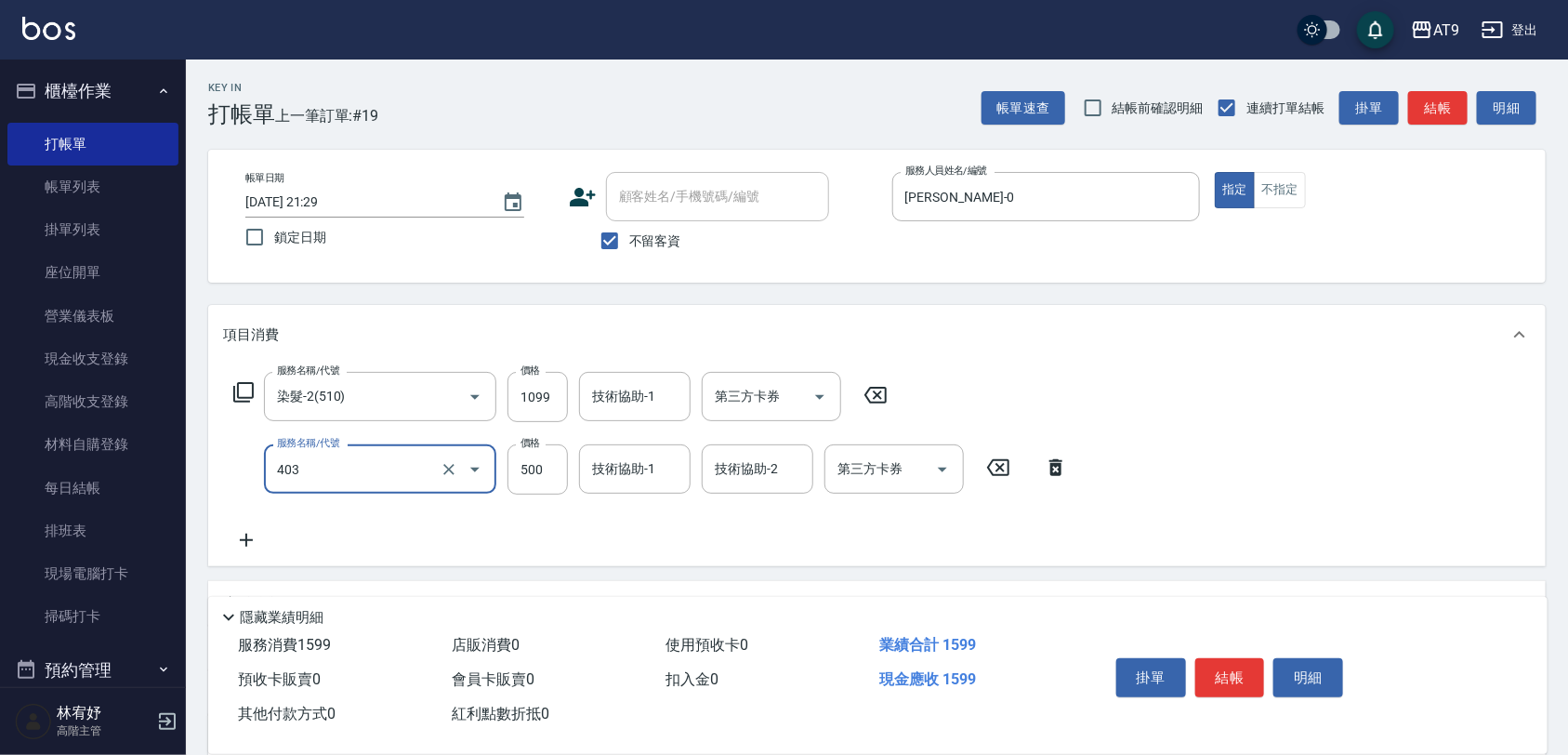
type input "天天護髮(403)"
type input "1200"
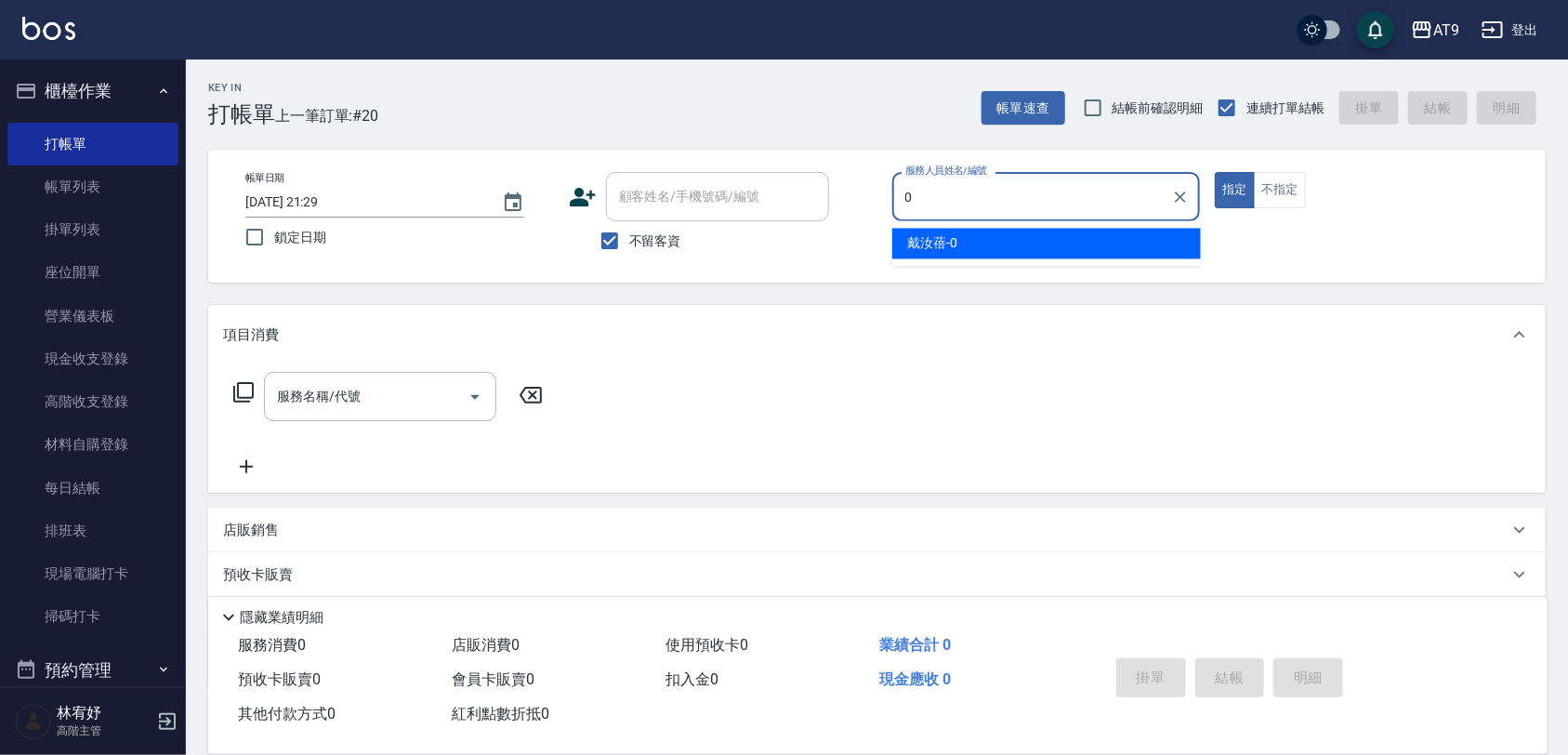
type input "戴汝蓓-0"
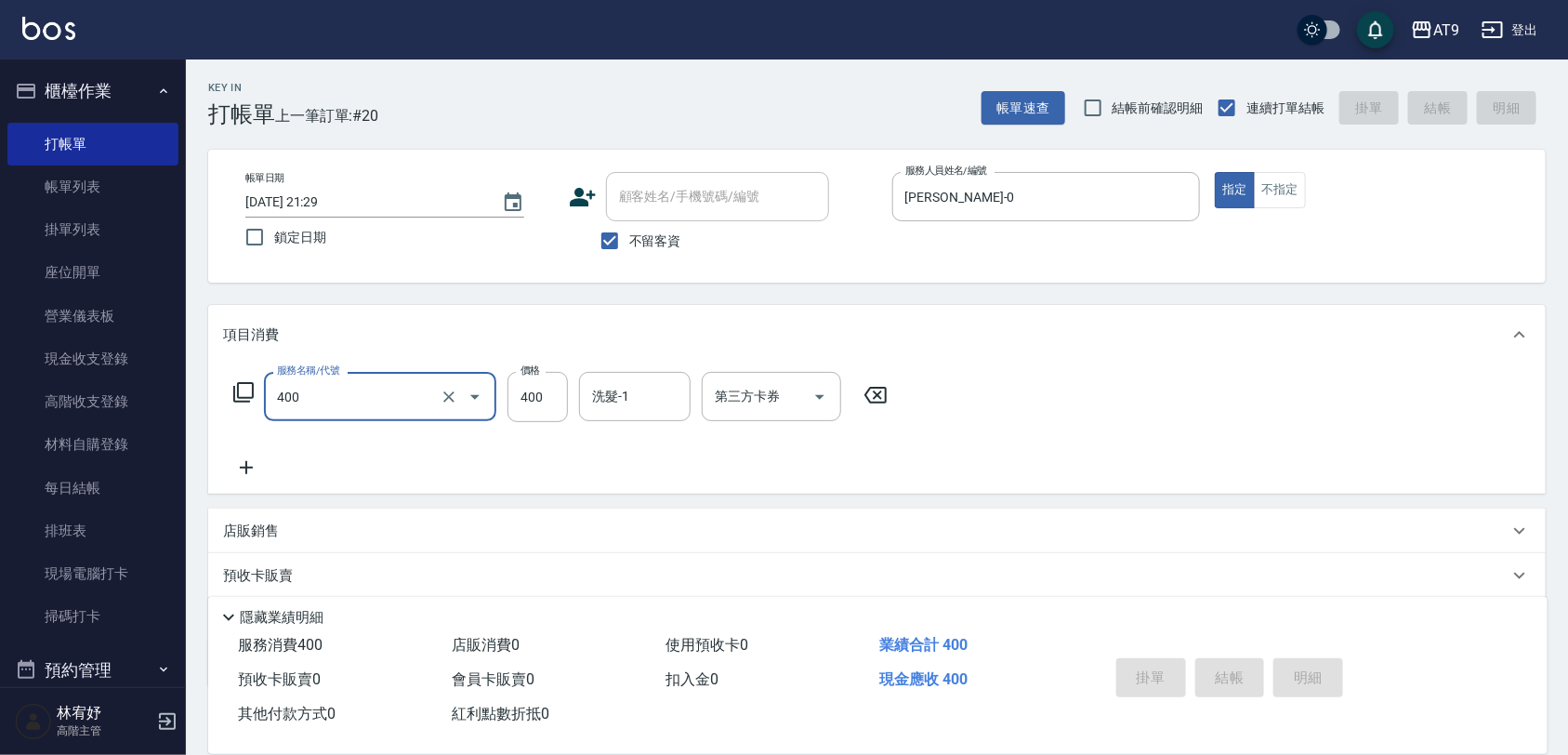
type input "400"
type input "2025/10/10 21:30"
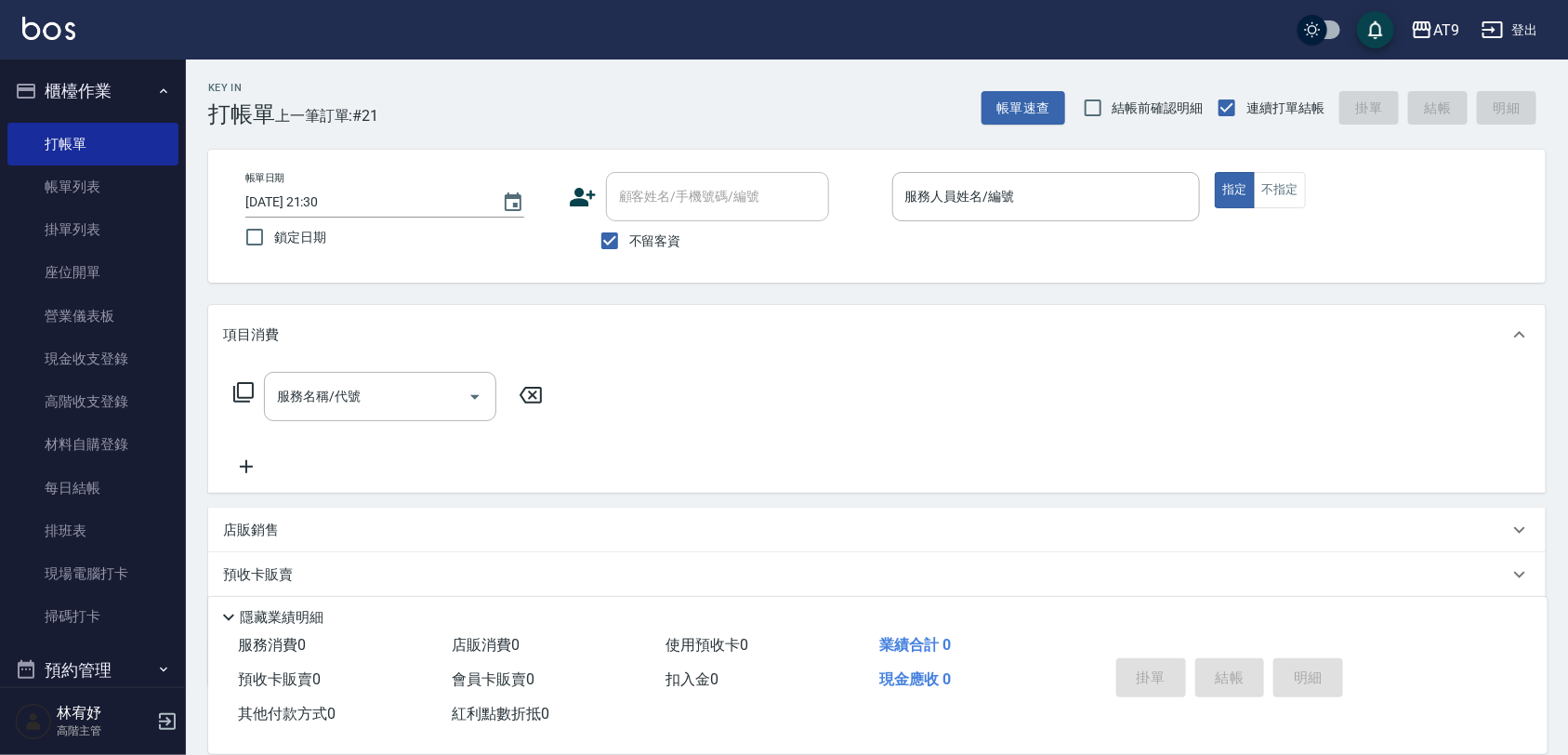
click at [647, 249] on span "不留客資" at bounding box center [655, 241] width 52 height 20
click at [630, 249] on input "不留客資" at bounding box center [609, 240] width 39 height 39
checkbox input "false"
click at [703, 202] on input "顧客姓名/手機號碼/編號" at bounding box center [704, 197] width 179 height 33
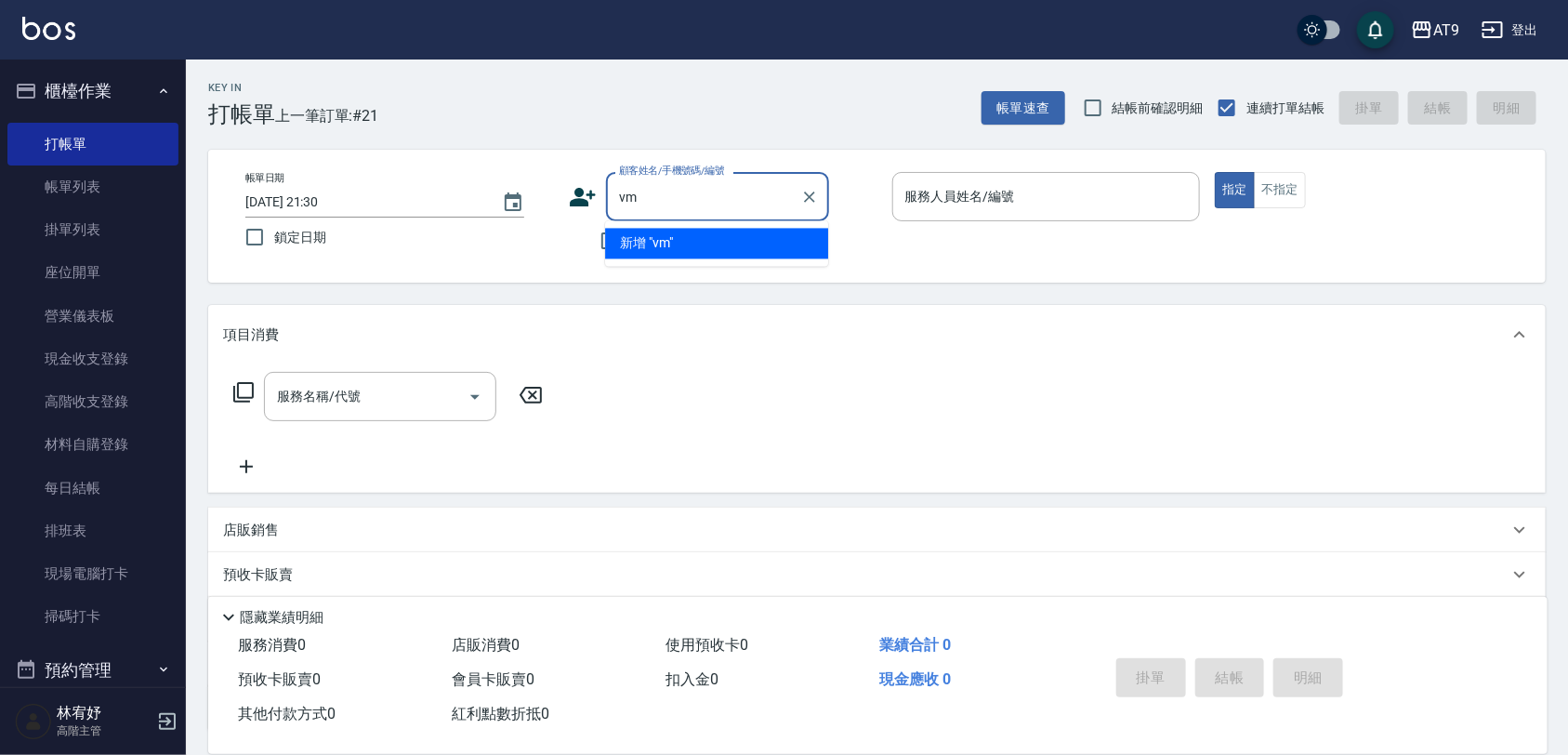
type input "v"
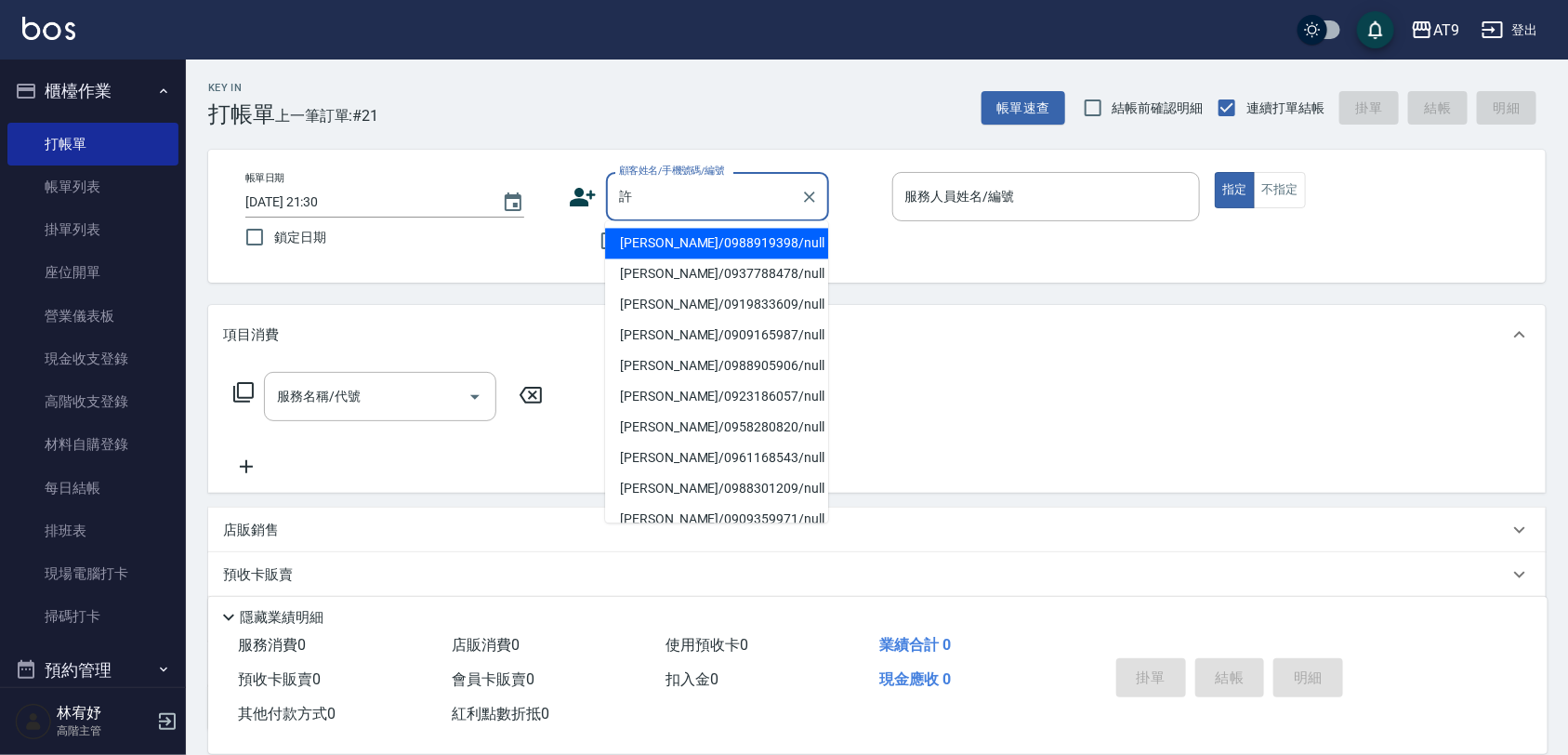
type input "許峻賓/0988919398/null"
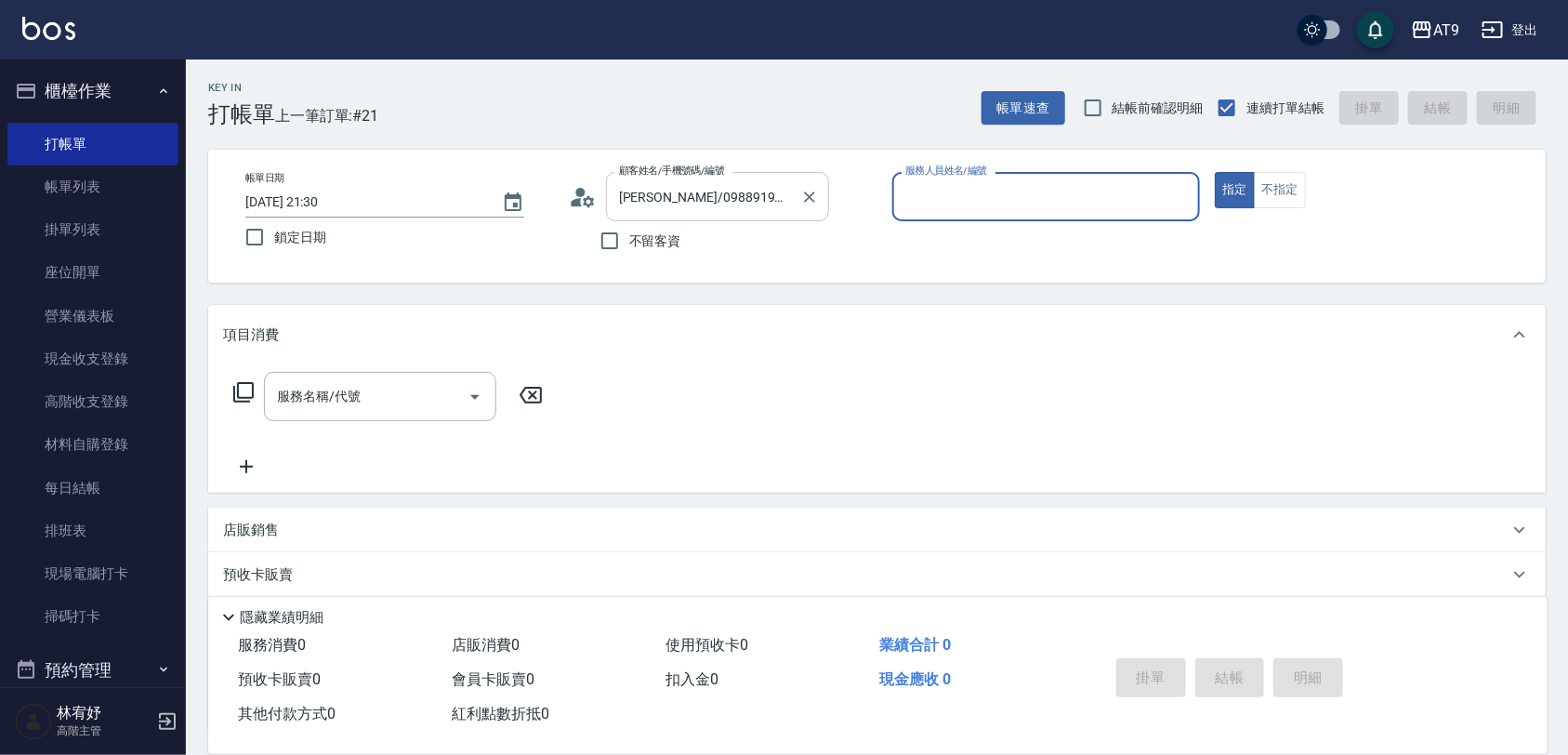
type input "FANNY-3"
click at [1214, 172] on button "指定" at bounding box center [1234, 190] width 40 height 36
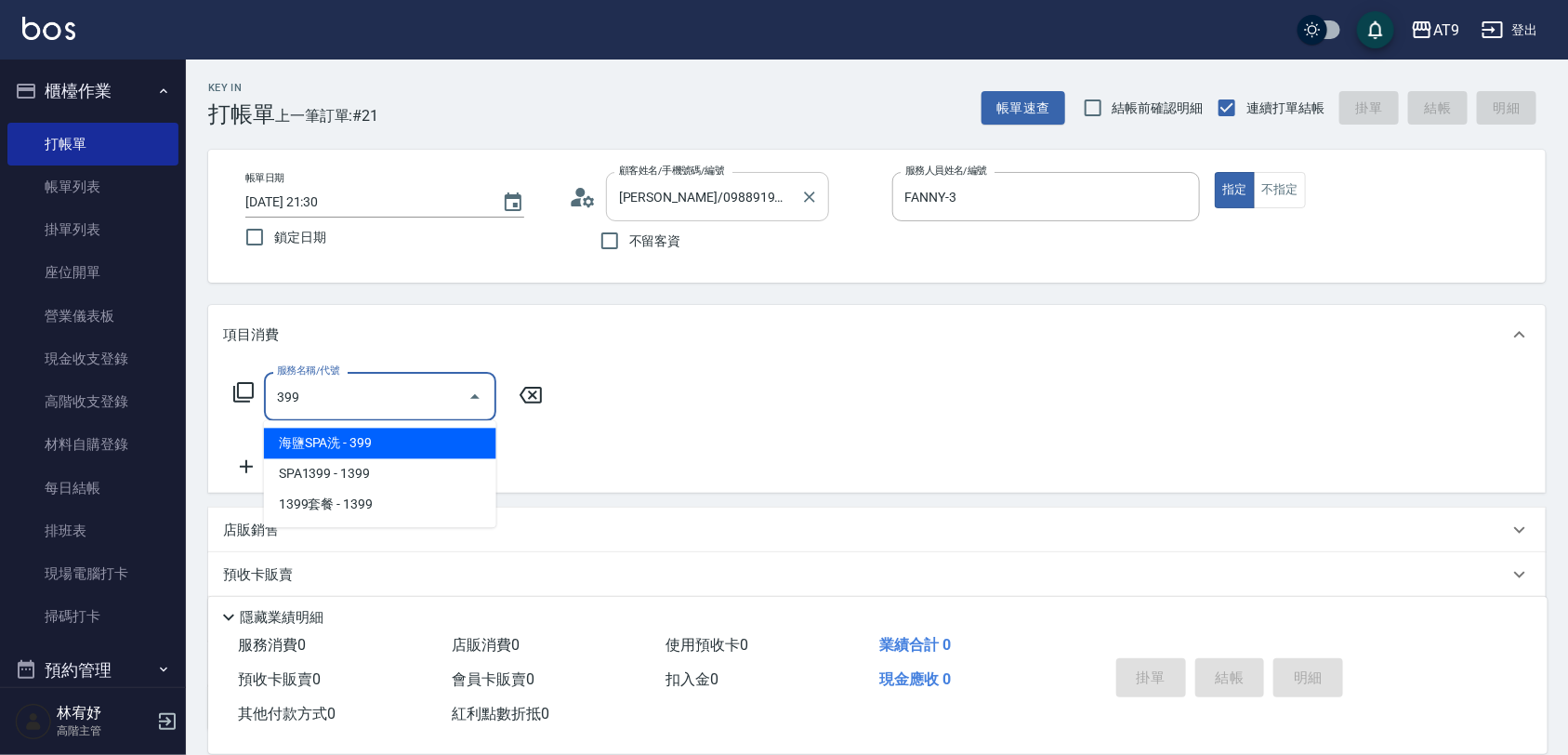
type input "海鹽SPA洗(399)"
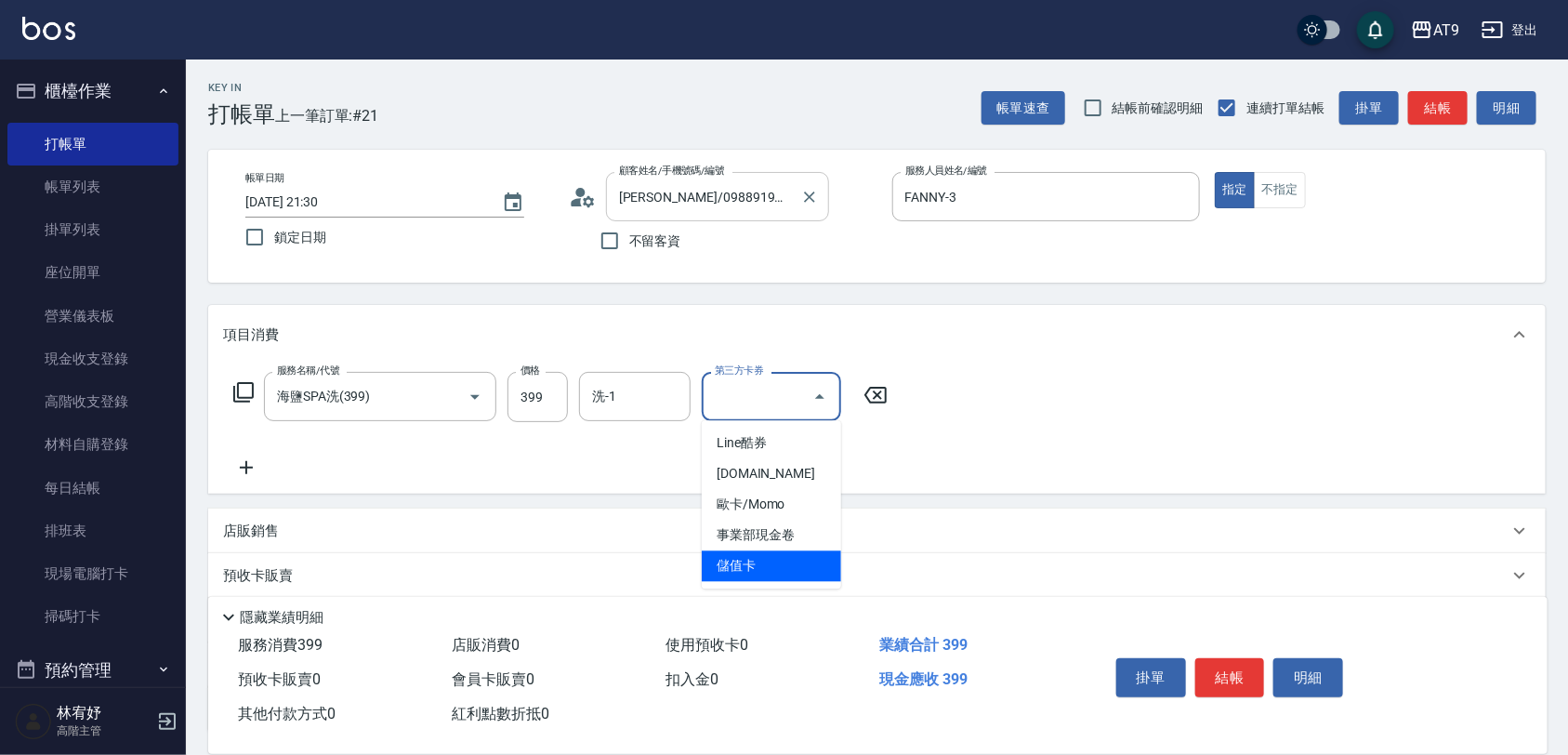
type input "儲值卡"
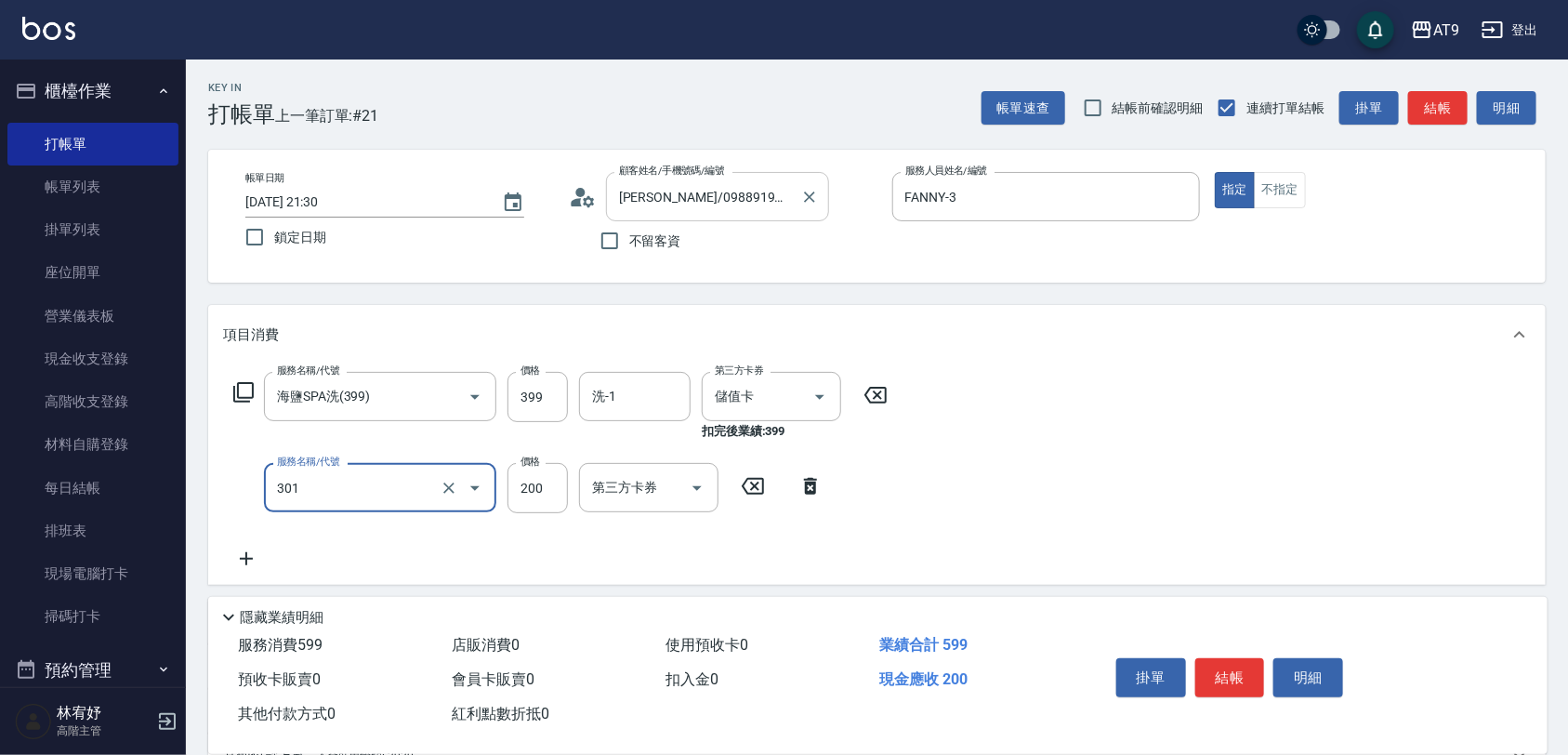
type input "剪髮(301)"
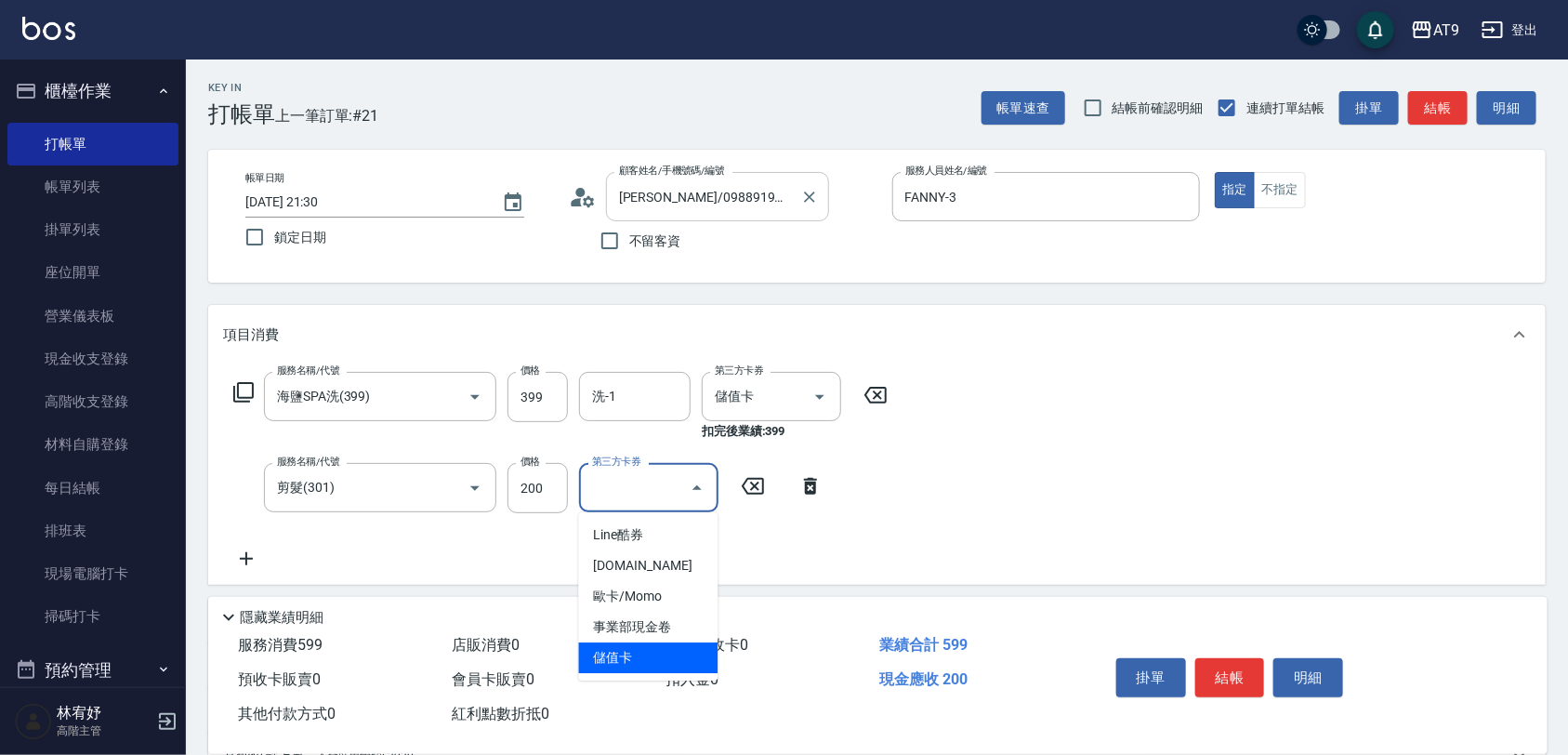
type input "儲值卡"
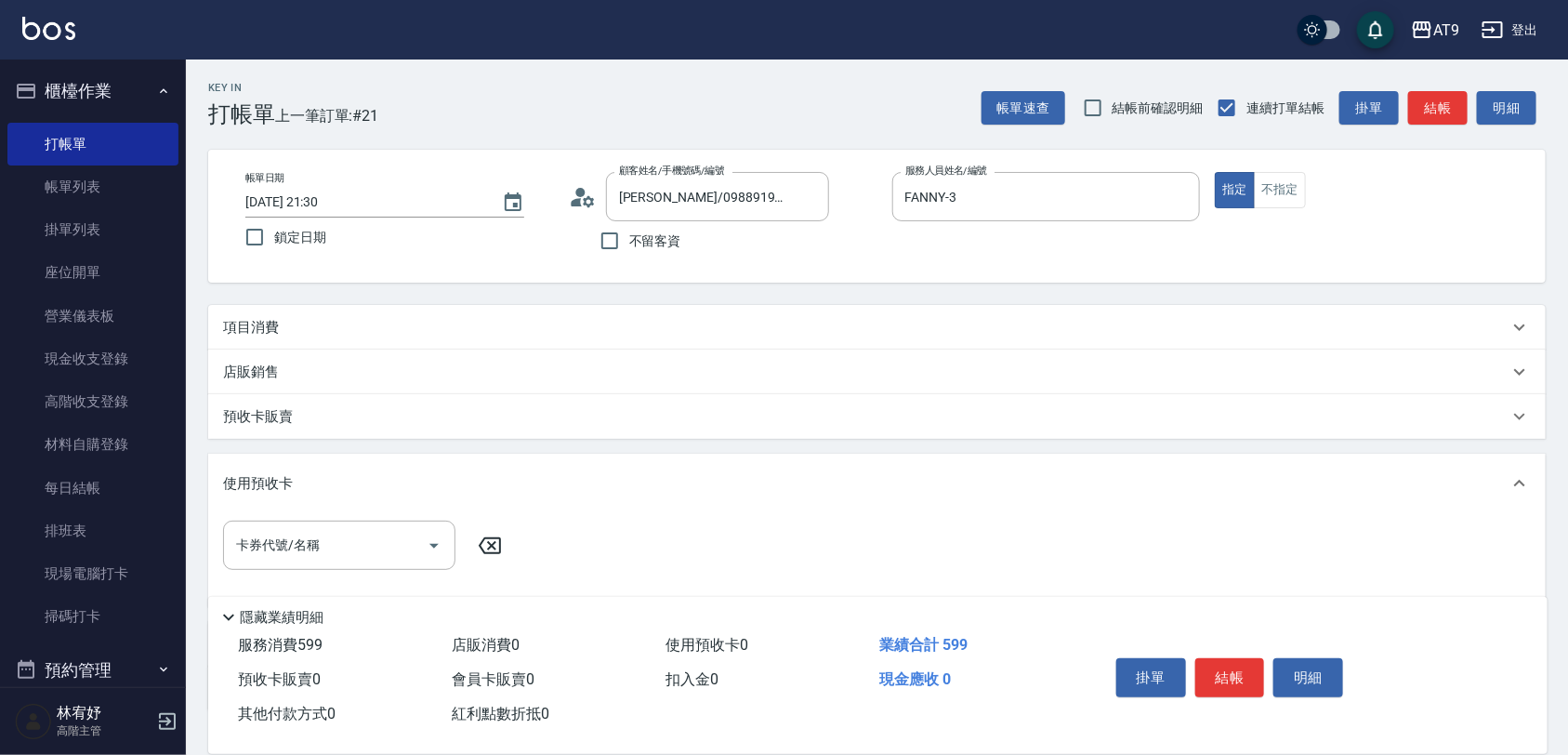
drag, startPoint x: 485, startPoint y: 361, endPoint x: 506, endPoint y: 360, distance: 21.0
click at [485, 363] on div "店販銷售" at bounding box center [866, 373] width 1285 height 20
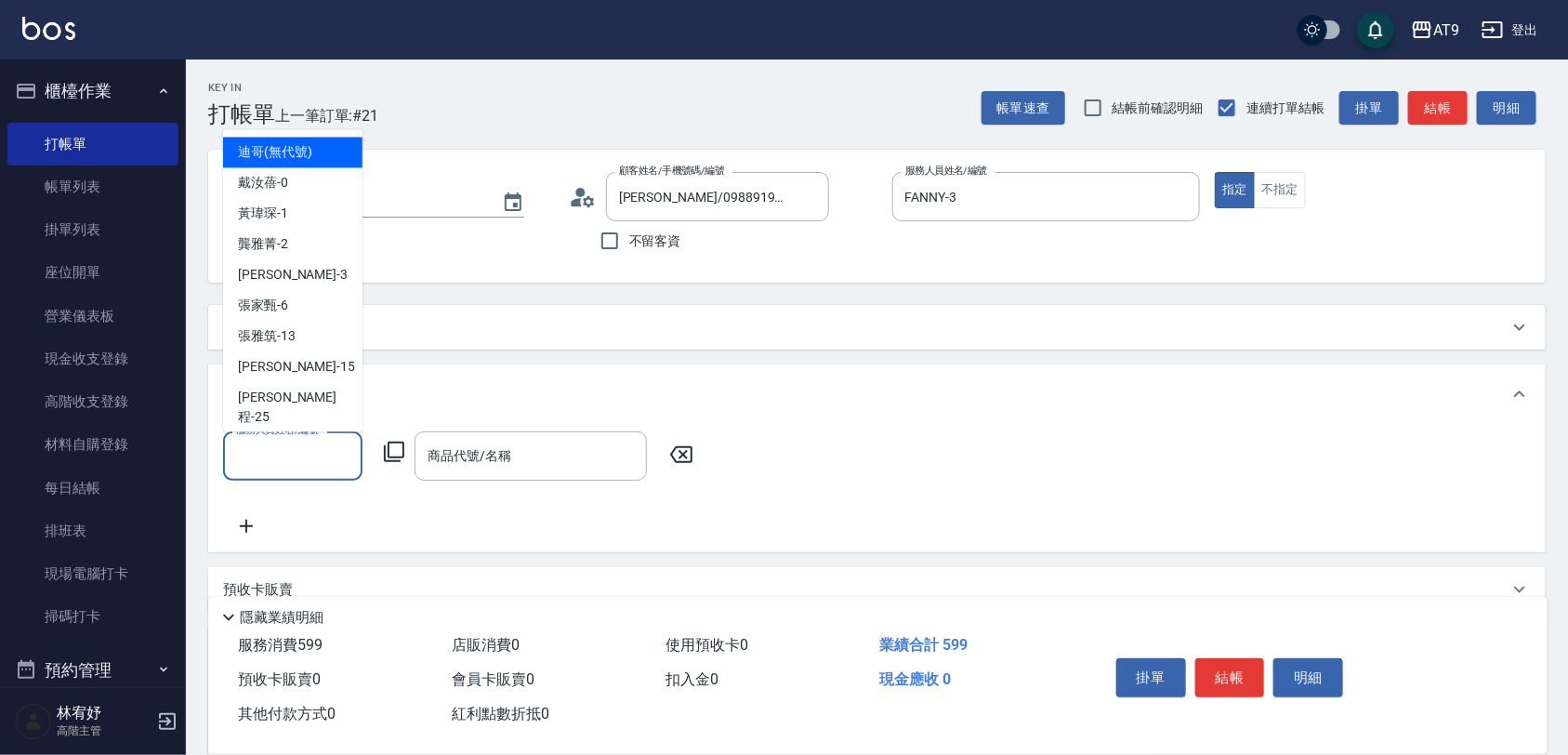
click at [256, 460] on input "服務人員姓名/編號" at bounding box center [293, 456] width 123 height 33
type input "FANNY-3"
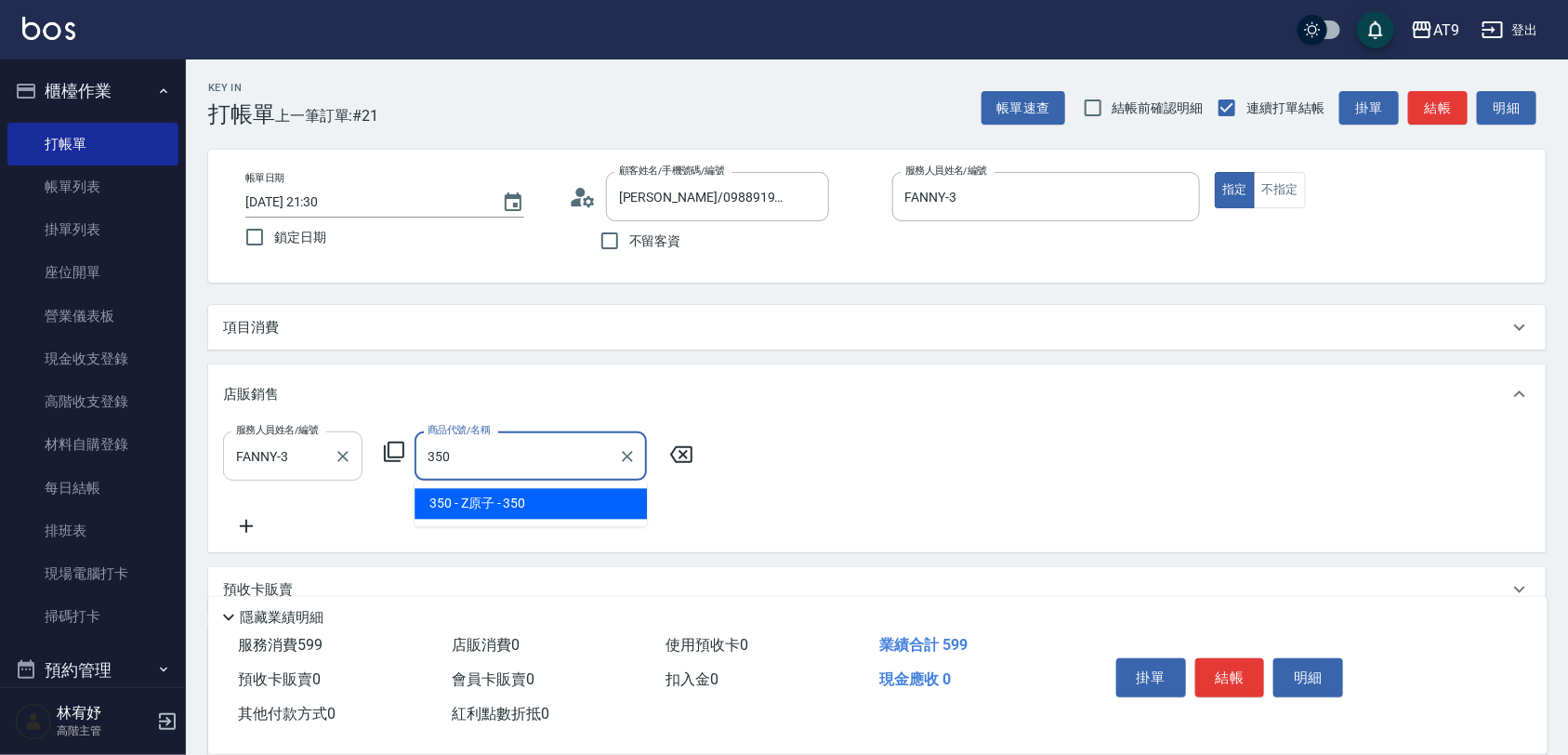
type input "Z原子"
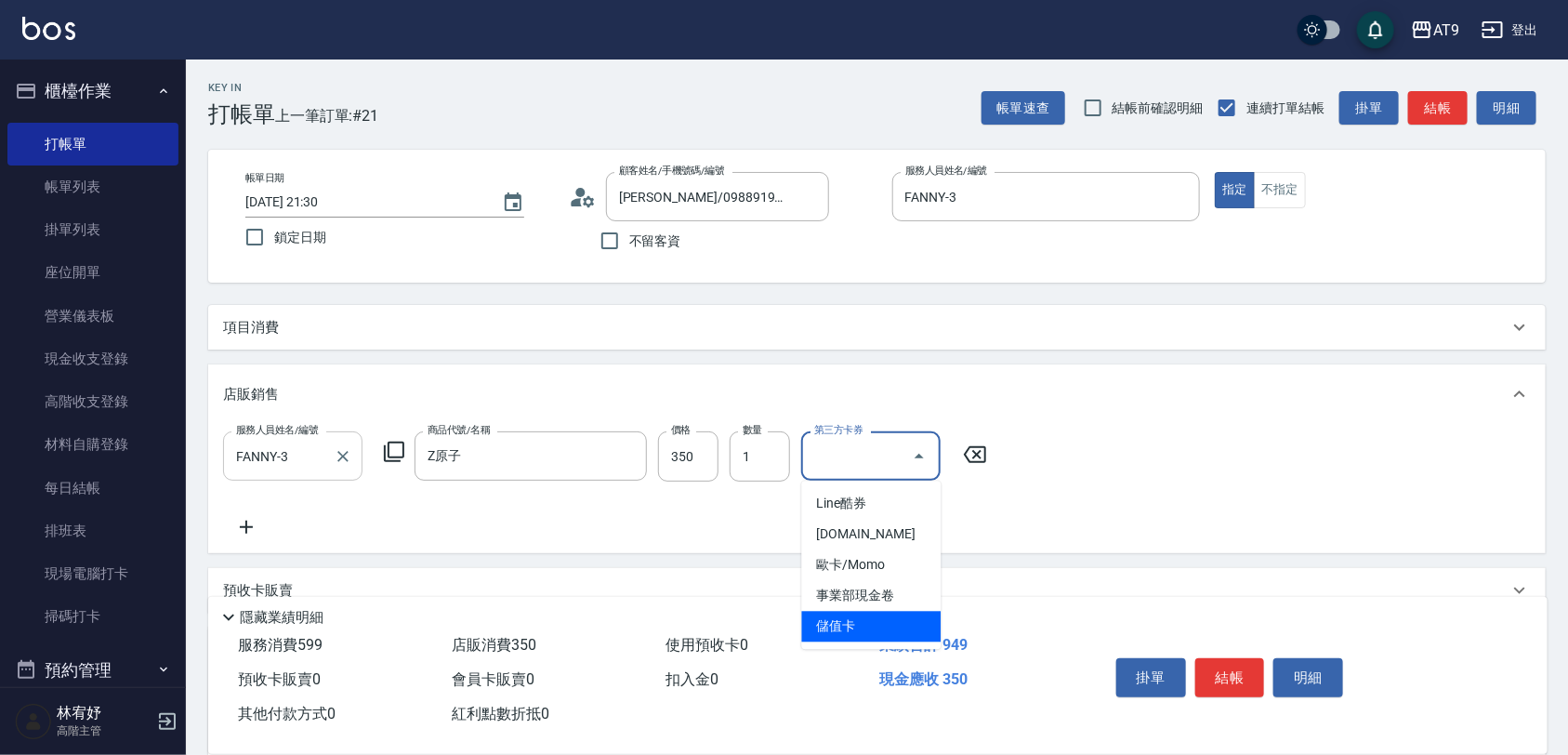
type input "儲值卡"
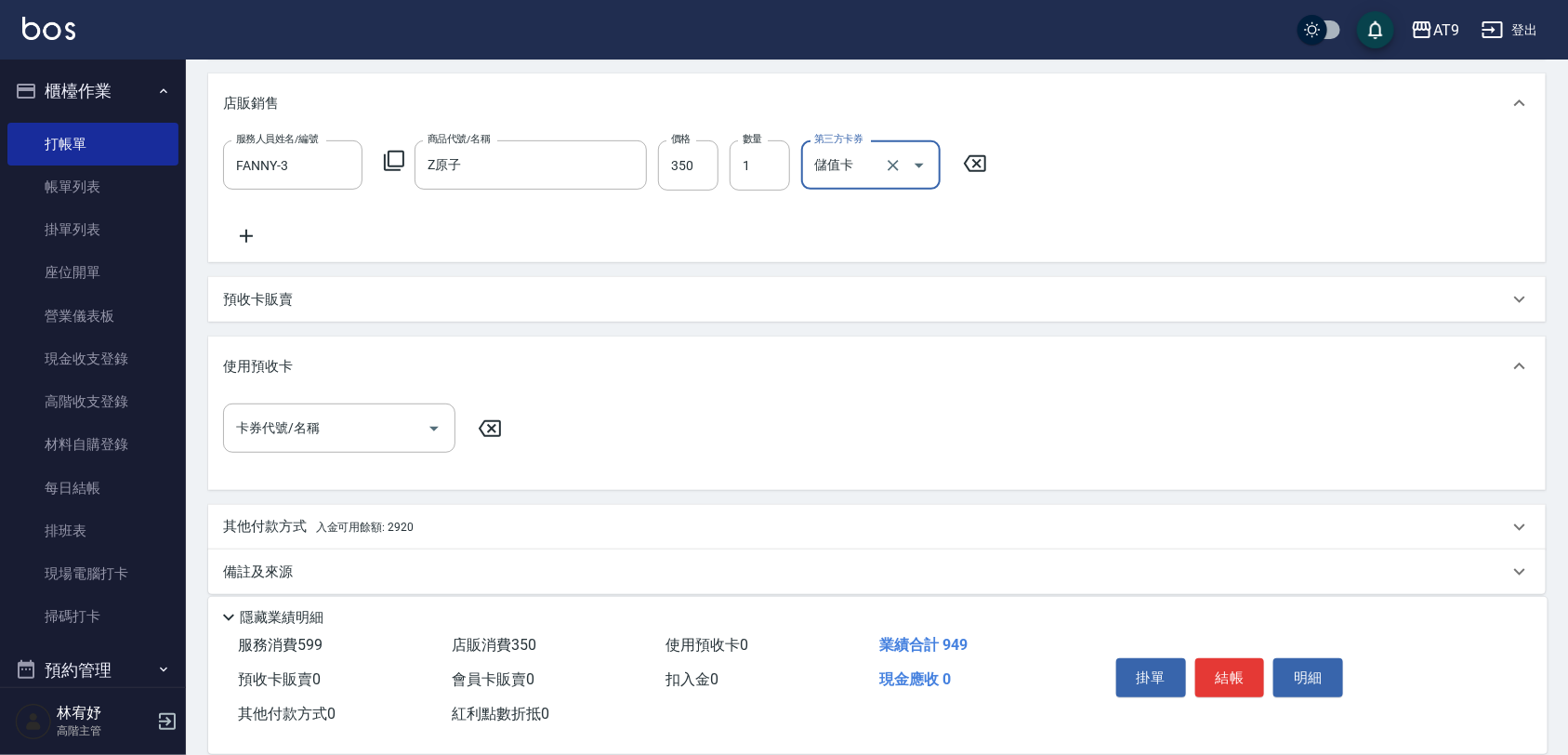
scroll to position [307, 0]
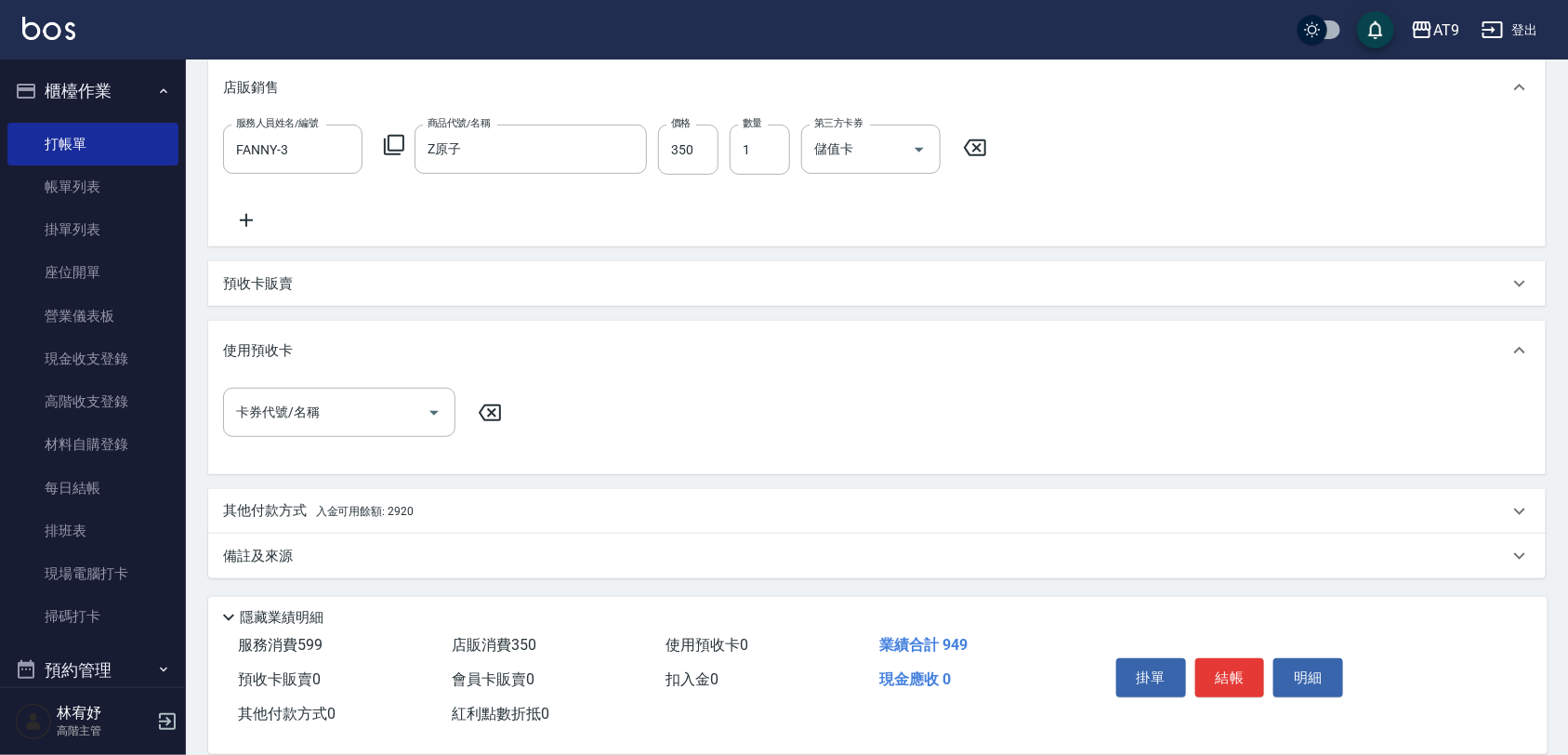
click at [396, 512] on span "入金可用餘額: 2920" at bounding box center [364, 511] width 97 height 13
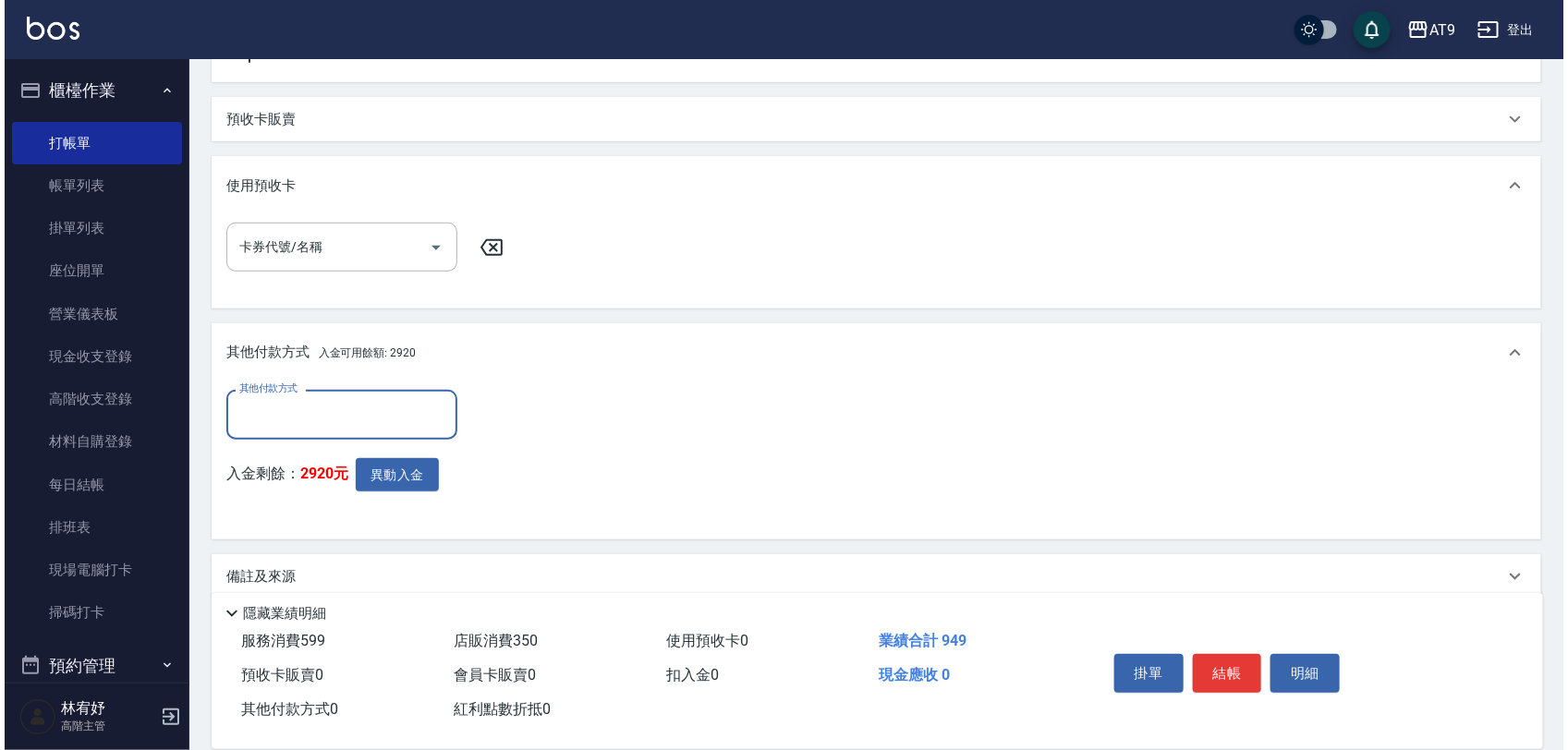
scroll to position [488, 0]
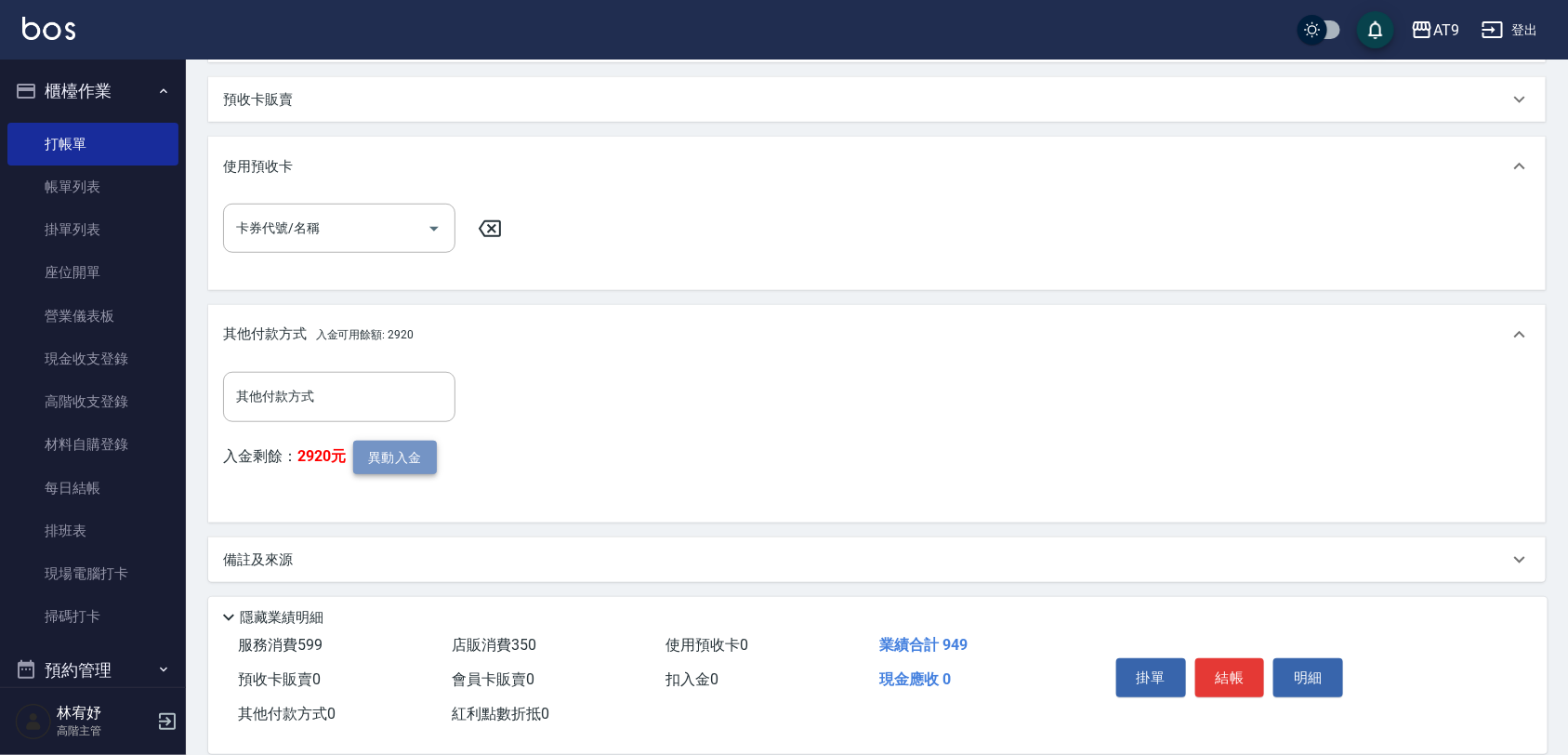
click at [397, 462] on button "異動入金" at bounding box center [395, 458] width 83 height 35
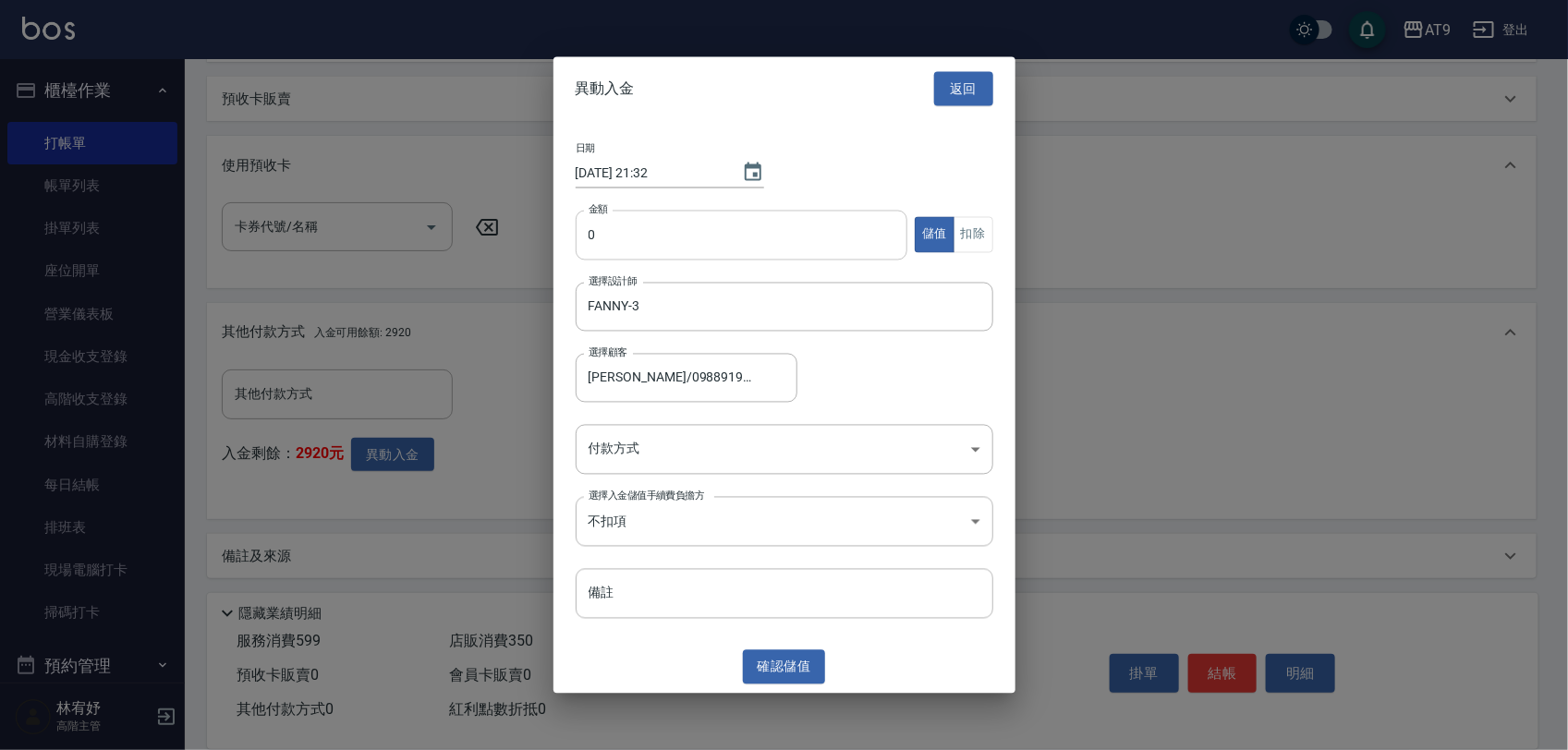
click at [726, 245] on input "0" at bounding box center [742, 234] width 333 height 50
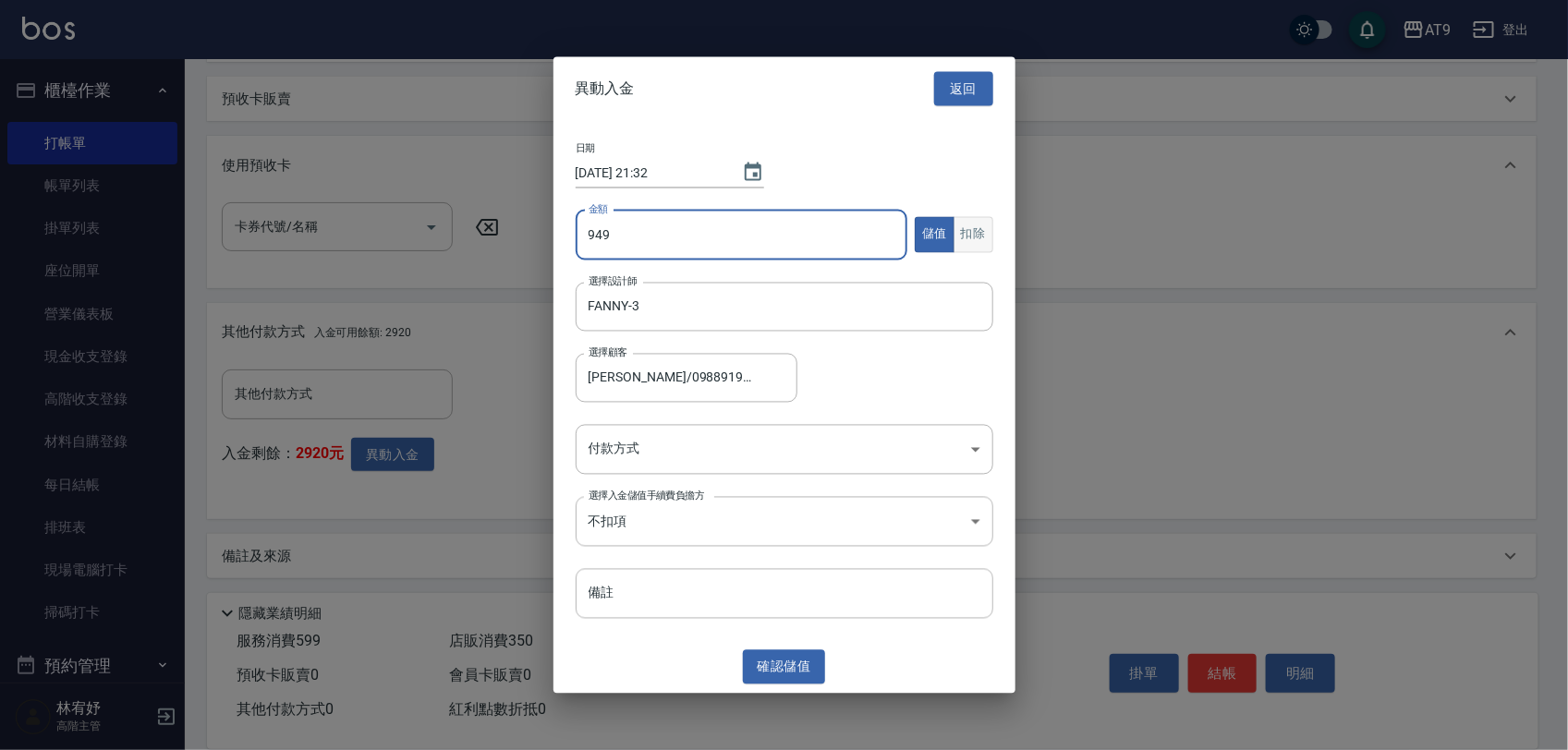
type input "949"
click at [971, 219] on button "扣除" at bounding box center [974, 235] width 39 height 36
click at [644, 458] on body "AT9 登出 櫃檯作業 打帳單 帳單列表 掛單列表 座位開單 營業儀表板 現金收支登錄 高階收支登錄 材料自購登錄 每日結帳 排班表 現場電腦打卡 掃碼打卡 …" at bounding box center [784, 133] width 1568 height 1242
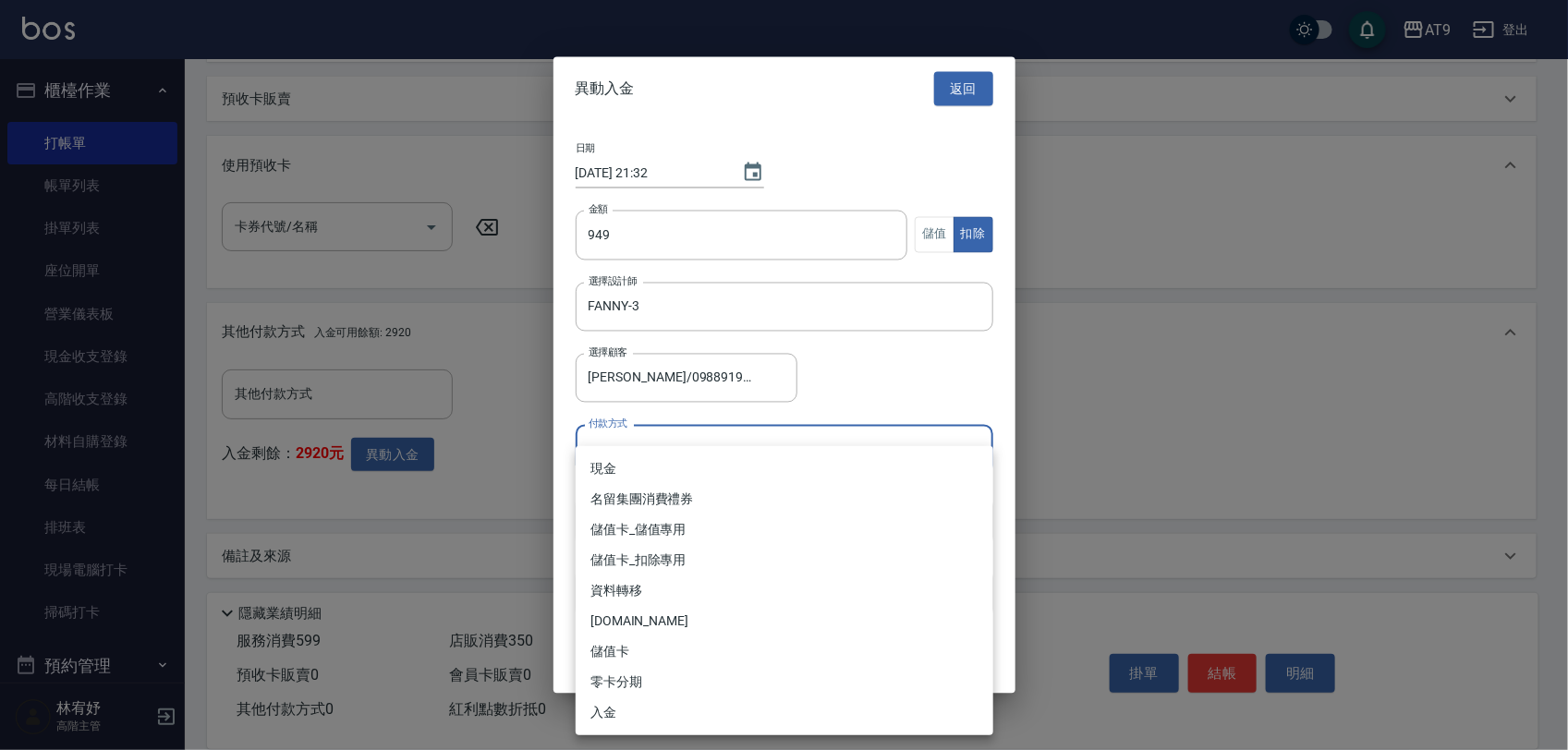
click at [658, 556] on li "儲值卡_扣除專用" at bounding box center [784, 560] width 418 height 31
type input "儲值卡_扣除專用"
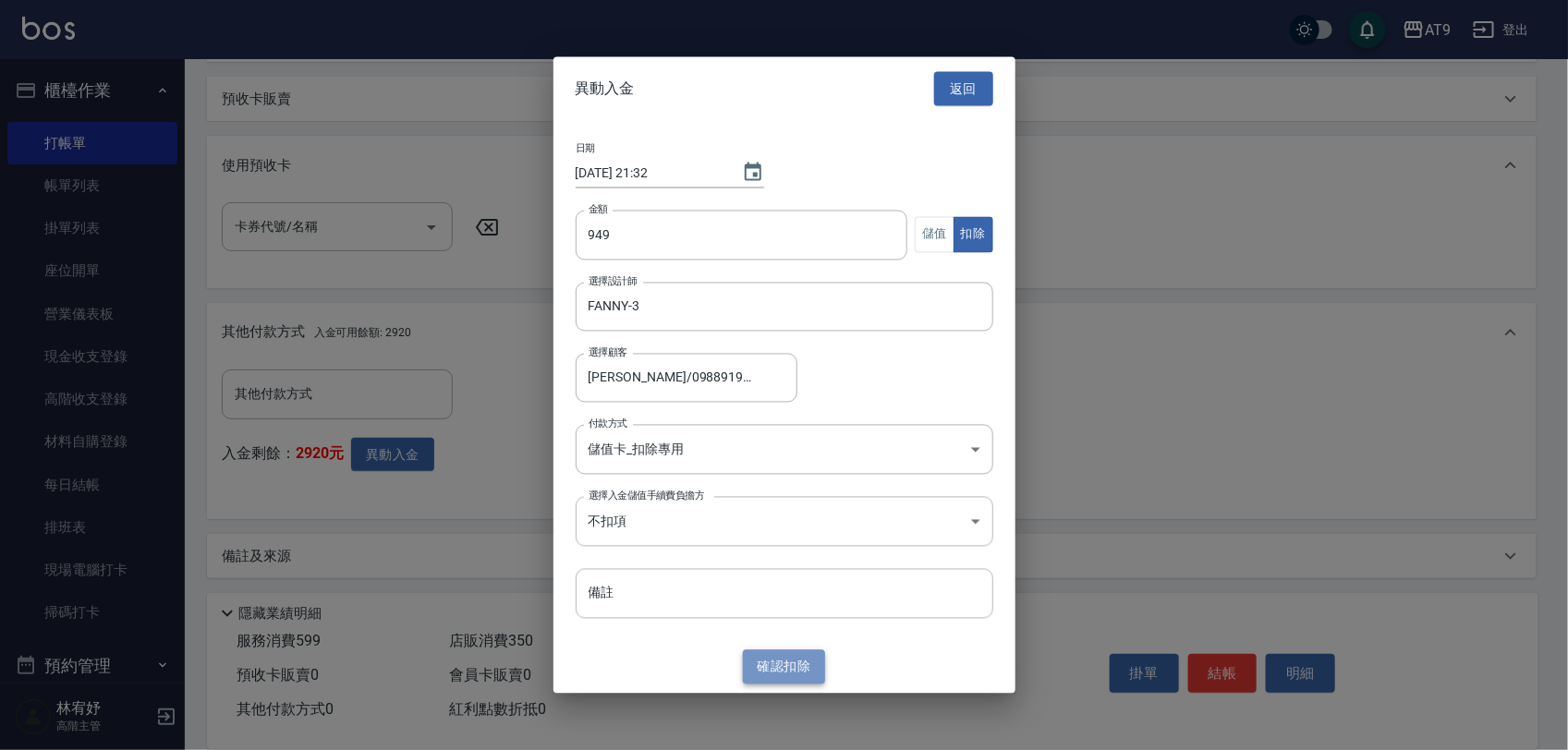
click at [788, 669] on button "確認 扣除" at bounding box center [784, 667] width 83 height 35
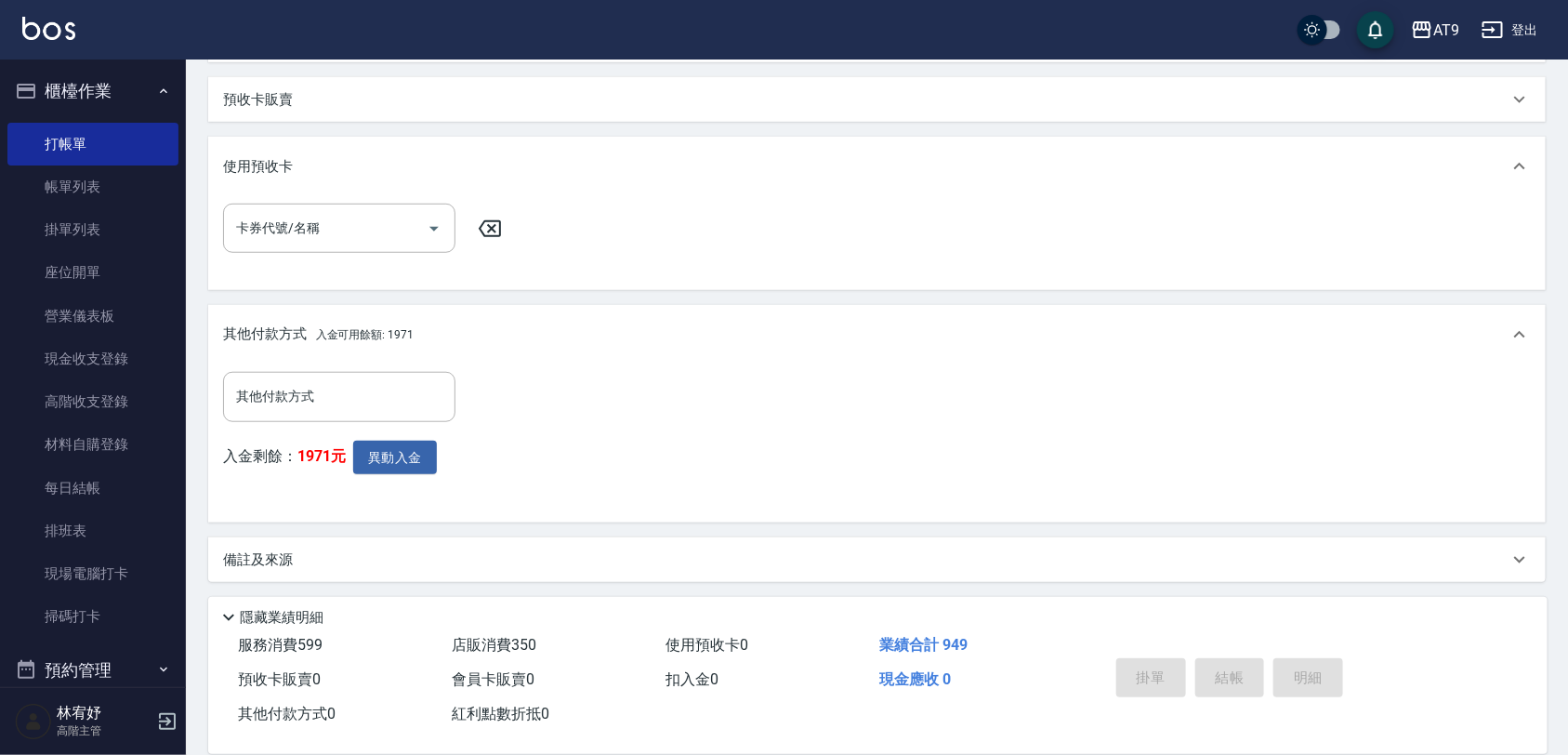
type input "2025/10/10 21:32"
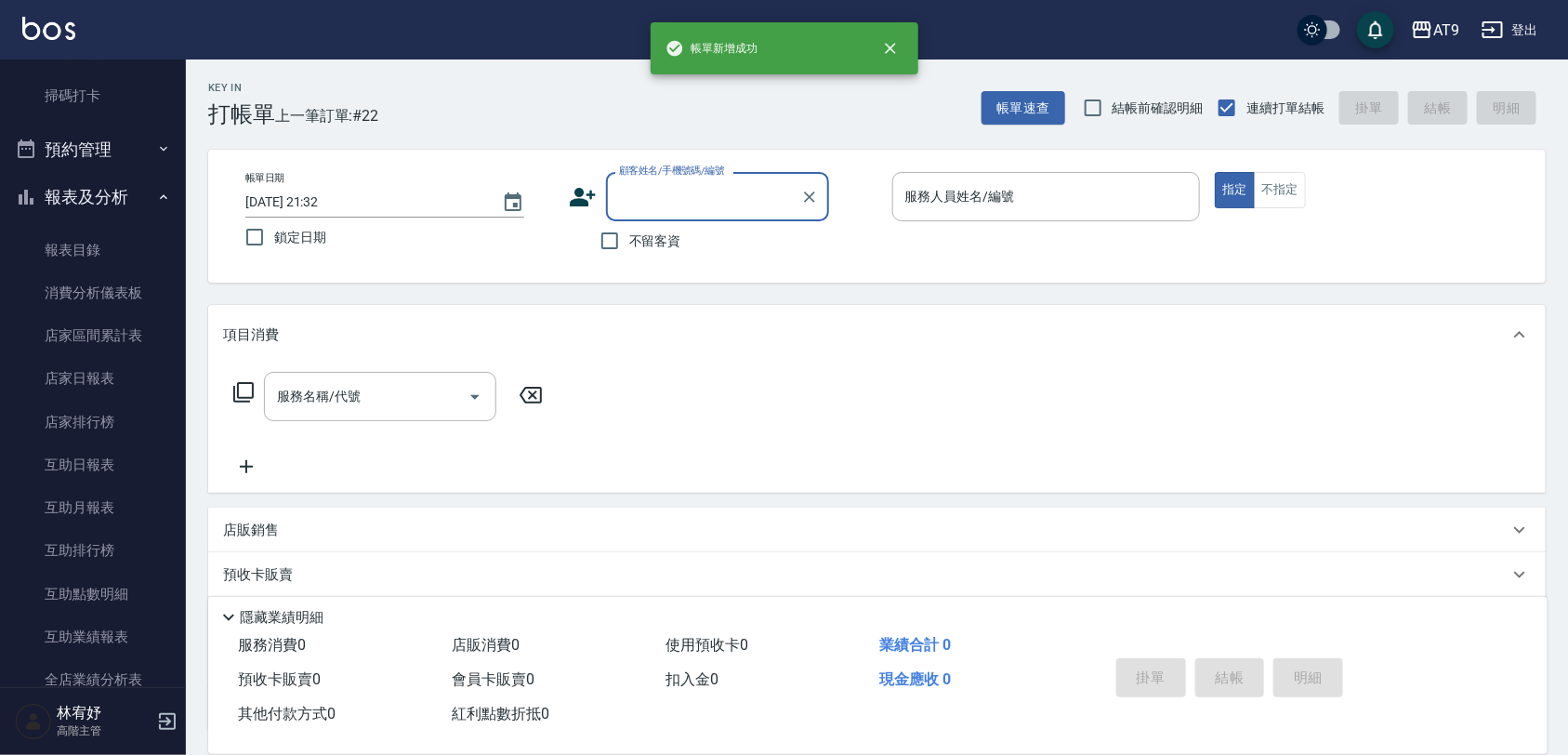
scroll to position [581, 0]
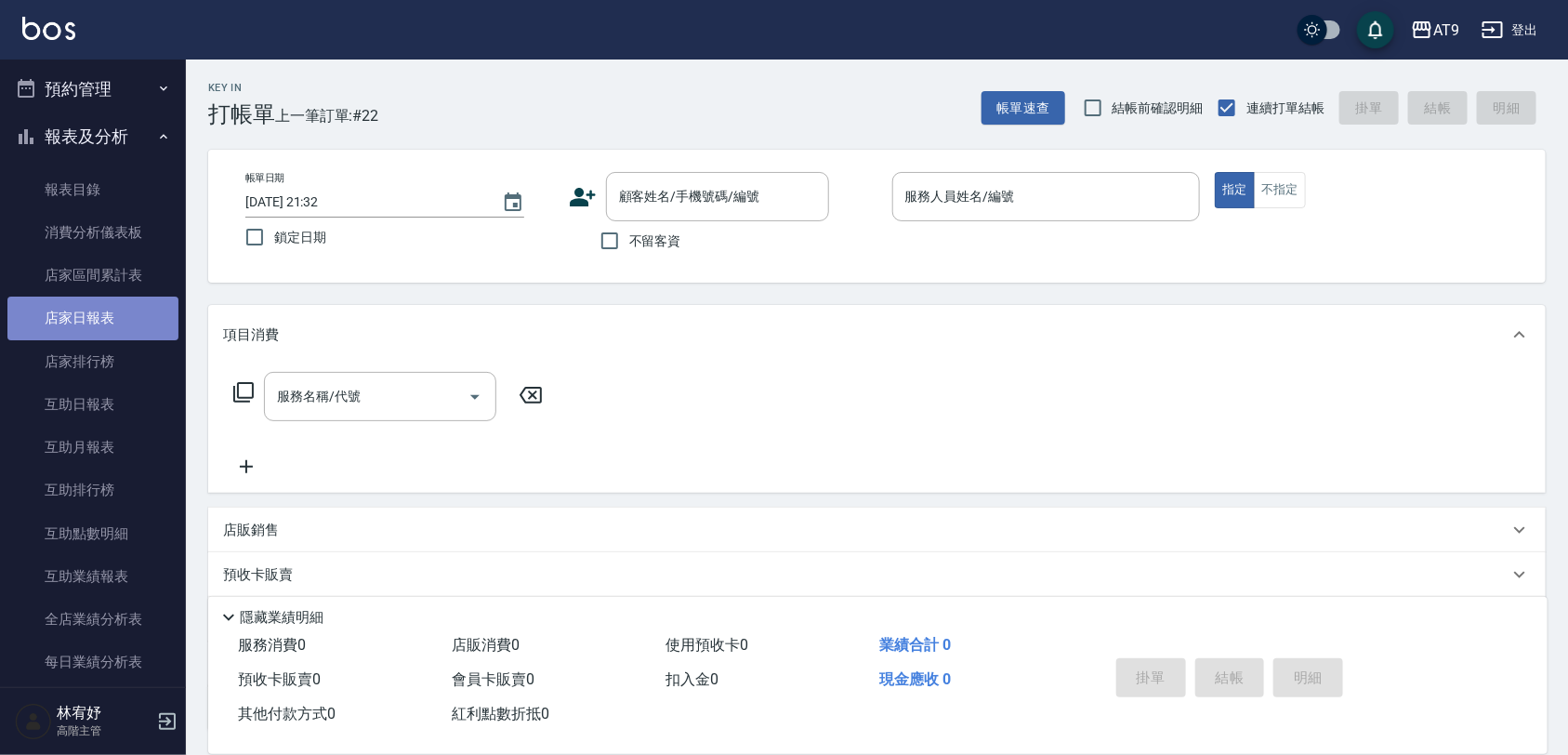
click at [111, 310] on link "店家日報表" at bounding box center [92, 318] width 171 height 43
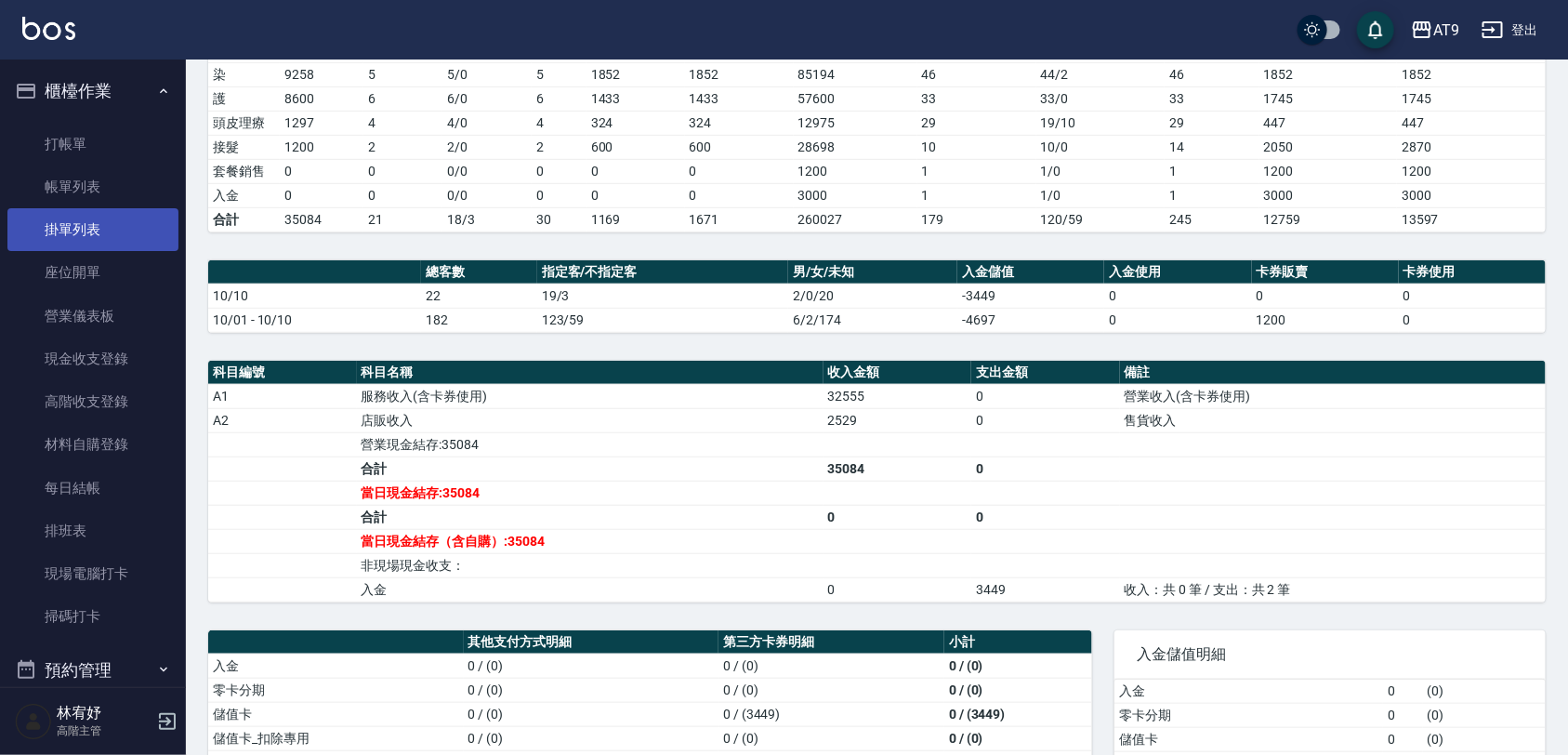
scroll to position [114, 0]
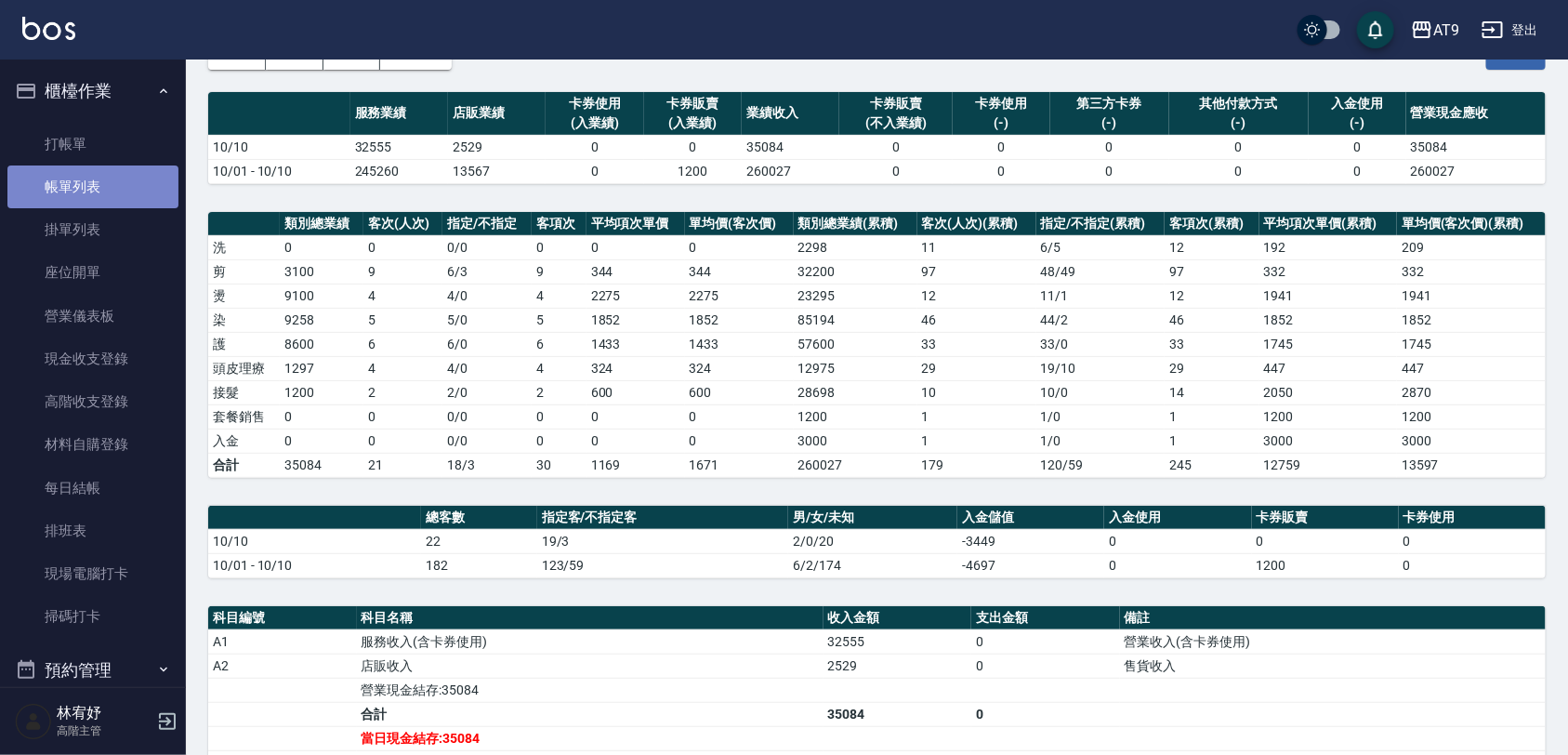
click at [97, 184] on link "帳單列表" at bounding box center [92, 187] width 171 height 43
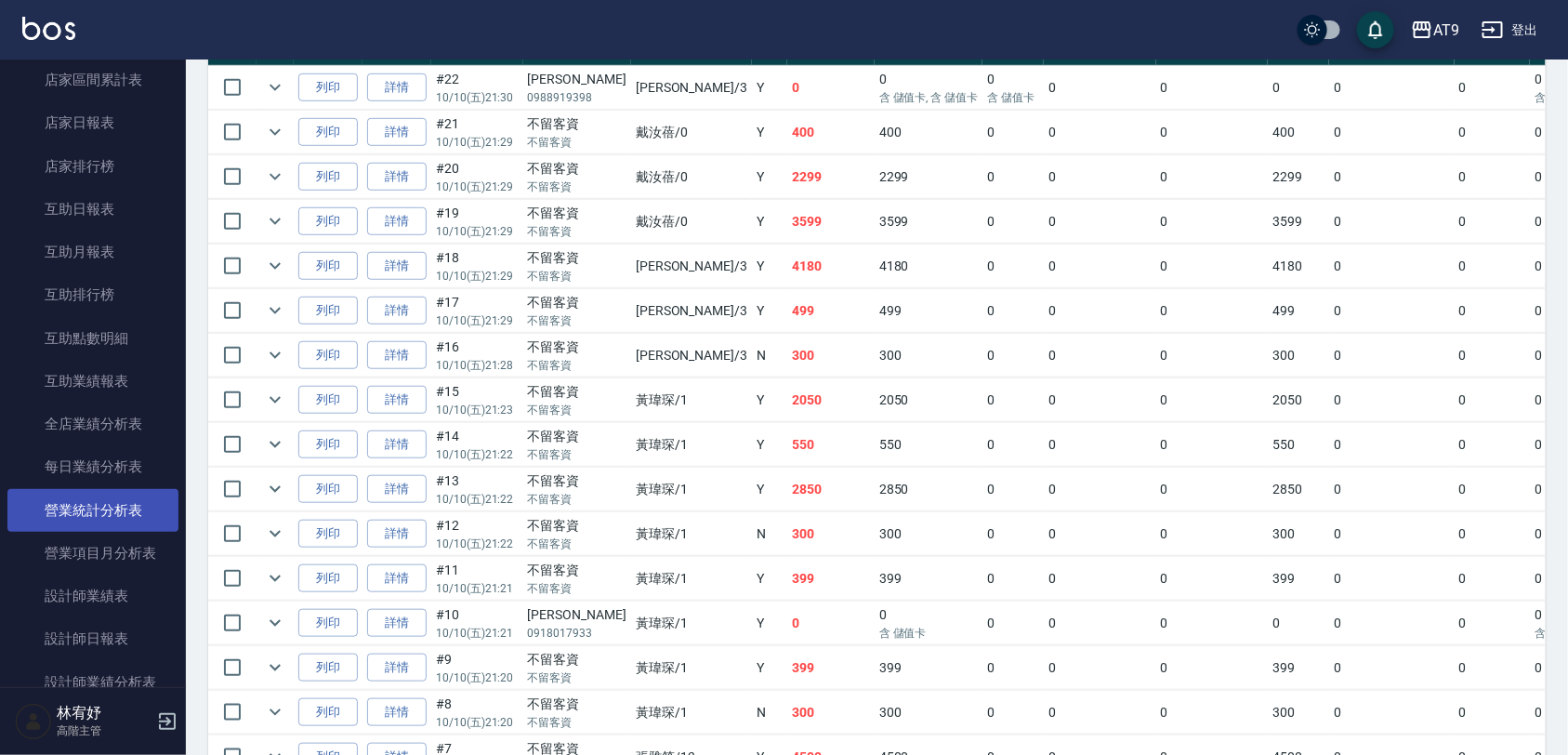
scroll to position [814, 0]
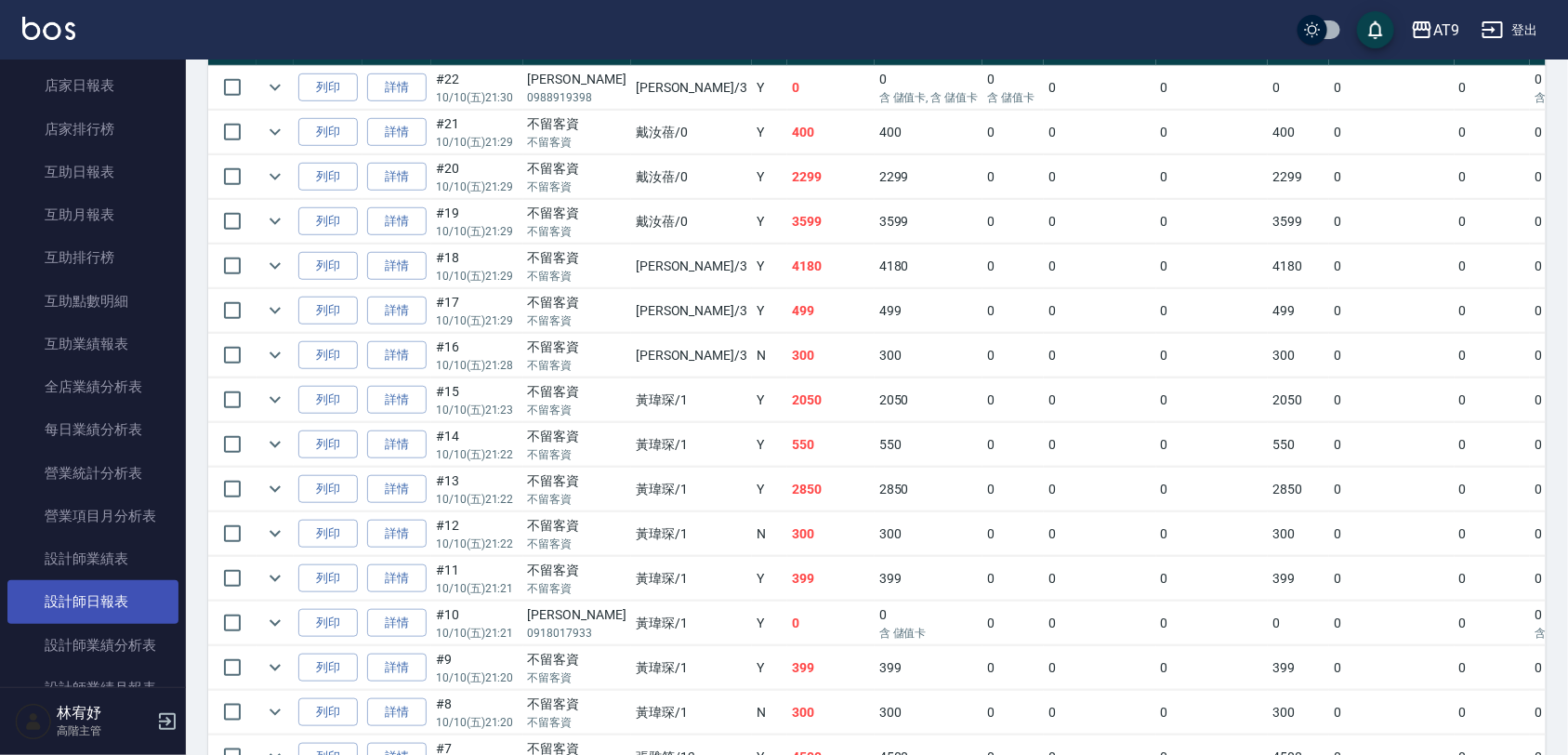
click at [132, 586] on link "設計師日報表" at bounding box center [92, 601] width 171 height 43
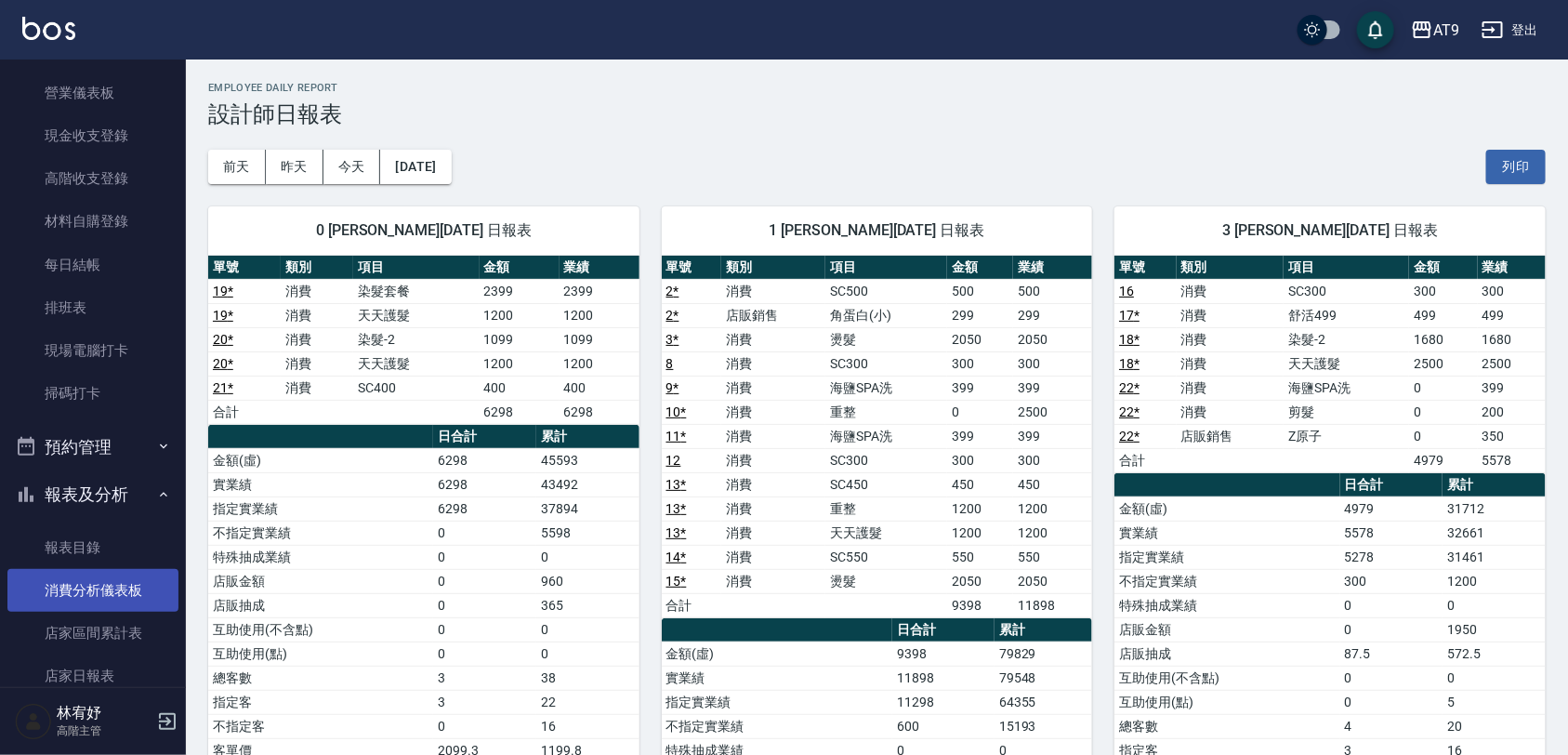
scroll to position [465, 0]
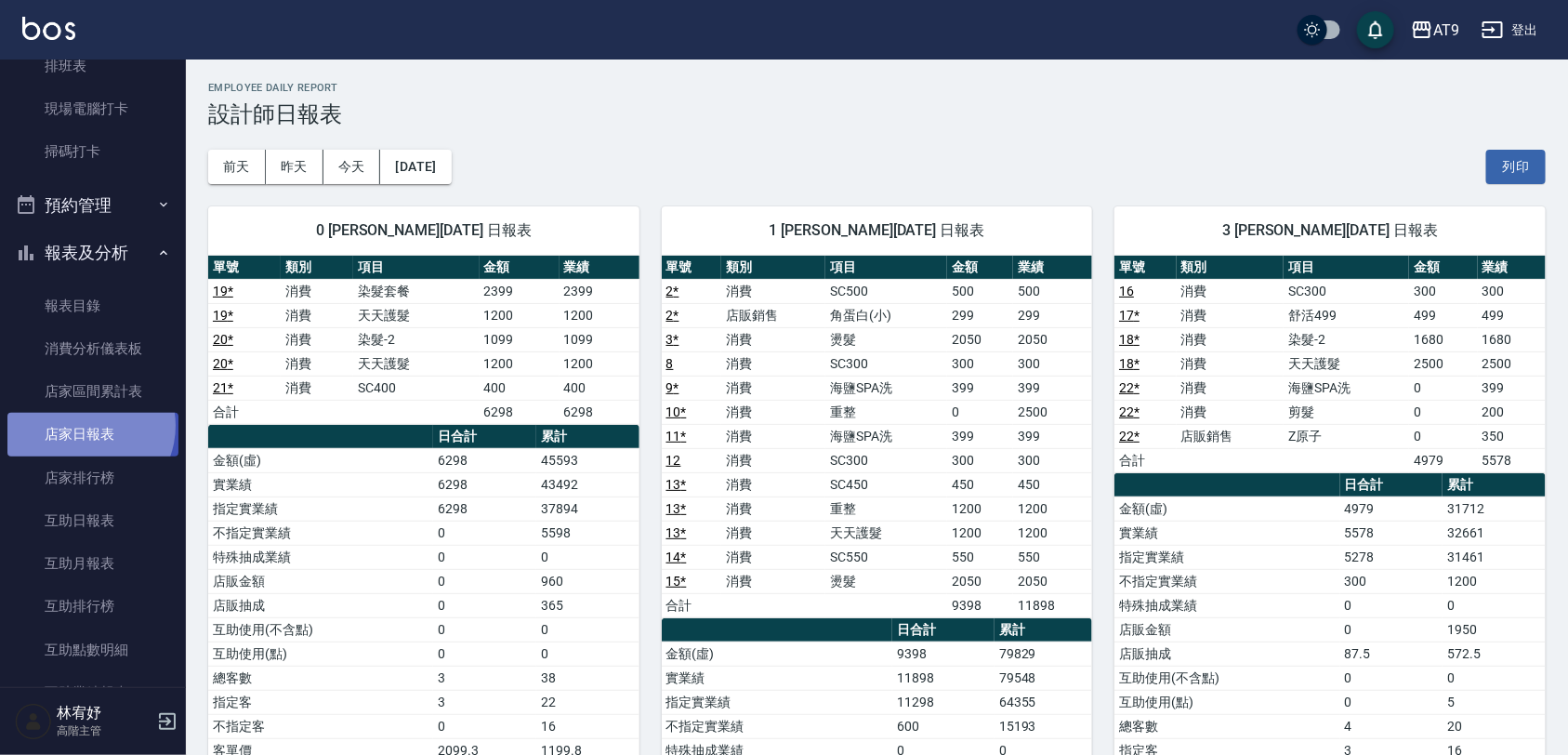
click at [85, 426] on link "店家日報表" at bounding box center [92, 433] width 171 height 43
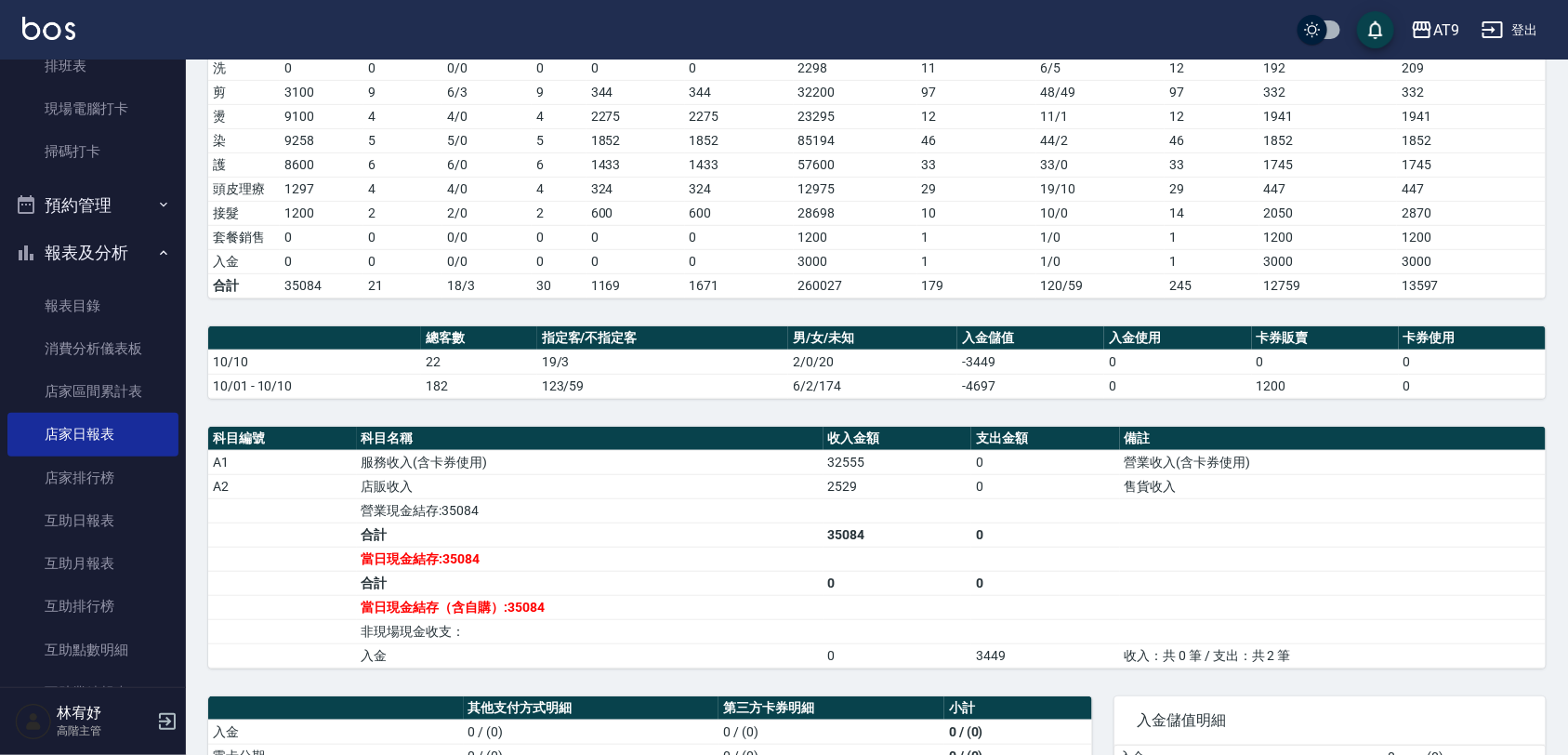
scroll to position [349, 0]
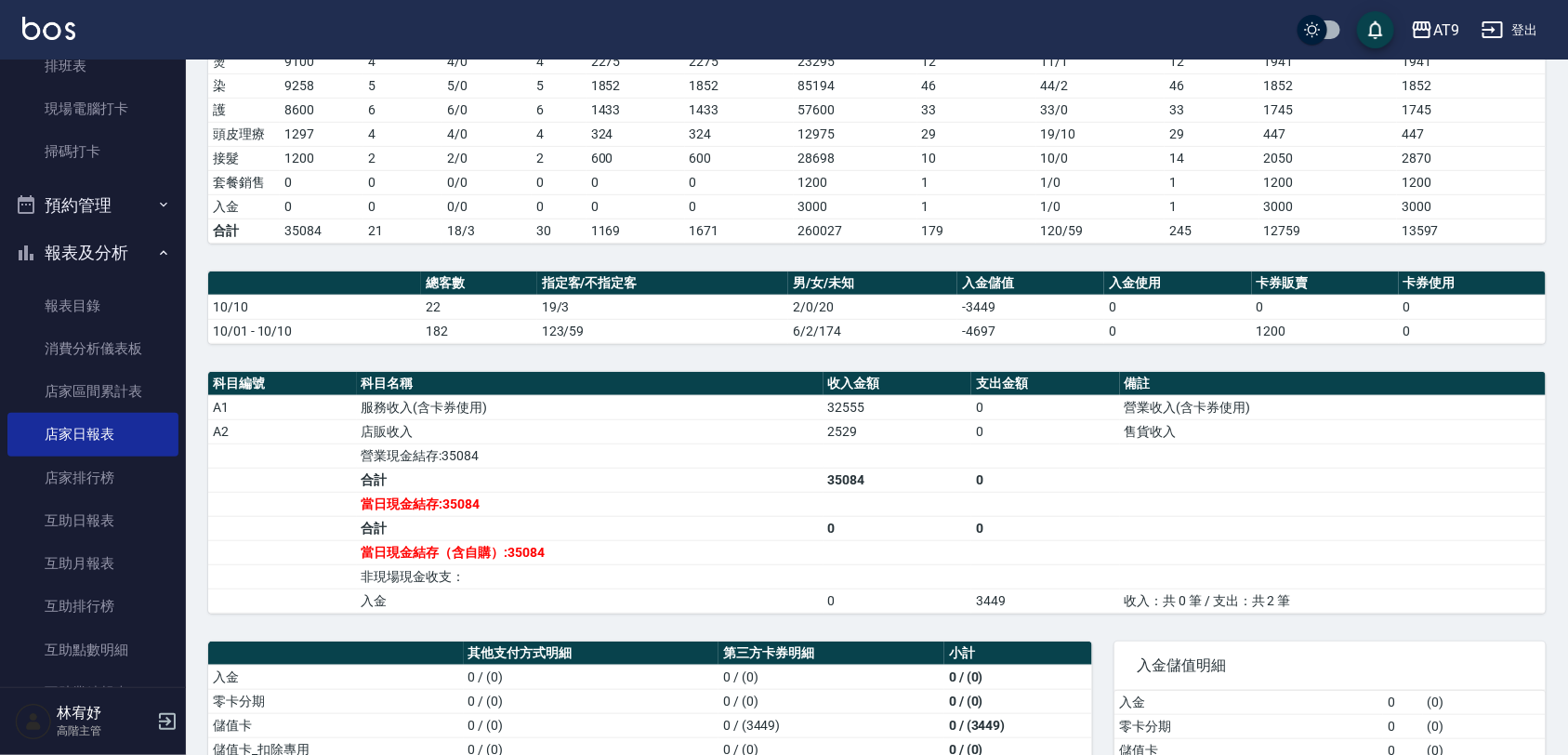
click at [623, 576] on td "非現場現金收支：" at bounding box center [590, 576] width 467 height 24
click at [1526, 42] on button "登出" at bounding box center [1509, 30] width 71 height 35
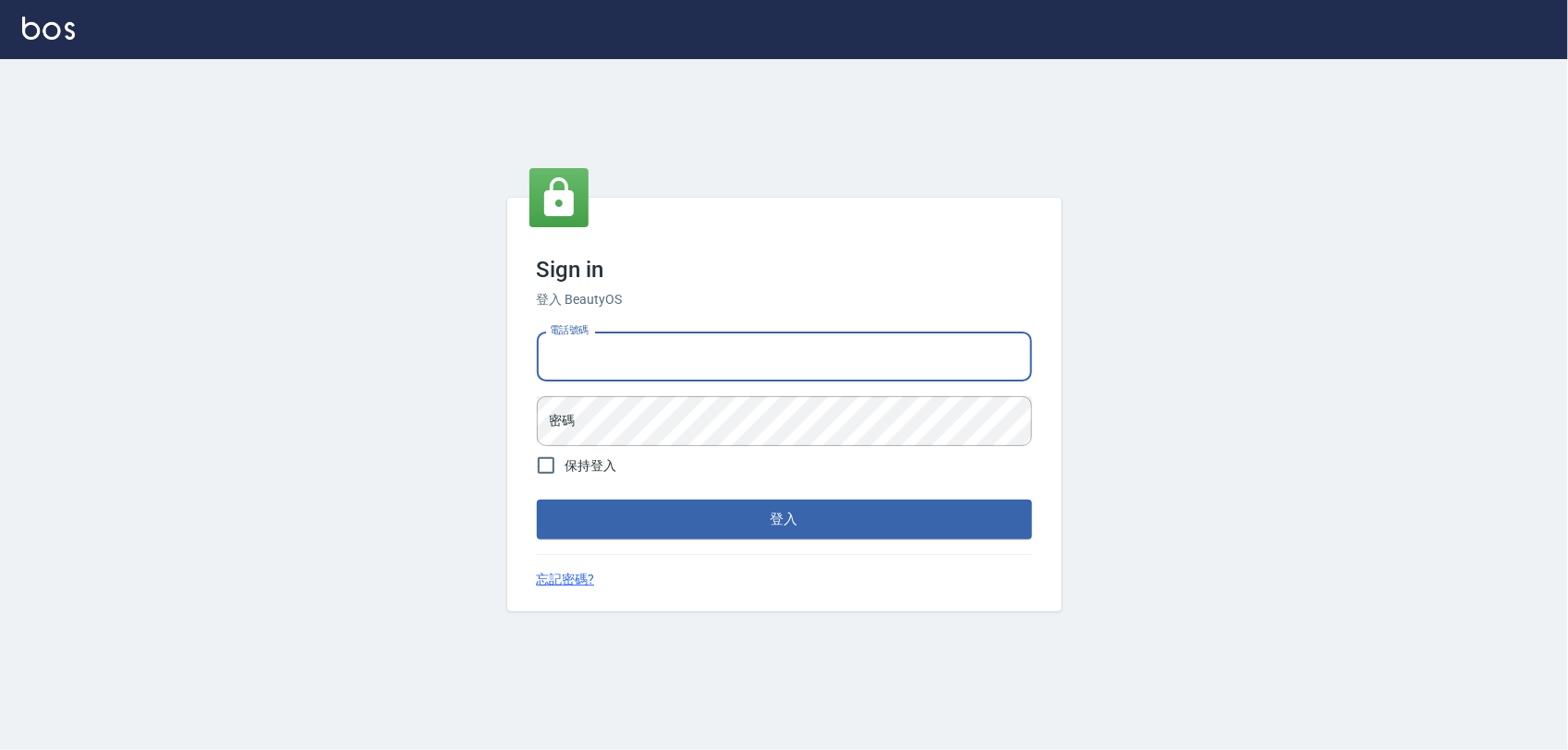
click at [617, 351] on input "電話號碼" at bounding box center [785, 356] width 496 height 50
type input "0975151920"
drag, startPoint x: 705, startPoint y: 343, endPoint x: 474, endPoint y: 283, distance: 238.7
click at [410, 320] on div "Sign in 登入 BeautyOS 電話號碼 [PHONE_NUMBER] 電話號碼 密碼 密碼 保持登入 登入 忘記密碼?" at bounding box center [784, 405] width 1568 height 691
click at [845, 353] on input "電話號碼" at bounding box center [785, 356] width 496 height 50
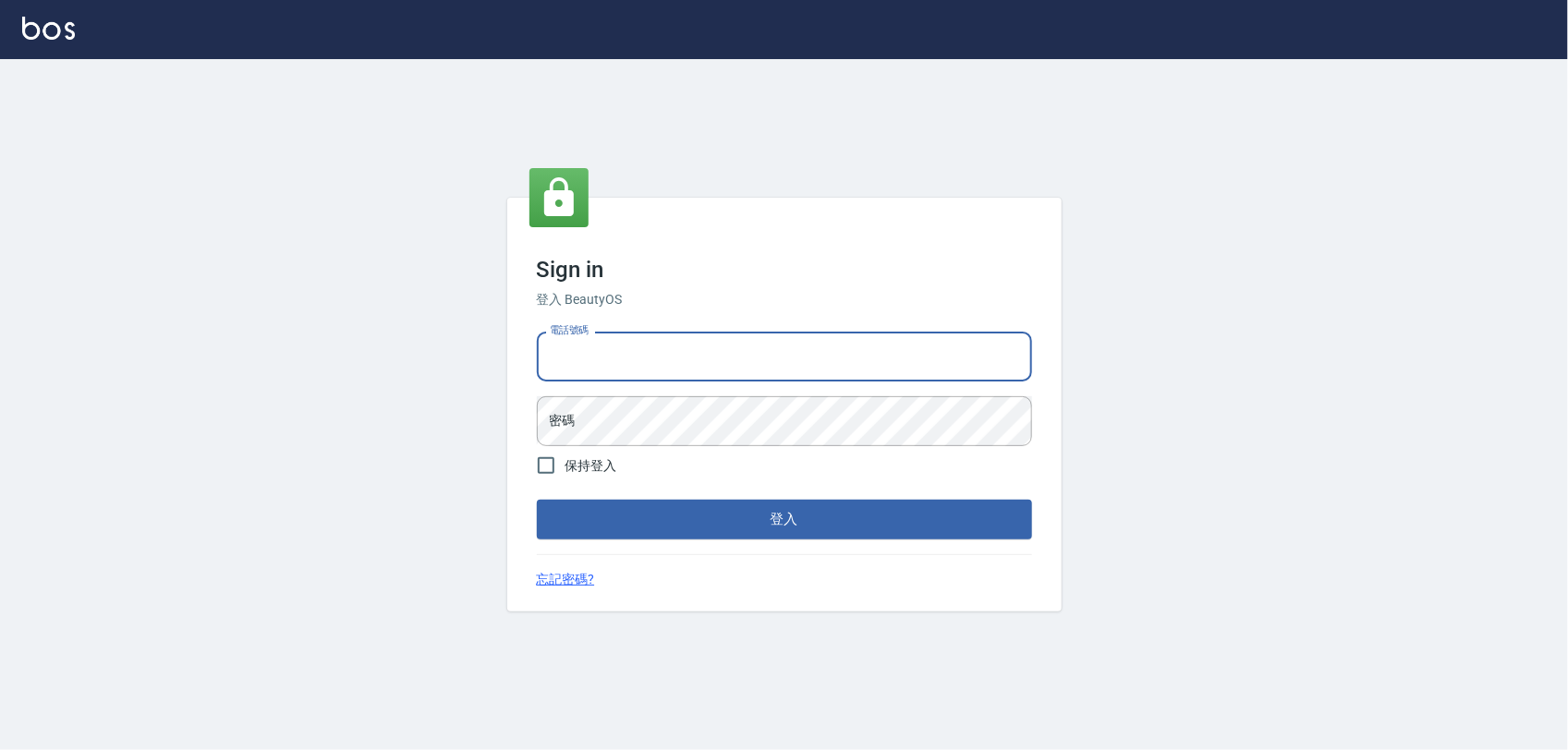
type input "0977019313"
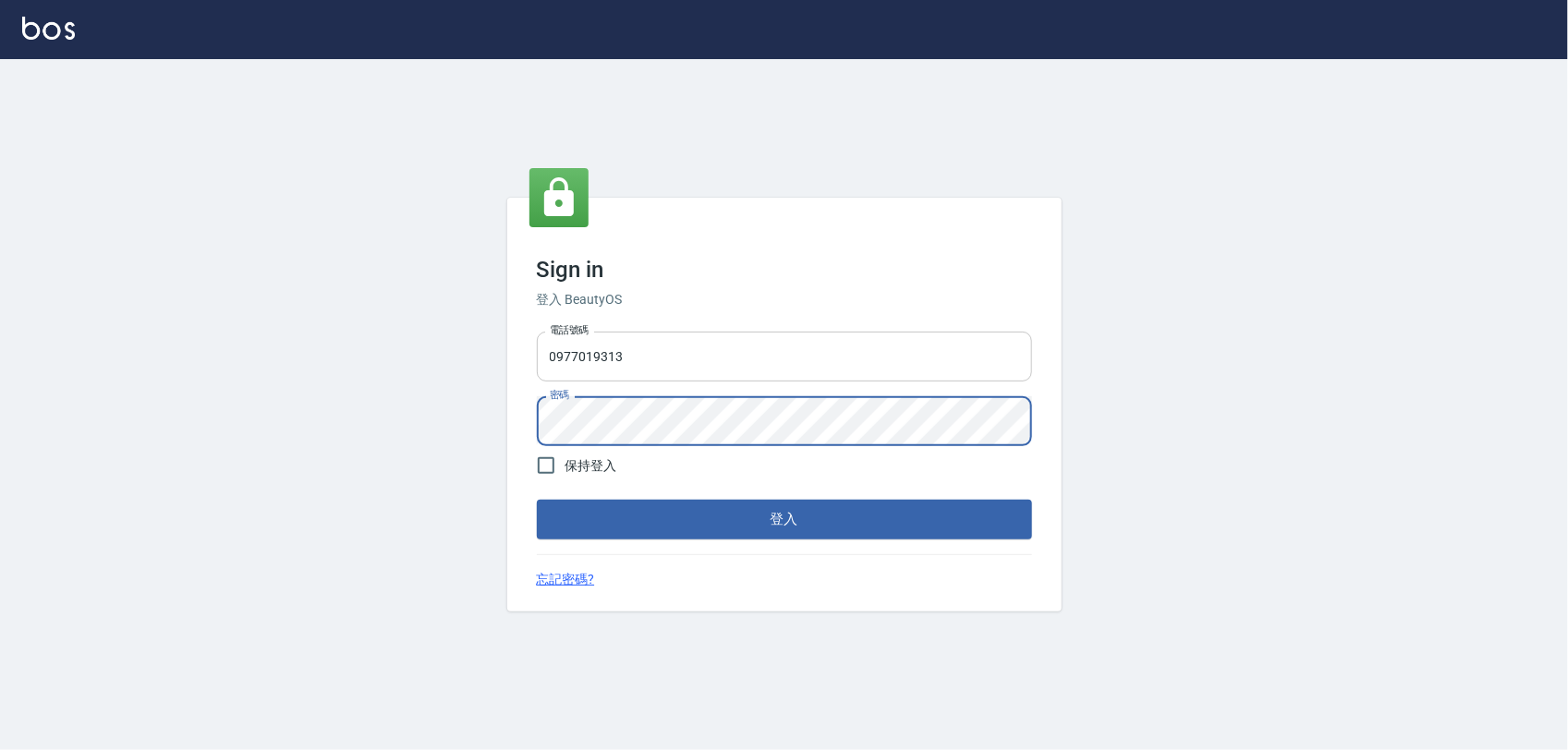
click at [537, 499] on button "登入" at bounding box center [785, 518] width 496 height 38
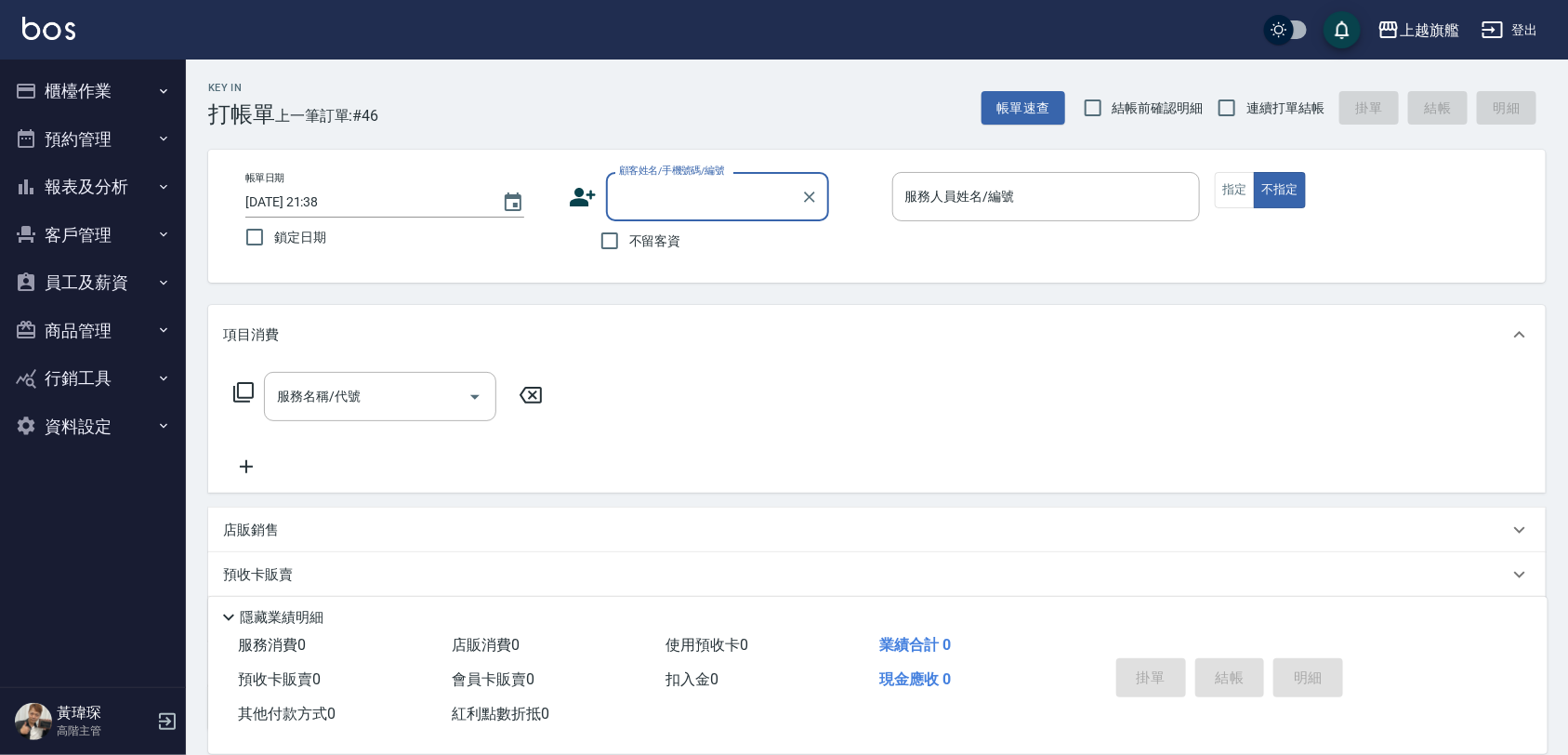
click at [72, 103] on button "櫃檯作業" at bounding box center [92, 90] width 171 height 49
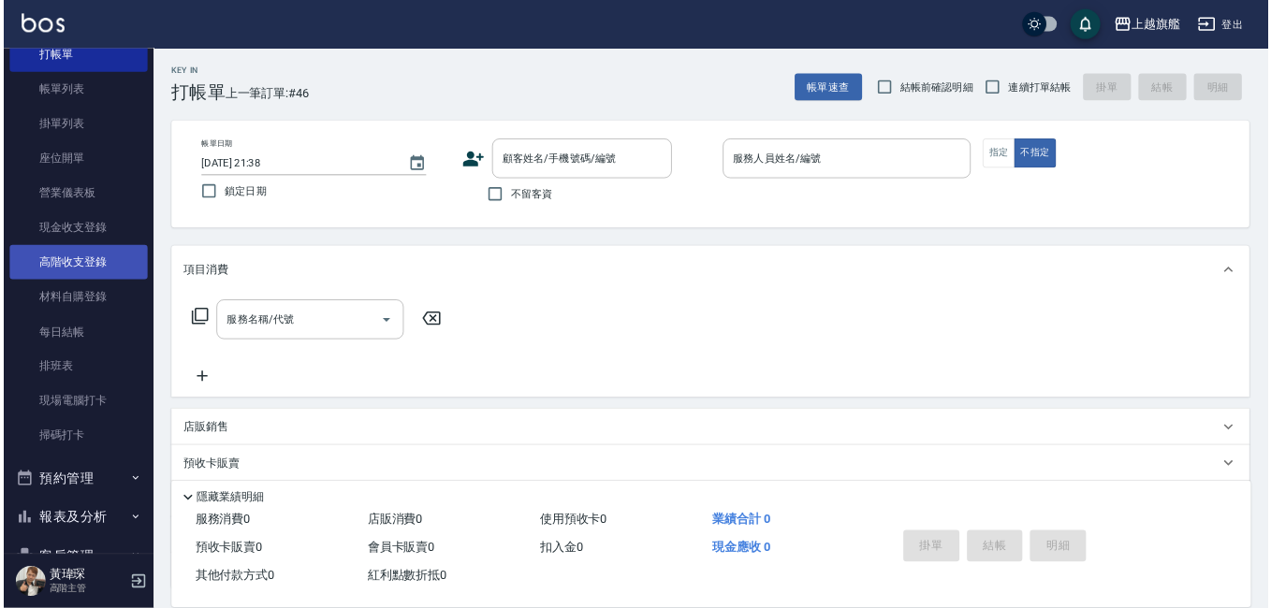
scroll to position [117, 0]
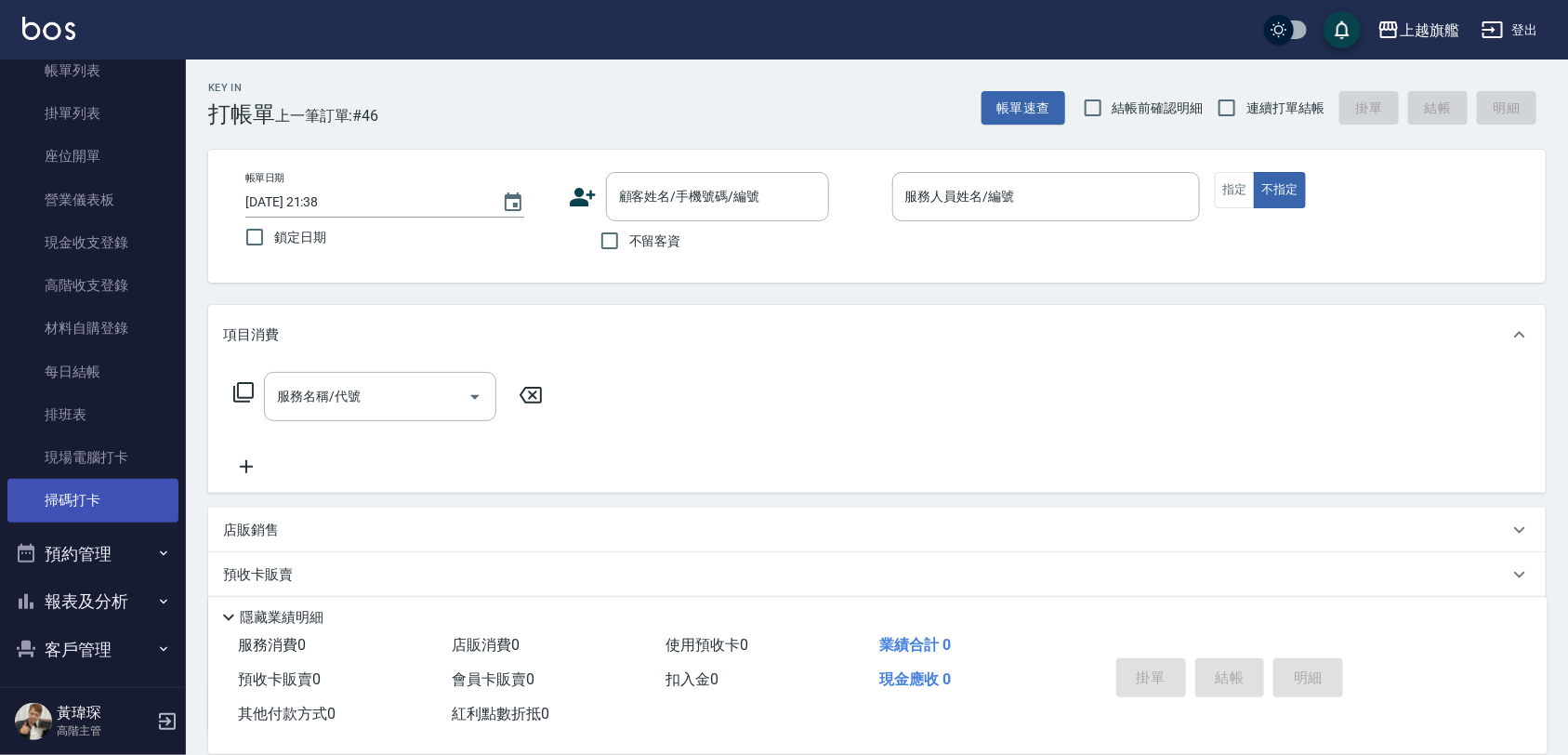
click at [152, 490] on link "掃碼打卡" at bounding box center [92, 500] width 171 height 43
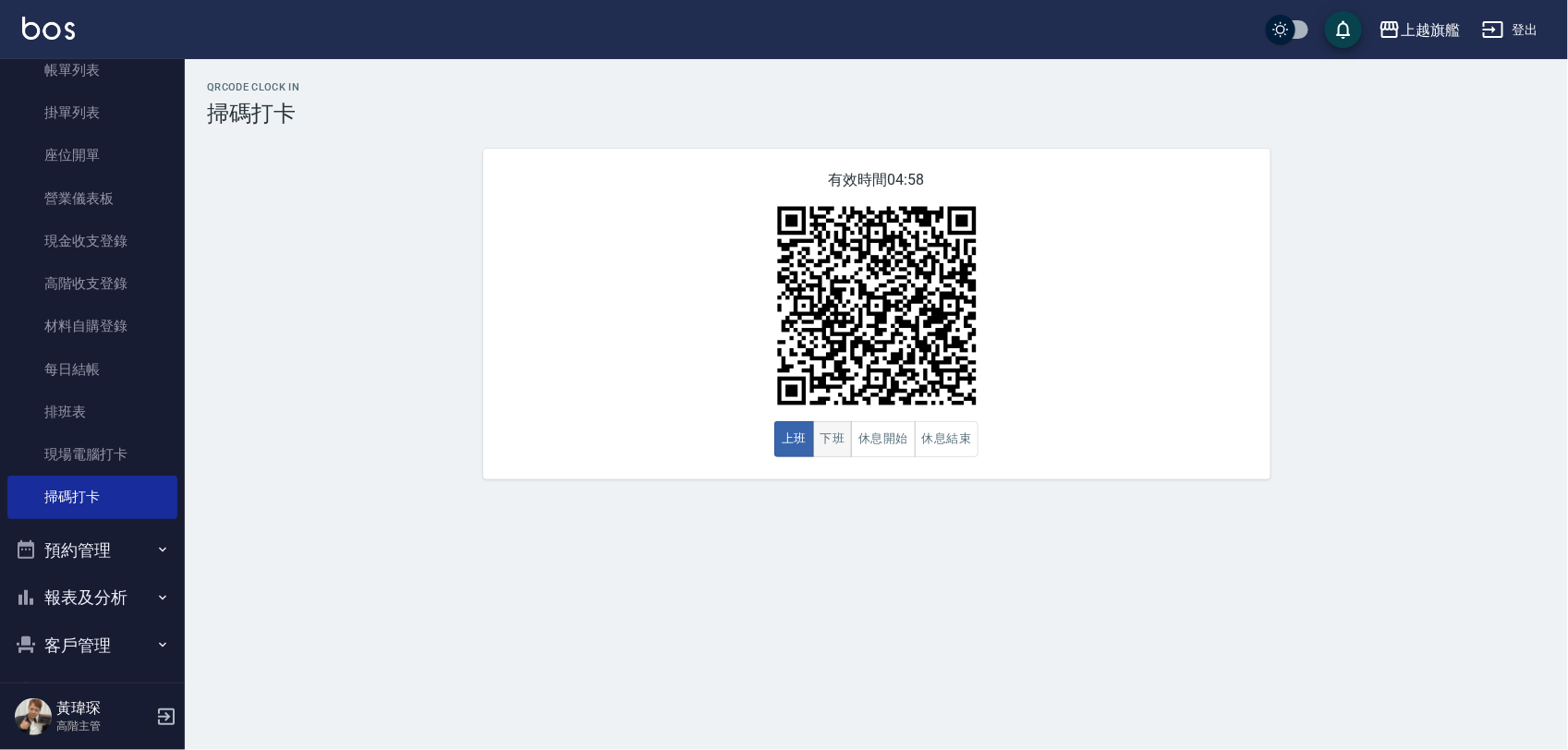
click at [841, 435] on button "下班" at bounding box center [832, 439] width 39 height 36
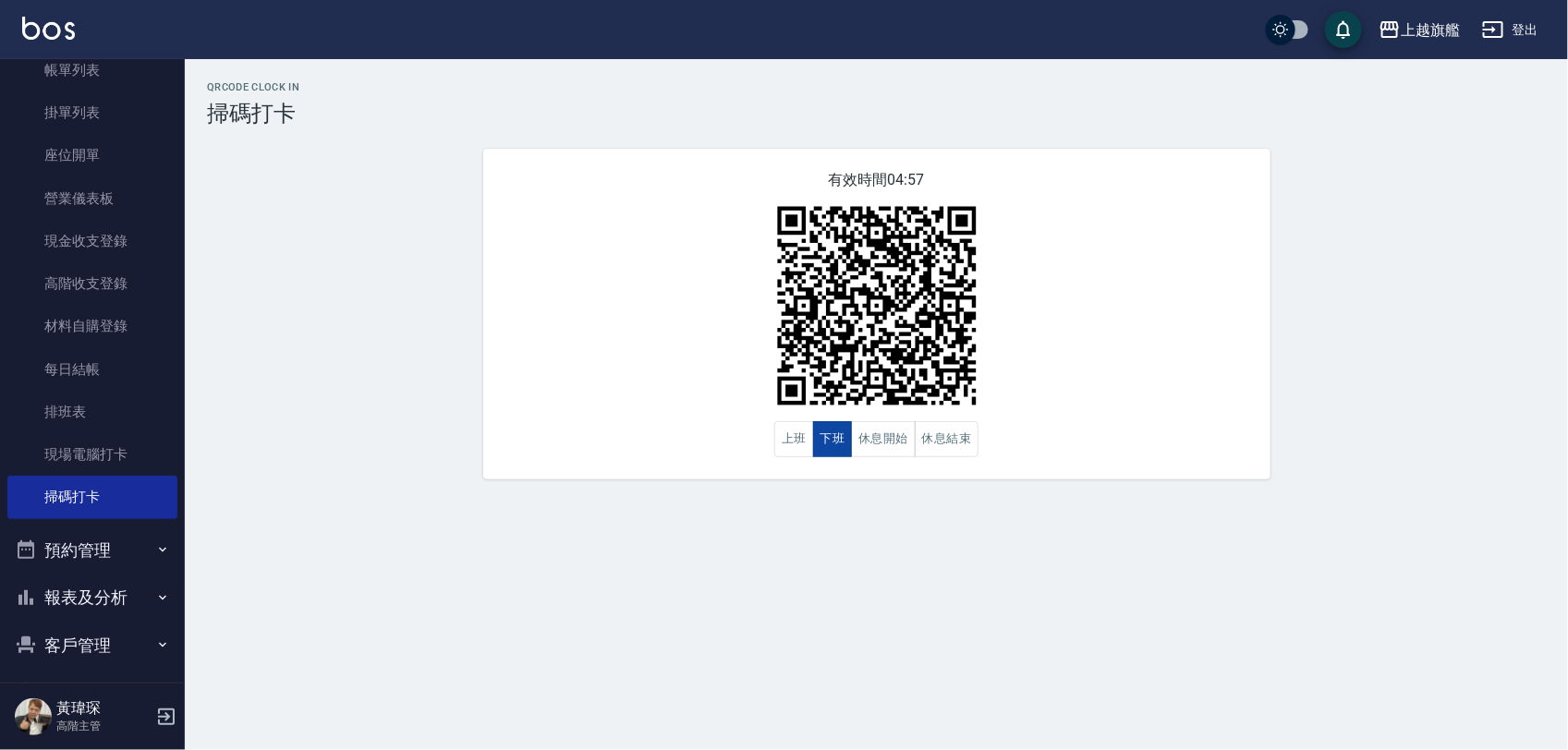
type button "CLOCKOUT"
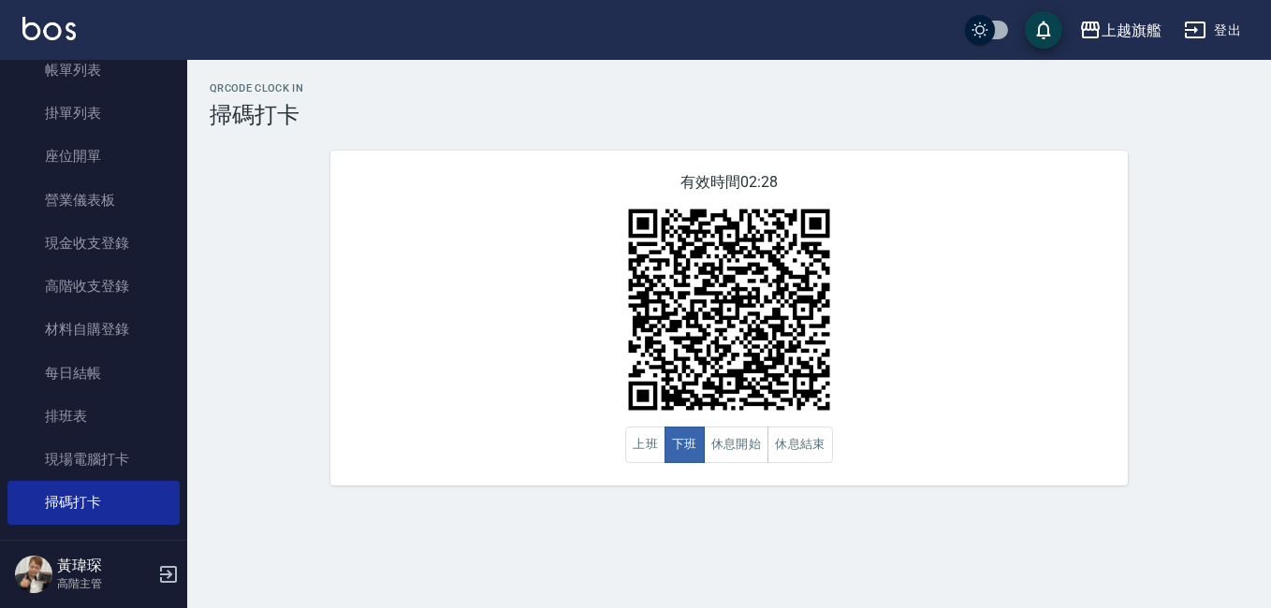
click at [1140, 240] on div "有效時間 02:28 上班 下班 休息開始 休息結束" at bounding box center [729, 318] width 842 height 335
click at [1218, 7] on div "上越旗艦 登出" at bounding box center [635, 30] width 1271 height 60
click at [1129, 9] on div "上越旗艦 登出" at bounding box center [635, 30] width 1271 height 60
click at [1129, 19] on div "上越旗艦" at bounding box center [1131, 30] width 60 height 23
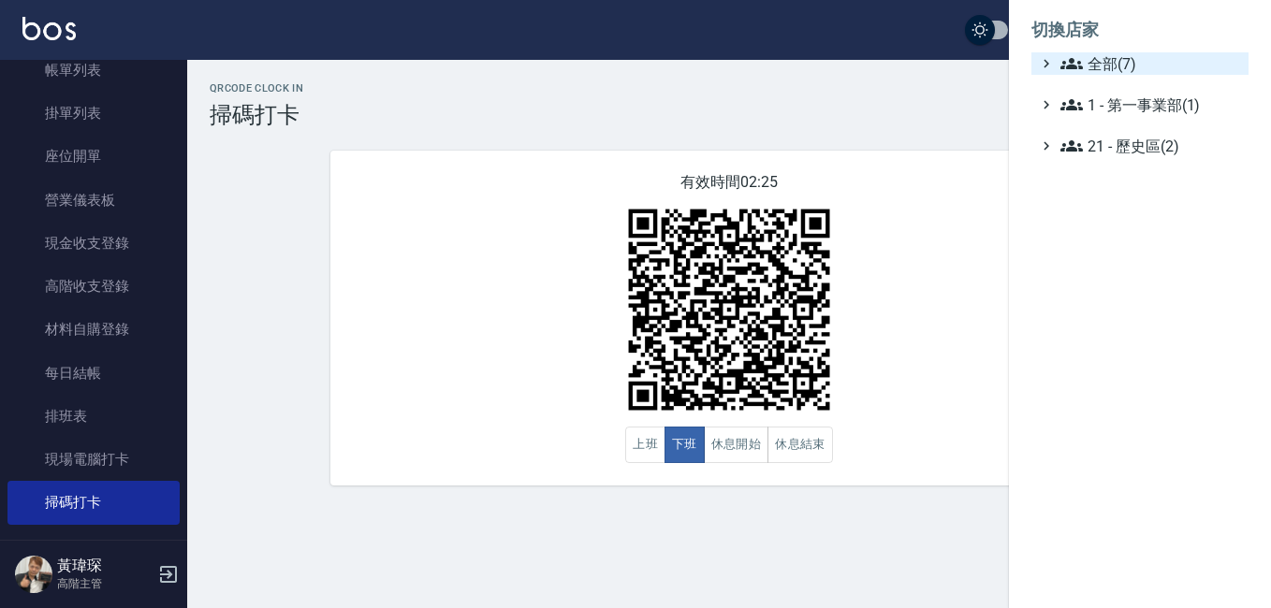
click at [1146, 52] on span "全部(7)" at bounding box center [1150, 63] width 181 height 22
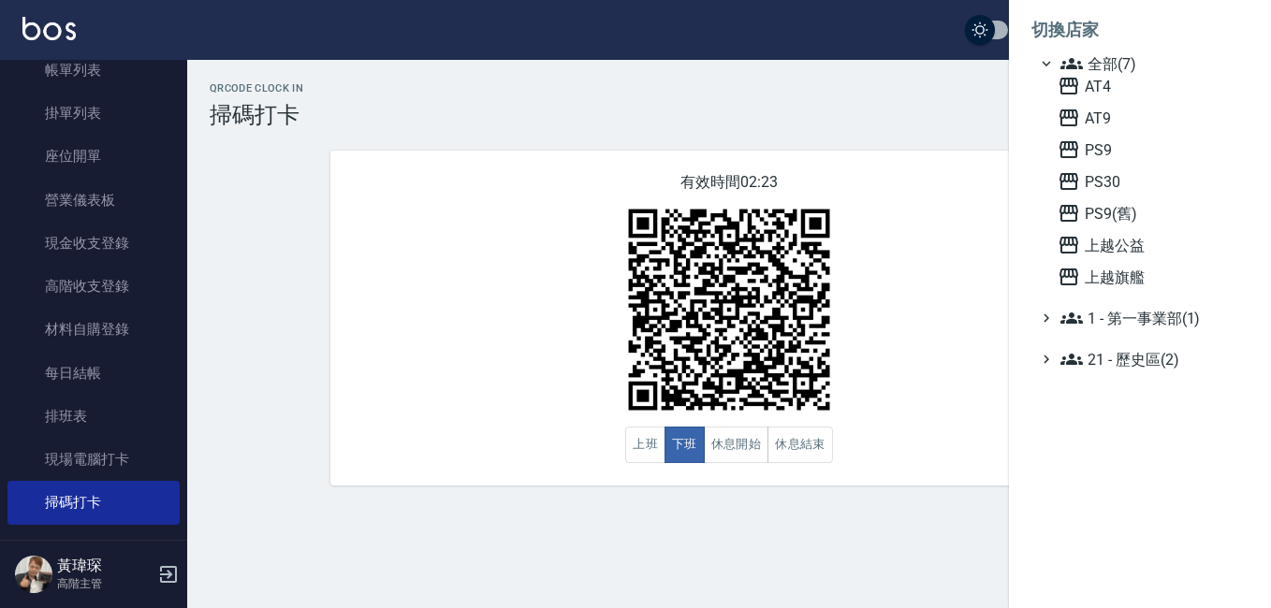
click at [966, 70] on div at bounding box center [635, 304] width 1271 height 608
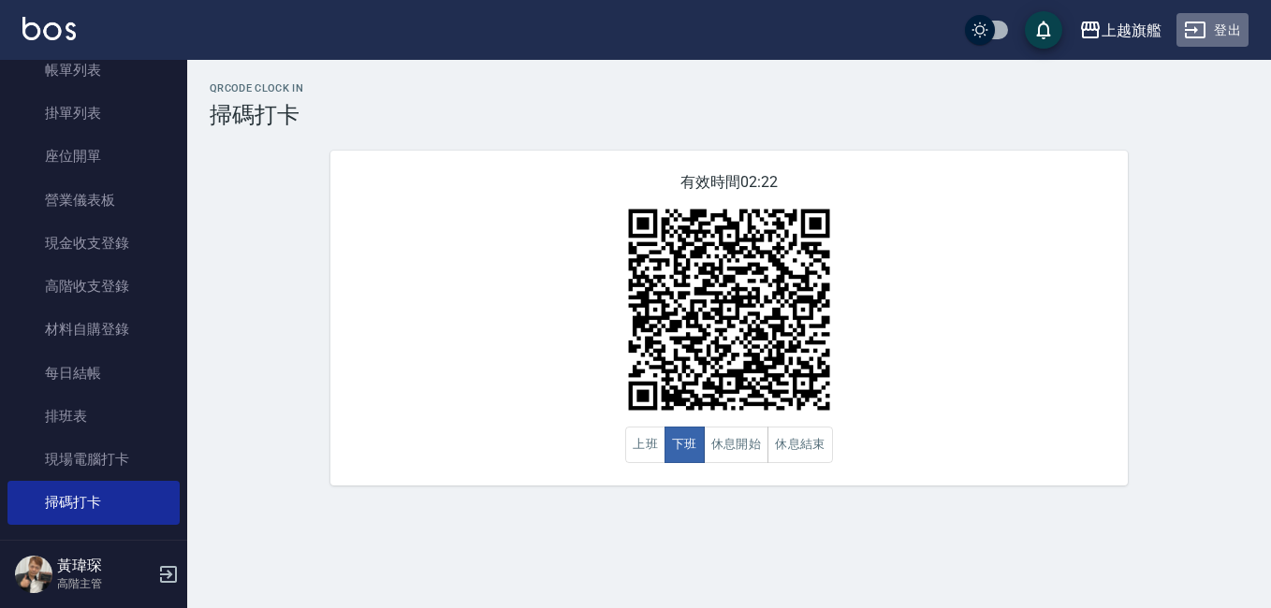
click at [1212, 29] on button "登出" at bounding box center [1212, 30] width 72 height 35
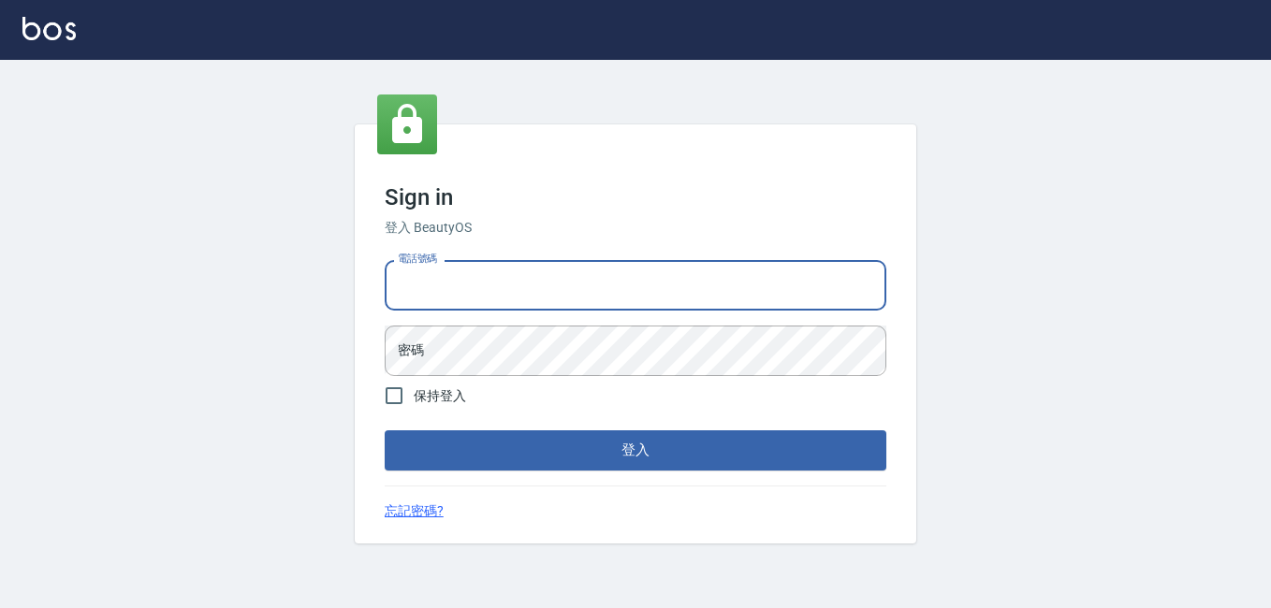
type input "0968065108"
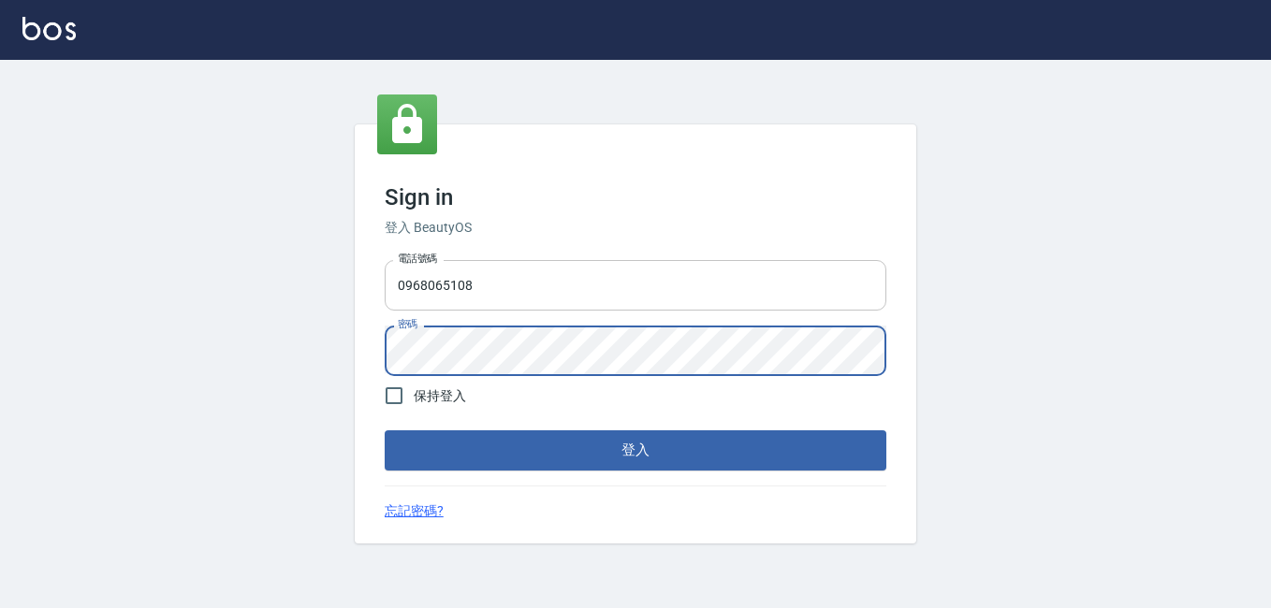
click at [385, 430] on button "登入" at bounding box center [636, 449] width 502 height 39
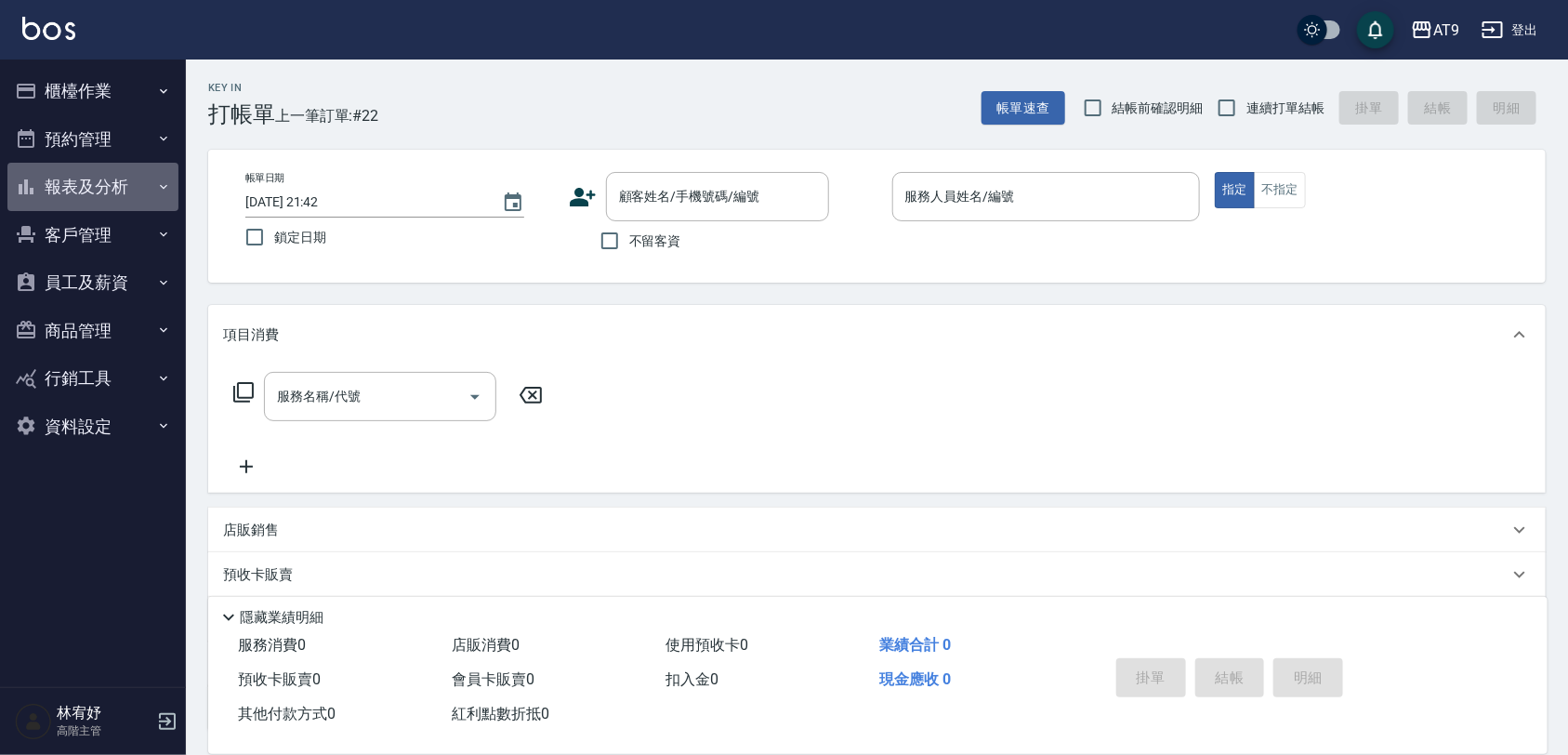
click at [83, 175] on button "報表及分析" at bounding box center [92, 187] width 171 height 49
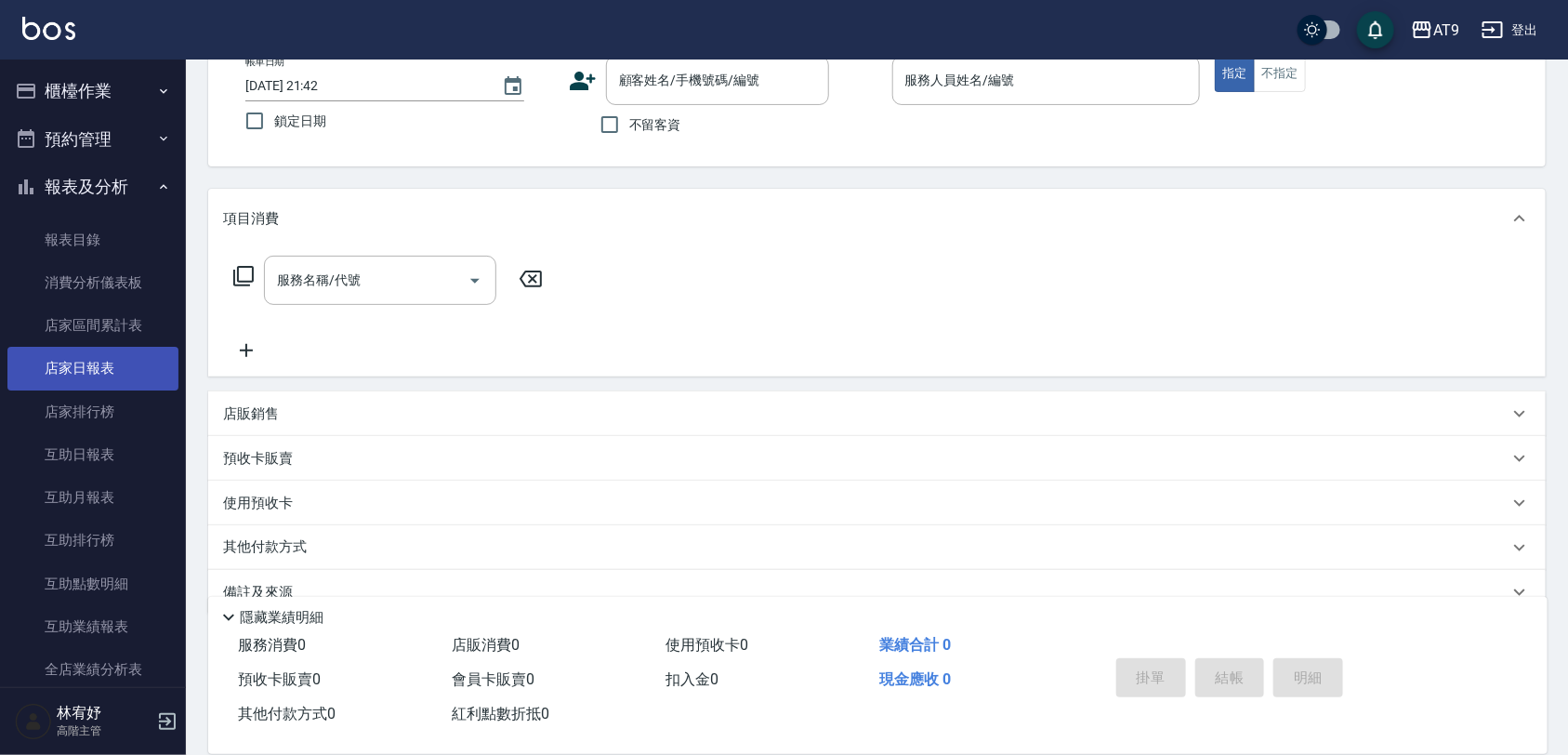
click at [130, 352] on link "店家日報表" at bounding box center [92, 368] width 171 height 43
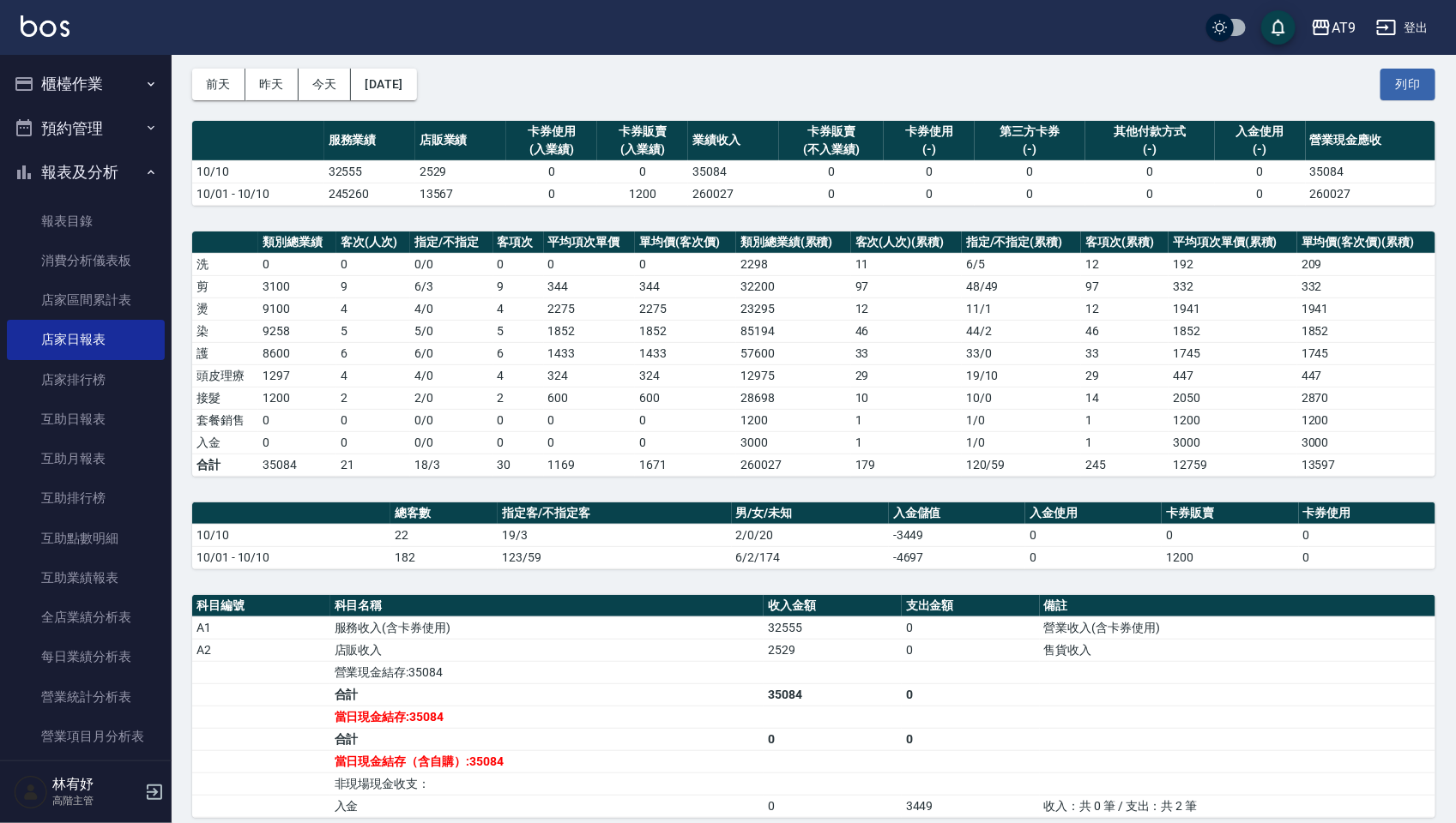
scroll to position [73, 0]
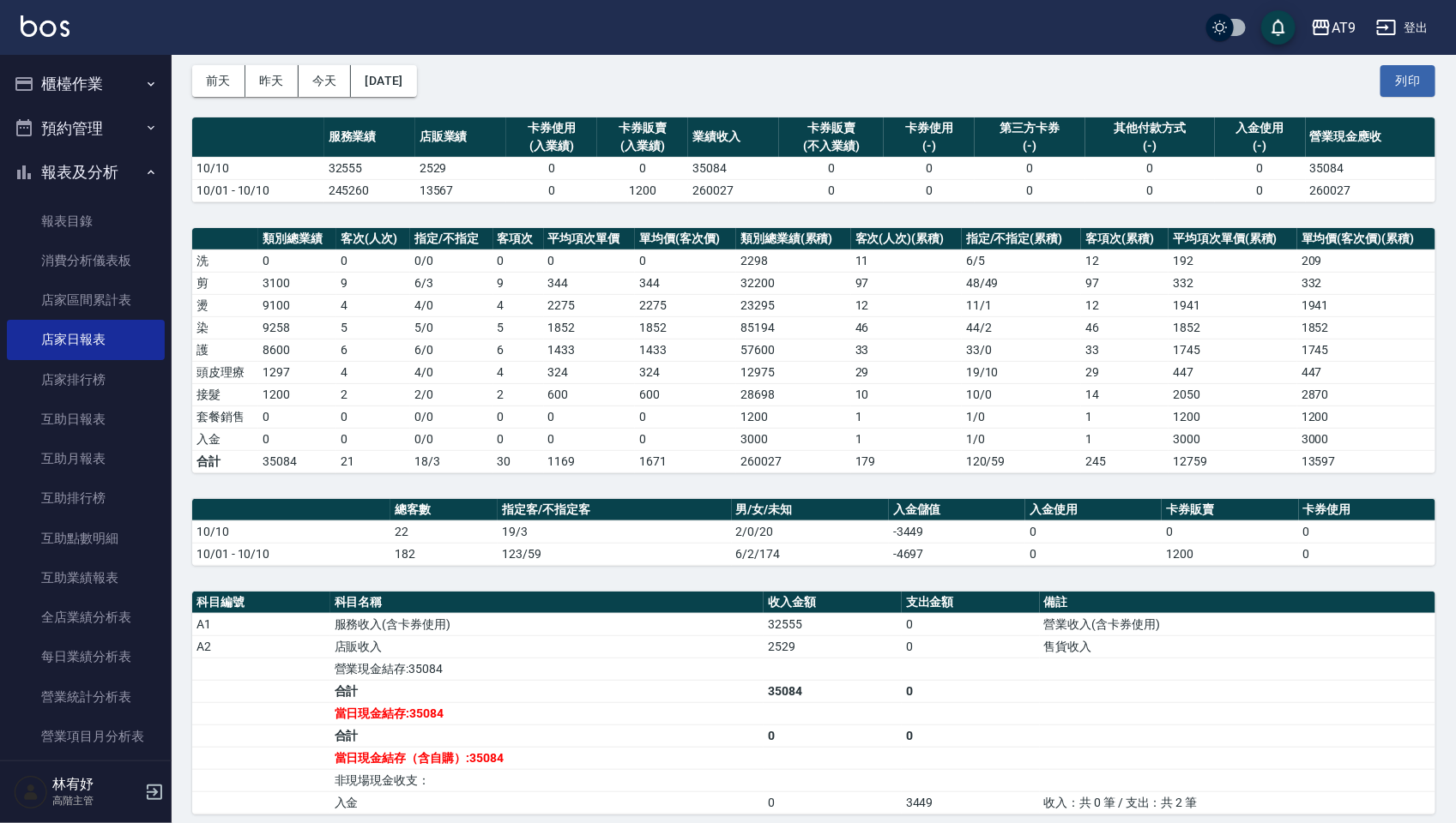
click at [400, 465] on td "21" at bounding box center [373, 461] width 73 height 22
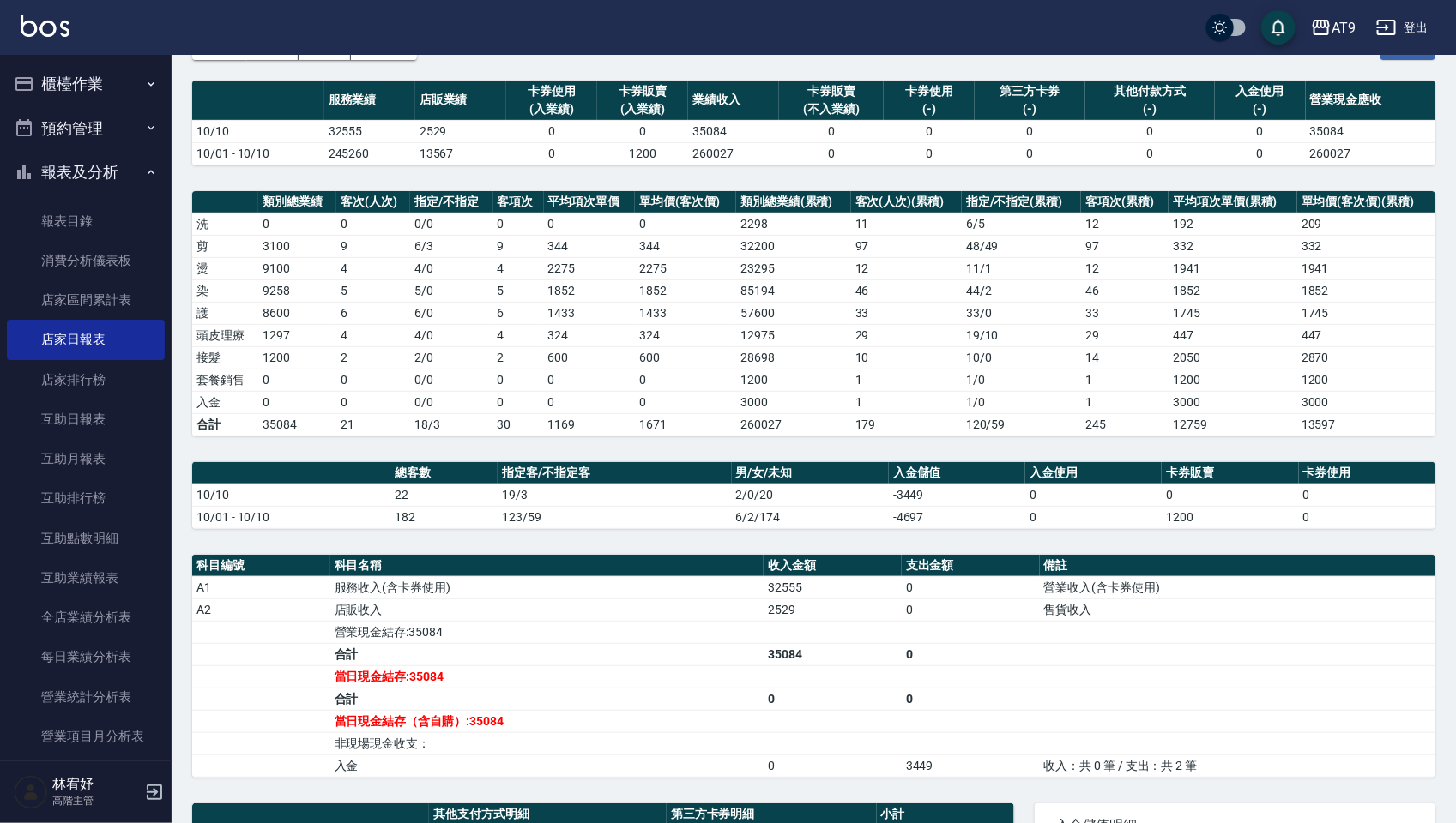
scroll to position [116, 0]
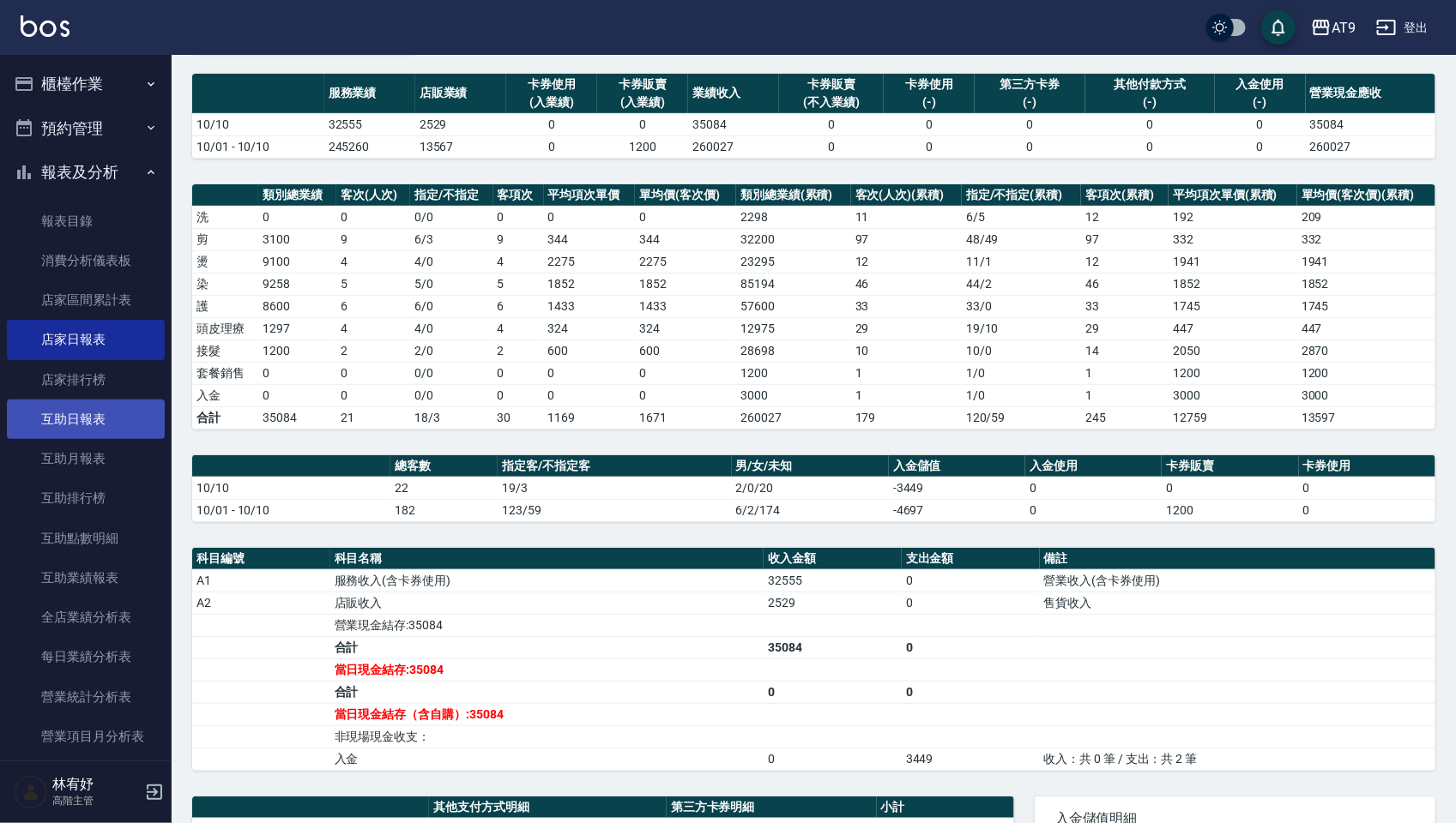
click at [100, 422] on link "互助日報表" at bounding box center [85, 419] width 158 height 39
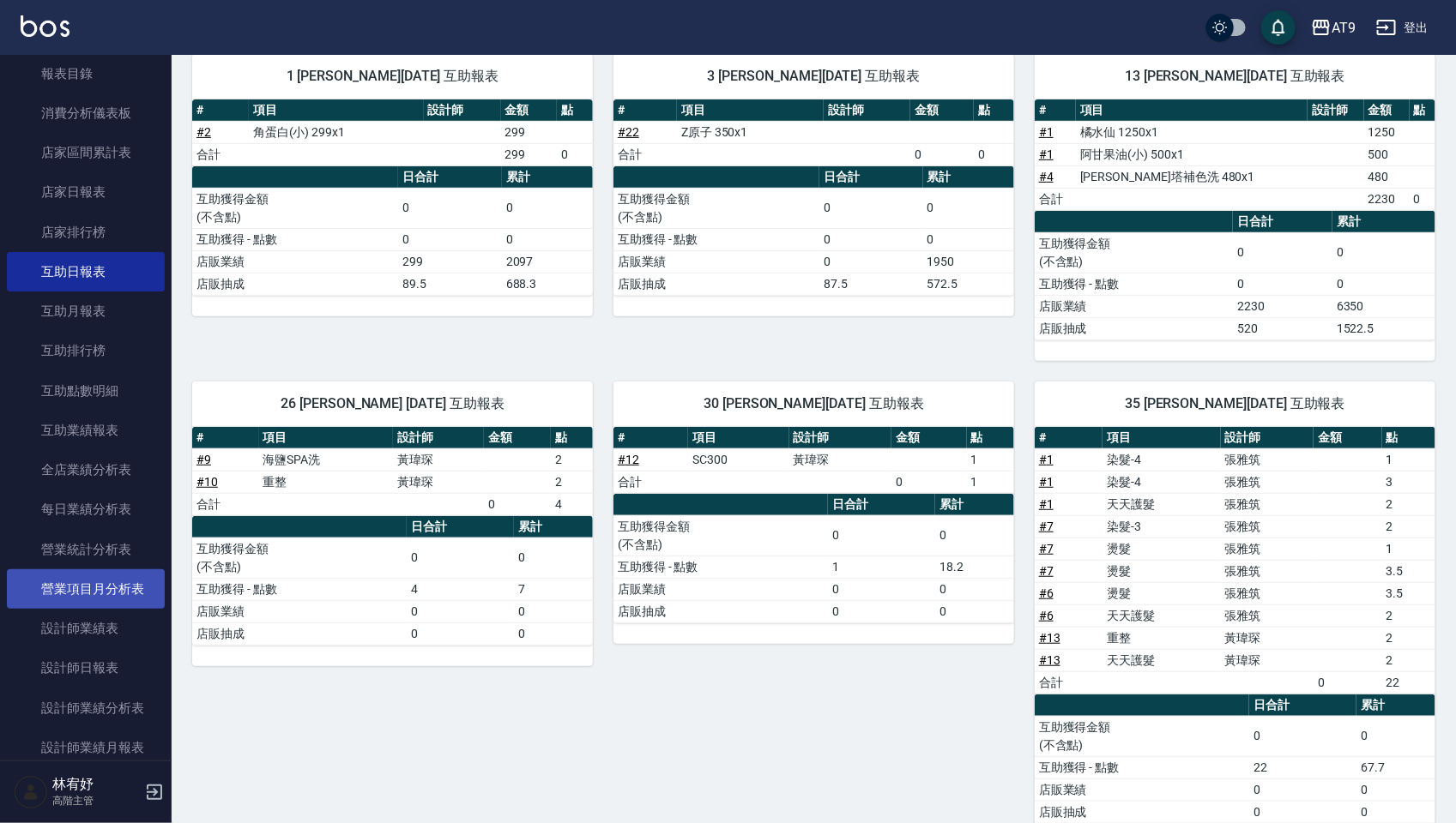
scroll to position [214, 0]
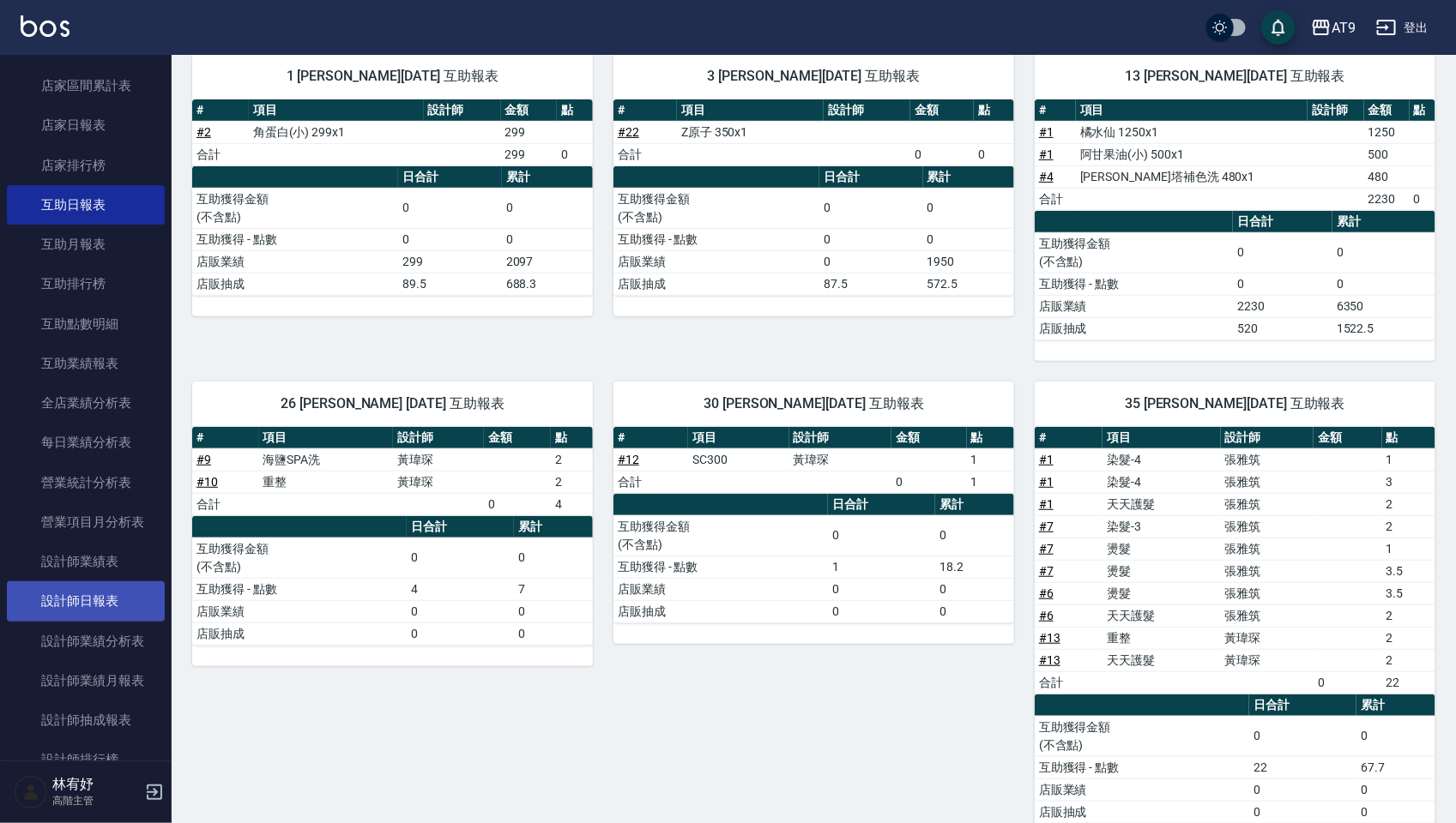
click at [141, 556] on link "設計師日報表" at bounding box center [85, 600] width 158 height 39
